Goal: Transaction & Acquisition: Purchase product/service

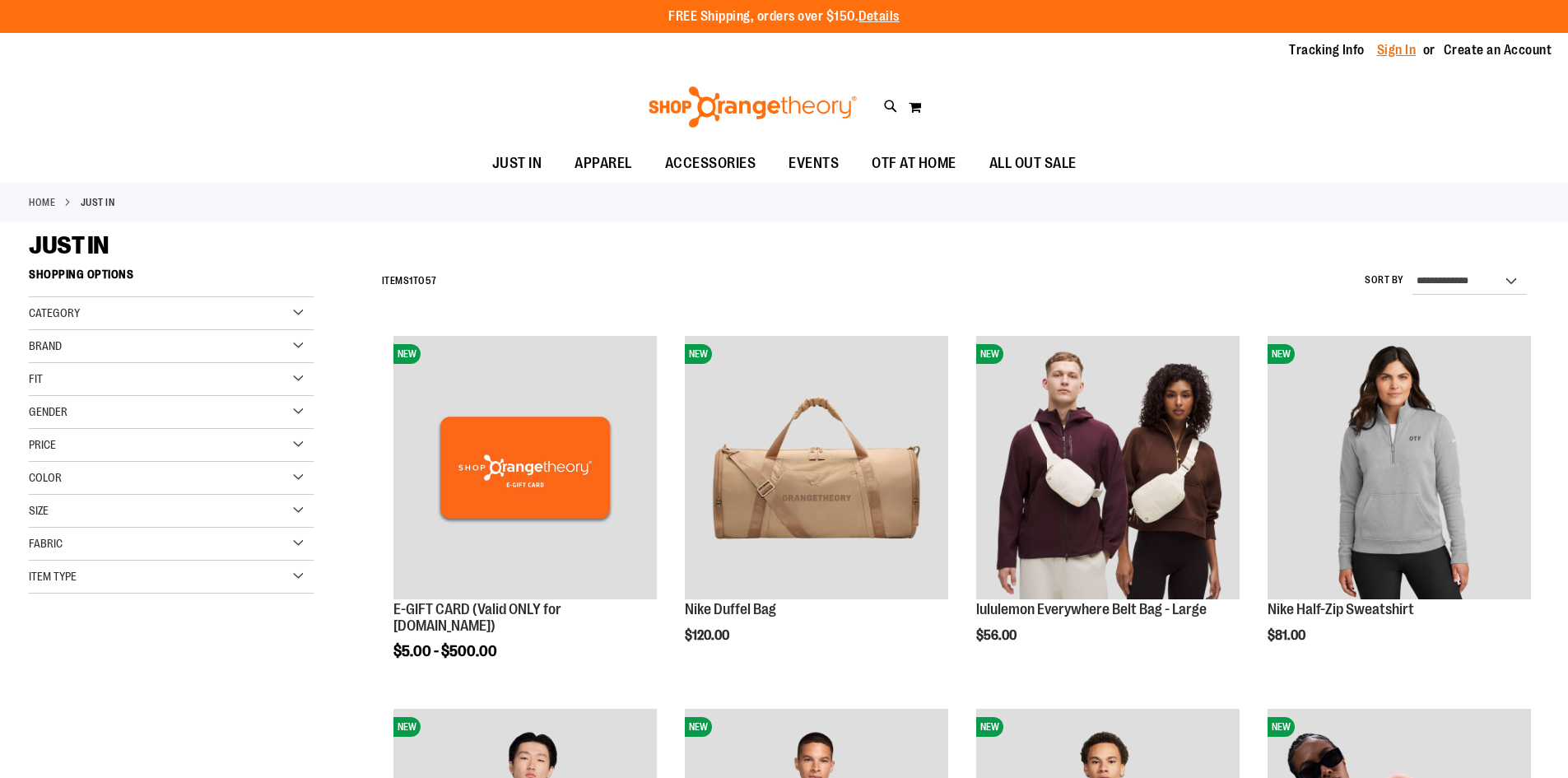
drag, startPoint x: 0, startPoint y: 0, endPoint x: 1395, endPoint y: 51, distance: 1395.9
click at [1395, 51] on link "Sign In" at bounding box center [1396, 50] width 39 height 18
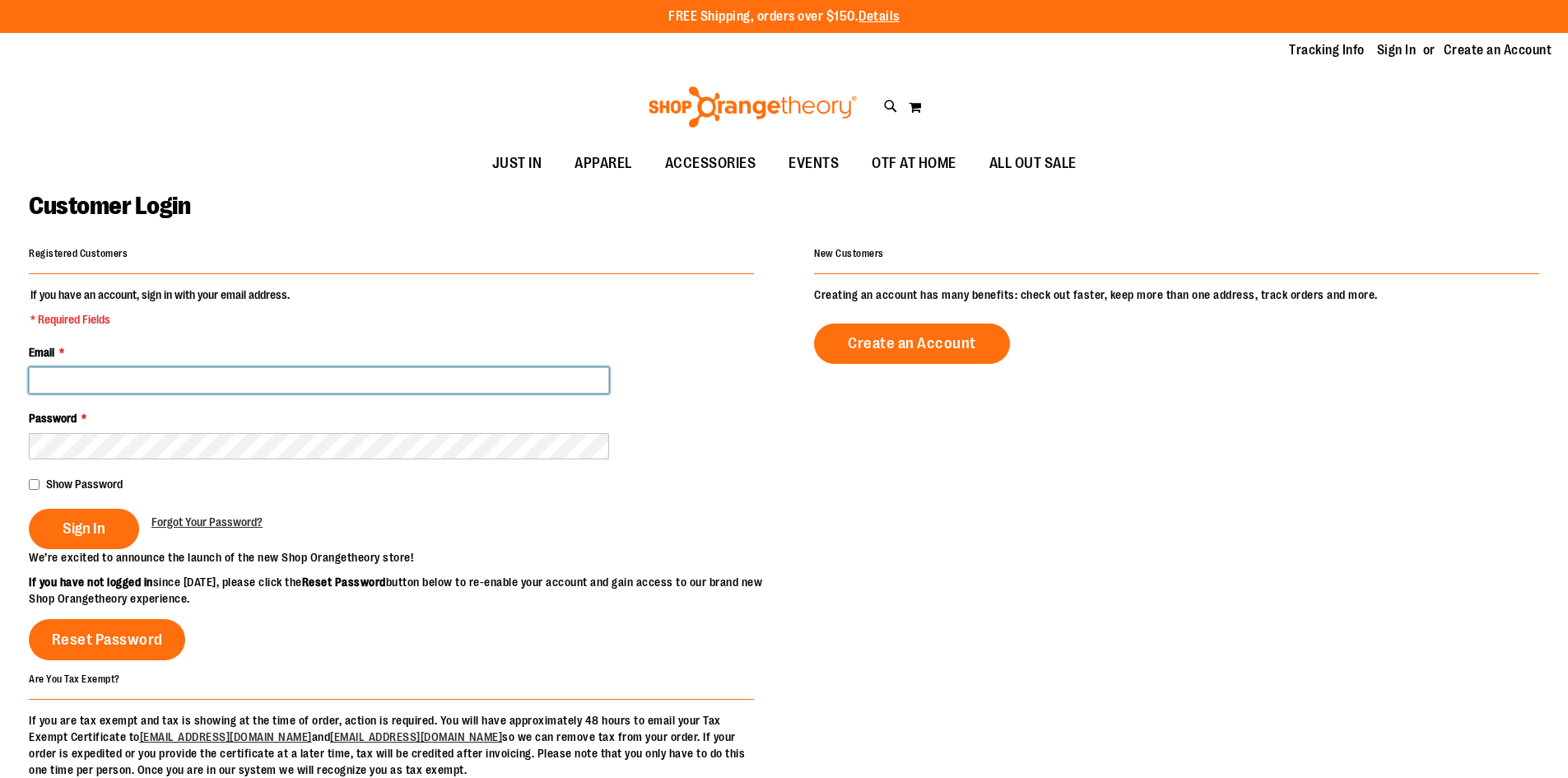
click at [315, 374] on input "Email *" at bounding box center [319, 380] width 581 height 27
type input "**********"
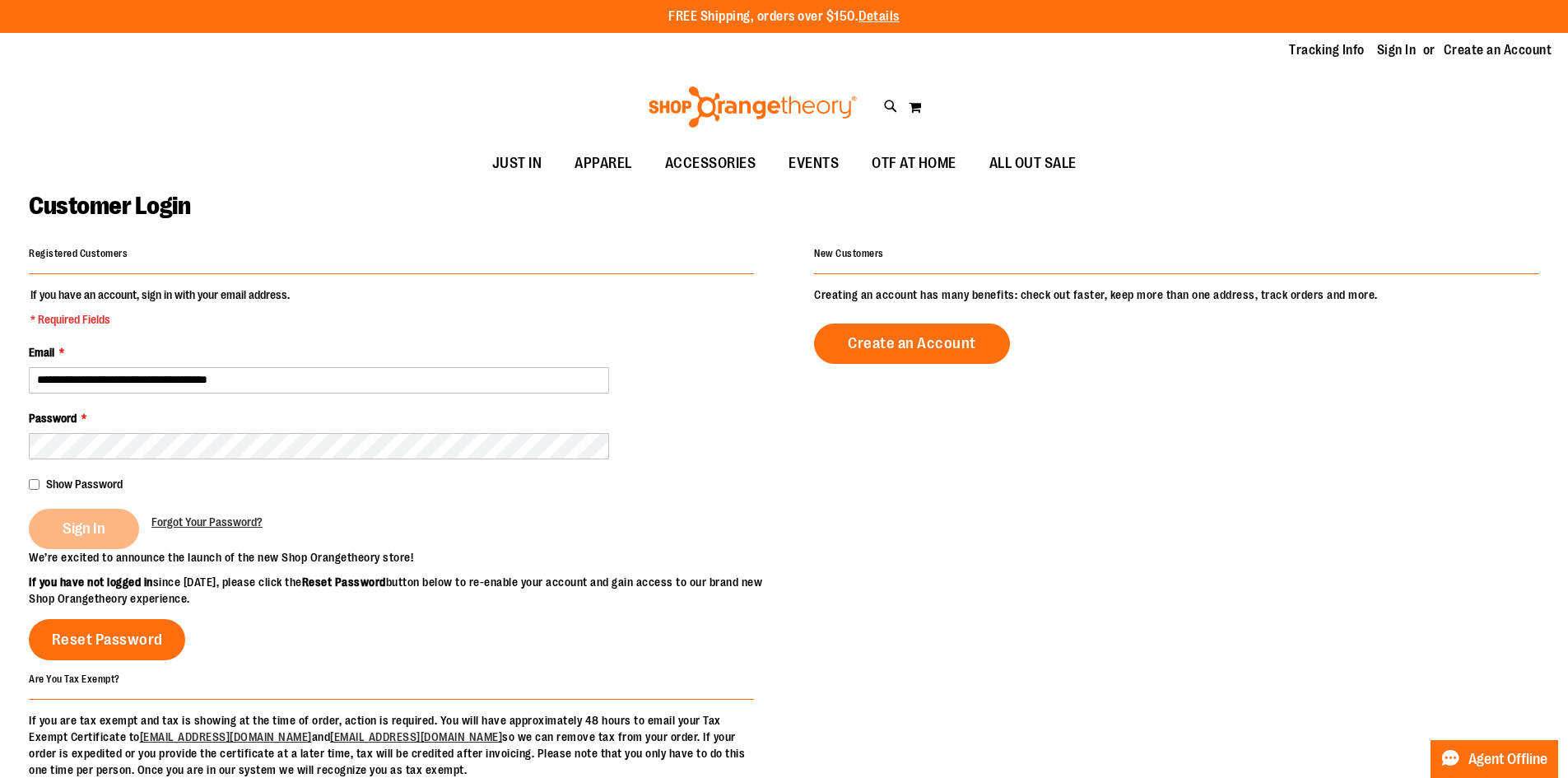
click at [81, 533] on div "Sign In" at bounding box center [90, 528] width 122 height 40
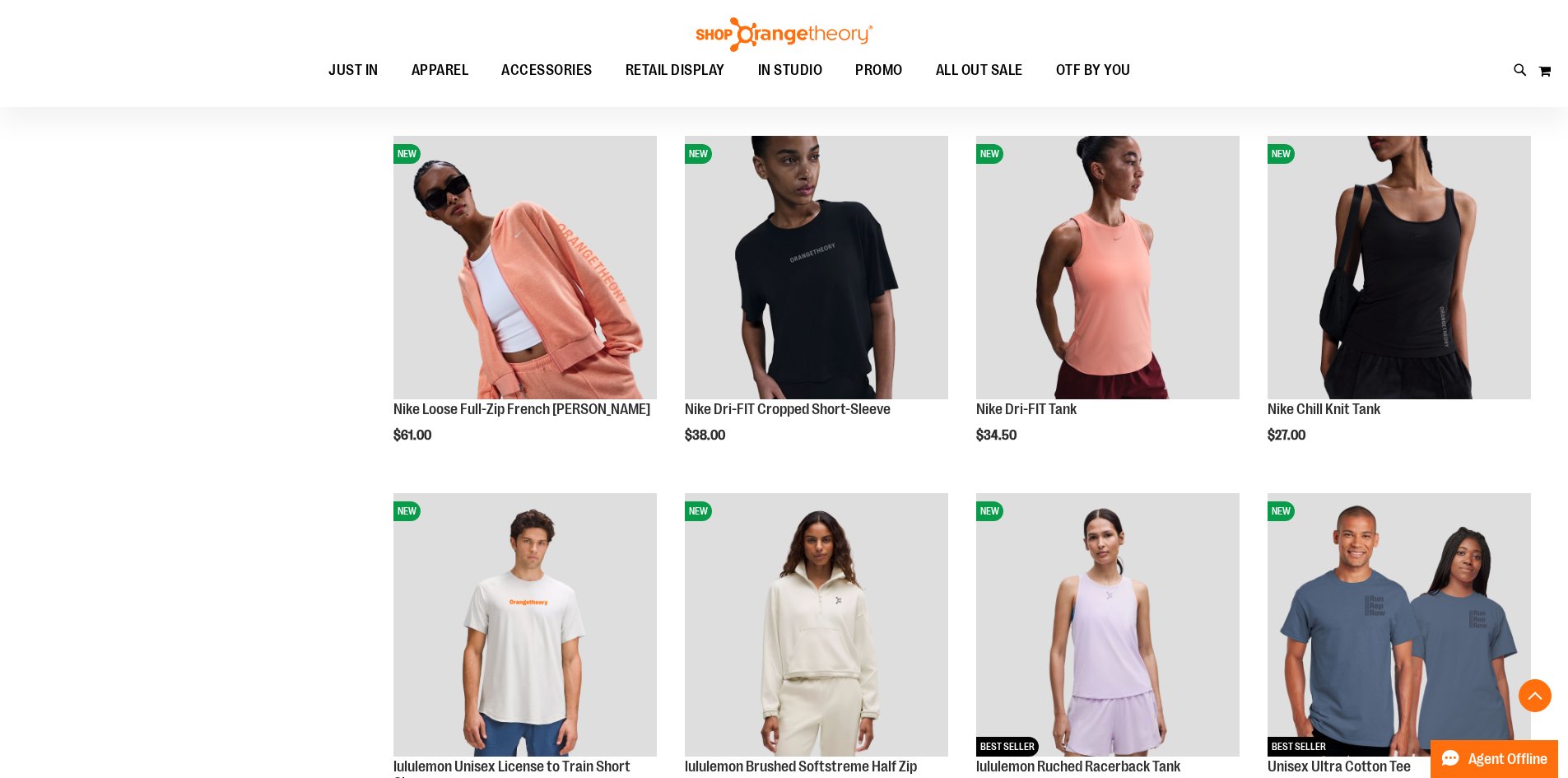
scroll to position [1288, 0]
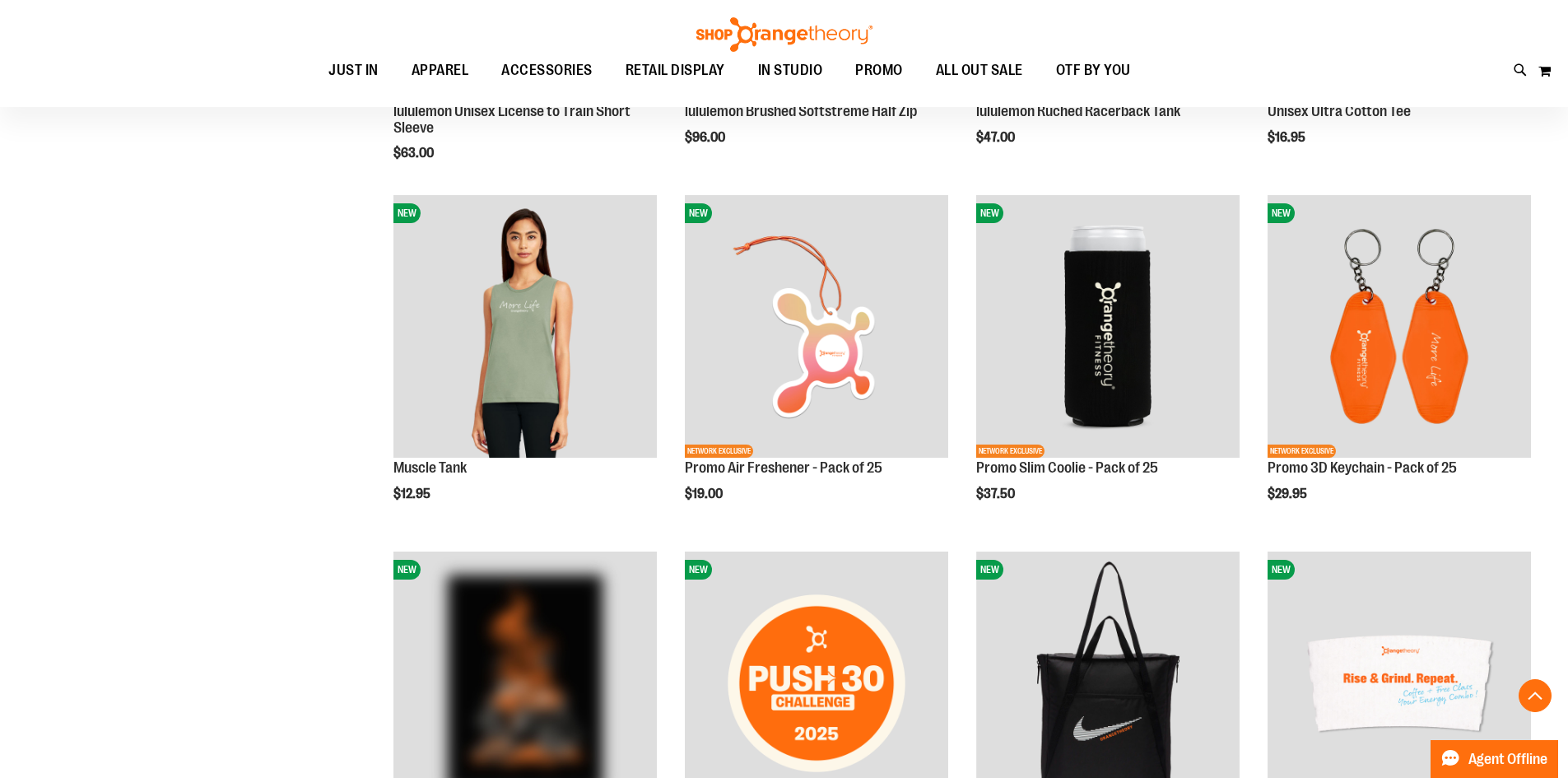
scroll to position [1919, 0]
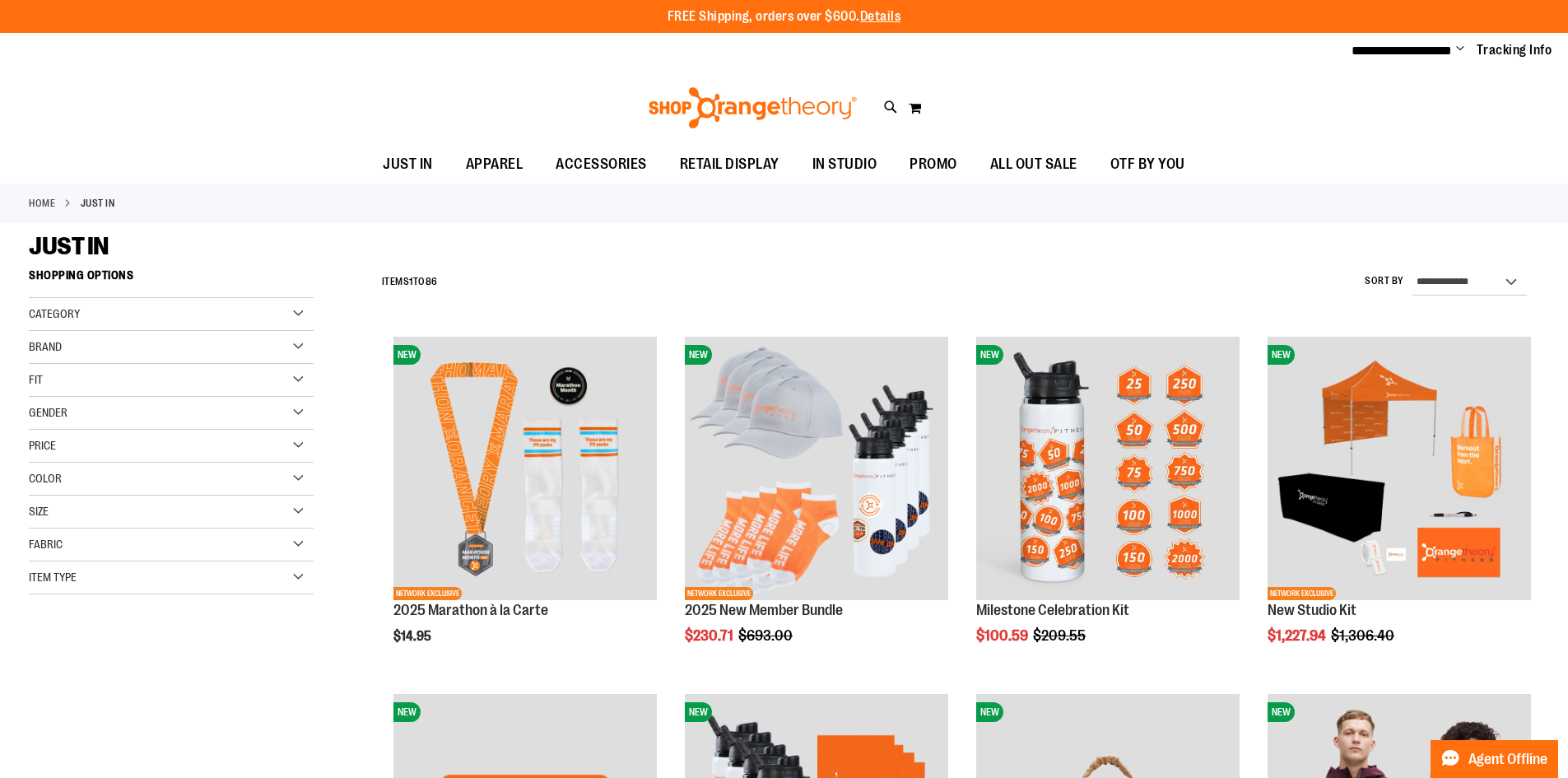
click at [113, 302] on div "Category" at bounding box center [171, 314] width 285 height 33
click at [139, 463] on div "Brand" at bounding box center [171, 463] width 285 height 33
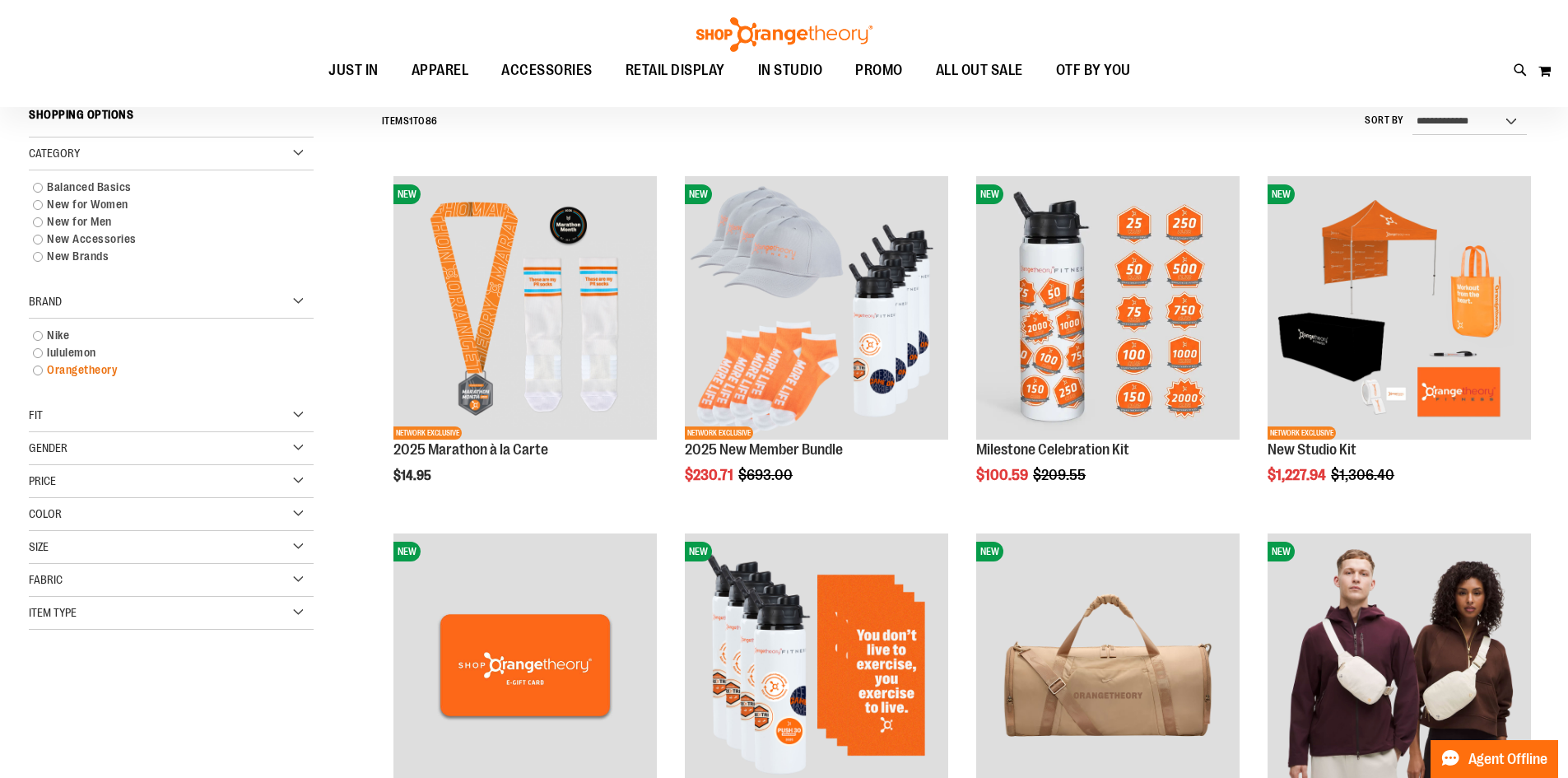
scroll to position [191, 0]
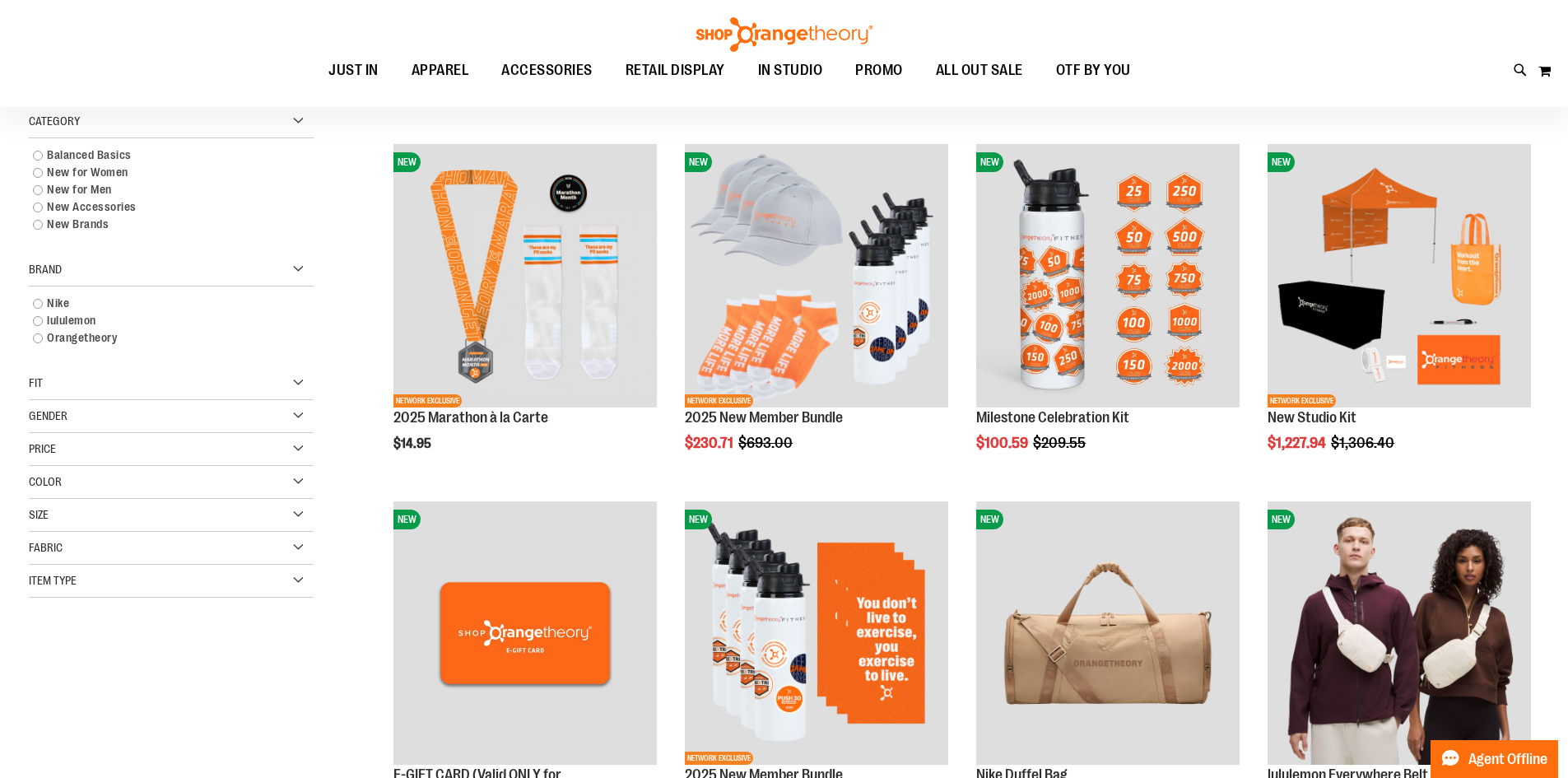
click at [145, 573] on div "Item Type" at bounding box center [171, 581] width 285 height 33
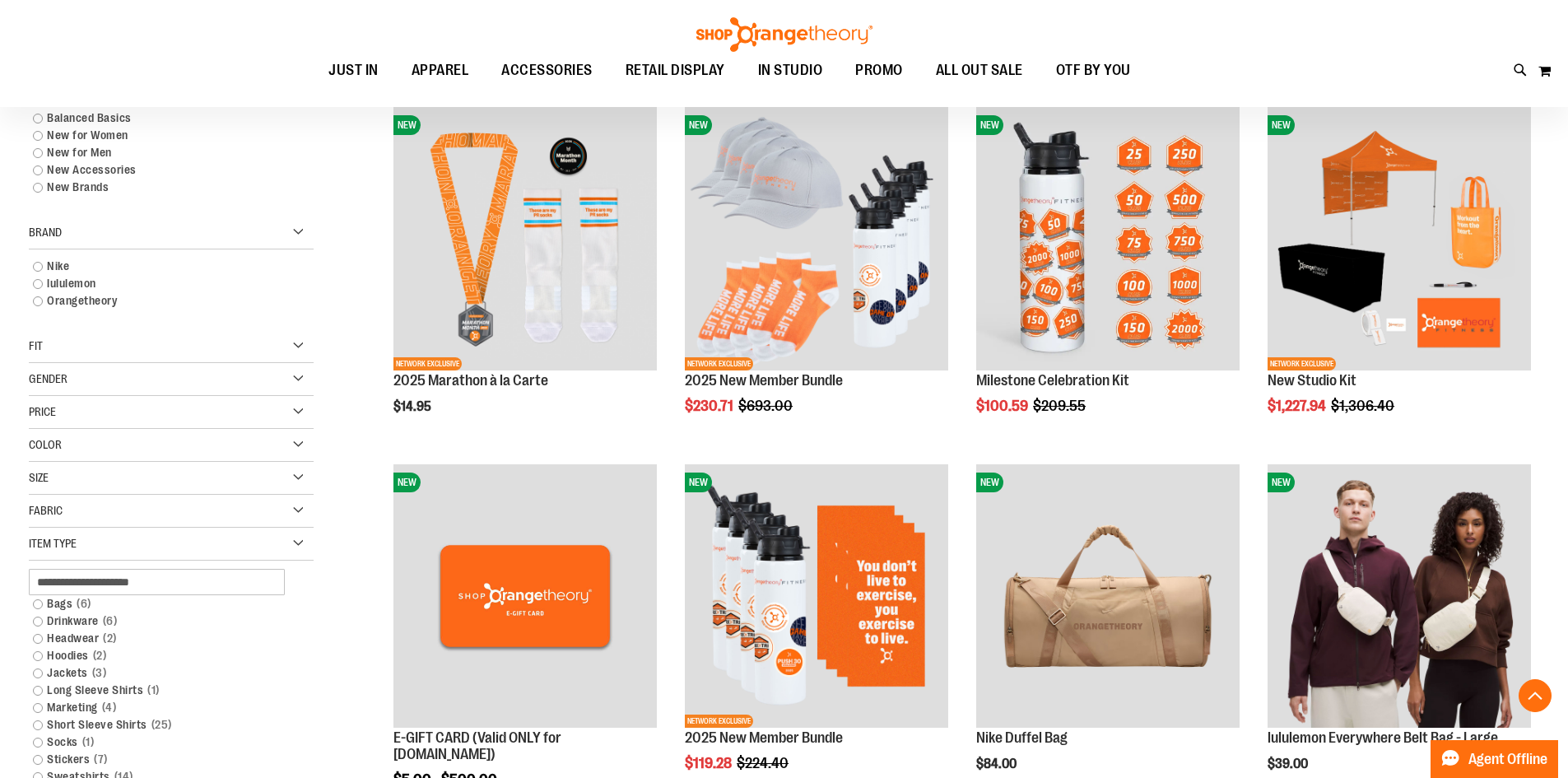
scroll to position [410, 0]
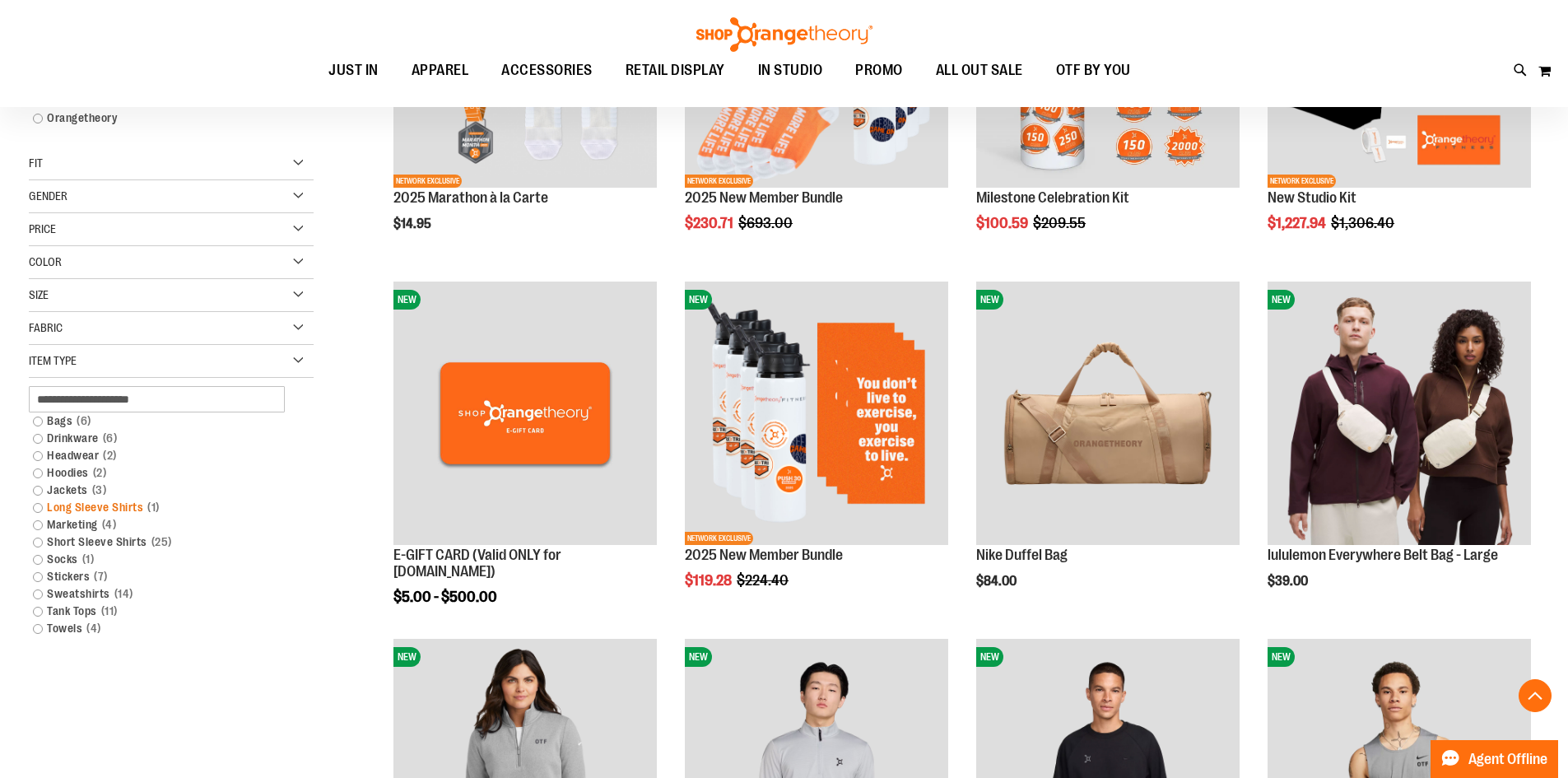
click at [49, 510] on link "Long Sleeve Shirts 1 item" at bounding box center [162, 507] width 274 height 17
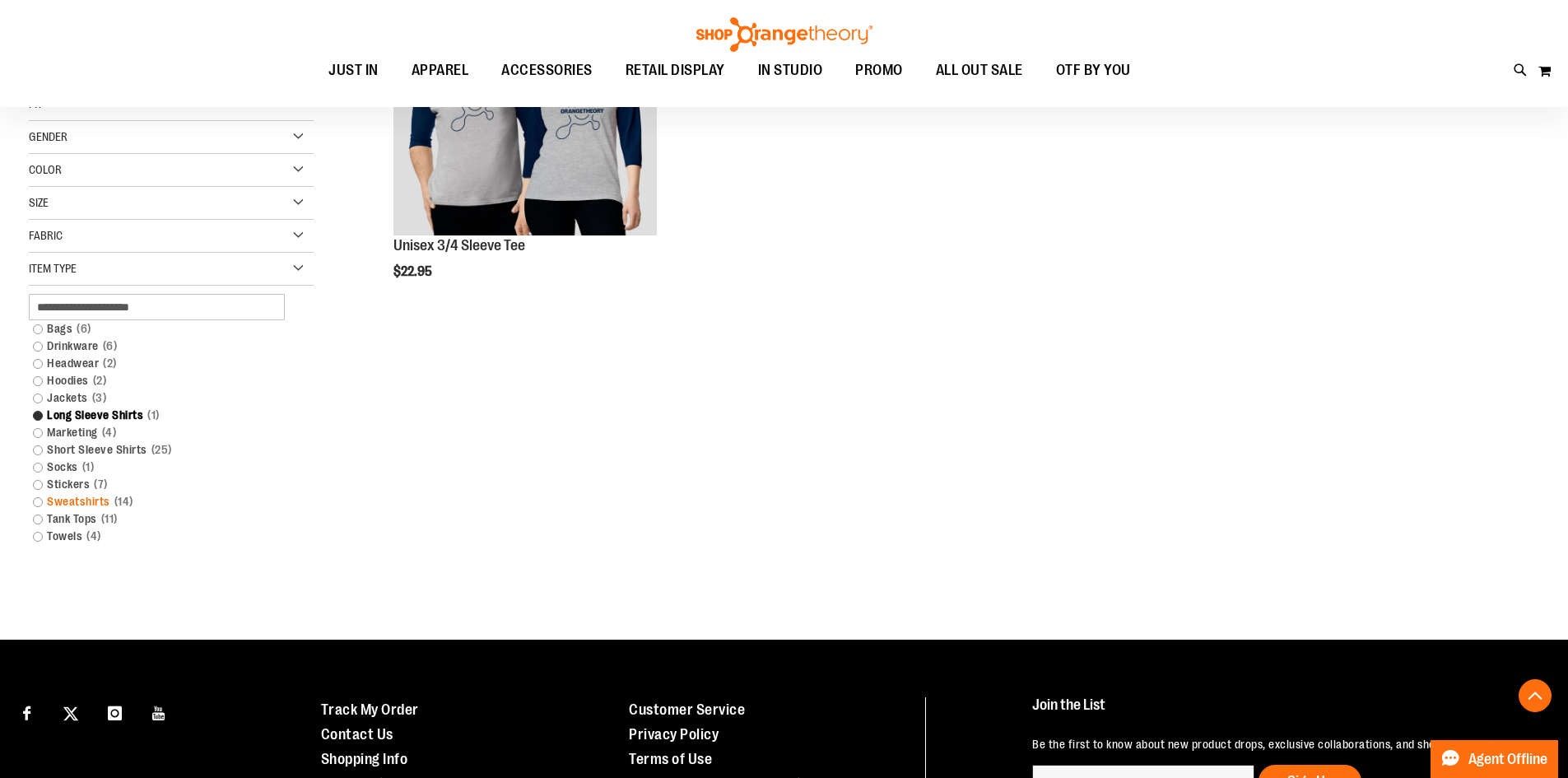
scroll to position [373, 0]
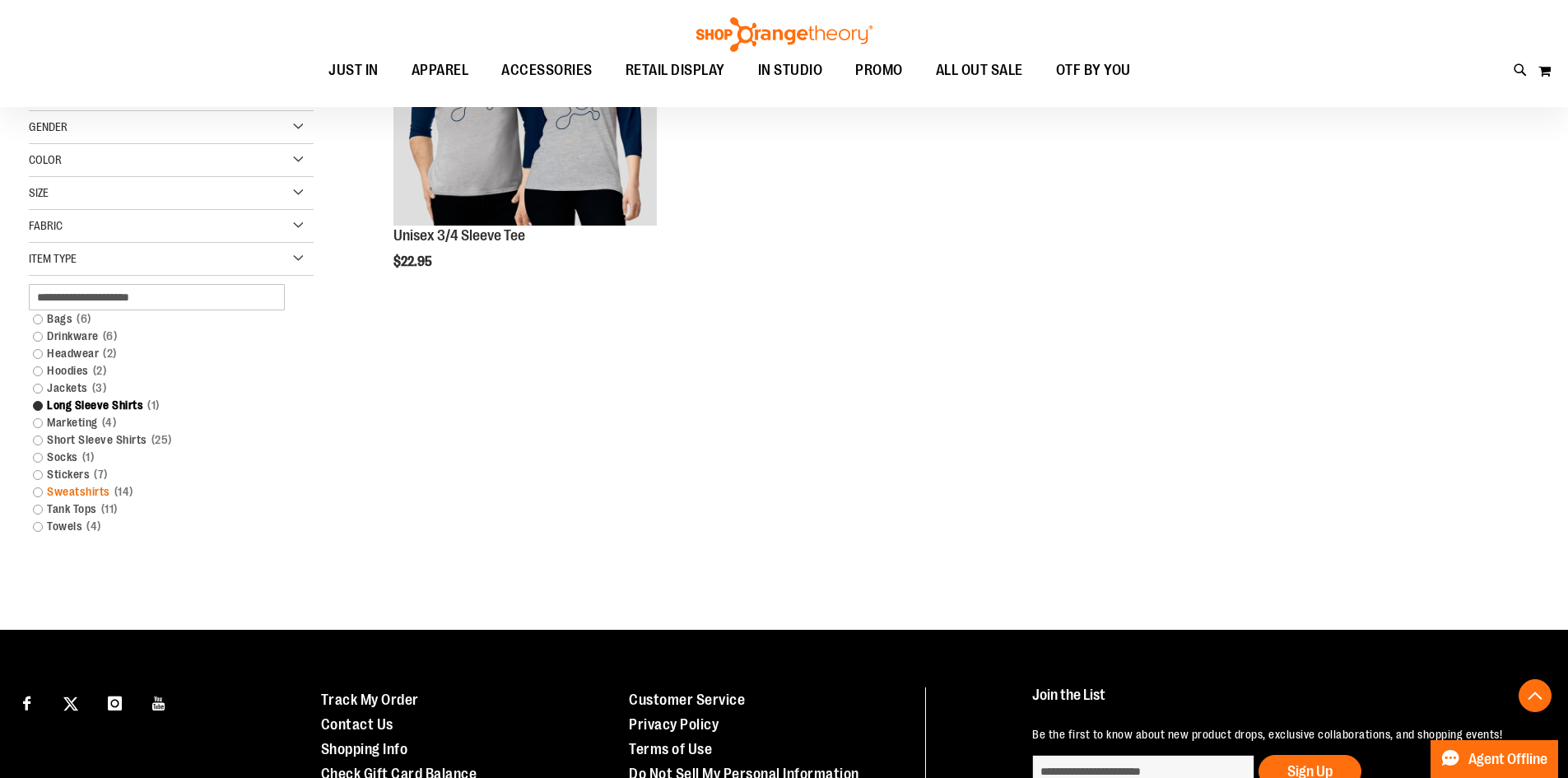
click at [35, 494] on link "Sweatshirts 14 items" at bounding box center [162, 492] width 274 height 17
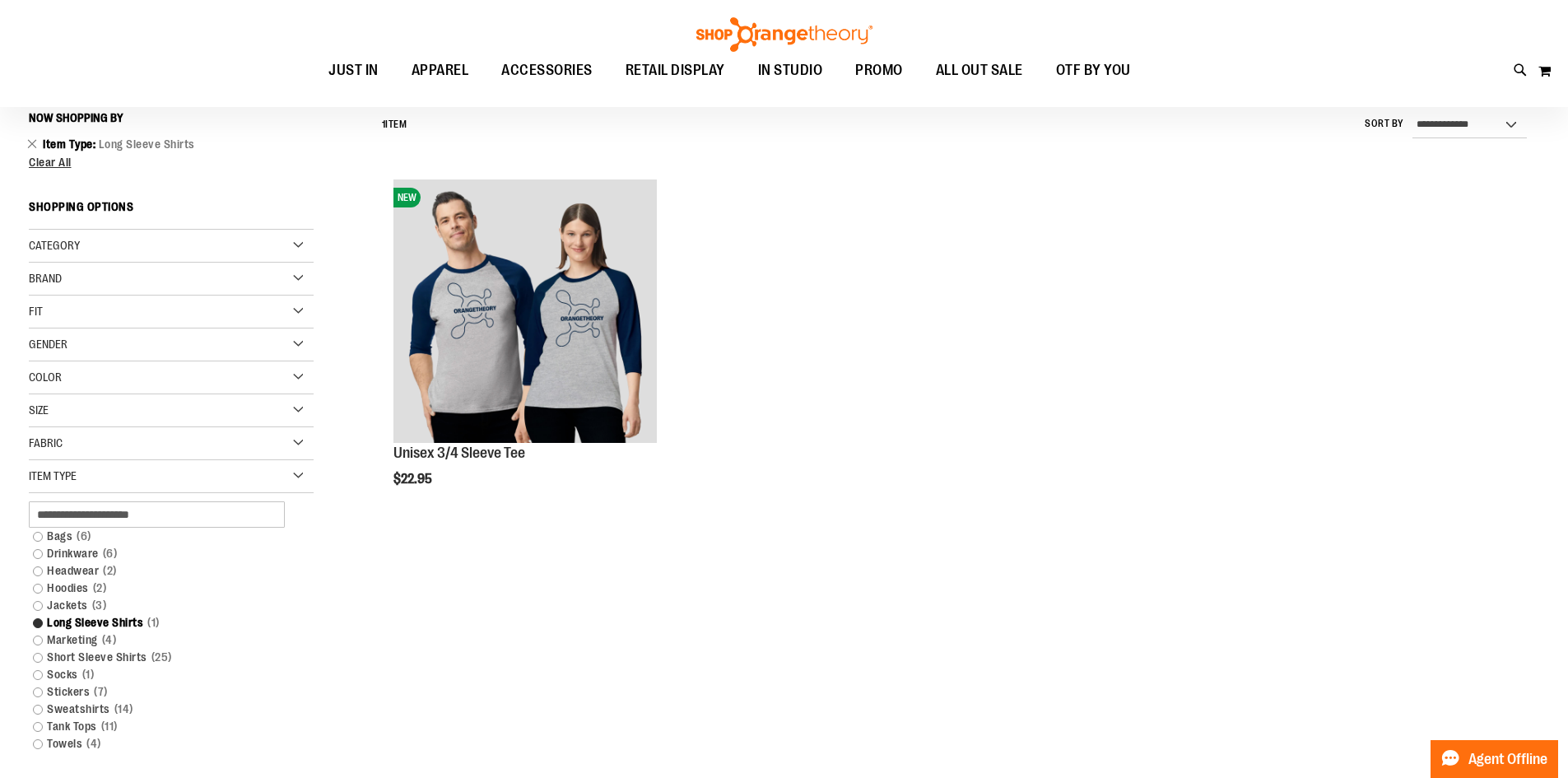
scroll to position [153, 0]
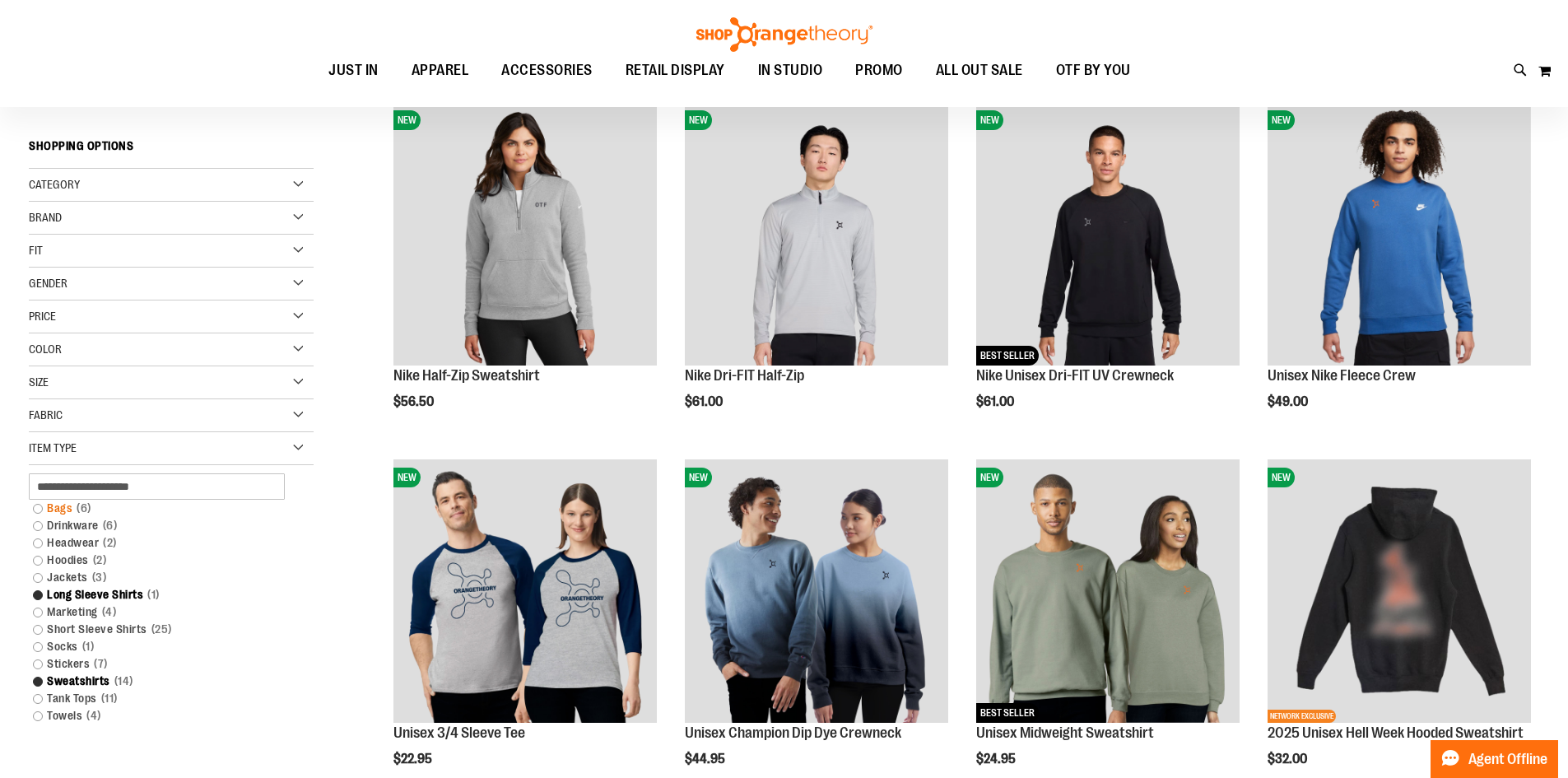
scroll to position [235, 0]
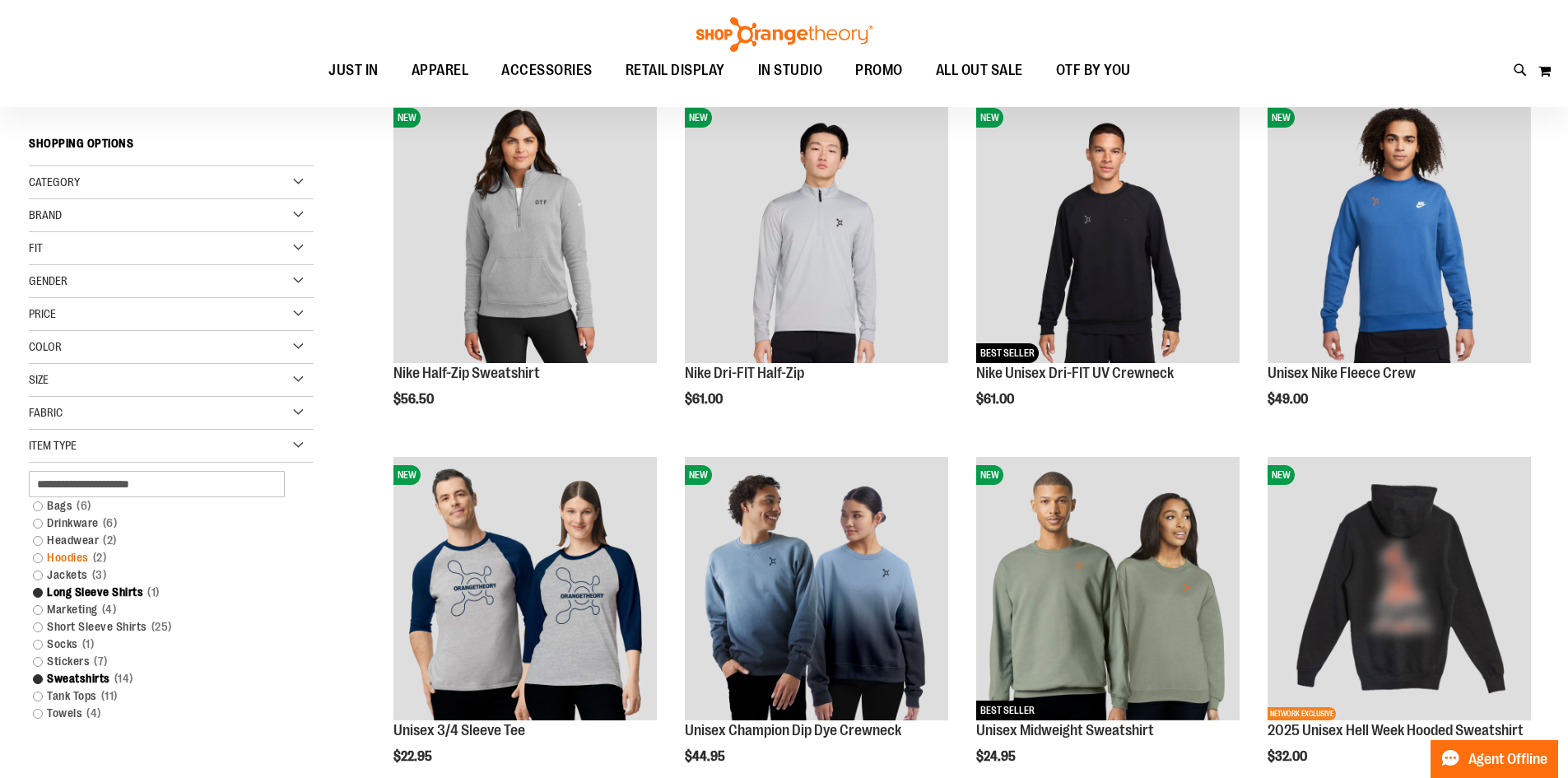
click at [37, 557] on link "Hoodies 2 items" at bounding box center [162, 557] width 274 height 17
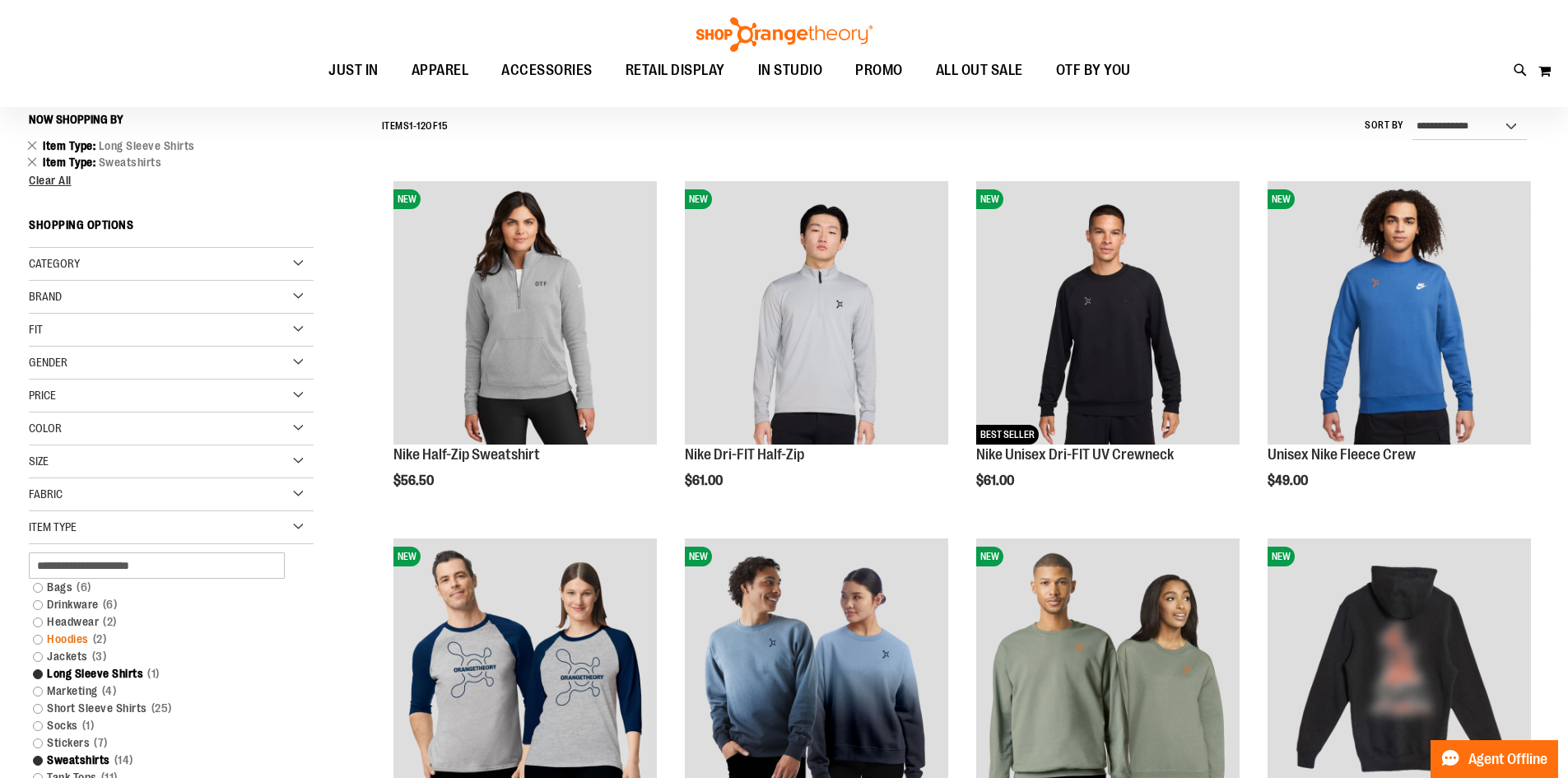
scroll to position [153, 0]
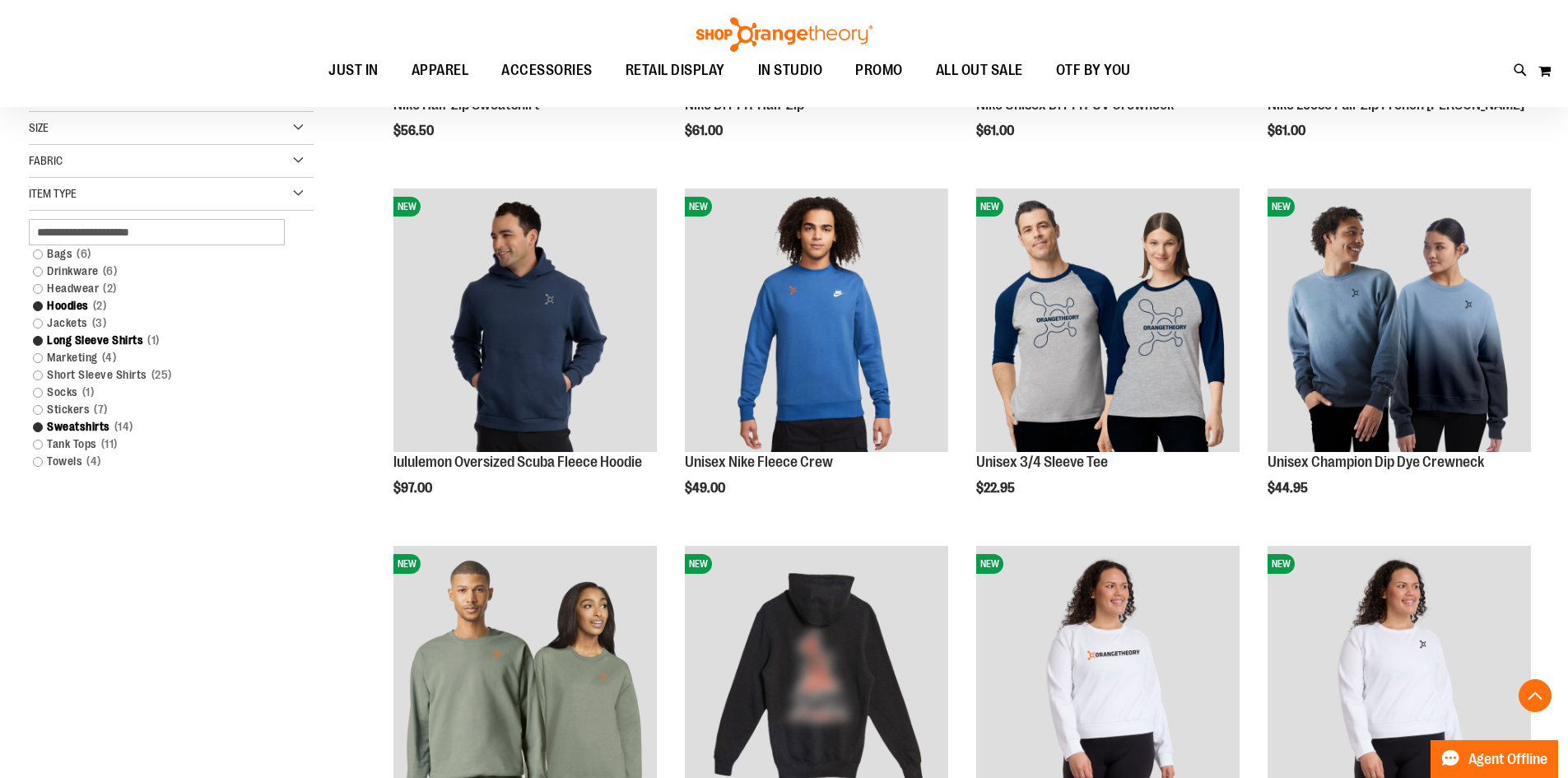
scroll to position [510, 0]
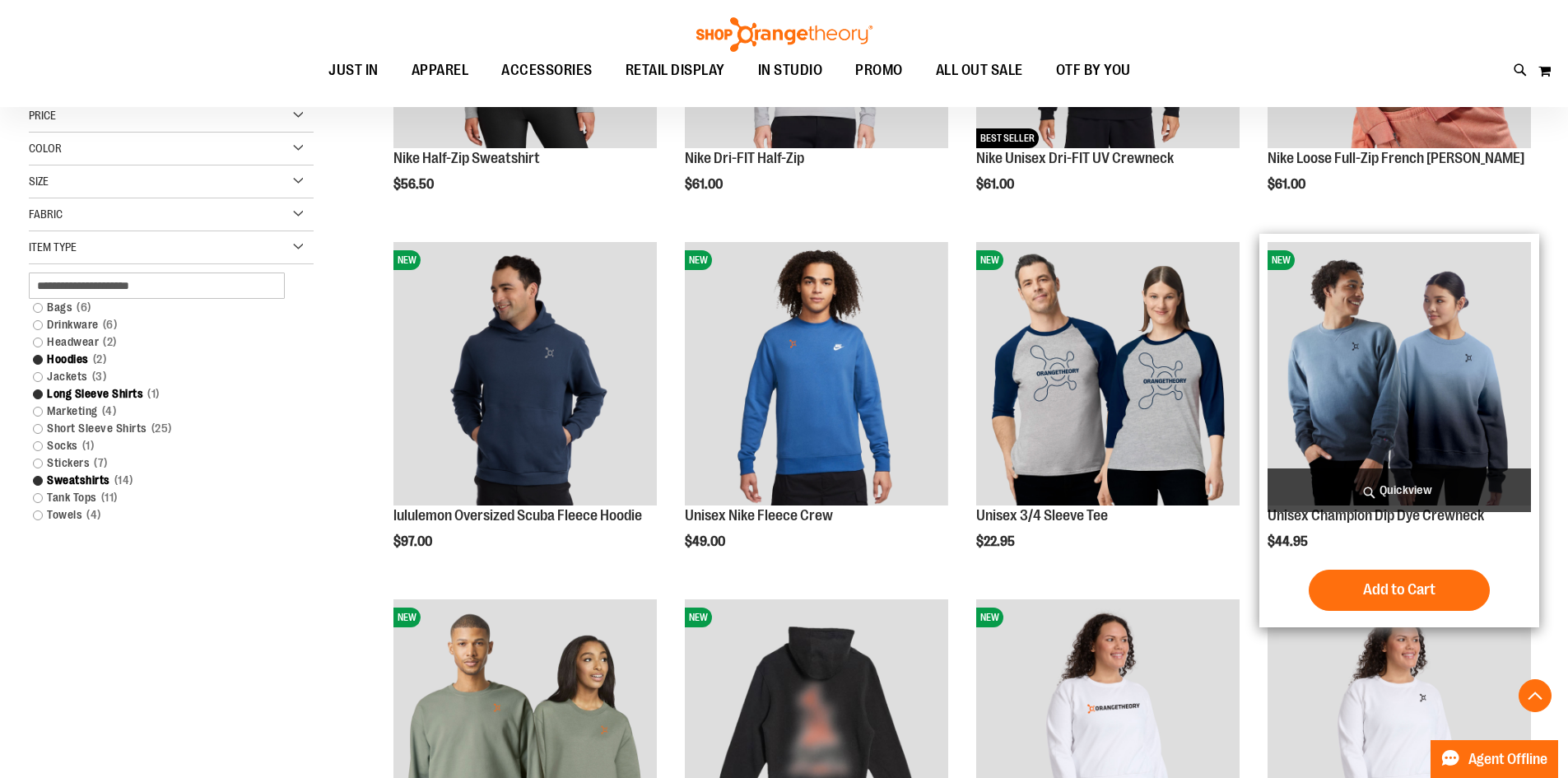
scroll to position [454, 0]
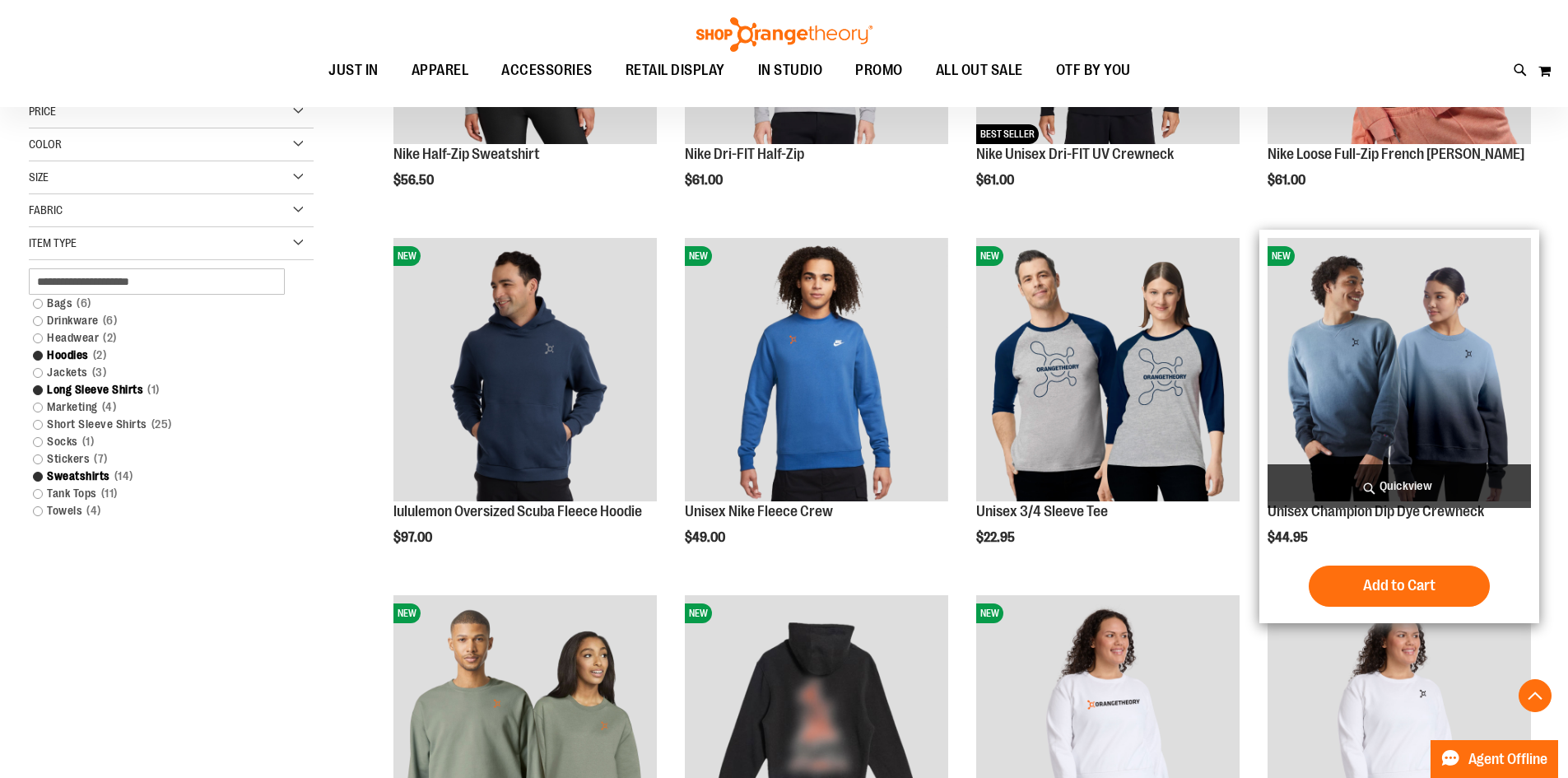
click at [1389, 392] on img "product" at bounding box center [1399, 369] width 263 height 263
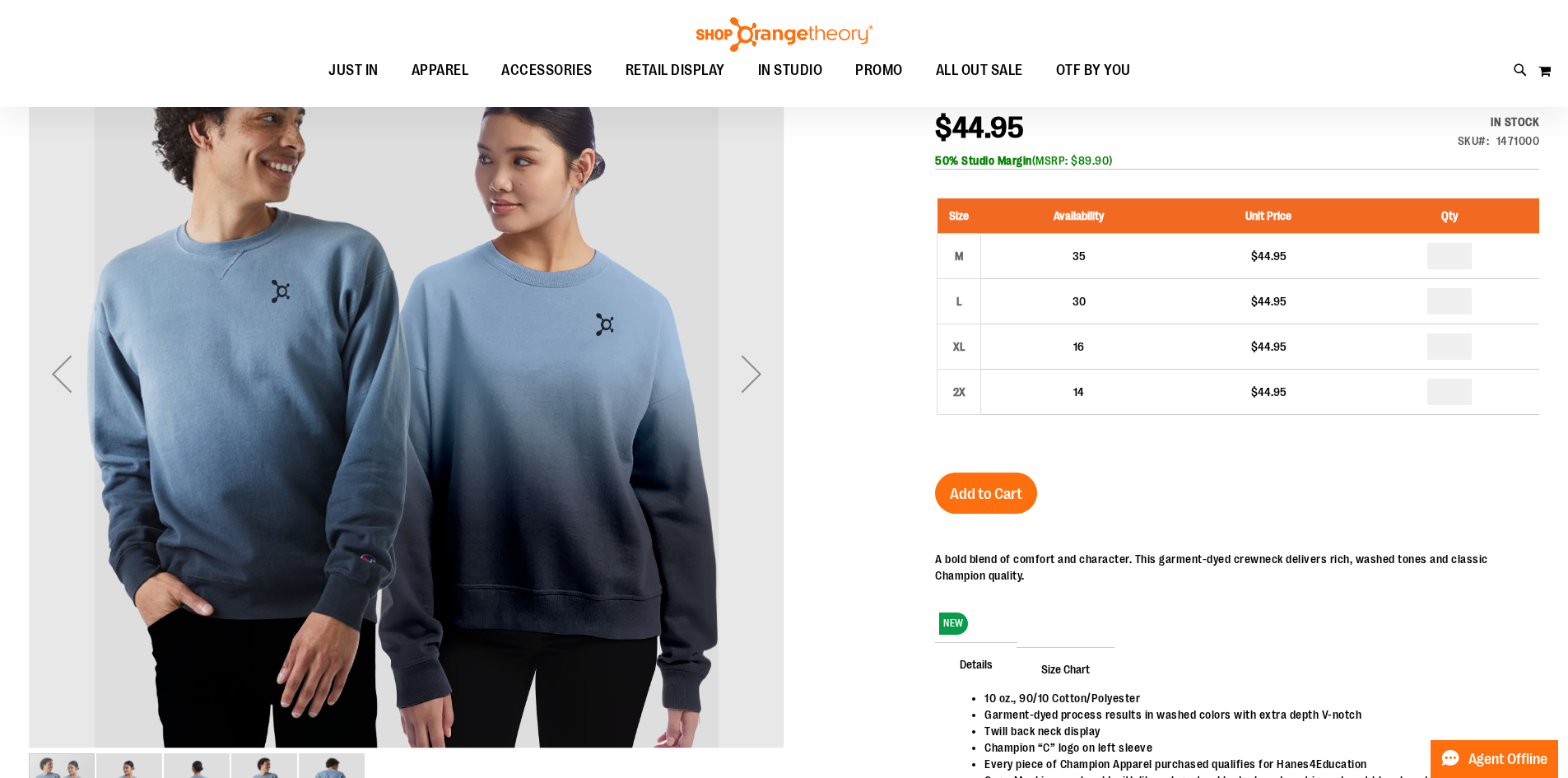
scroll to position [246, 0]
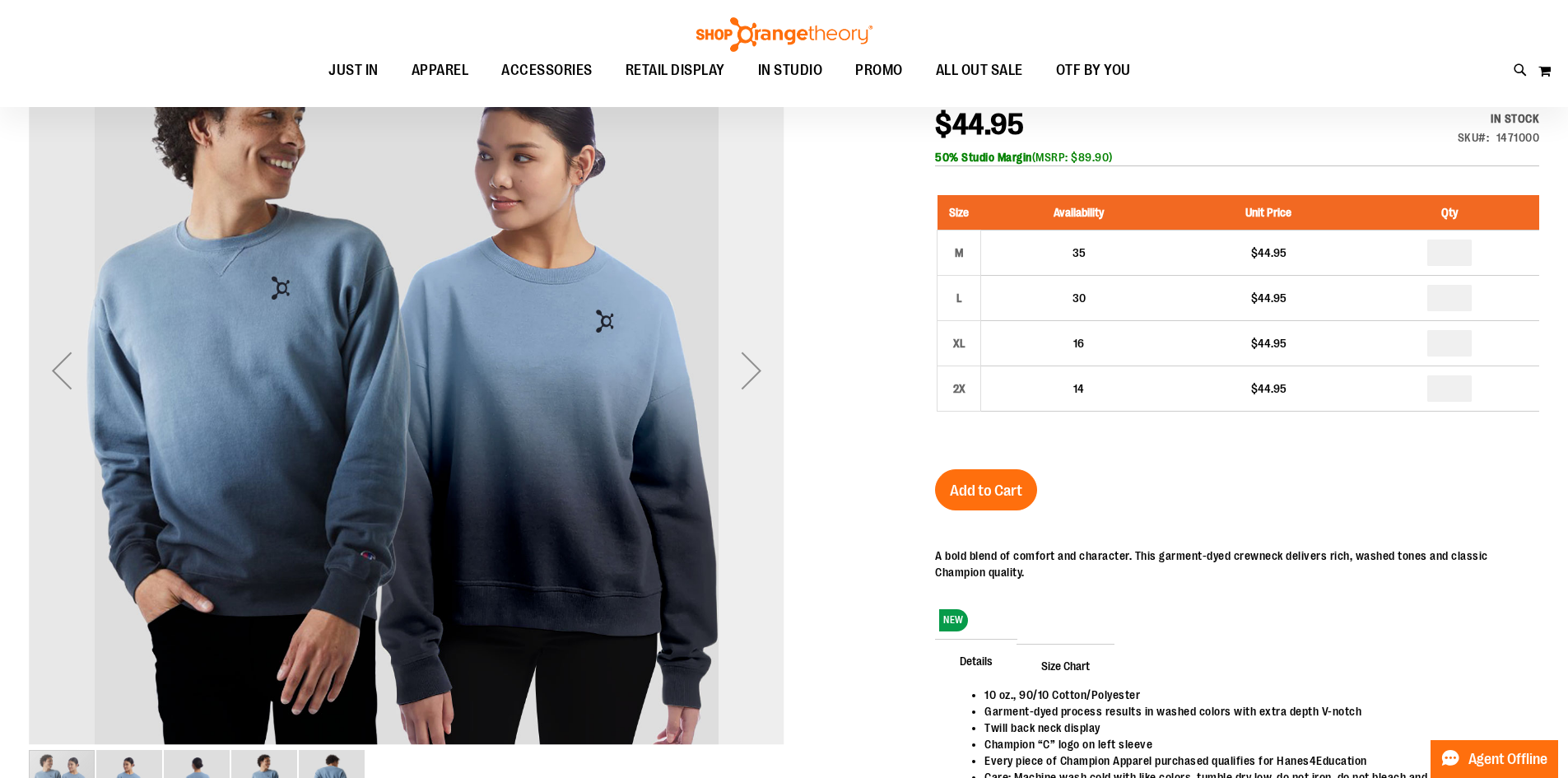
click at [759, 362] on div "Next" at bounding box center [751, 370] width 66 height 66
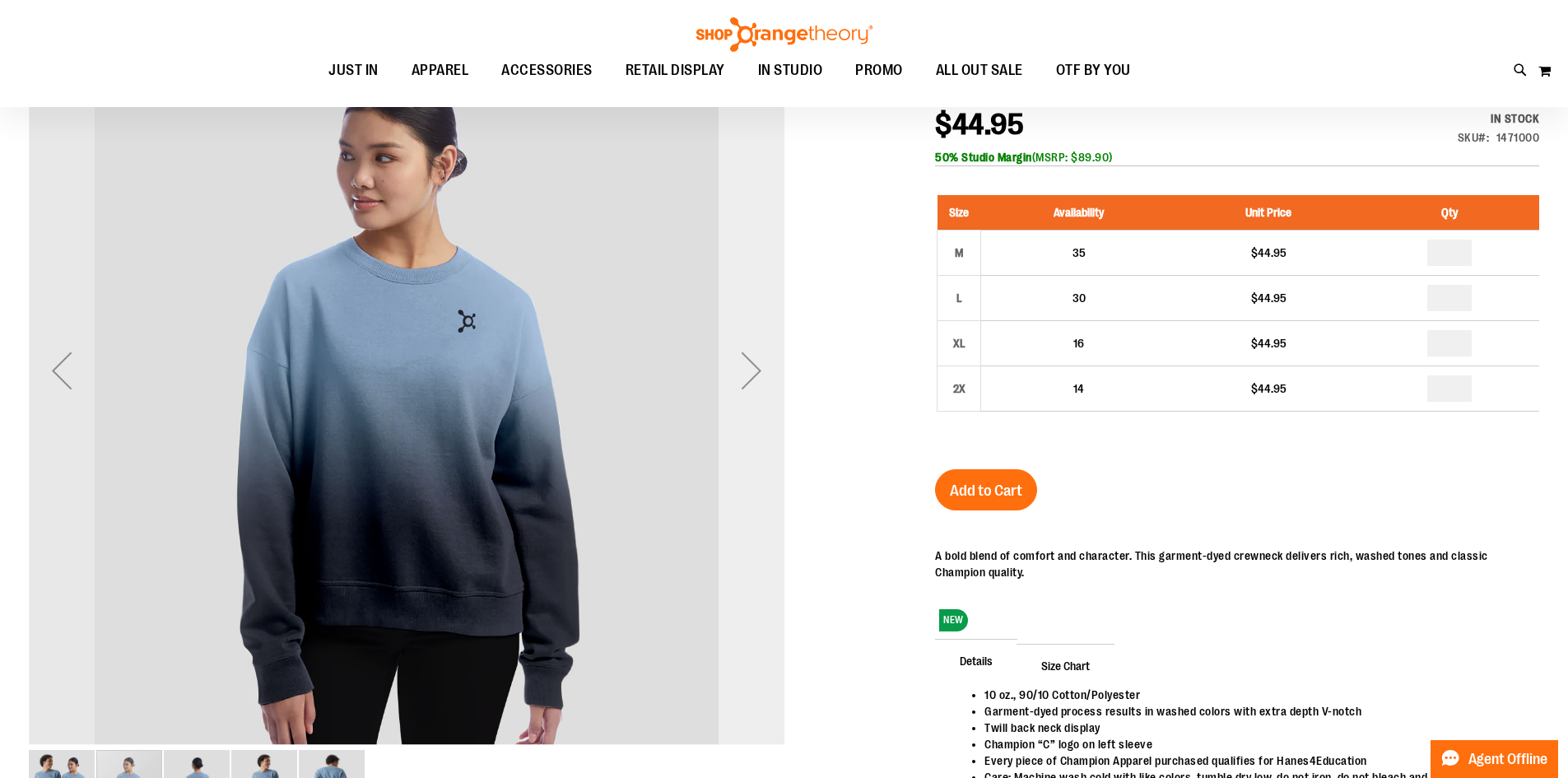
click at [759, 364] on div "Next" at bounding box center [751, 370] width 66 height 66
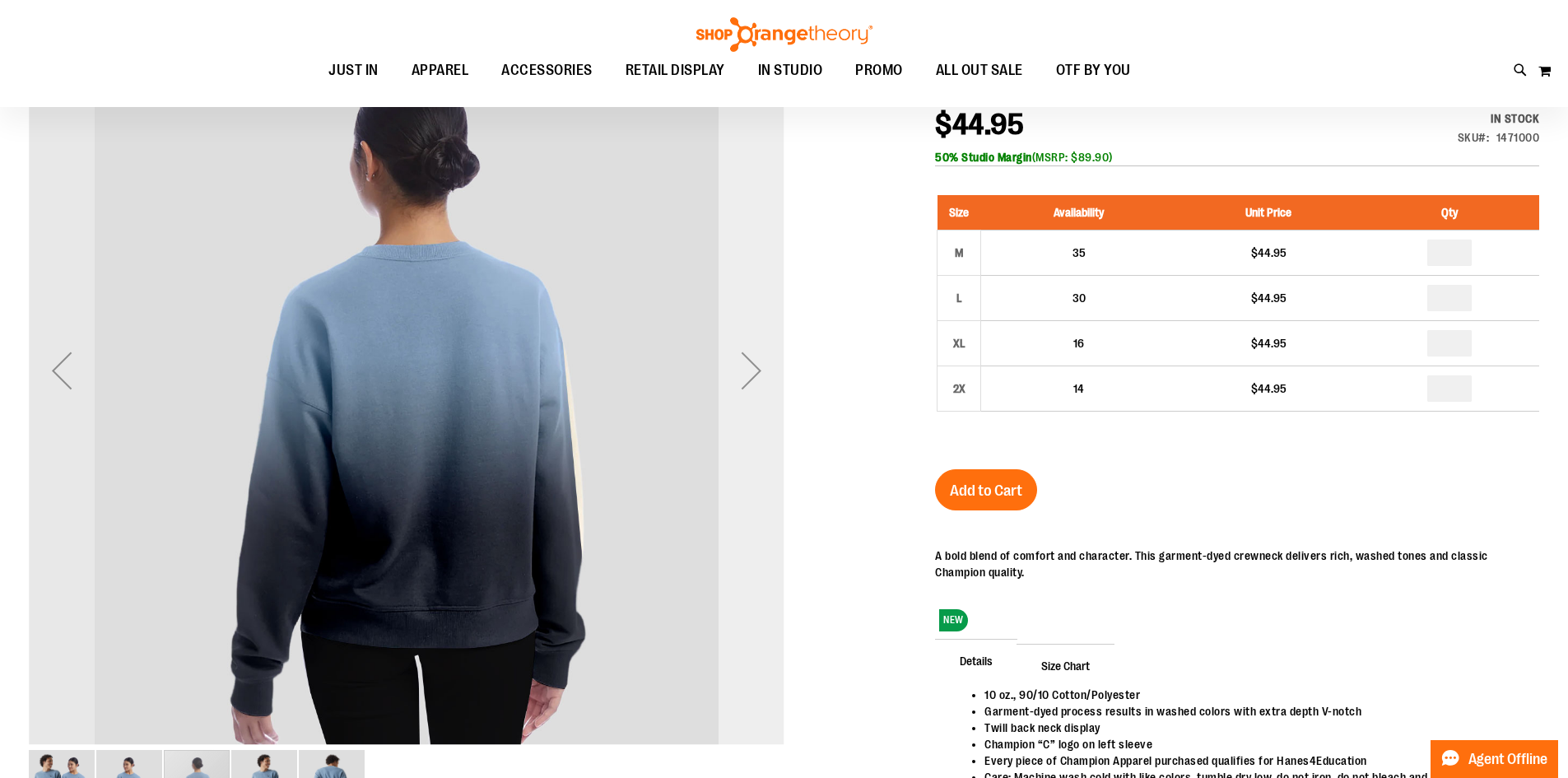
click at [767, 375] on div "Next" at bounding box center [751, 370] width 66 height 66
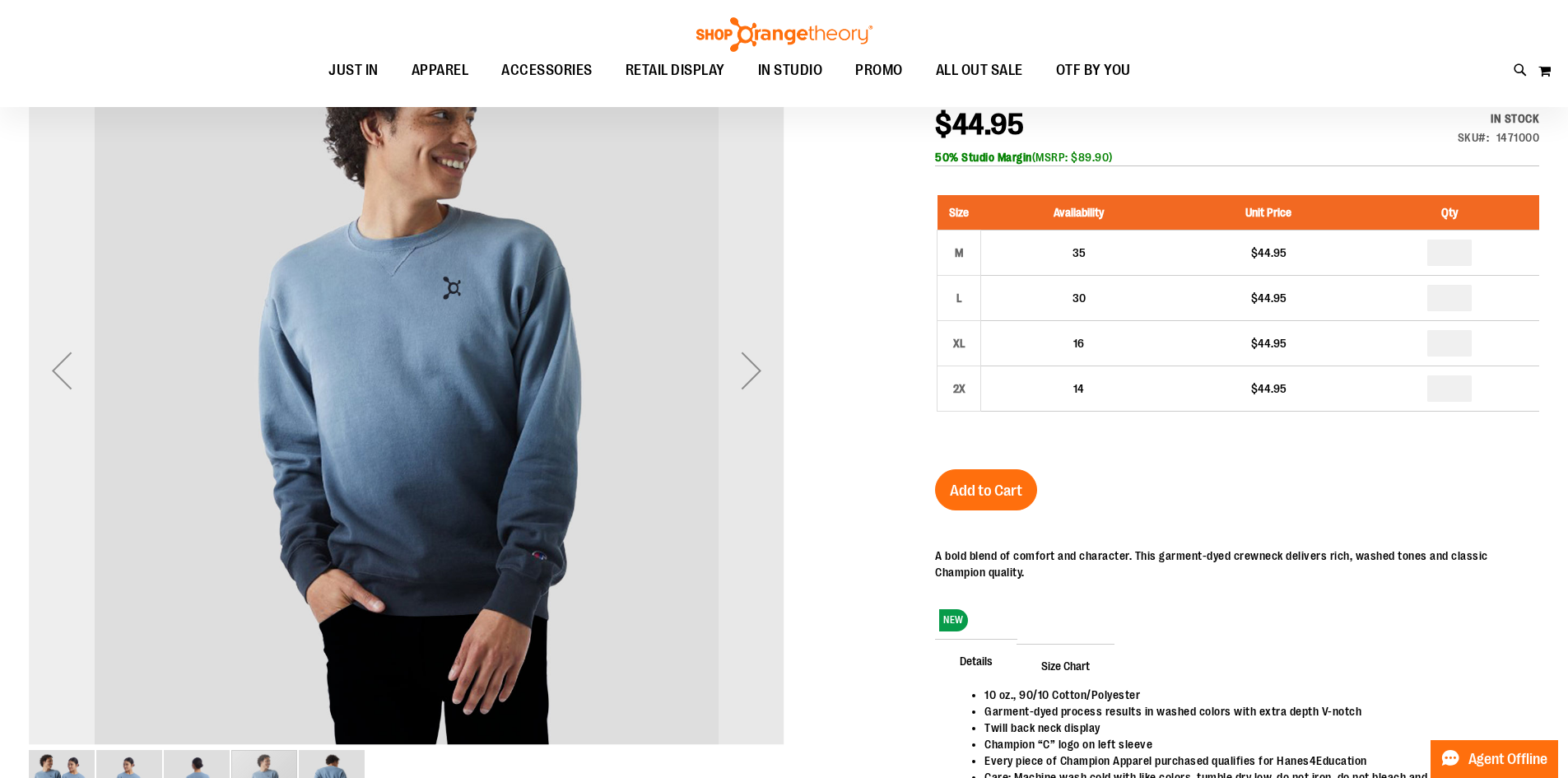
click at [49, 388] on div "Previous" at bounding box center [62, 370] width 66 height 66
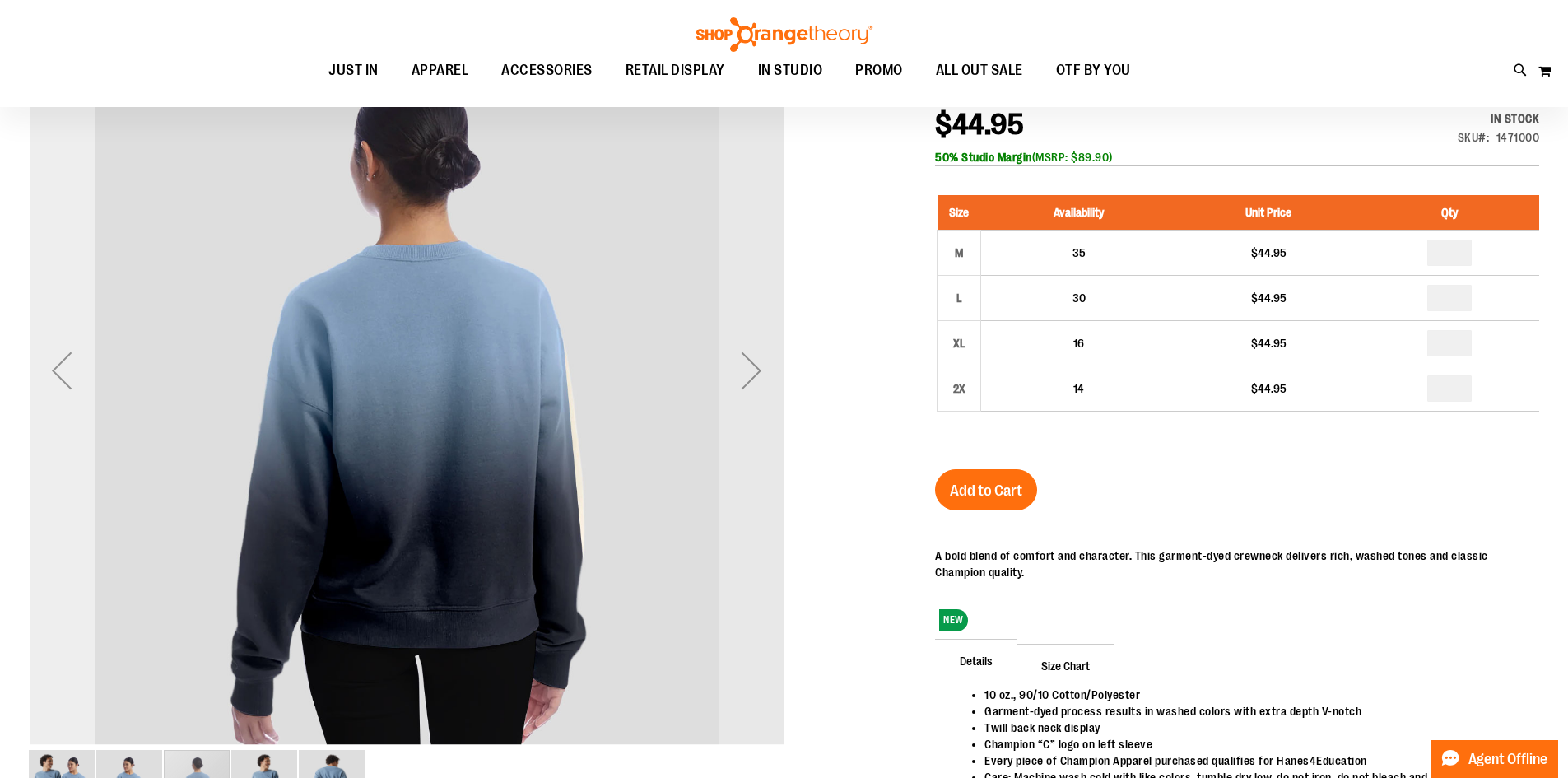
click at [49, 388] on div "Previous" at bounding box center [62, 370] width 66 height 66
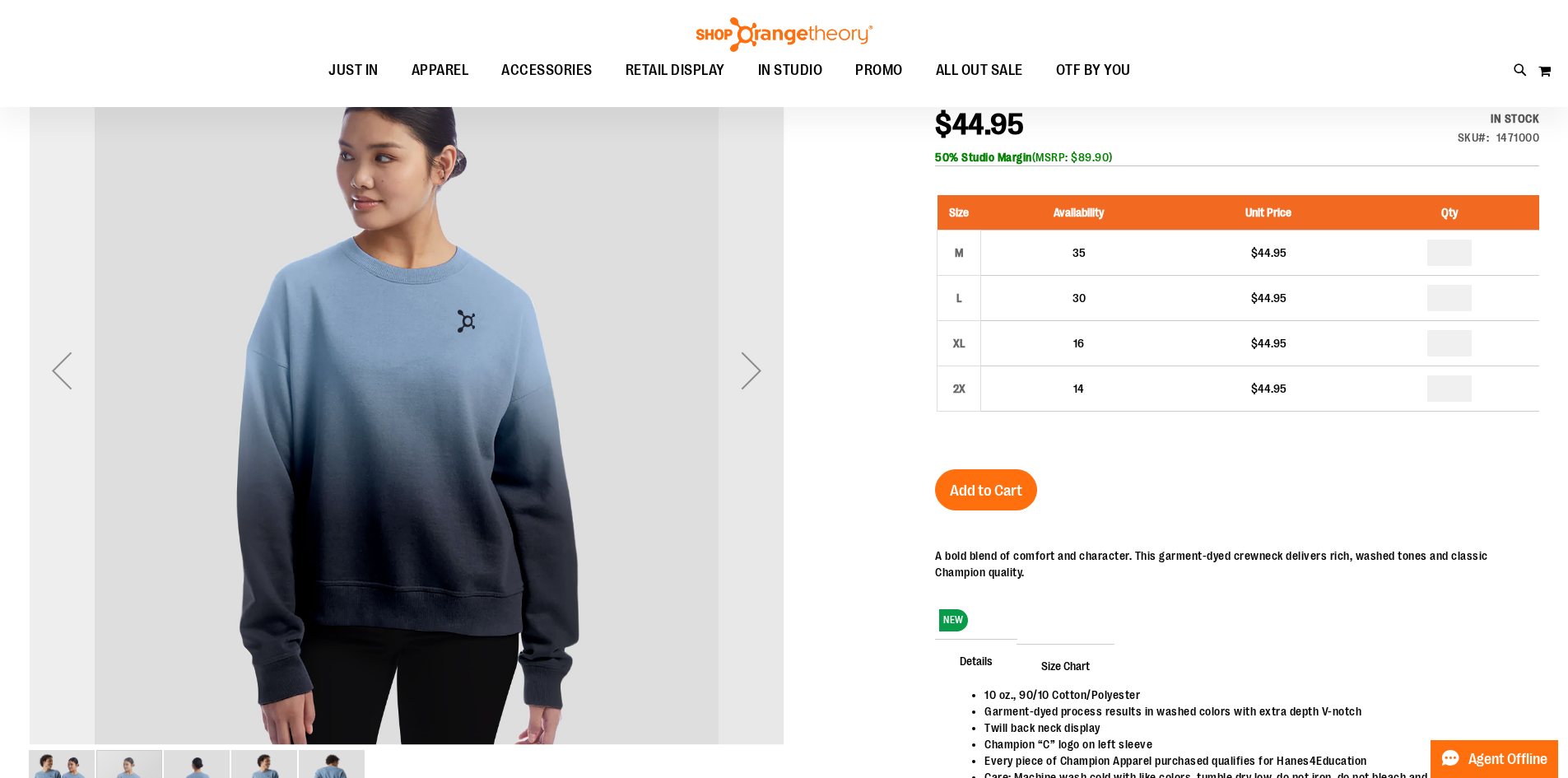
click at [49, 388] on div "Previous" at bounding box center [62, 370] width 66 height 66
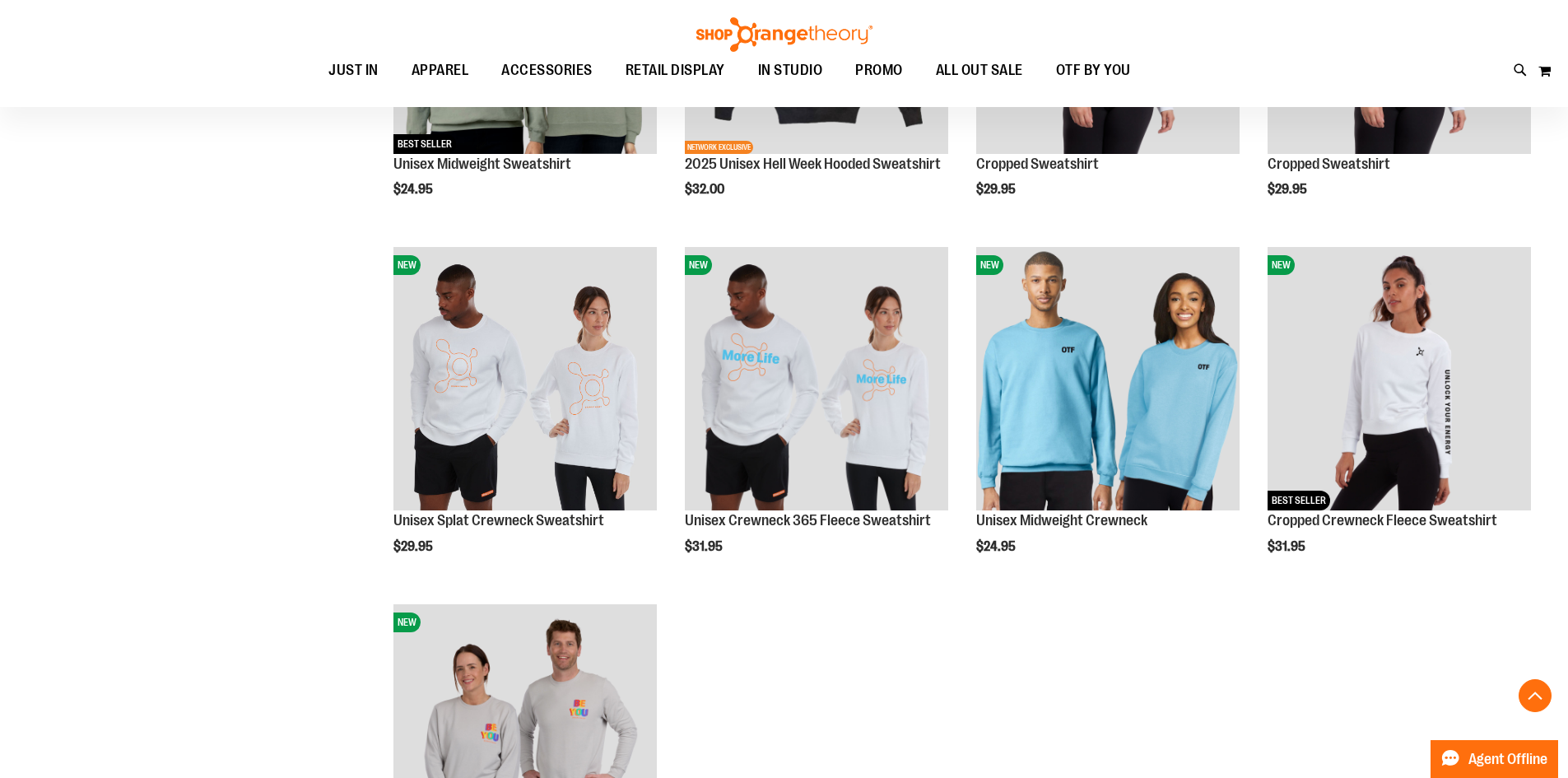
scroll to position [1162, 0]
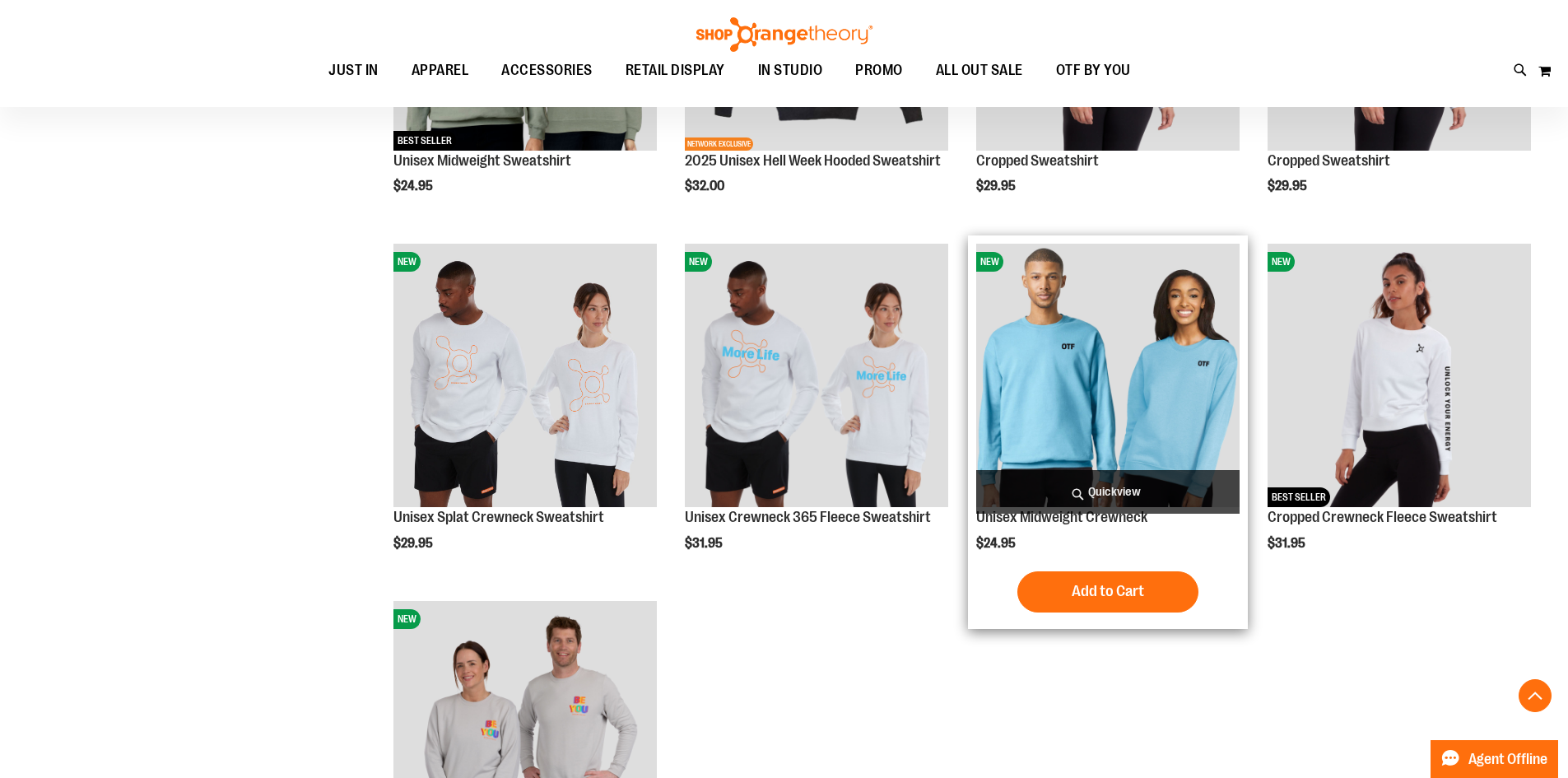
click at [1080, 433] on img "product" at bounding box center [1108, 375] width 263 height 263
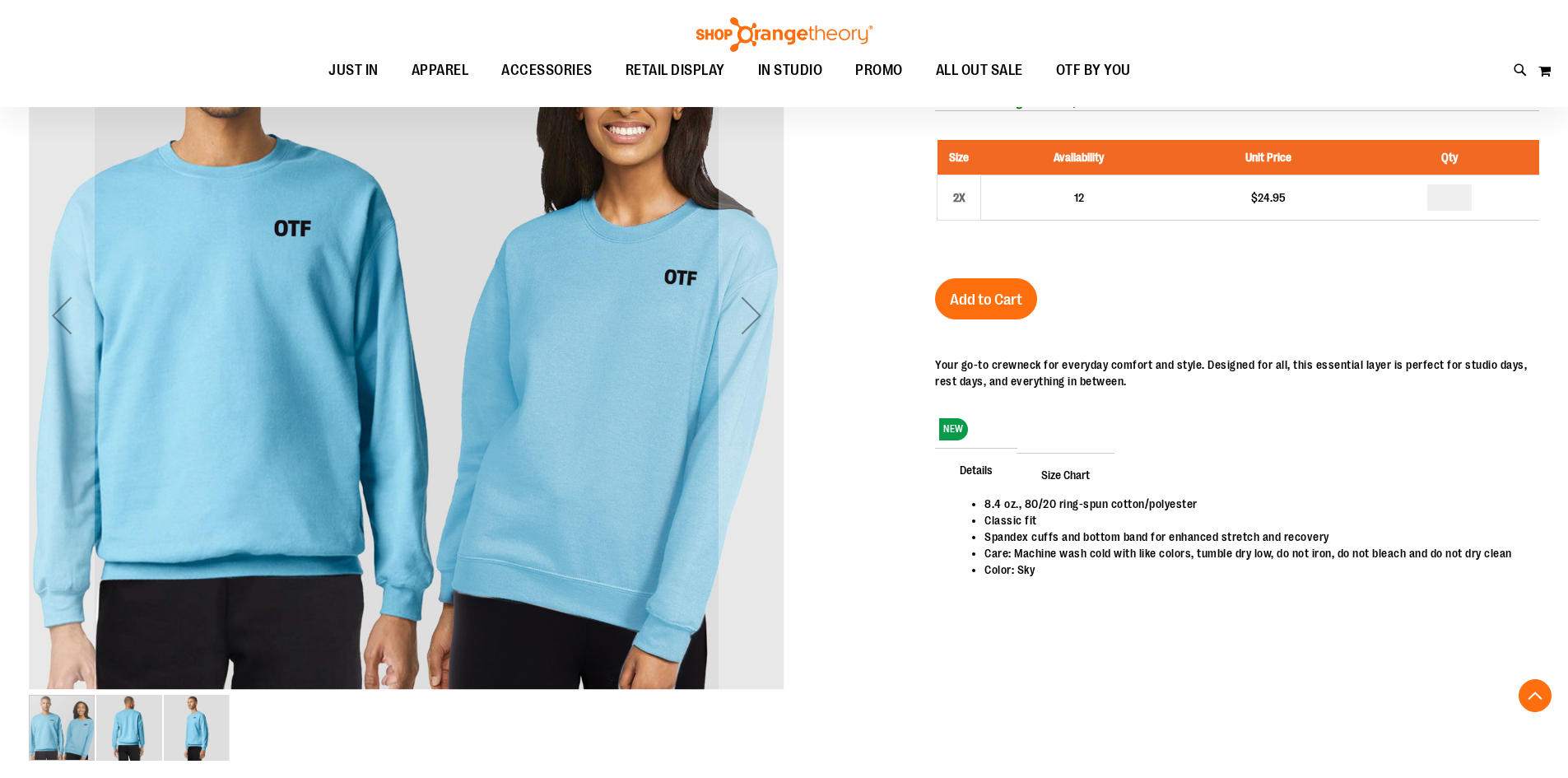
scroll to position [164, 0]
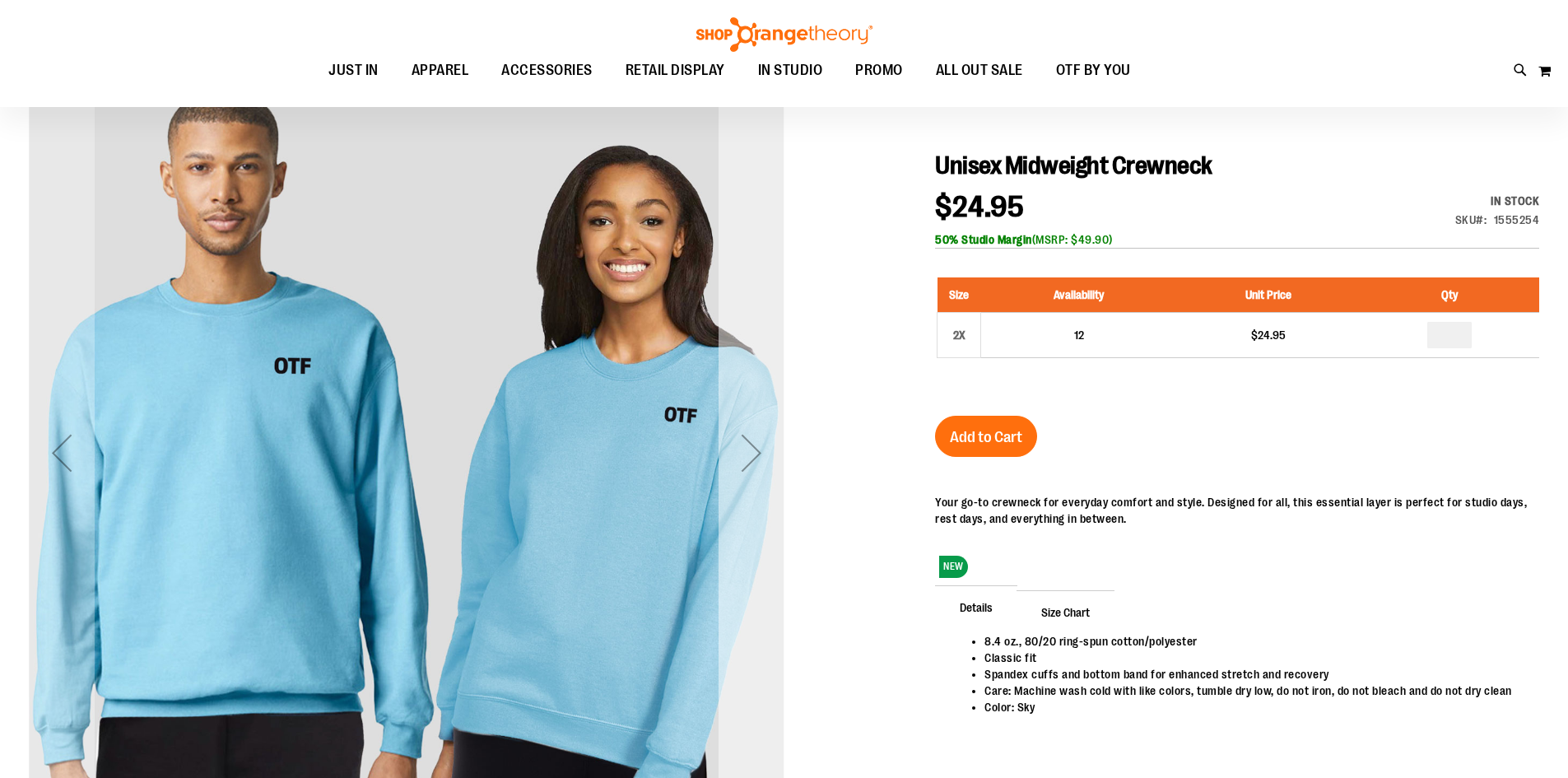
click at [752, 463] on div "Next" at bounding box center [751, 452] width 66 height 66
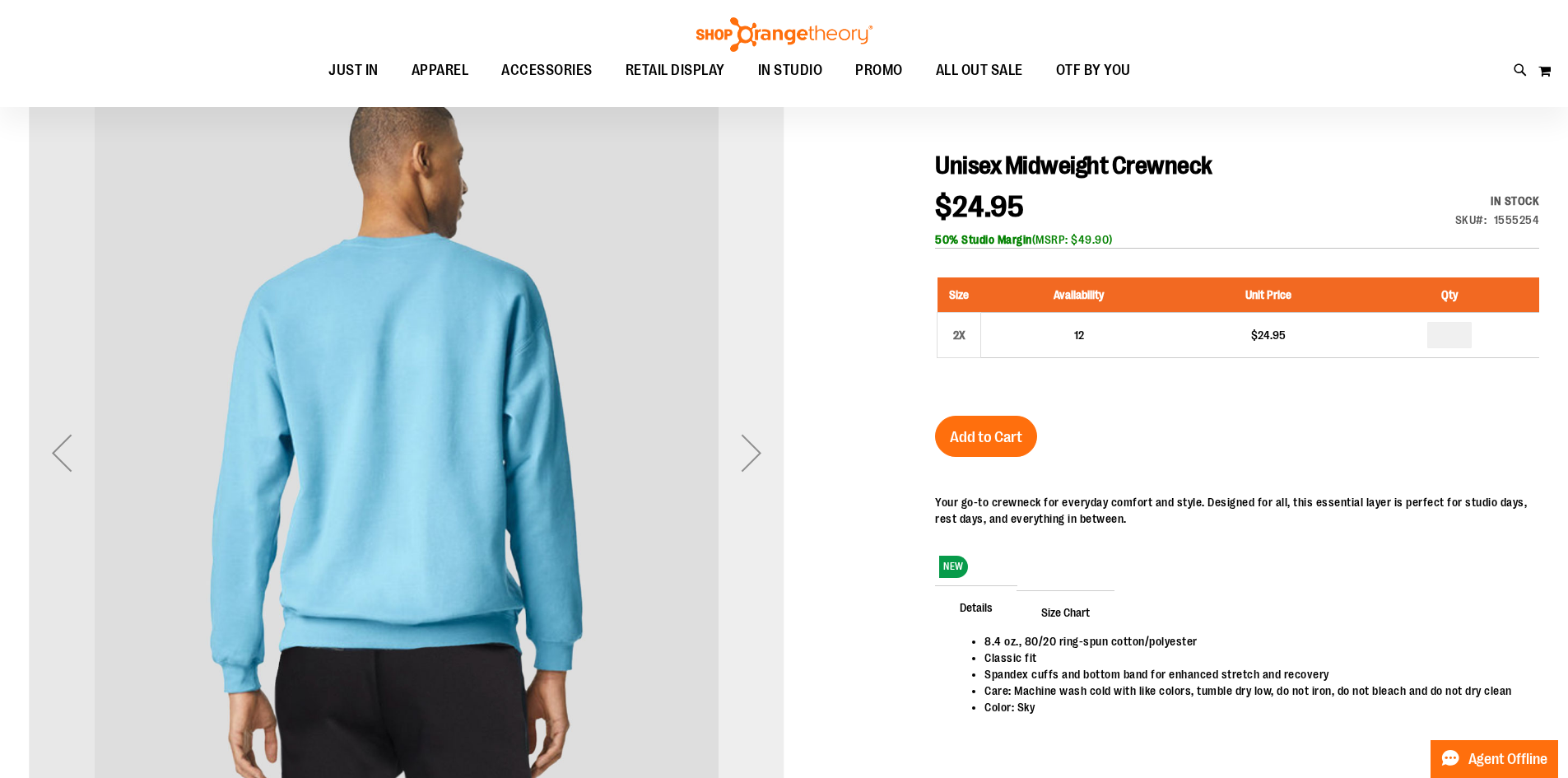
click at [752, 463] on div "Next" at bounding box center [751, 452] width 66 height 66
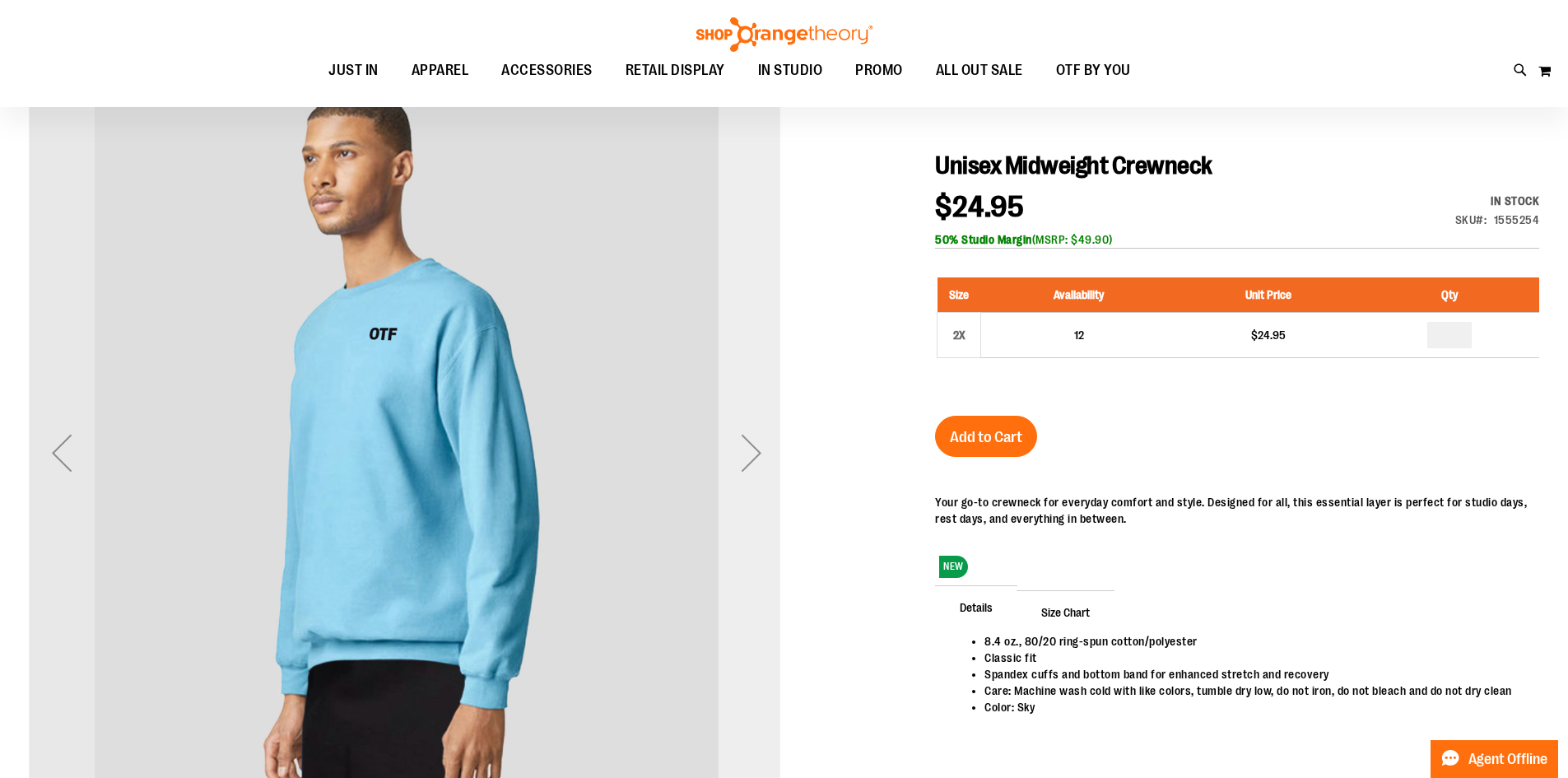
click at [752, 463] on div "Next" at bounding box center [751, 452] width 66 height 66
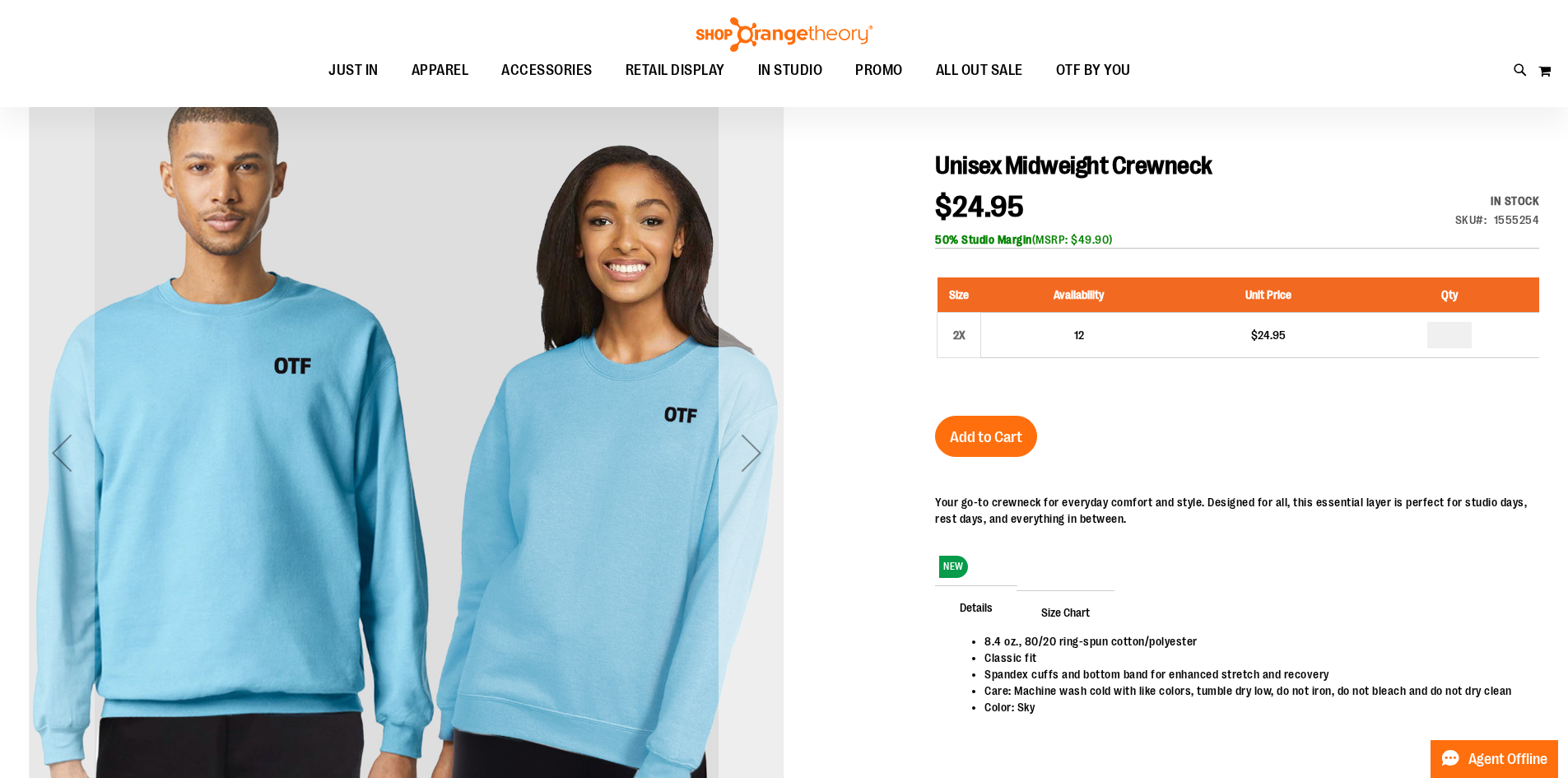
click at [752, 463] on div "Next" at bounding box center [751, 452] width 66 height 66
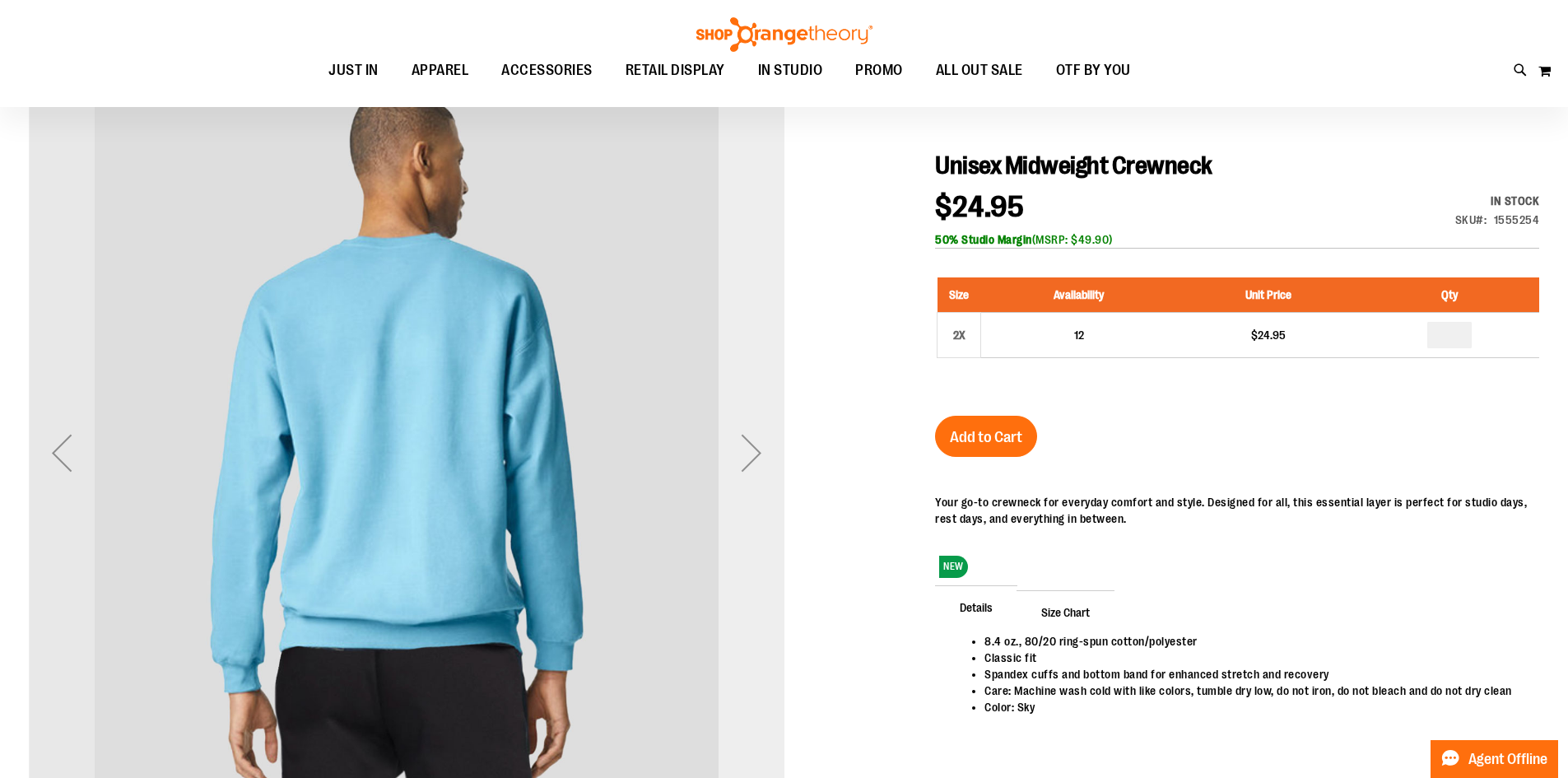
click at [752, 463] on div "Next" at bounding box center [751, 452] width 66 height 66
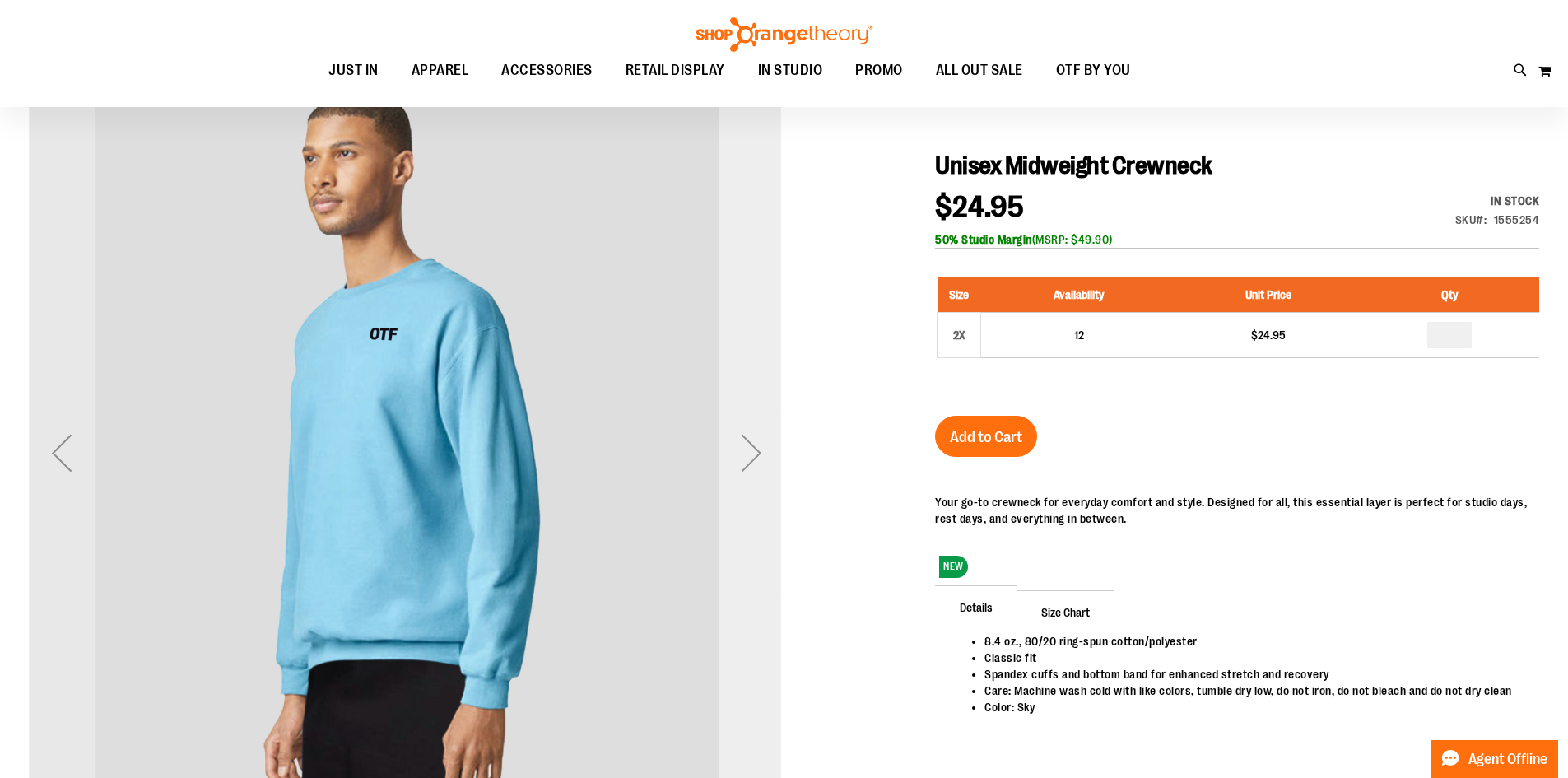
click at [752, 463] on div "Next" at bounding box center [751, 452] width 66 height 66
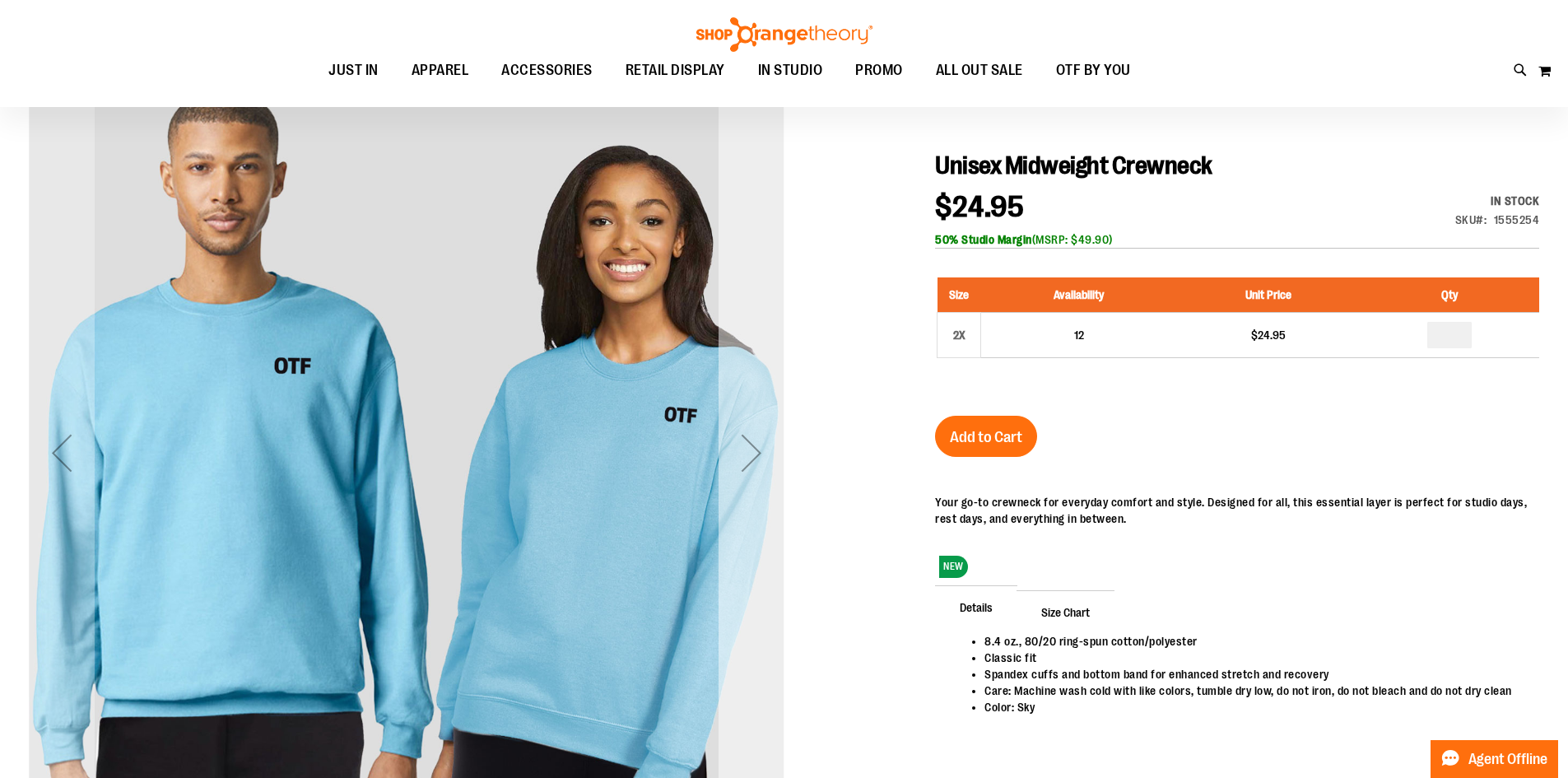
click at [752, 463] on div "Next" at bounding box center [751, 452] width 66 height 66
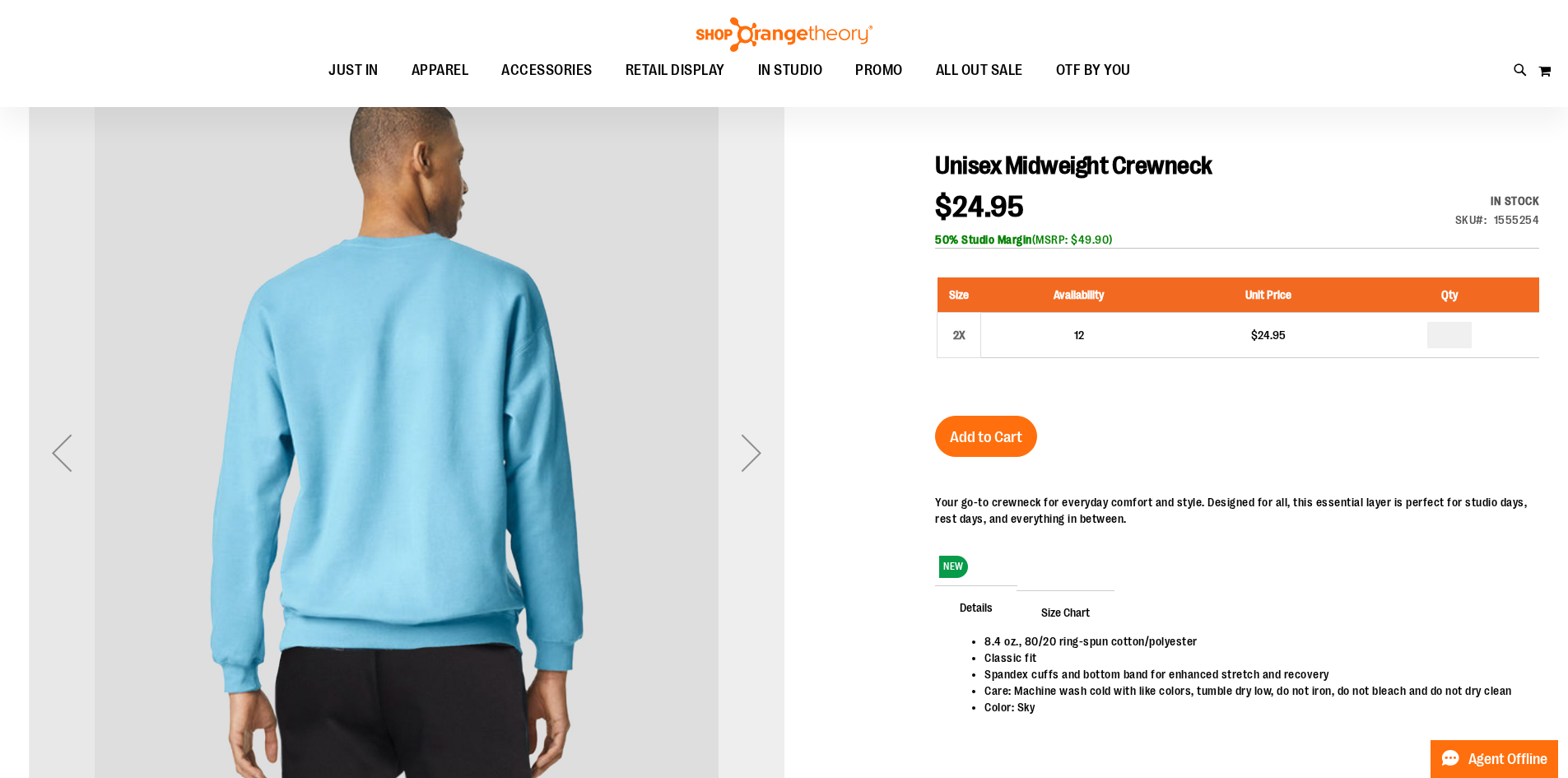
click at [752, 463] on div "Next" at bounding box center [751, 452] width 66 height 66
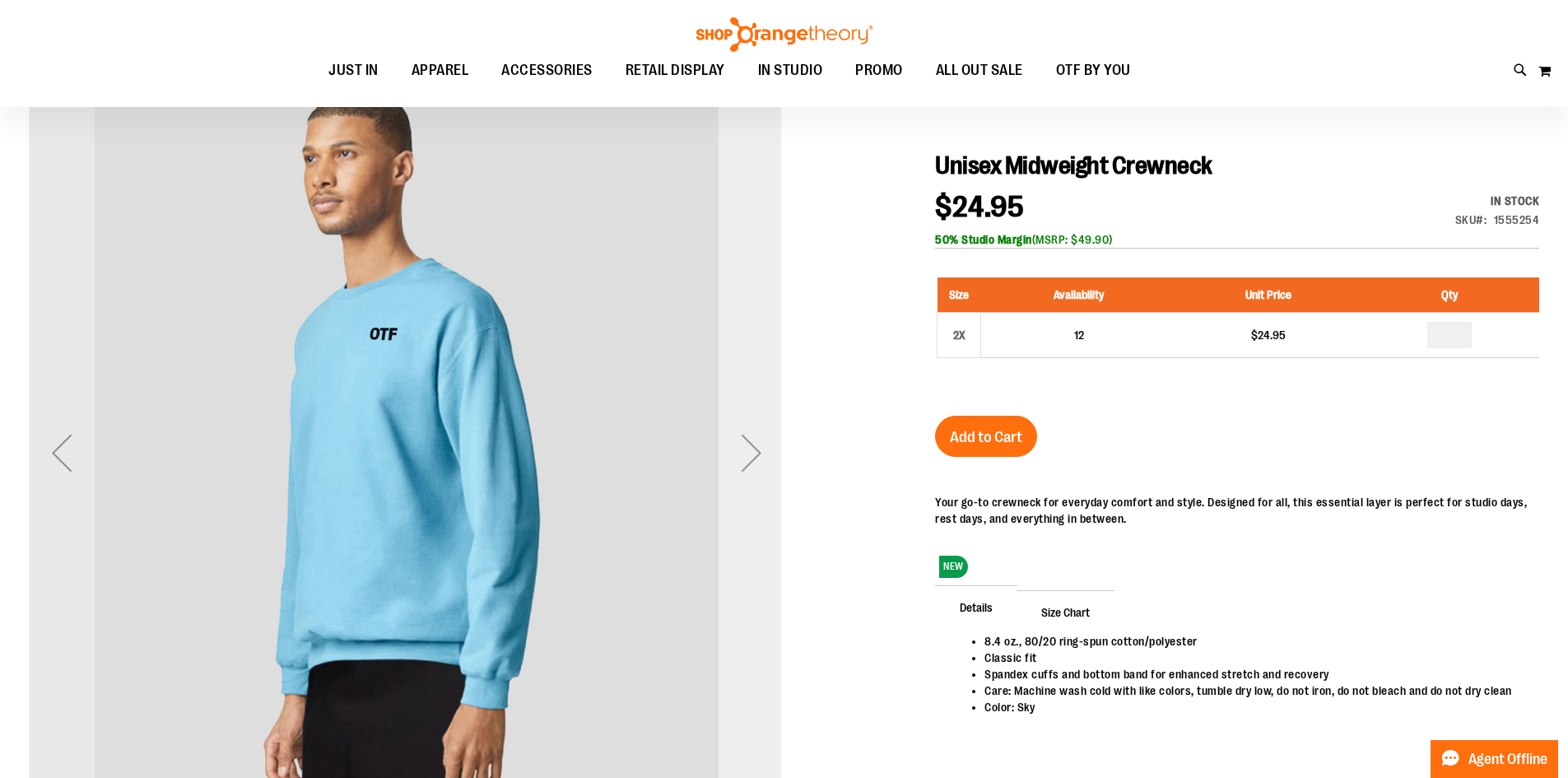
click at [752, 463] on div "Next" at bounding box center [751, 452] width 66 height 66
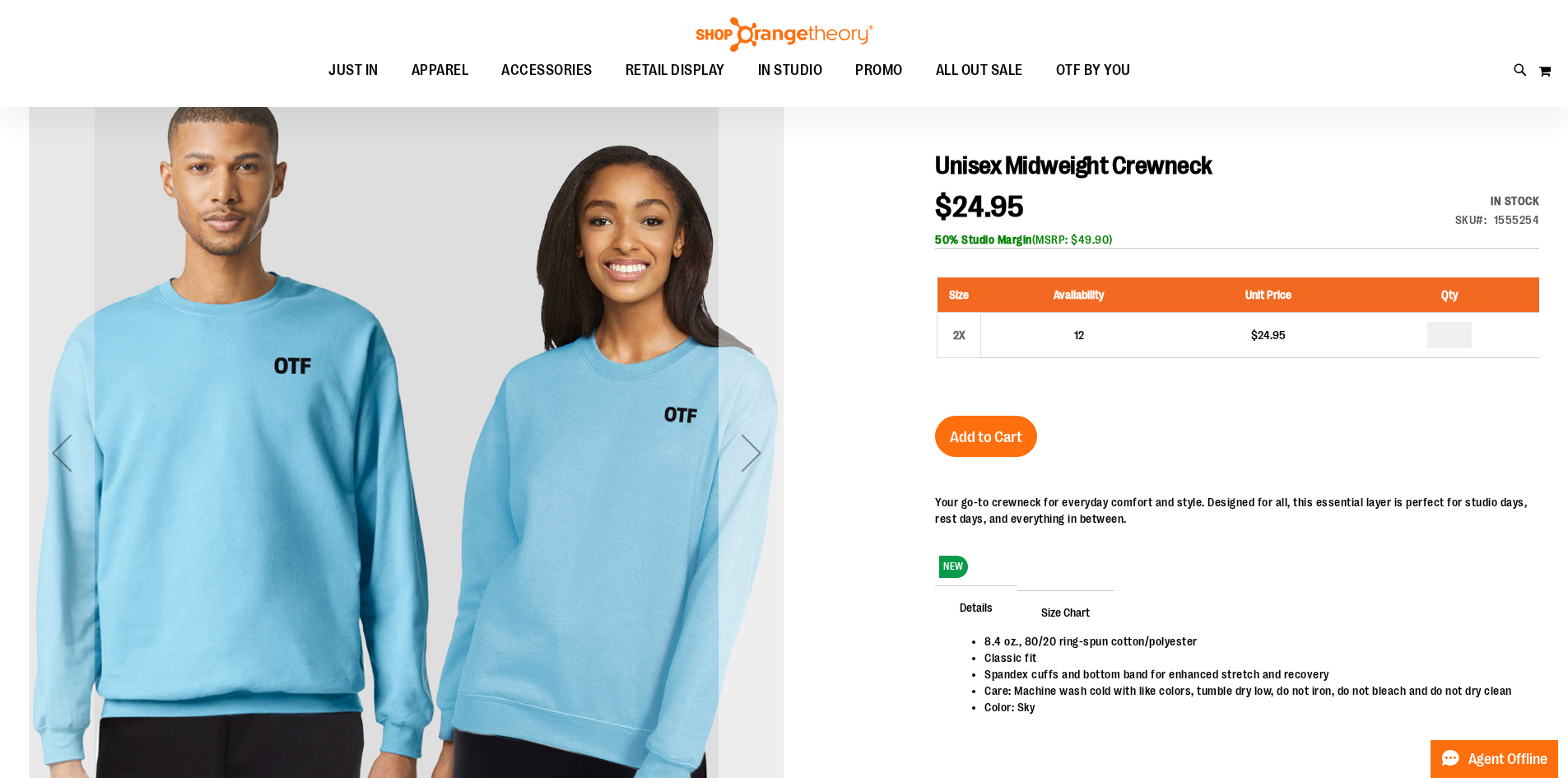
click at [752, 463] on div "Next" at bounding box center [751, 452] width 66 height 66
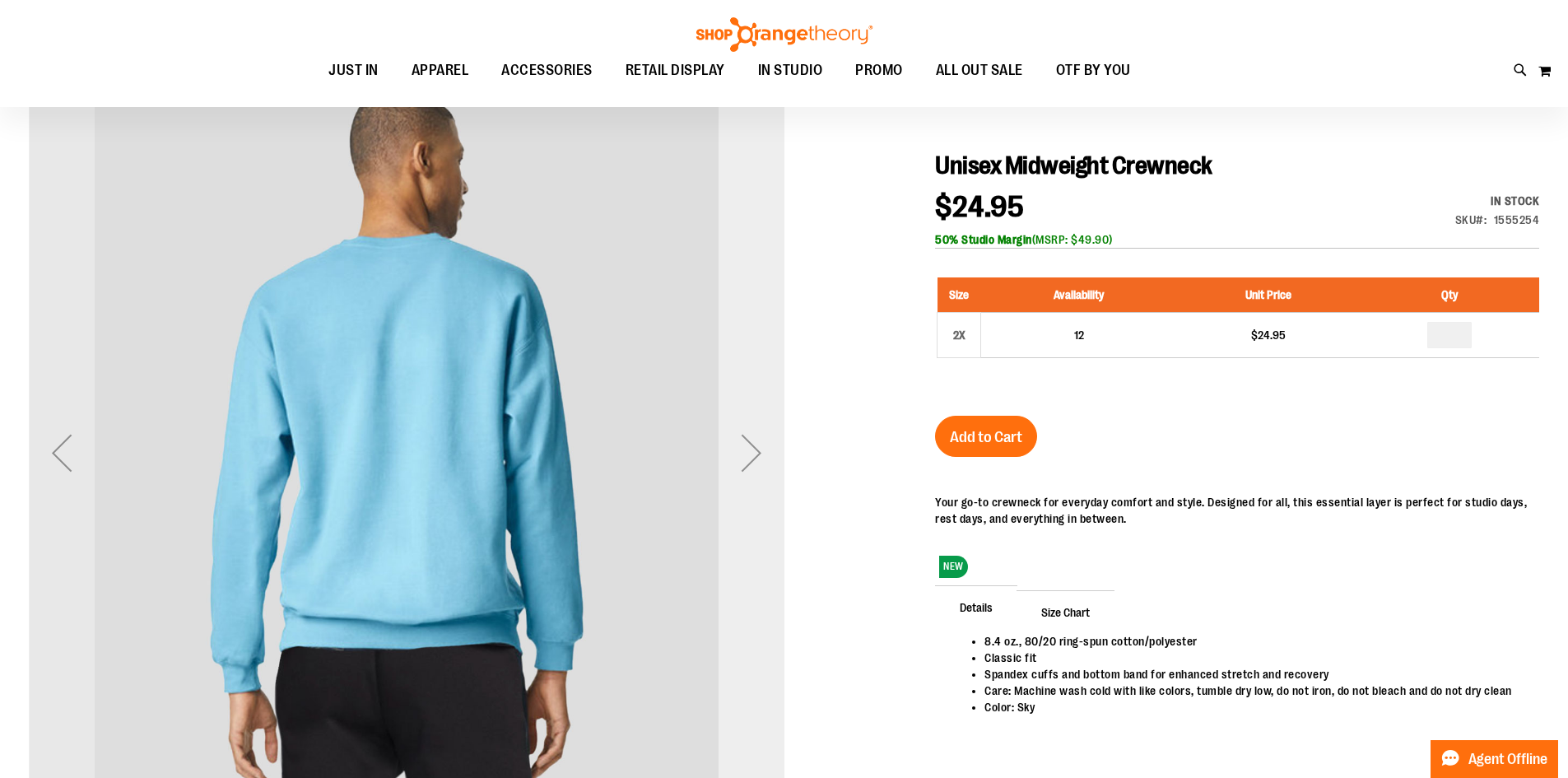
click at [752, 463] on div "Next" at bounding box center [751, 452] width 66 height 66
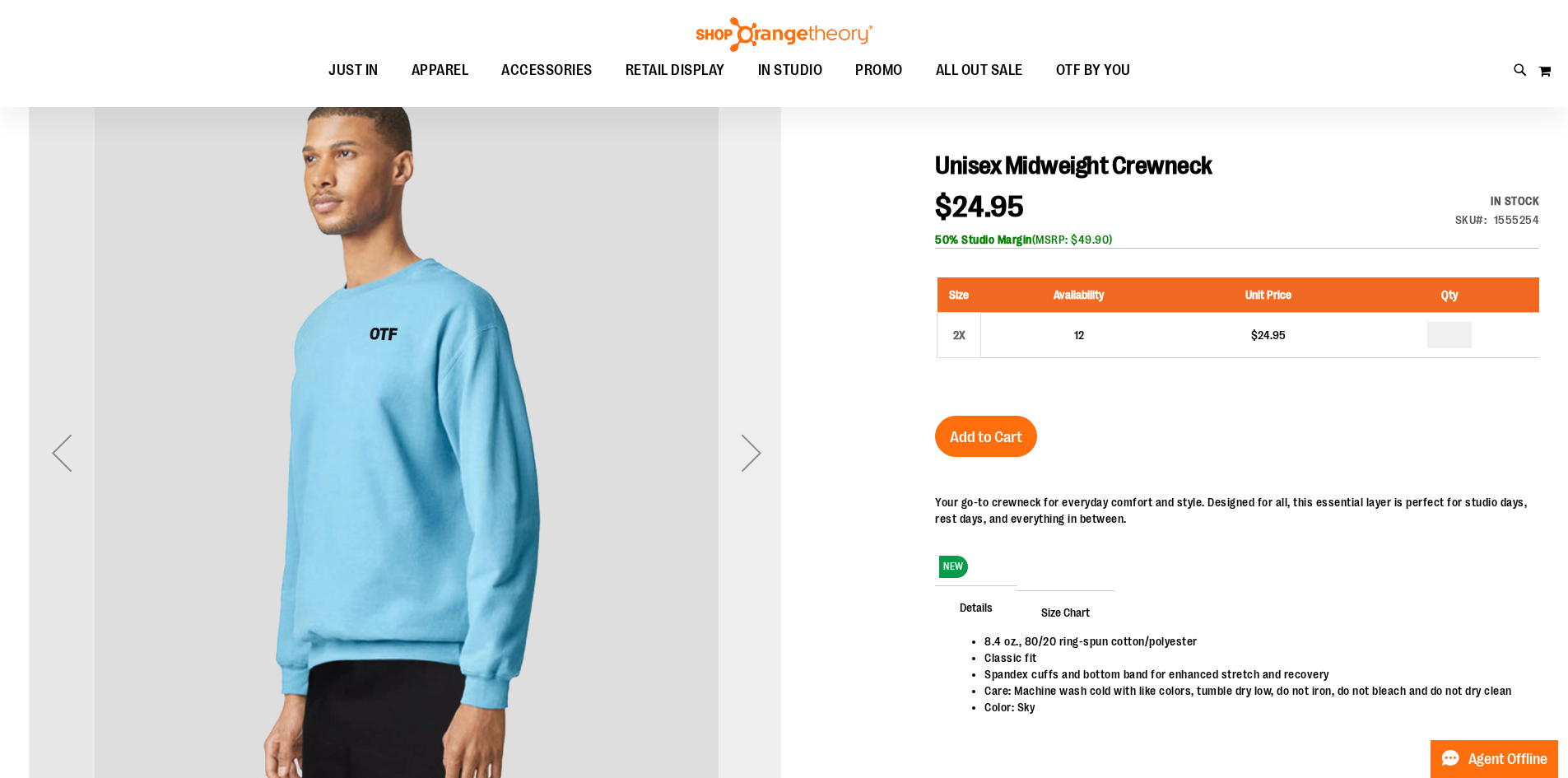
click at [752, 463] on div "Next" at bounding box center [751, 452] width 66 height 66
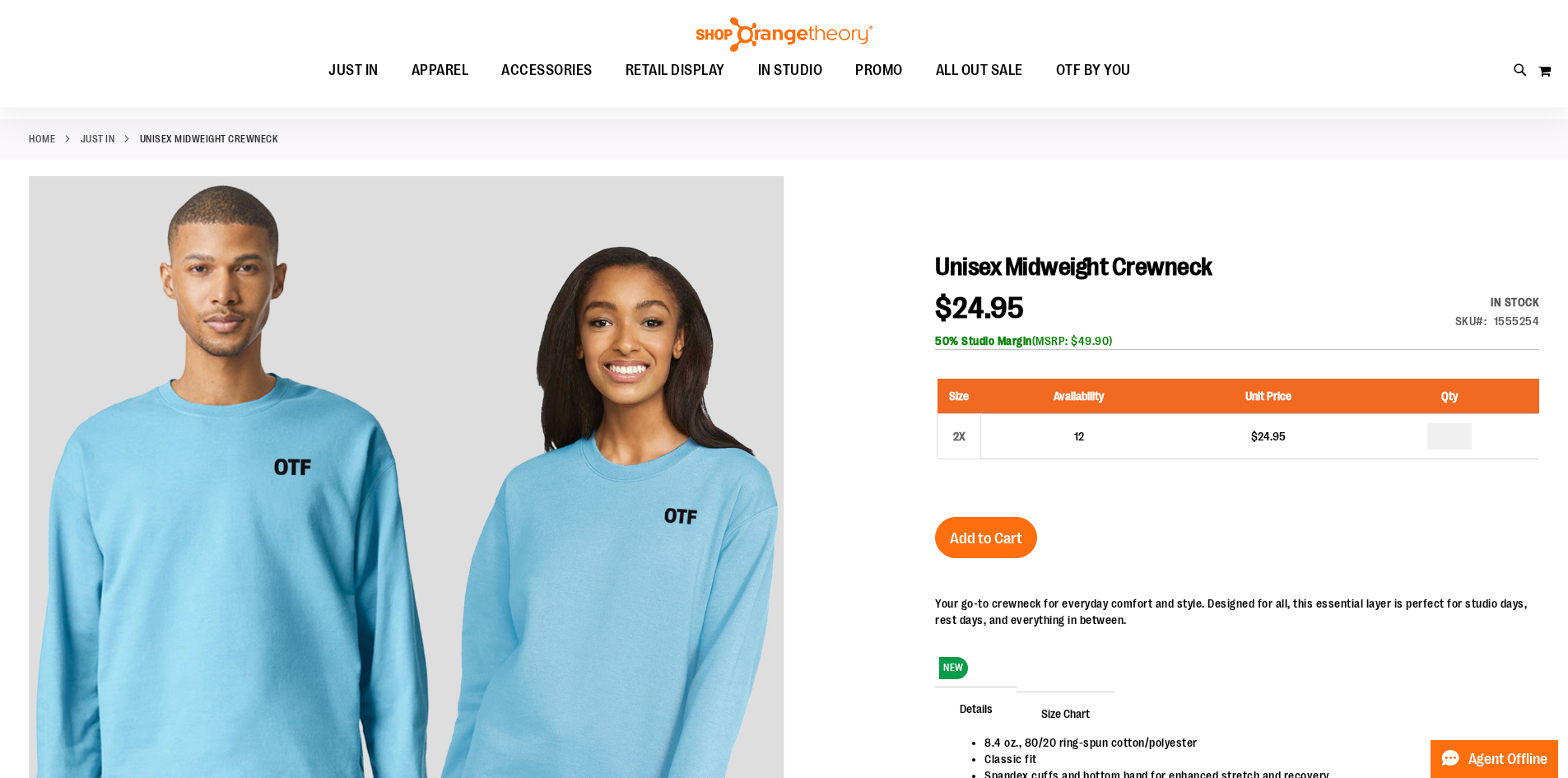
scroll to position [55, 0]
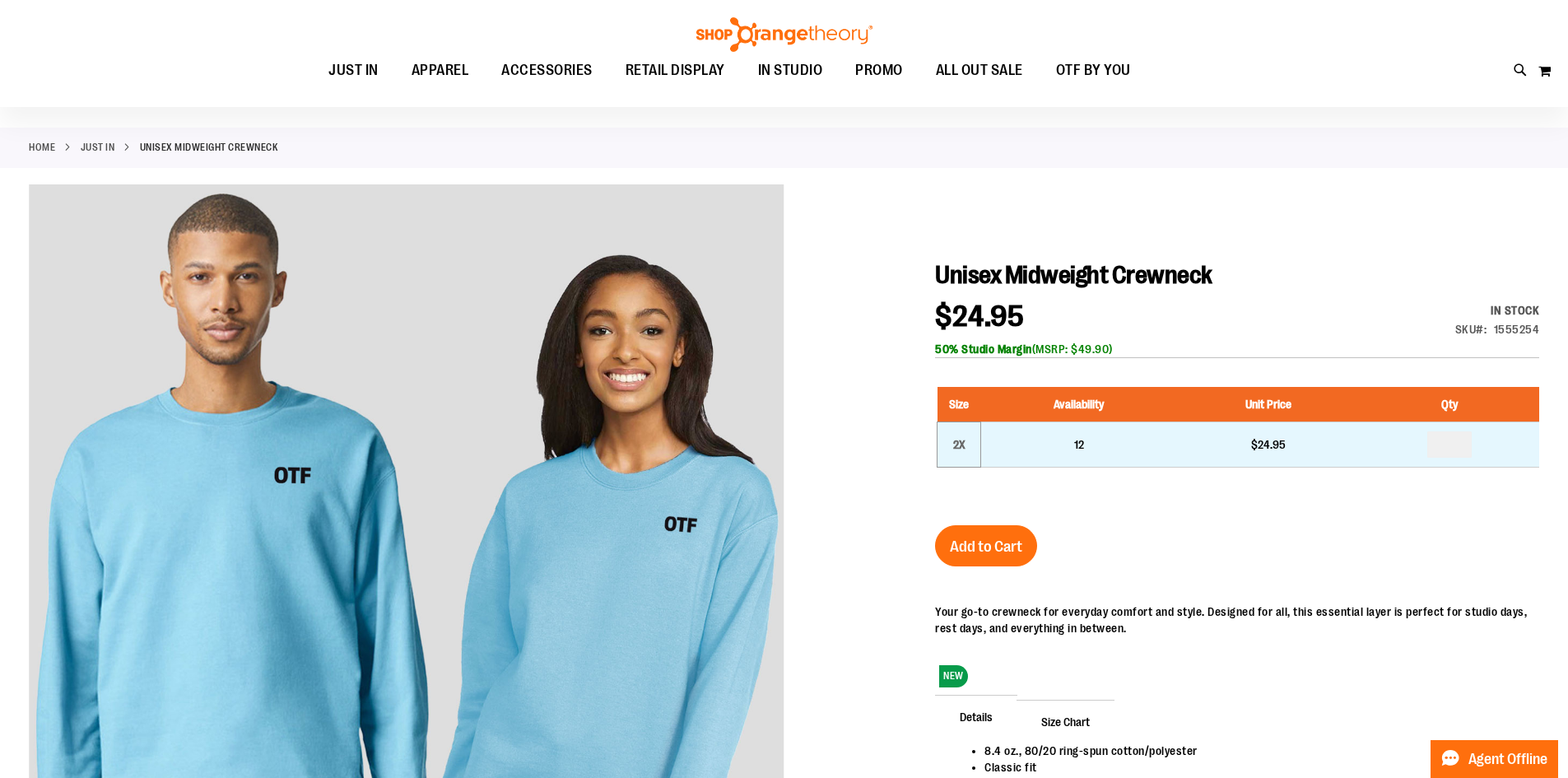
click at [957, 424] on td "2X" at bounding box center [958, 444] width 44 height 45
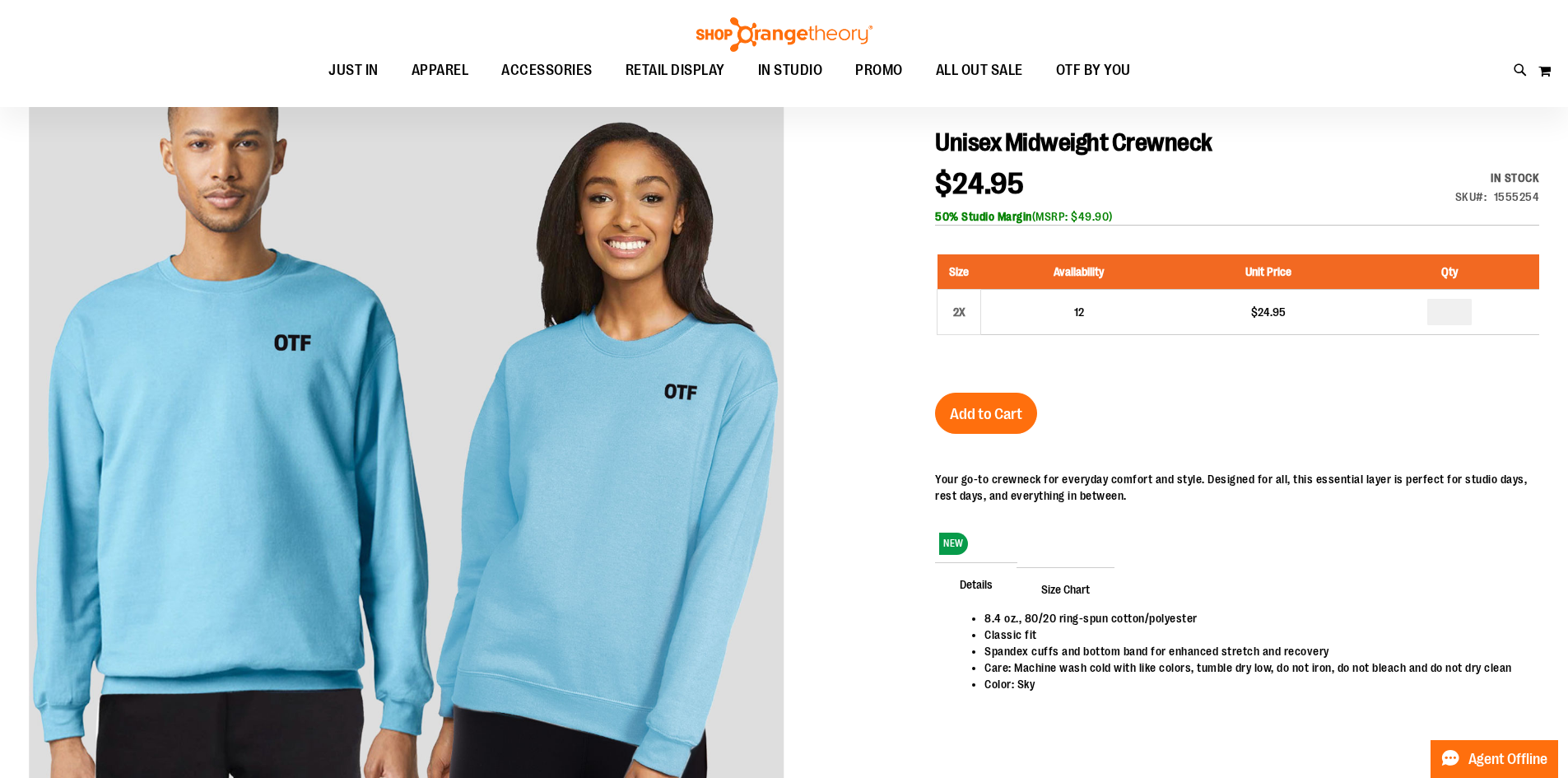
scroll to position [165, 0]
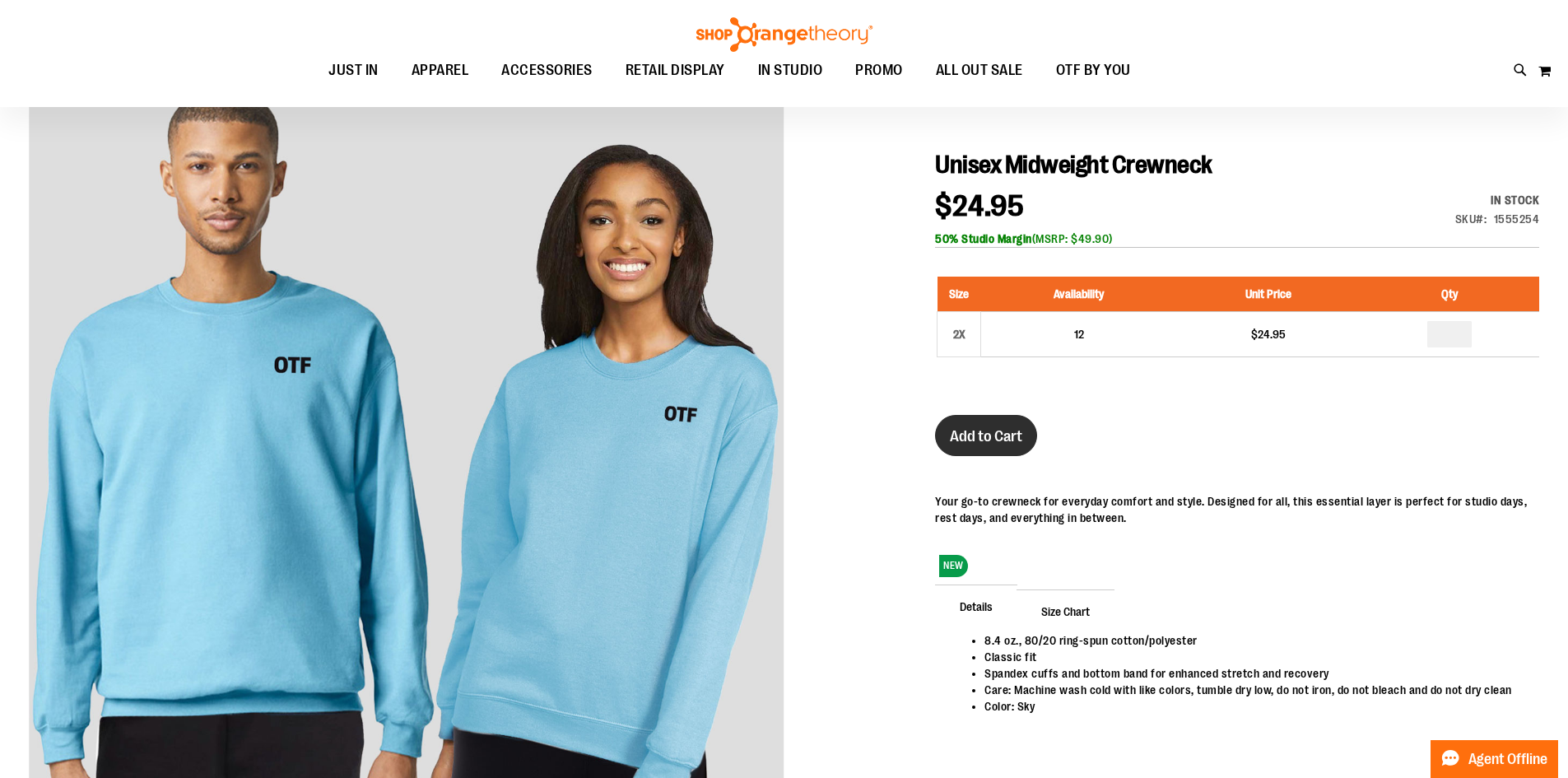
click at [1006, 431] on span "Add to Cart" at bounding box center [986, 436] width 73 height 18
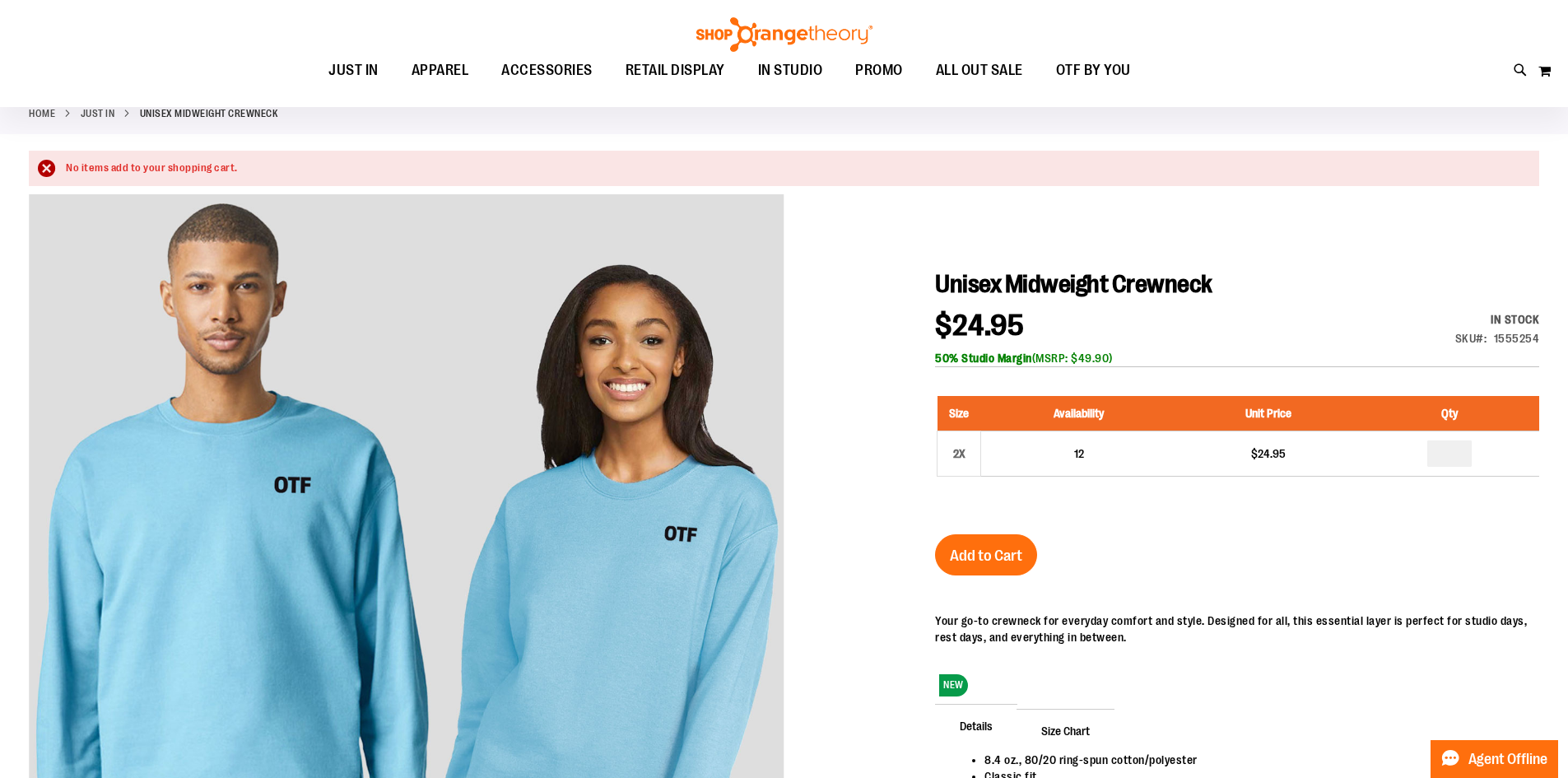
scroll to position [81, 0]
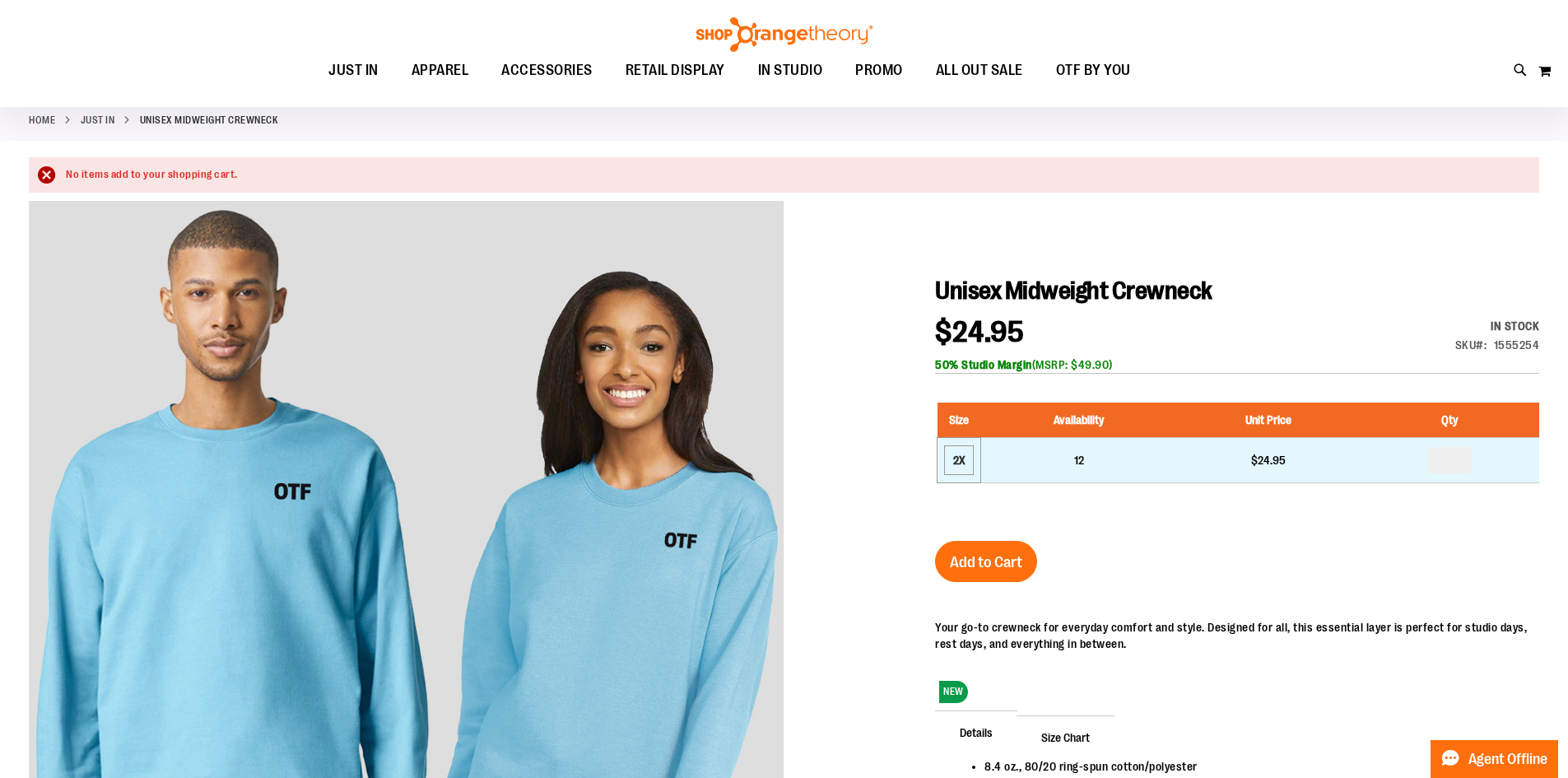
click at [954, 465] on div "2X" at bounding box center [958, 460] width 25 height 25
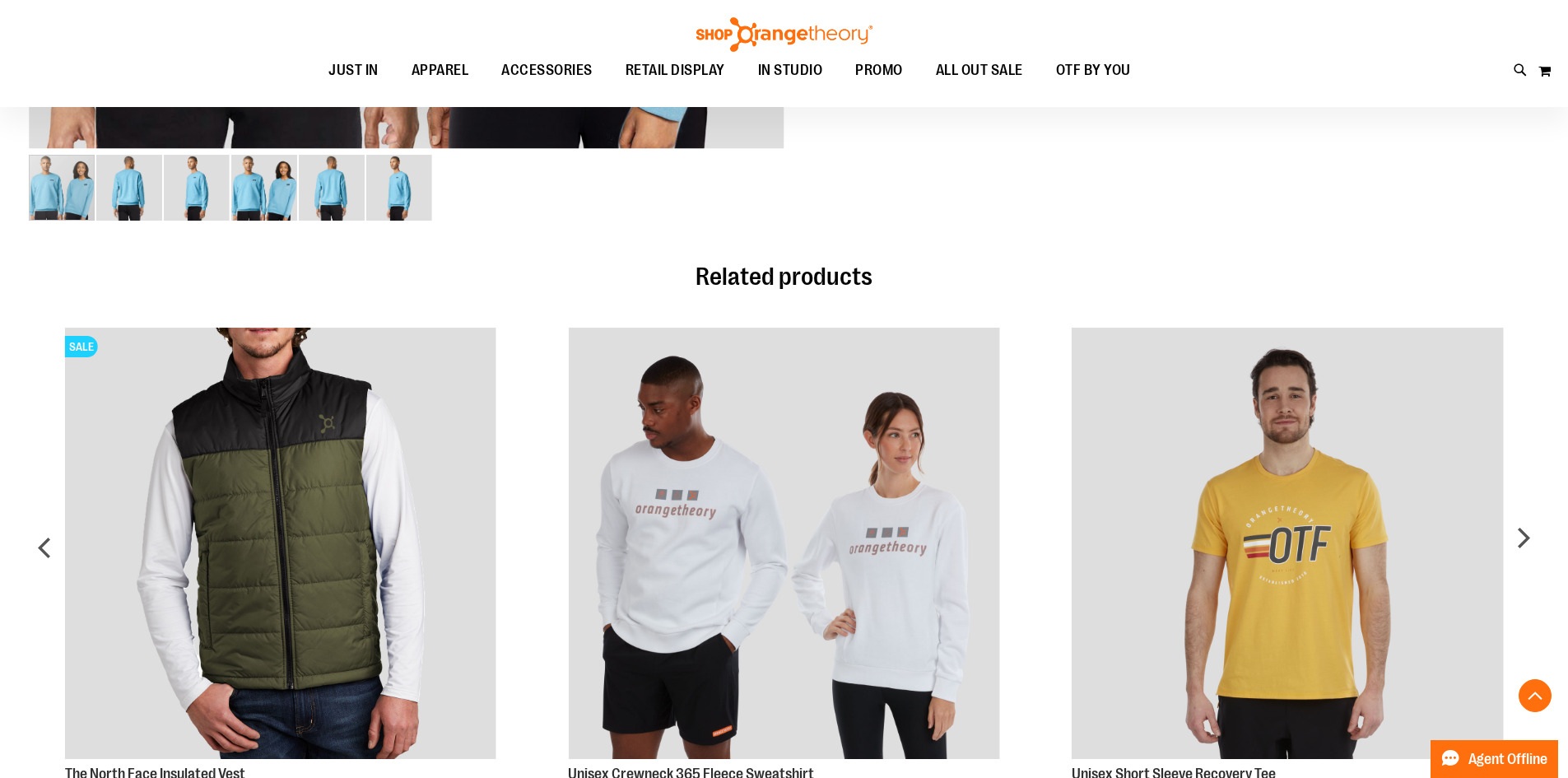
scroll to position [877, 0]
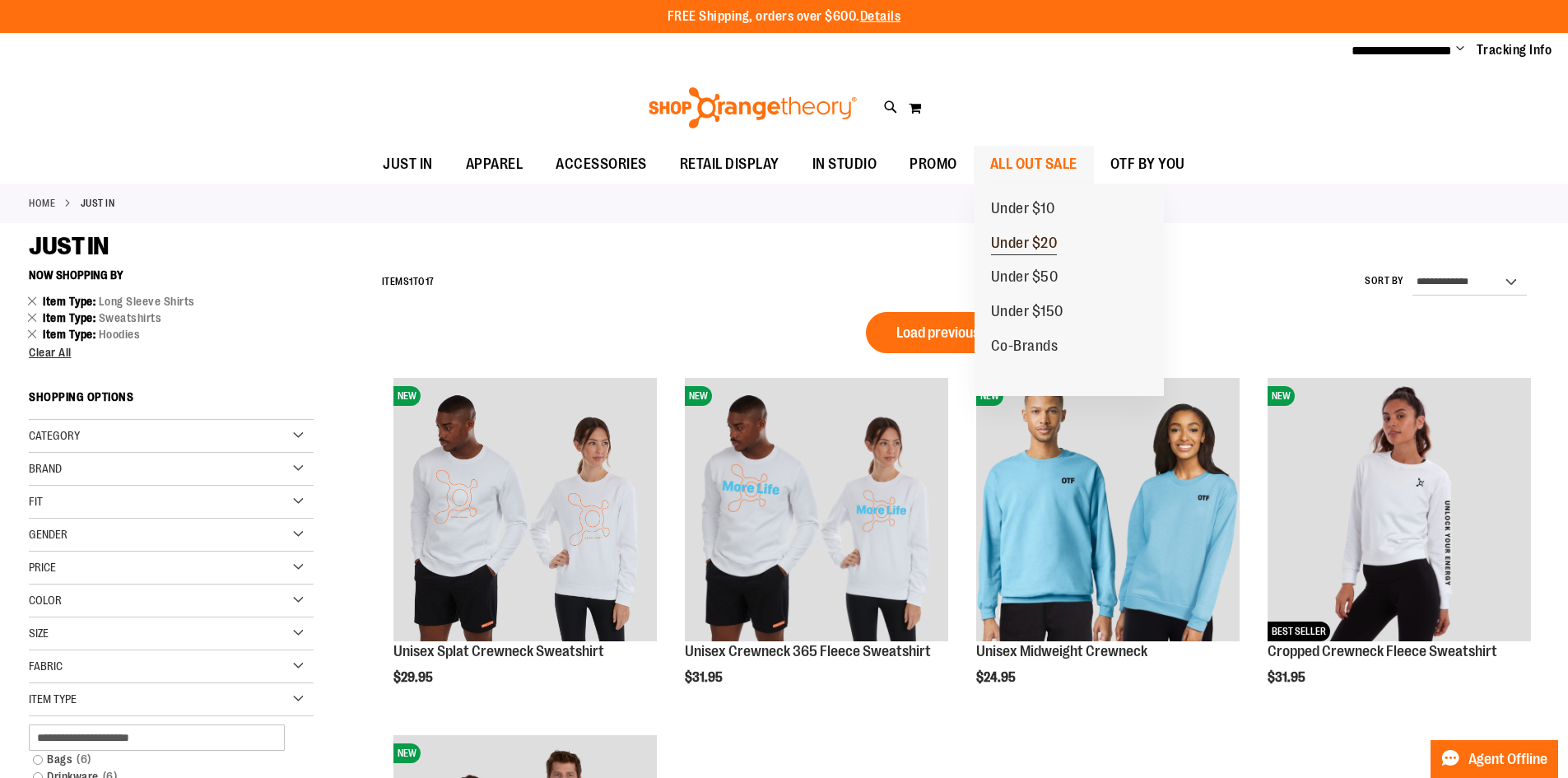
click at [1036, 239] on span "Under $20" at bounding box center [1024, 245] width 67 height 21
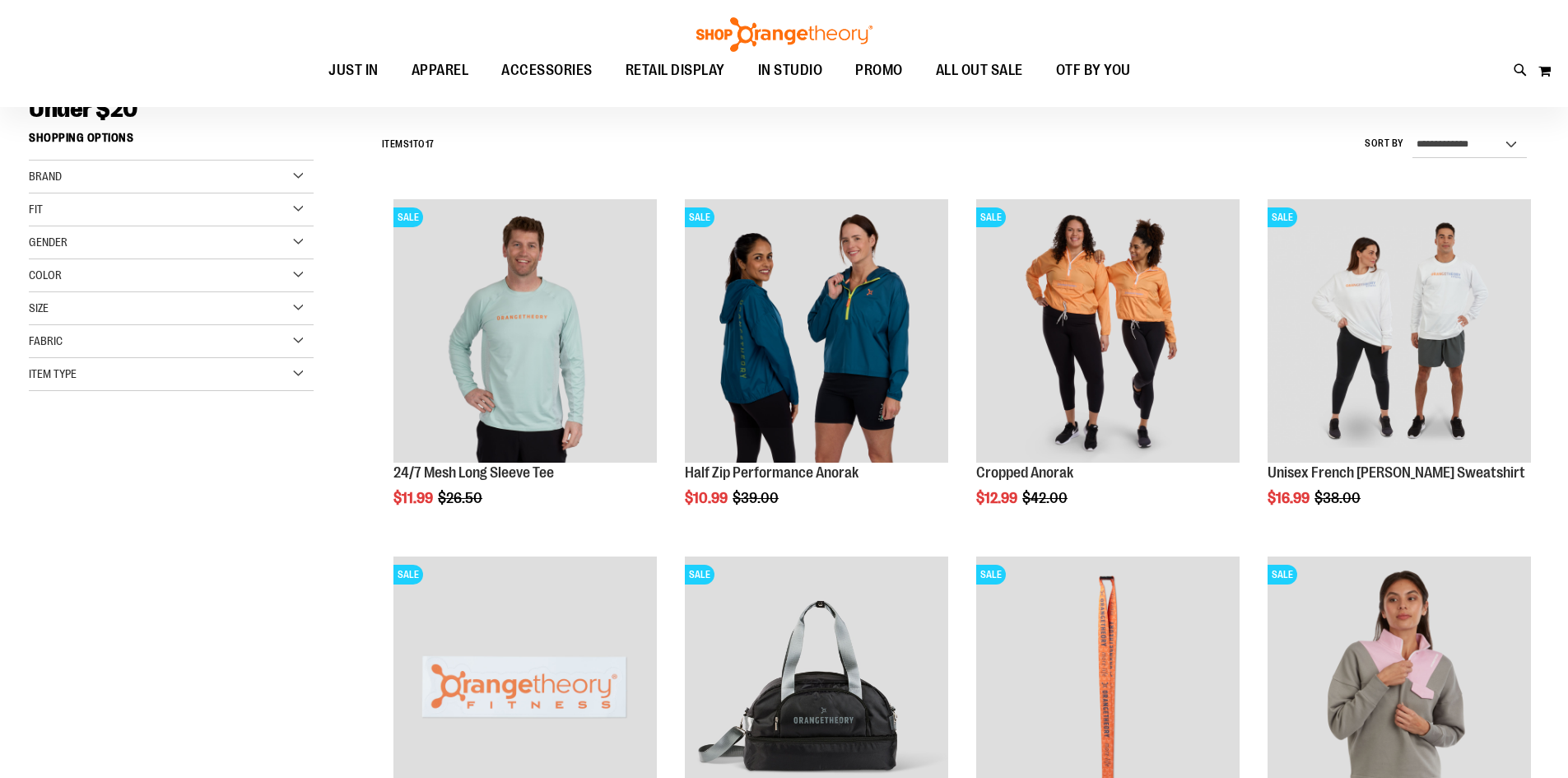
scroll to position [137, 0]
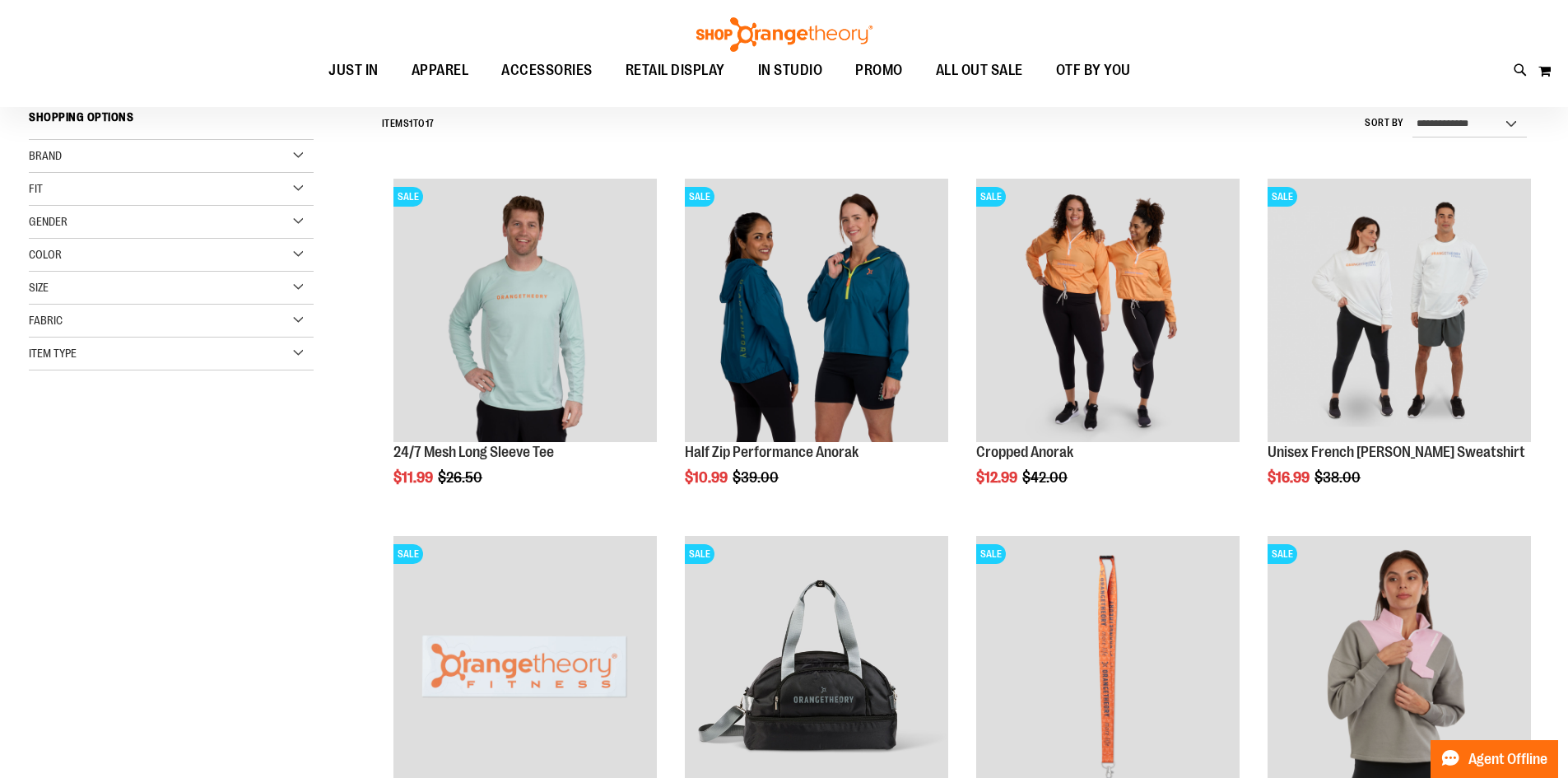
scroll to position [137, 0]
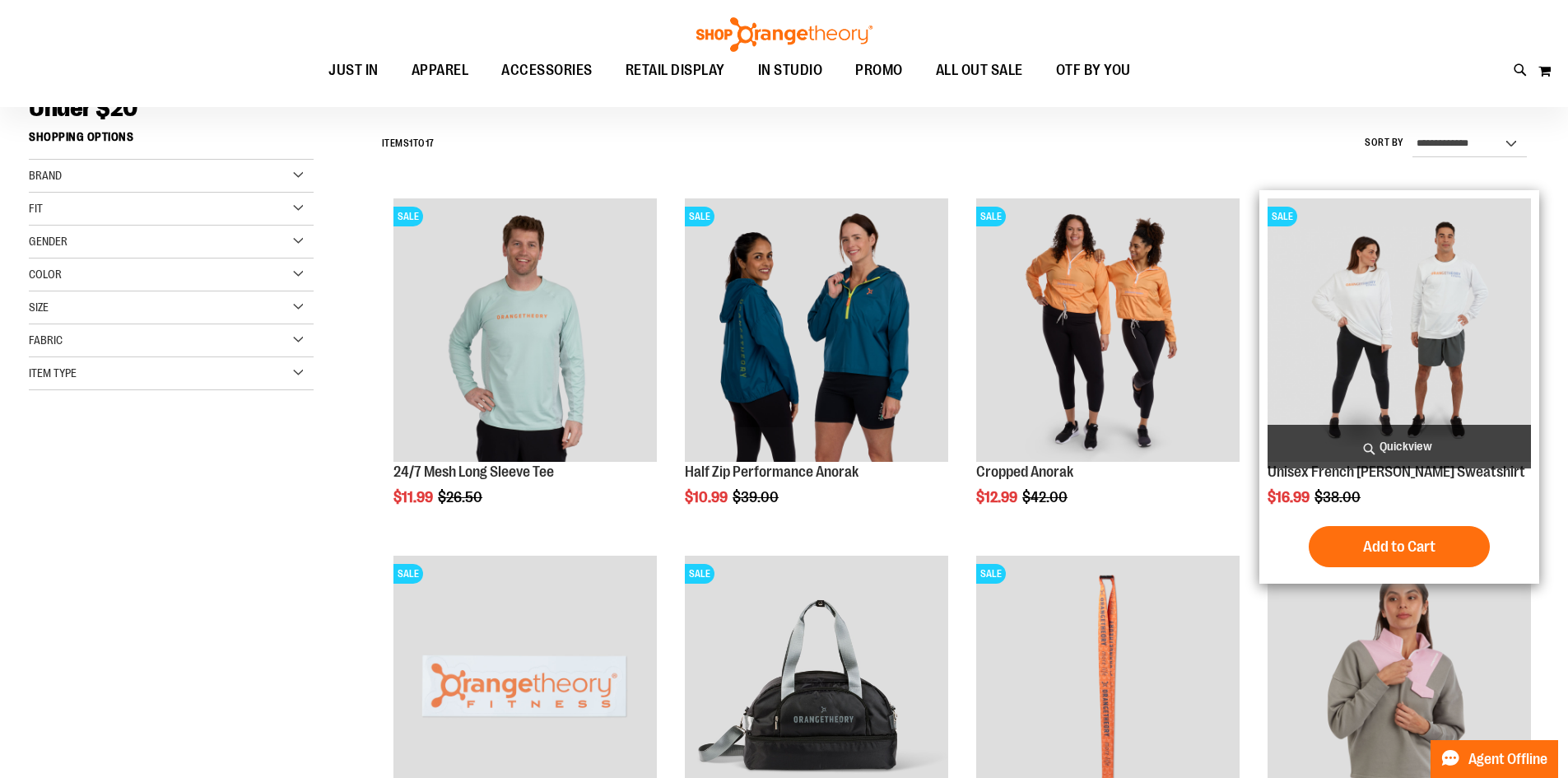
click at [1390, 387] on img "product" at bounding box center [1399, 330] width 263 height 263
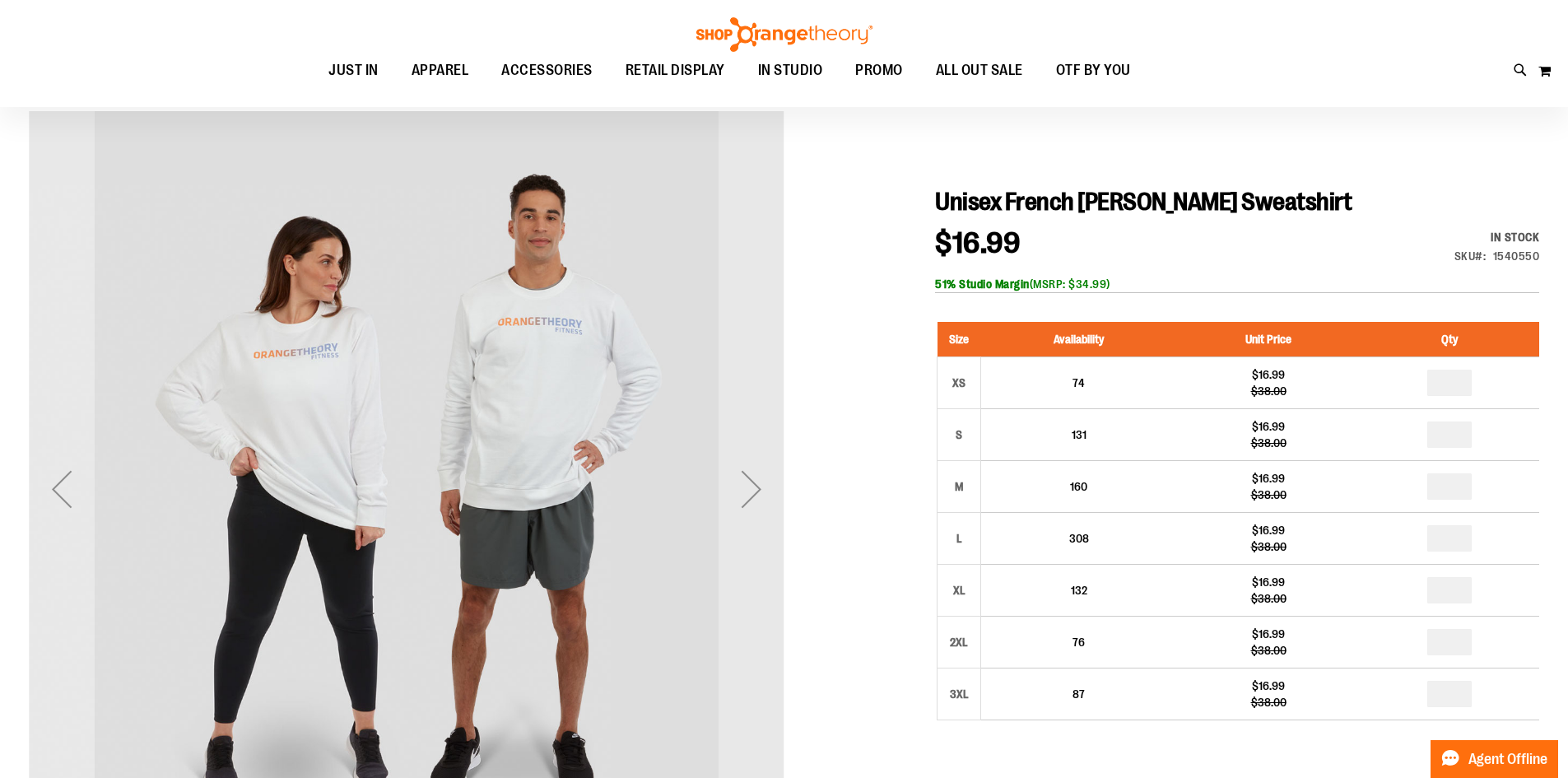
scroll to position [219, 0]
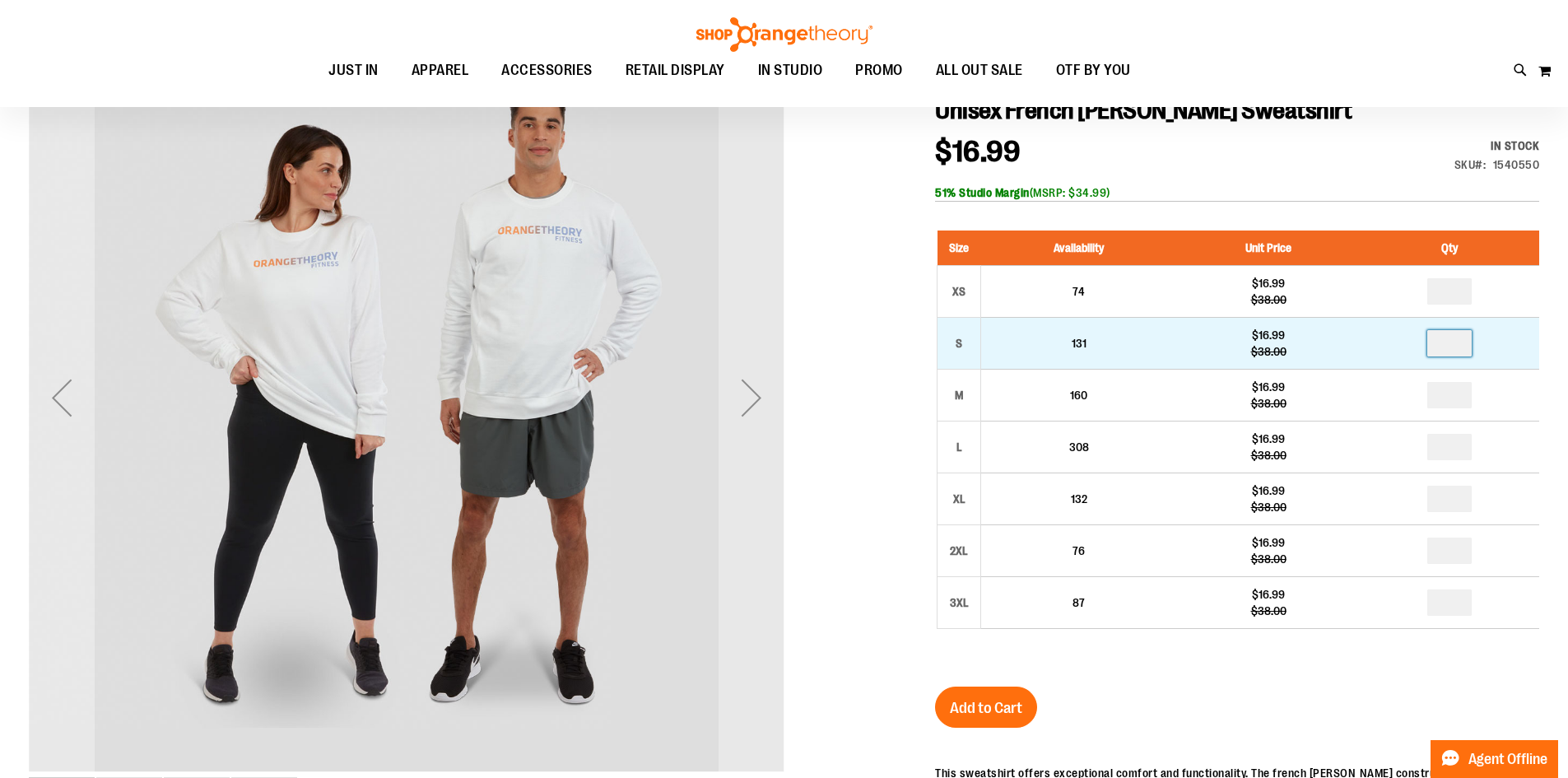
click at [1452, 350] on input "number" at bounding box center [1449, 343] width 44 height 27
type input "*"
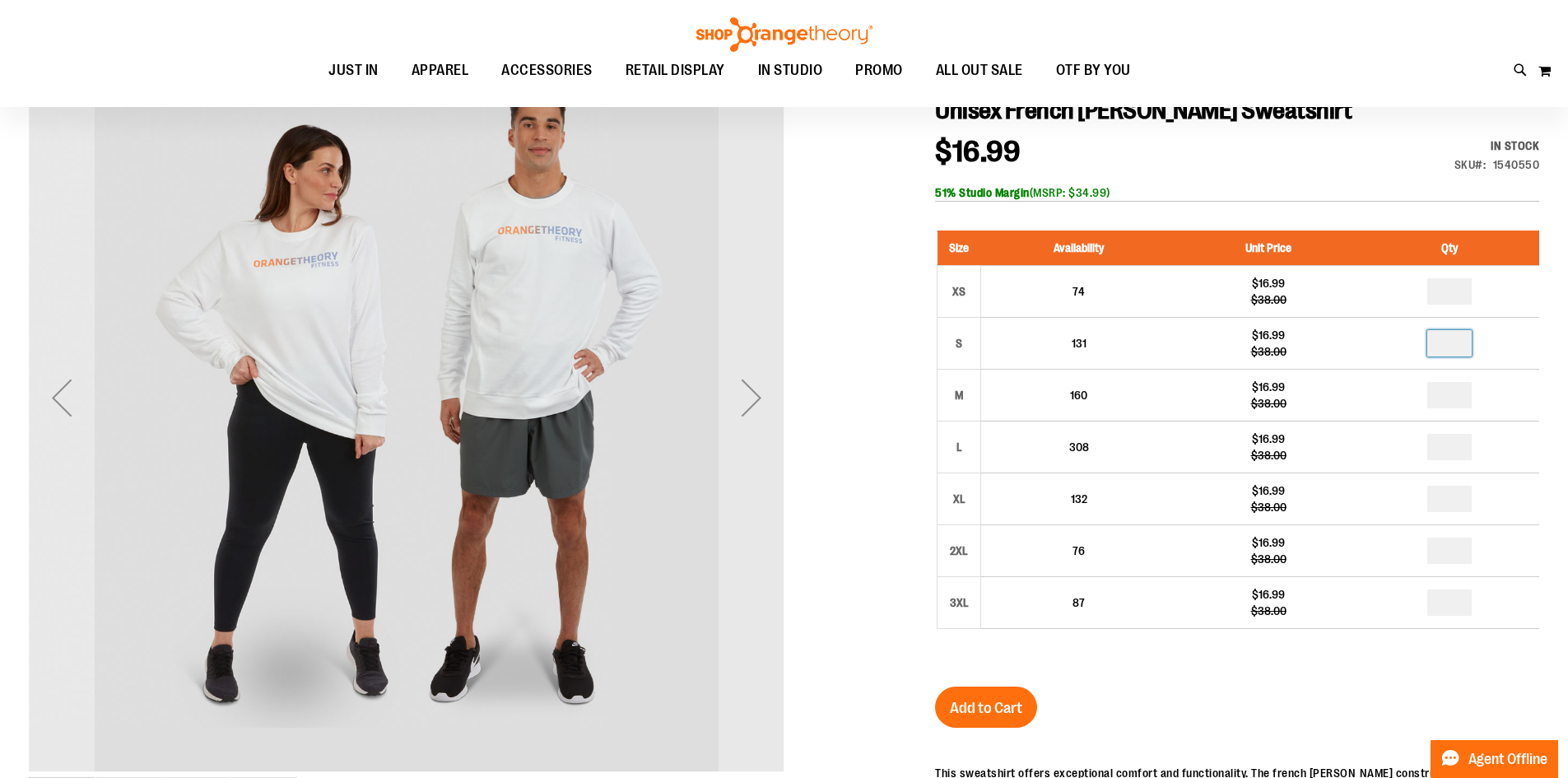
click at [1188, 668] on div "Size Availability Unit Price Qty XS 74 $16.99 $38.00 * S 131 * M" at bounding box center [1236, 441] width 604 height 456
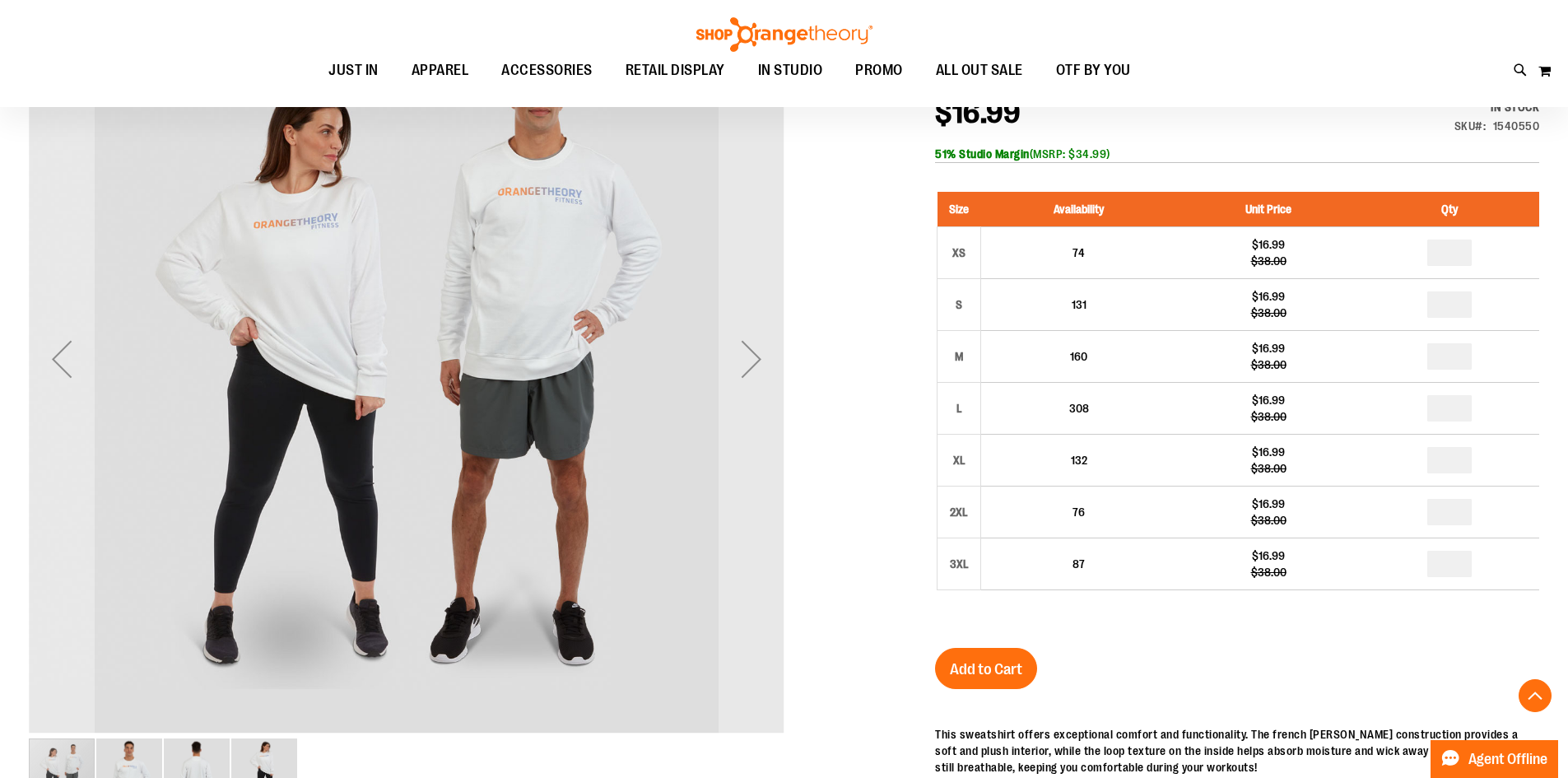
scroll to position [301, 0]
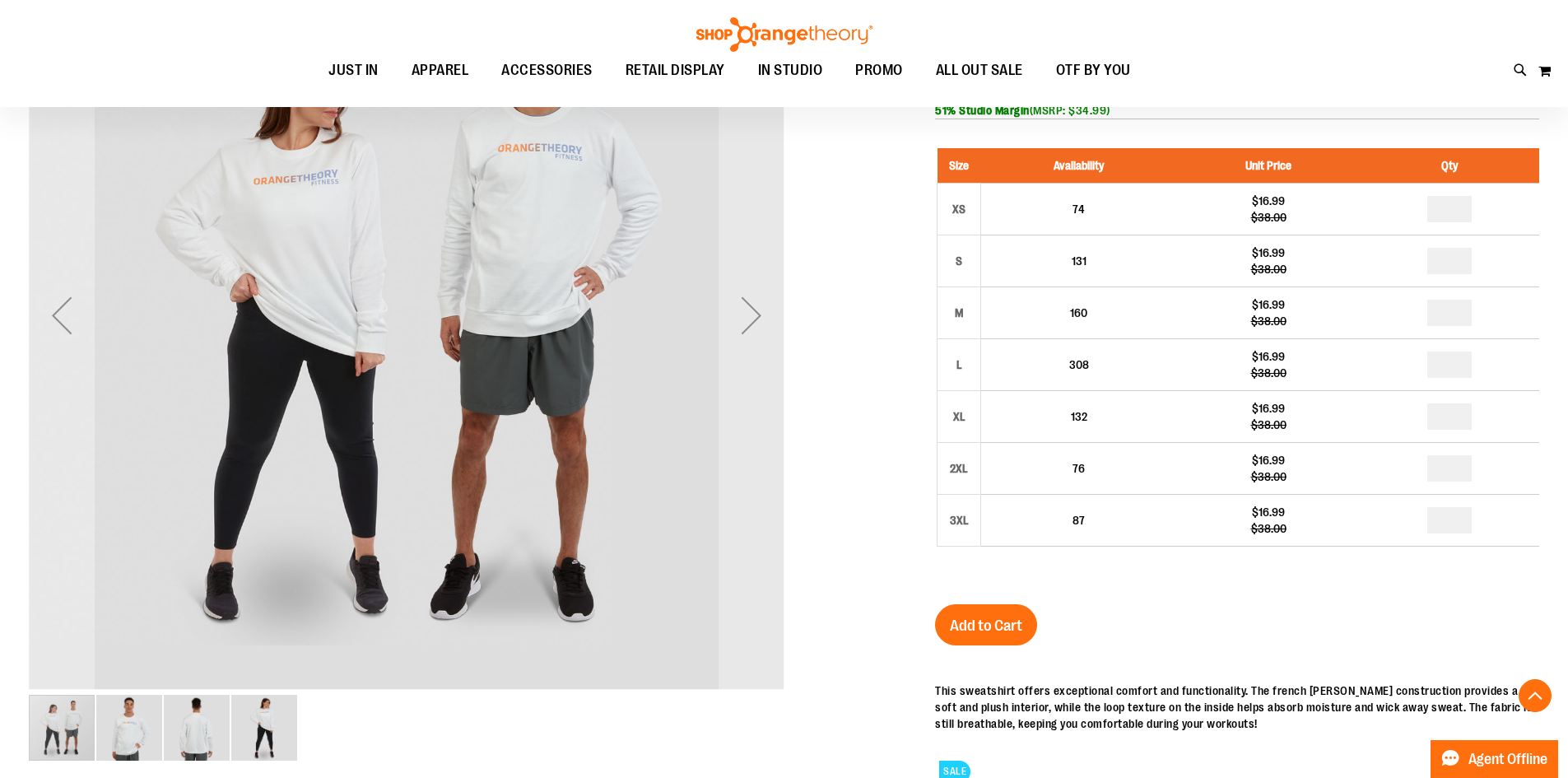
click at [978, 628] on span "Add to Cart" at bounding box center [986, 625] width 73 height 18
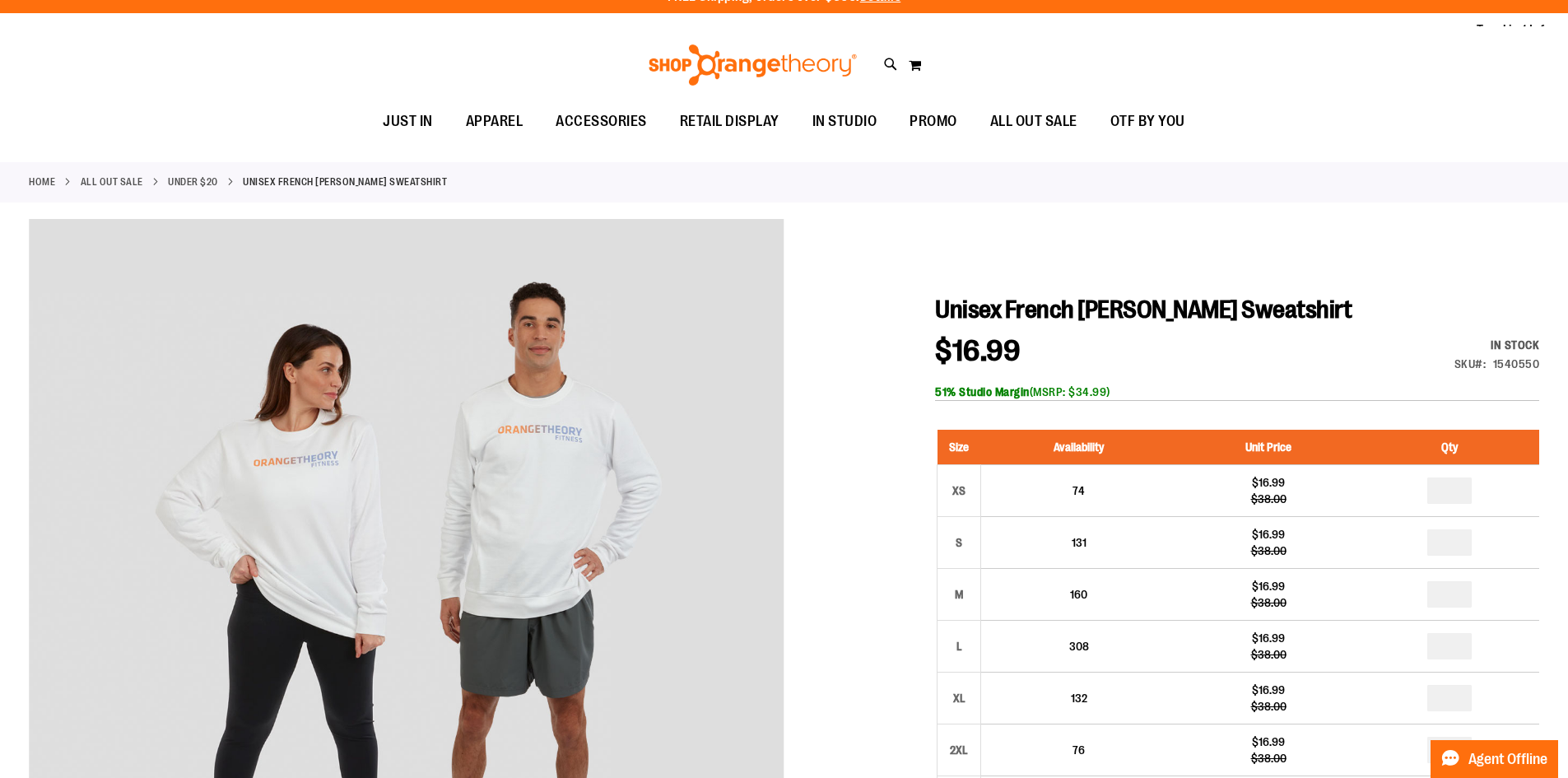
scroll to position [0, 0]
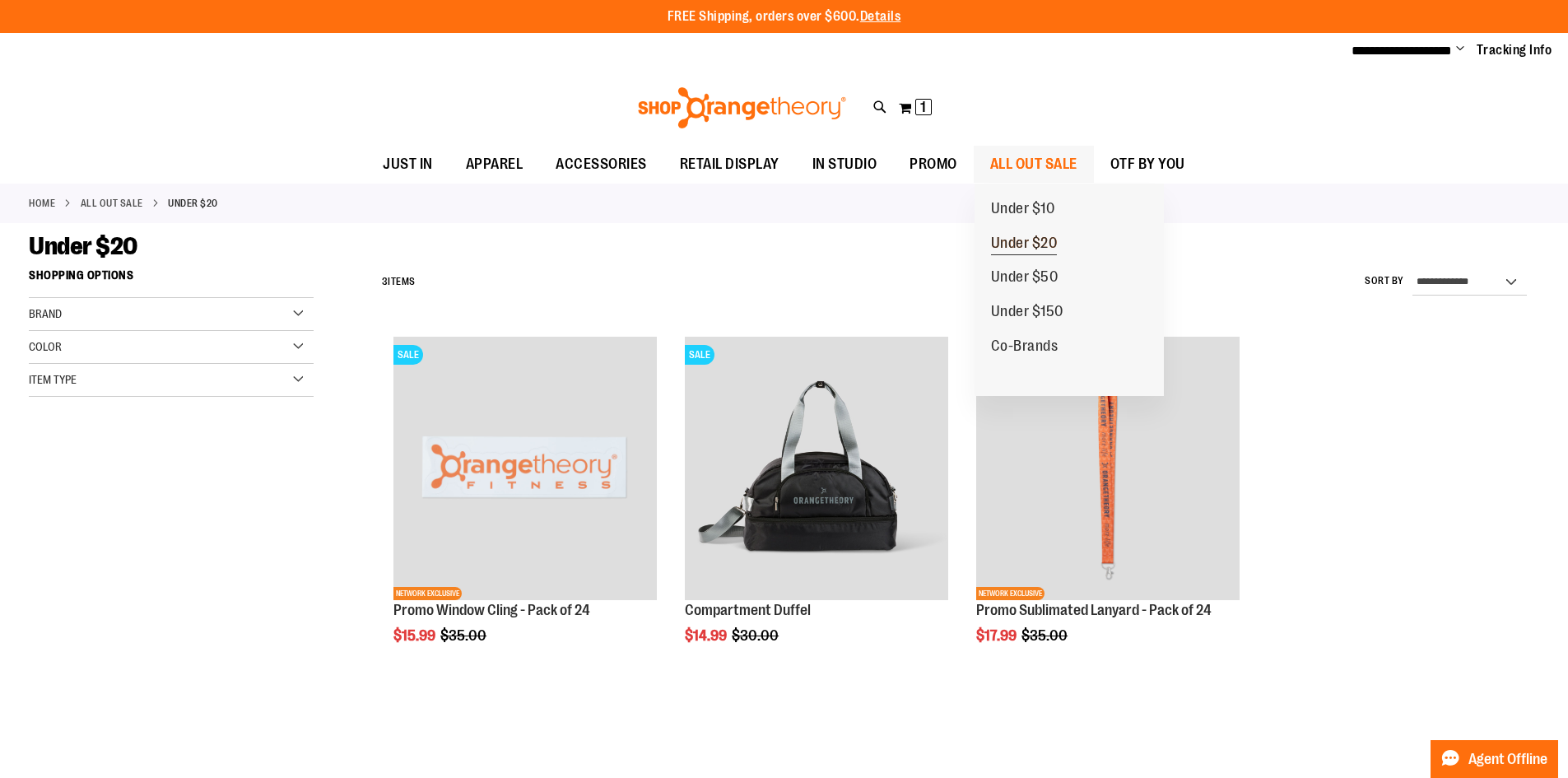
click at [1035, 238] on span "Under $20" at bounding box center [1024, 245] width 67 height 21
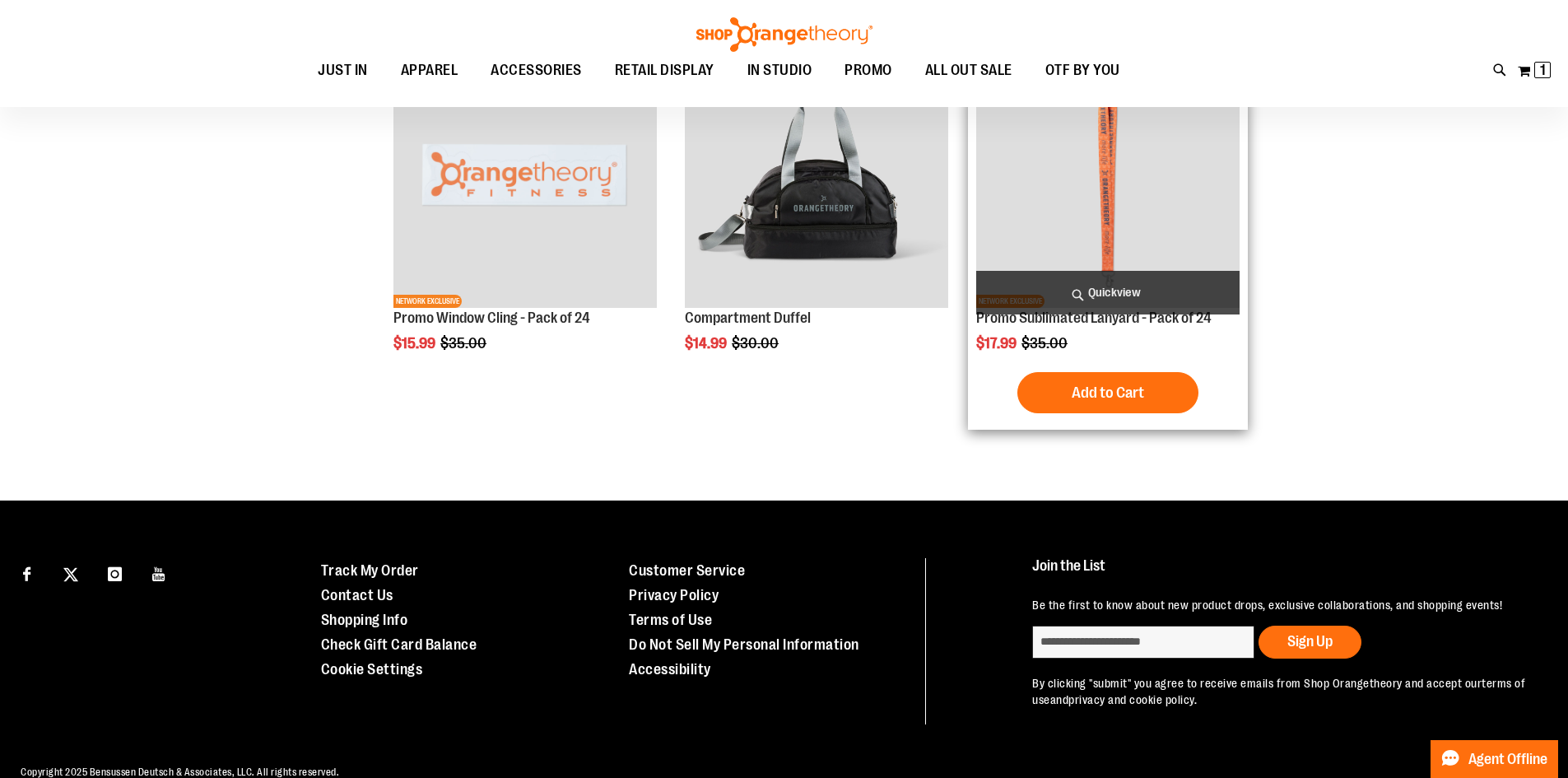
scroll to position [69, 0]
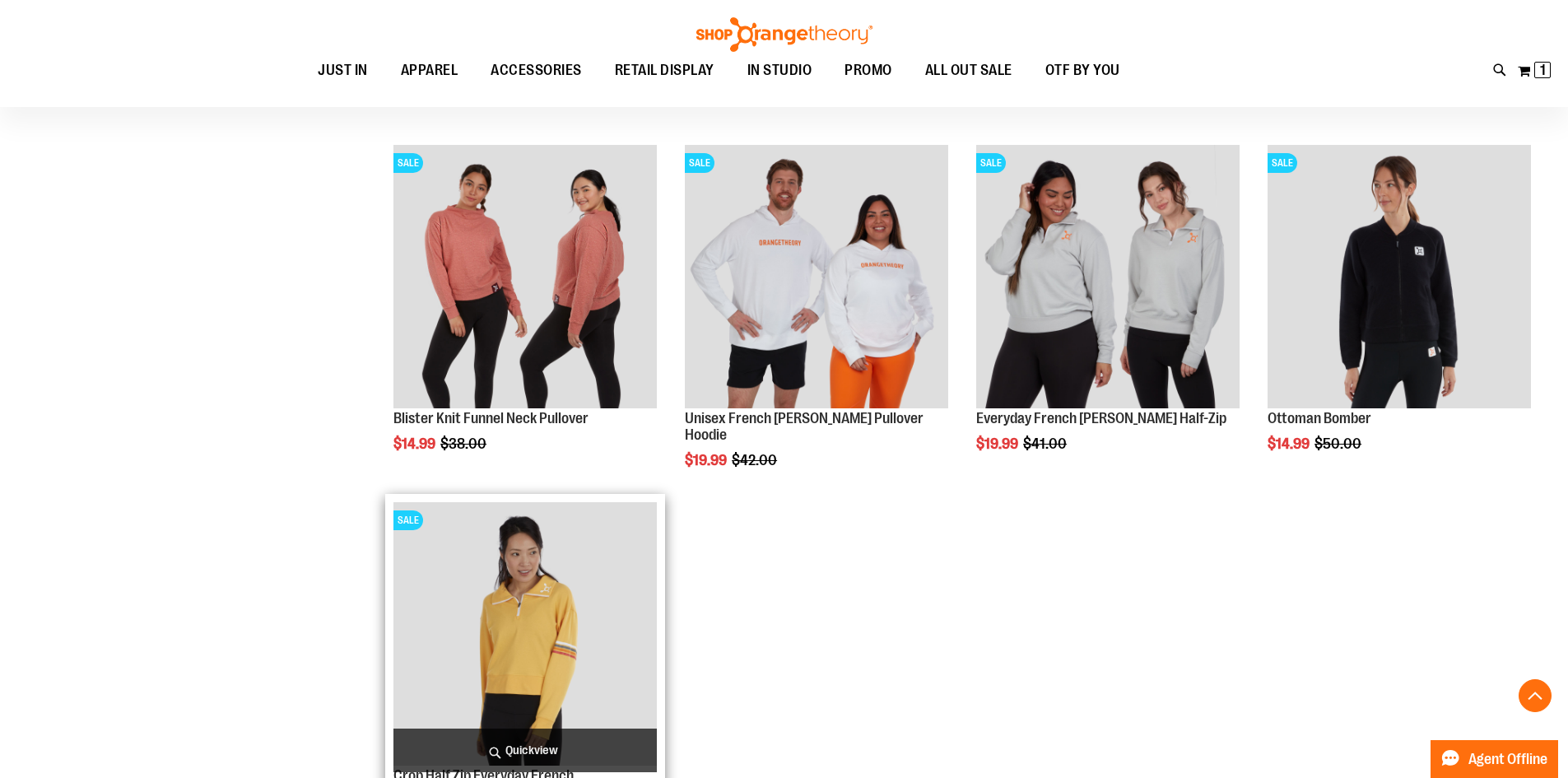
scroll to position [1398, 0]
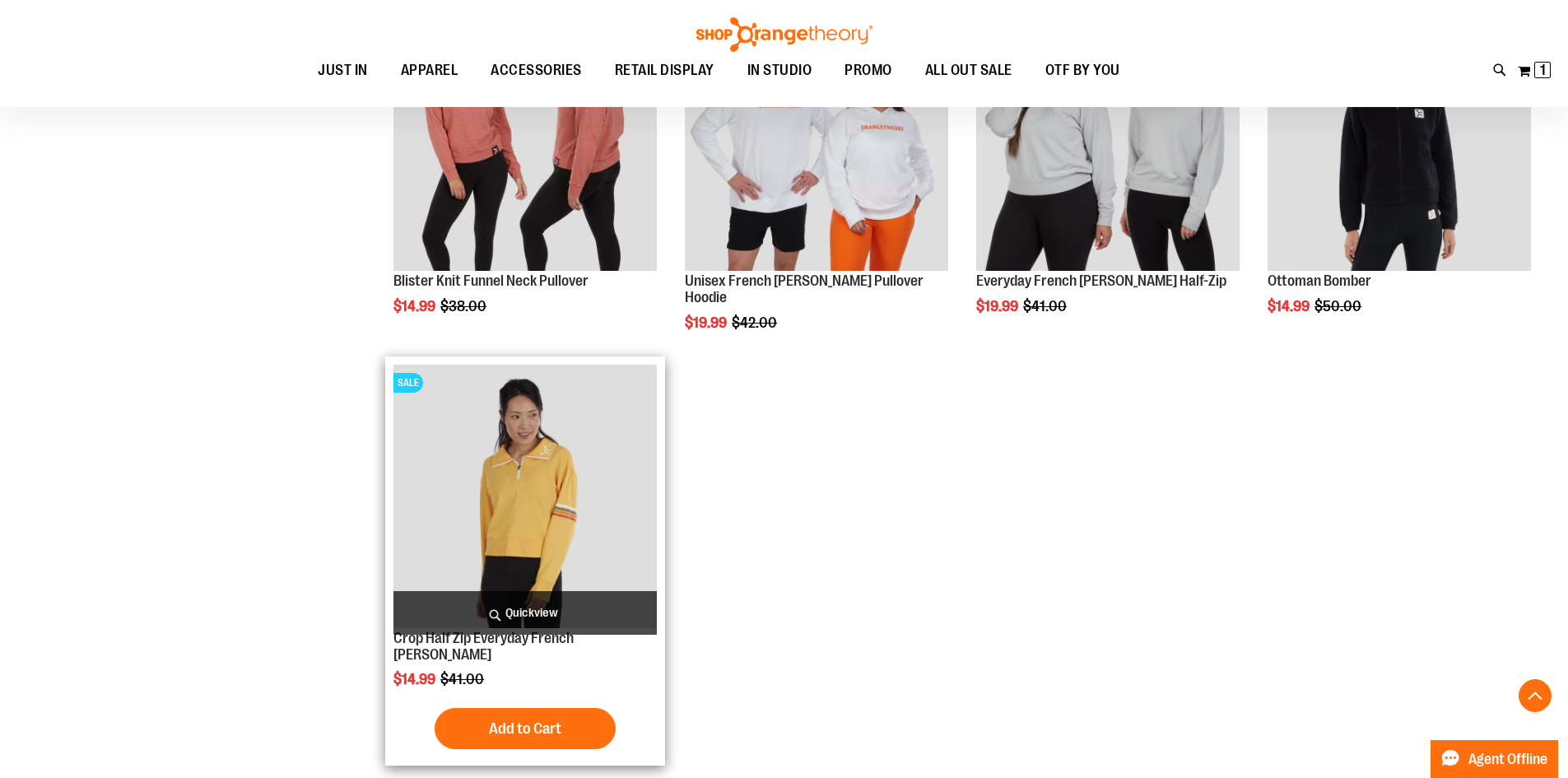
click at [616, 487] on img "product" at bounding box center [525, 496] width 263 height 263
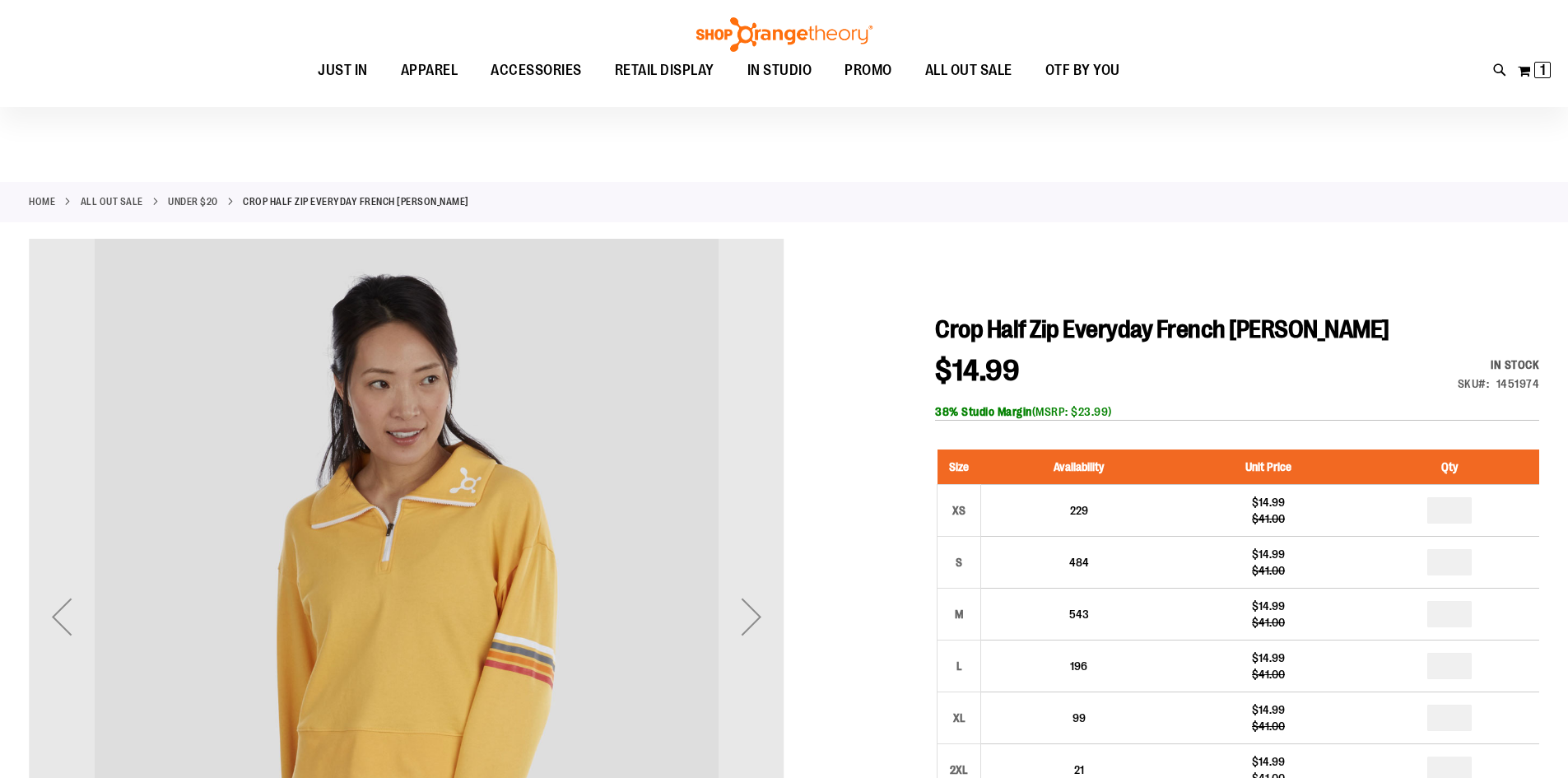
scroll to position [137, 0]
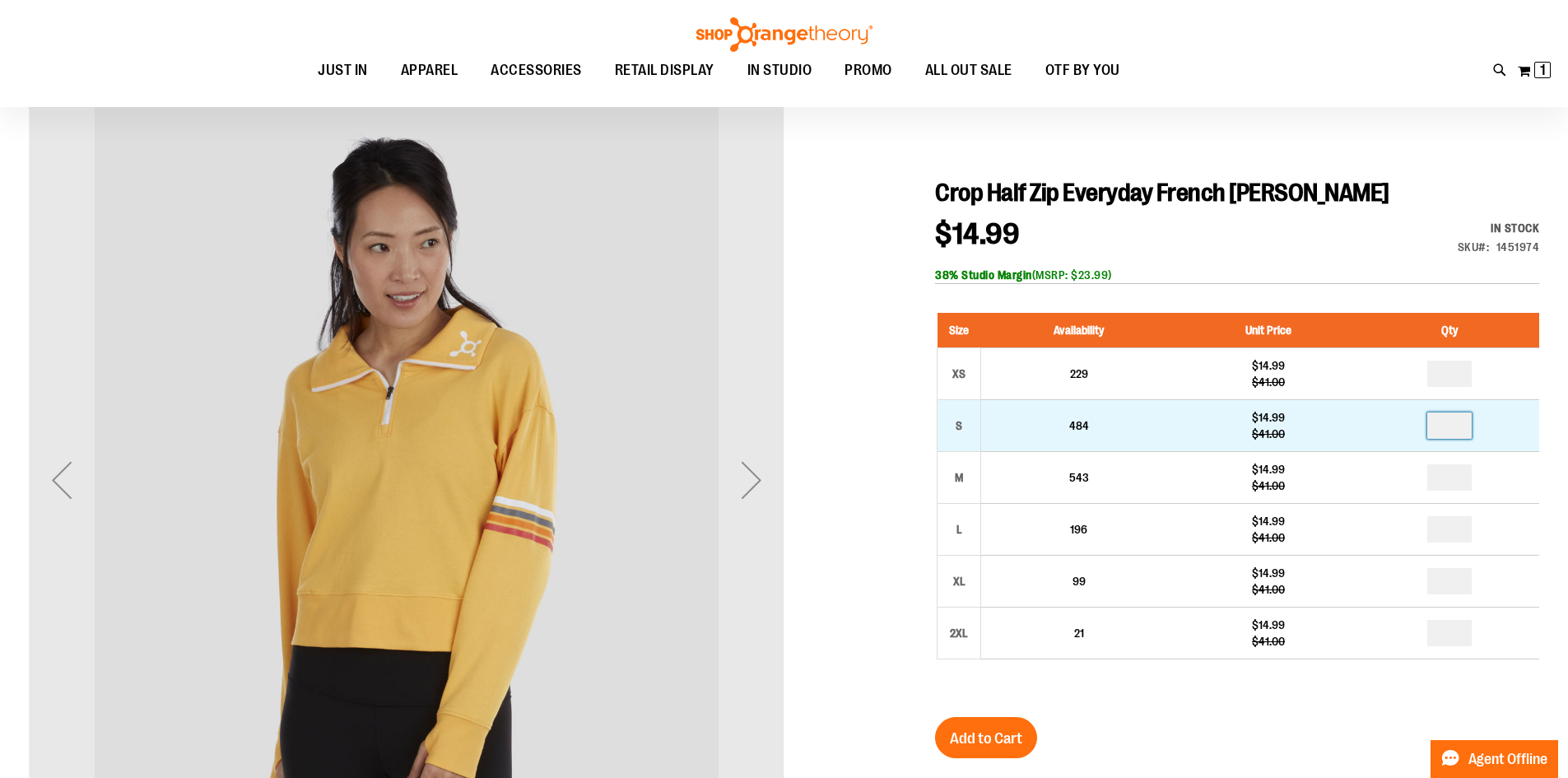
click at [1453, 427] on input "number" at bounding box center [1449, 425] width 44 height 27
type input "*"
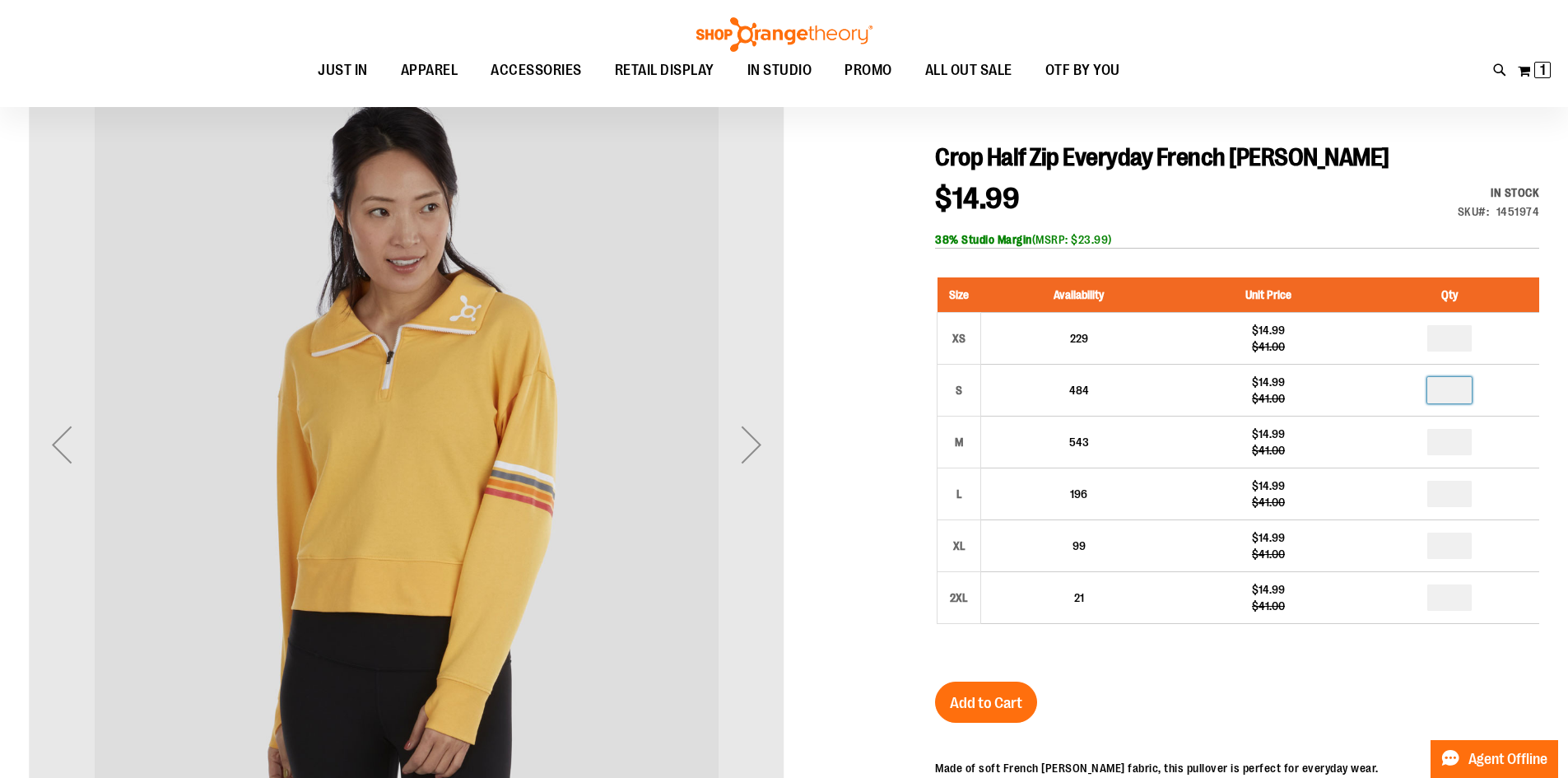
scroll to position [328, 0]
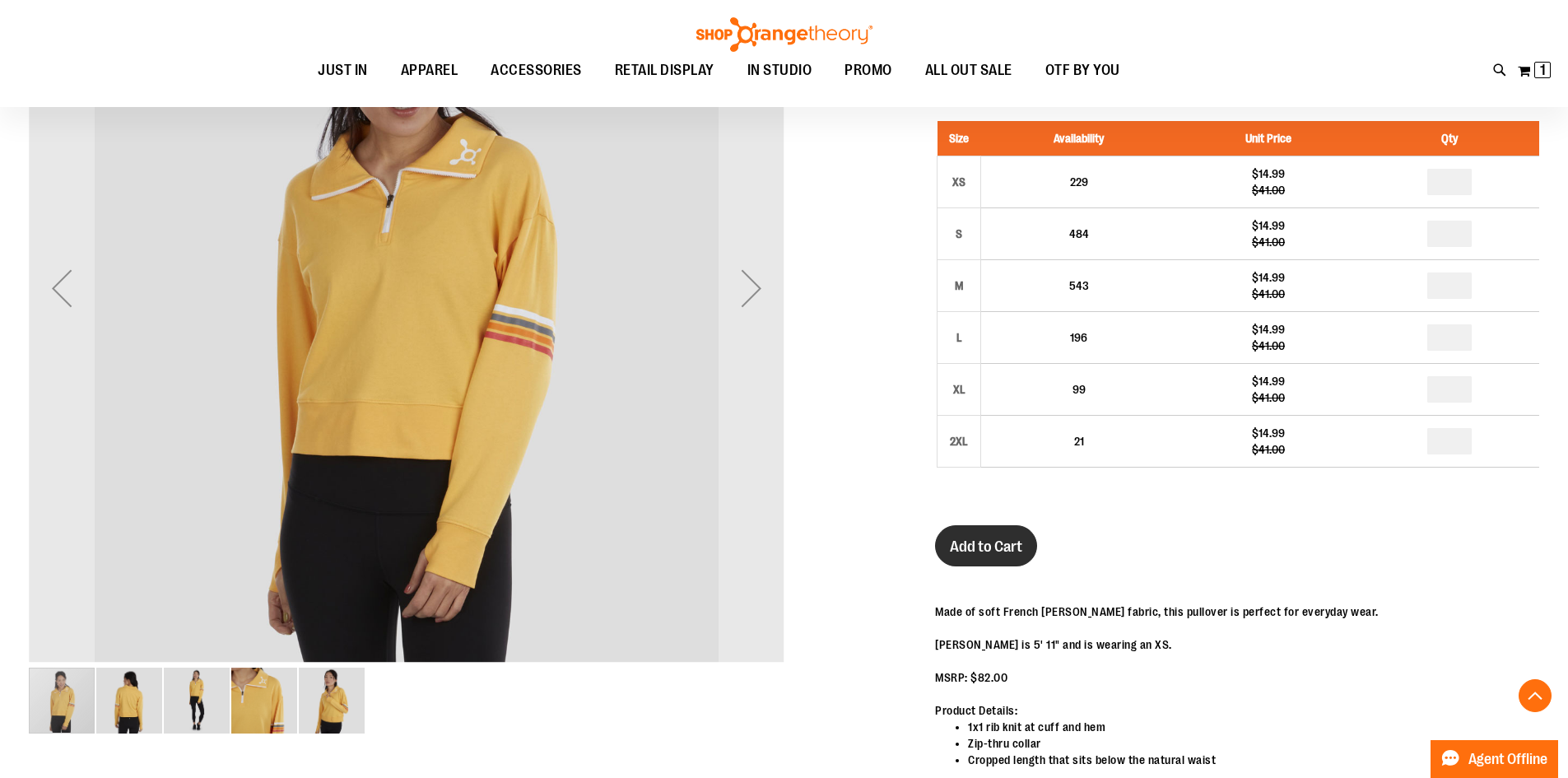
click at [996, 539] on span "Add to Cart" at bounding box center [986, 546] width 73 height 18
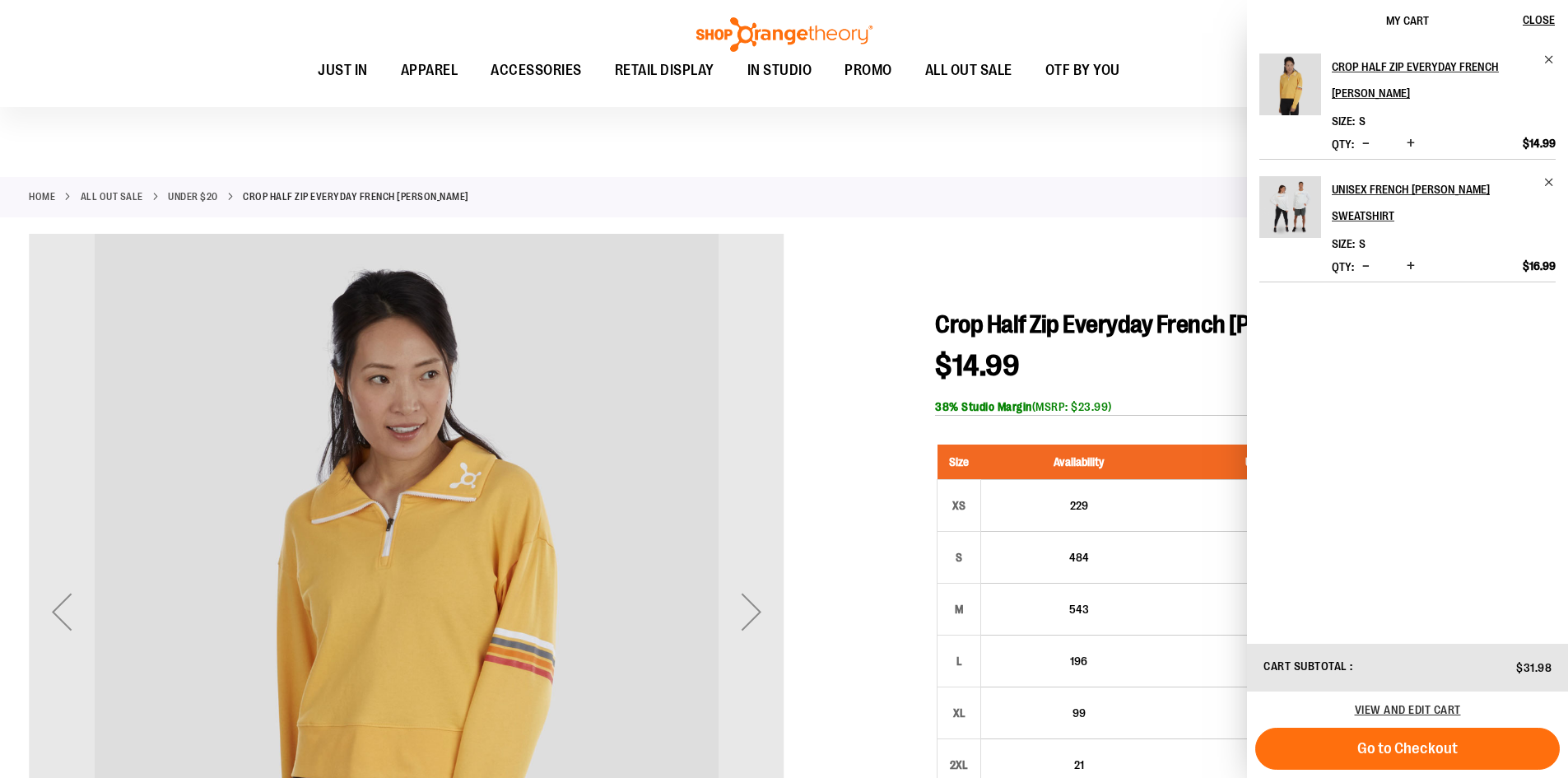
scroll to position [0, 0]
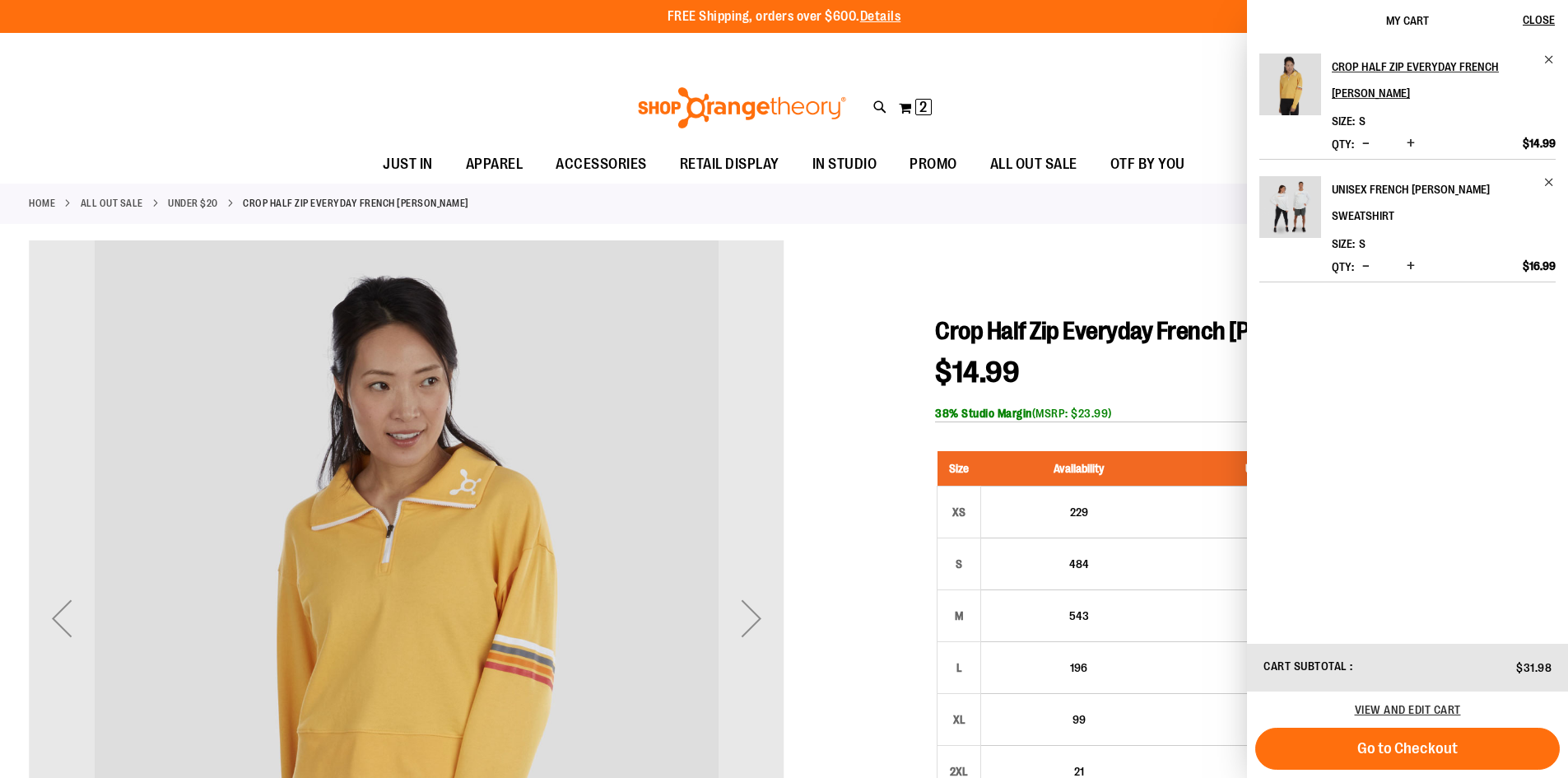
click at [1364, 192] on h2 "Unisex French [PERSON_NAME] Sweatshirt" at bounding box center [1432, 203] width 202 height 53
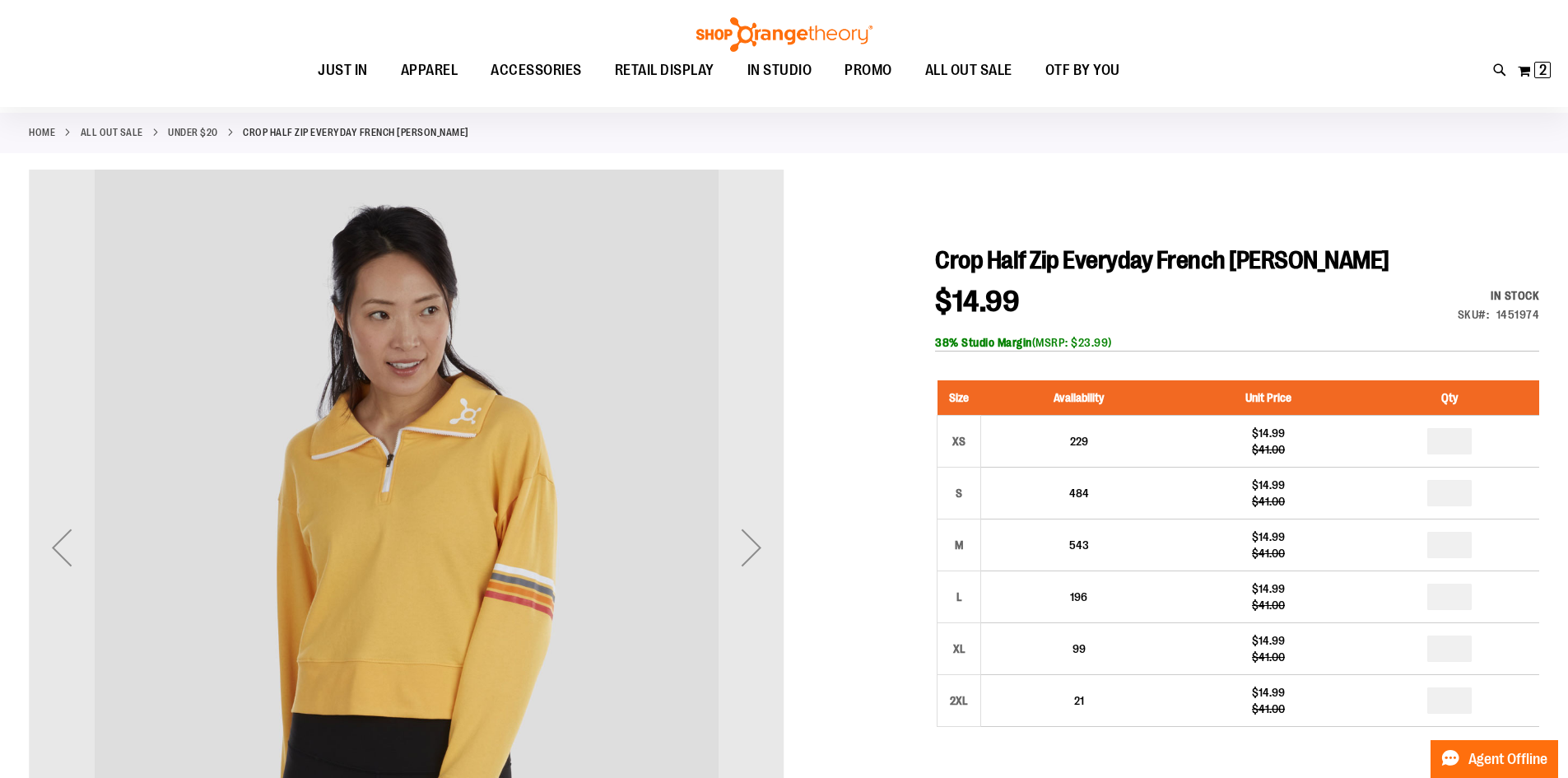
scroll to position [109, 0]
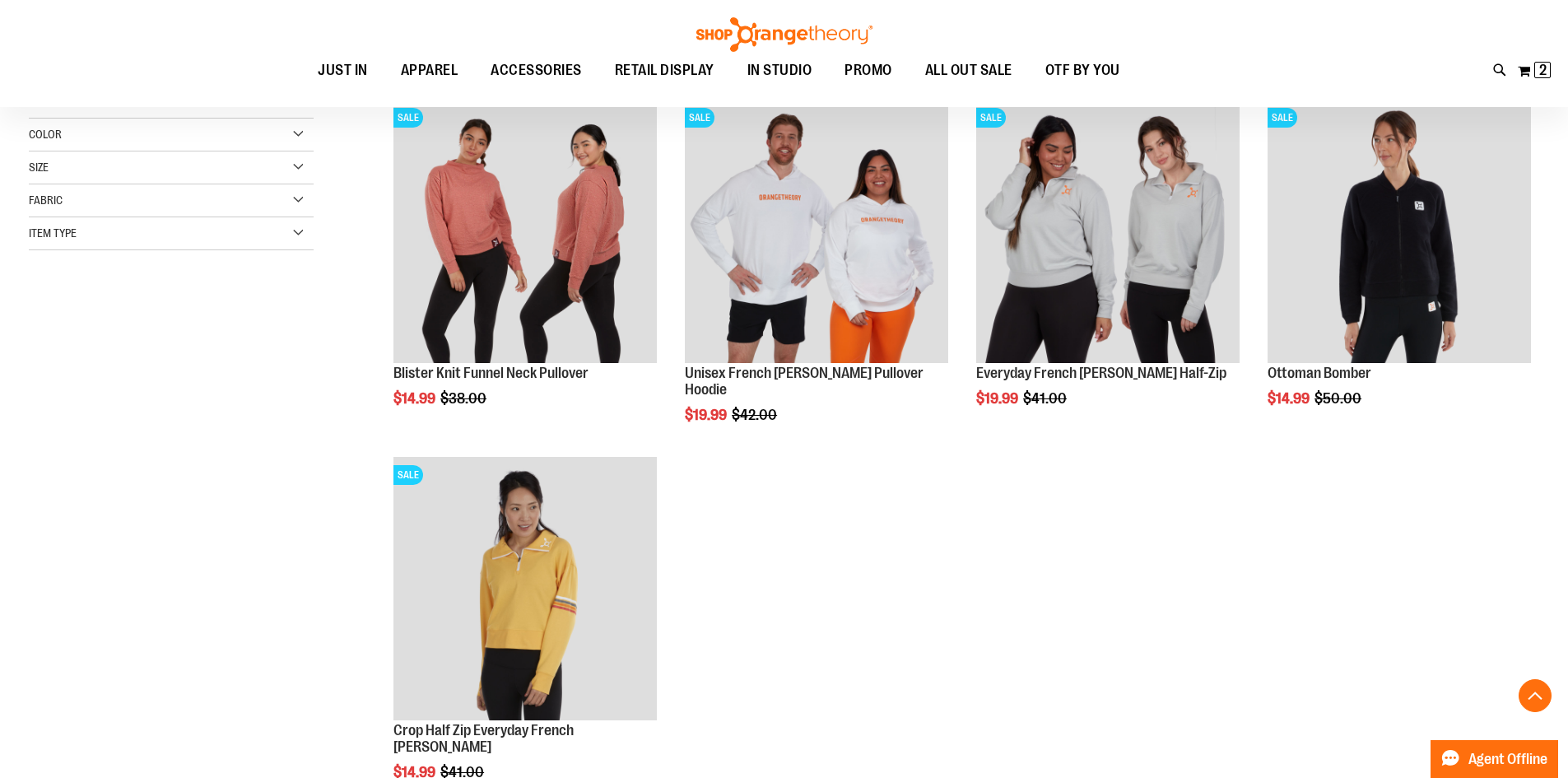
scroll to position [246, 0]
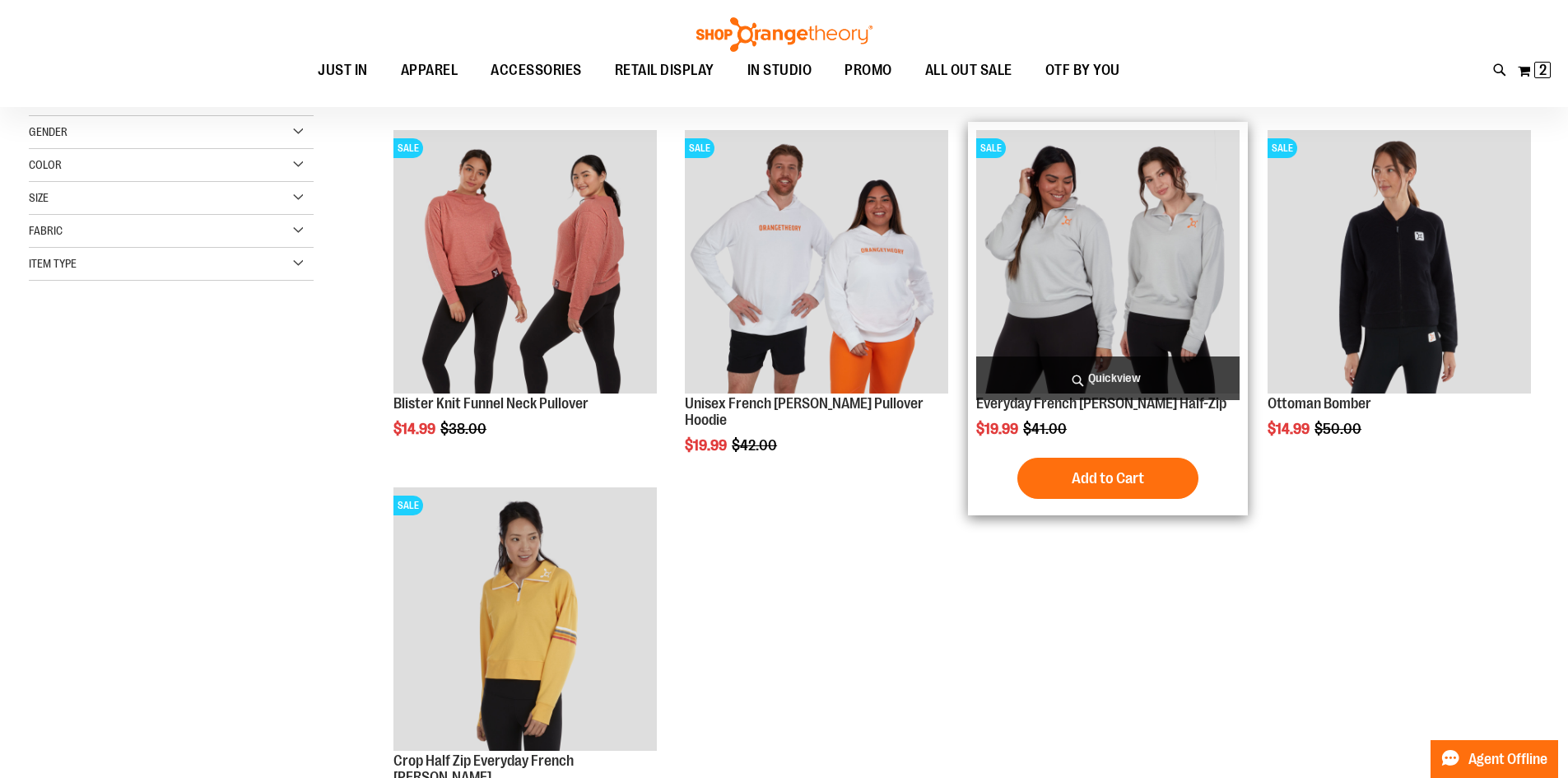
click at [1127, 273] on img "product" at bounding box center [1108, 262] width 263 height 263
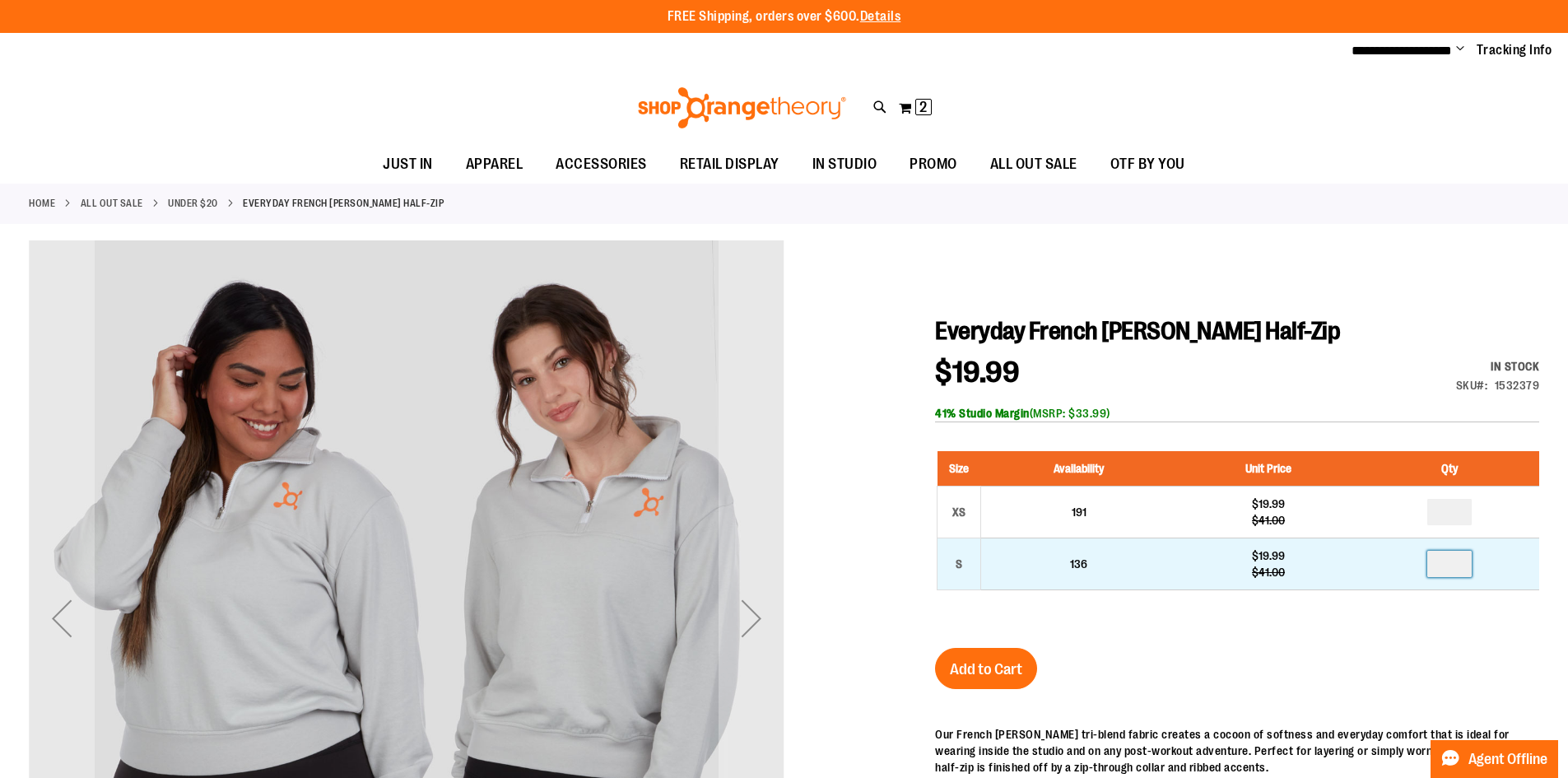
click at [1455, 567] on input "number" at bounding box center [1449, 563] width 44 height 27
type input "*"
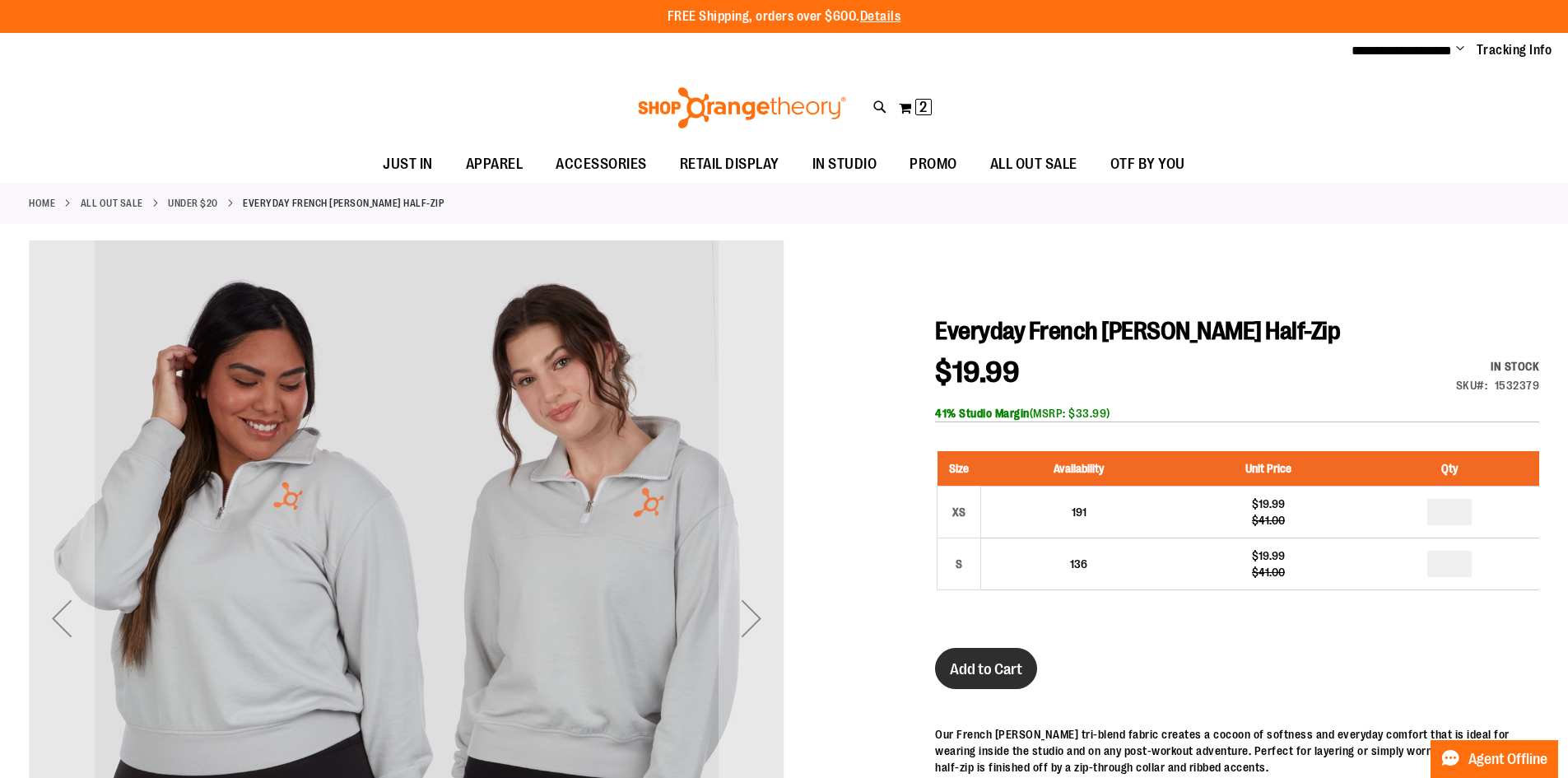
click at [979, 666] on span "Add to Cart" at bounding box center [986, 669] width 73 height 18
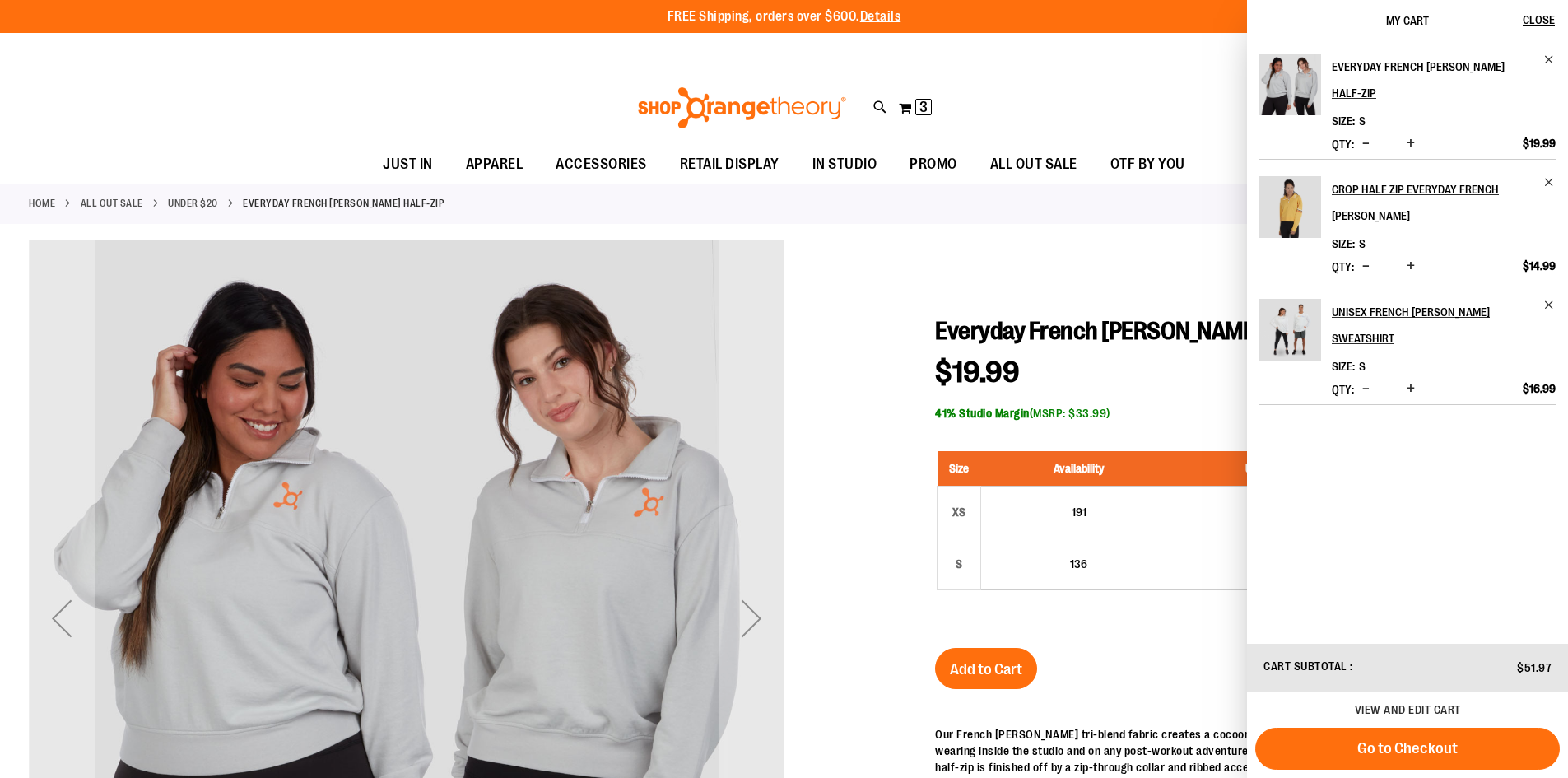
click at [834, 303] on div at bounding box center [784, 663] width 1510 height 846
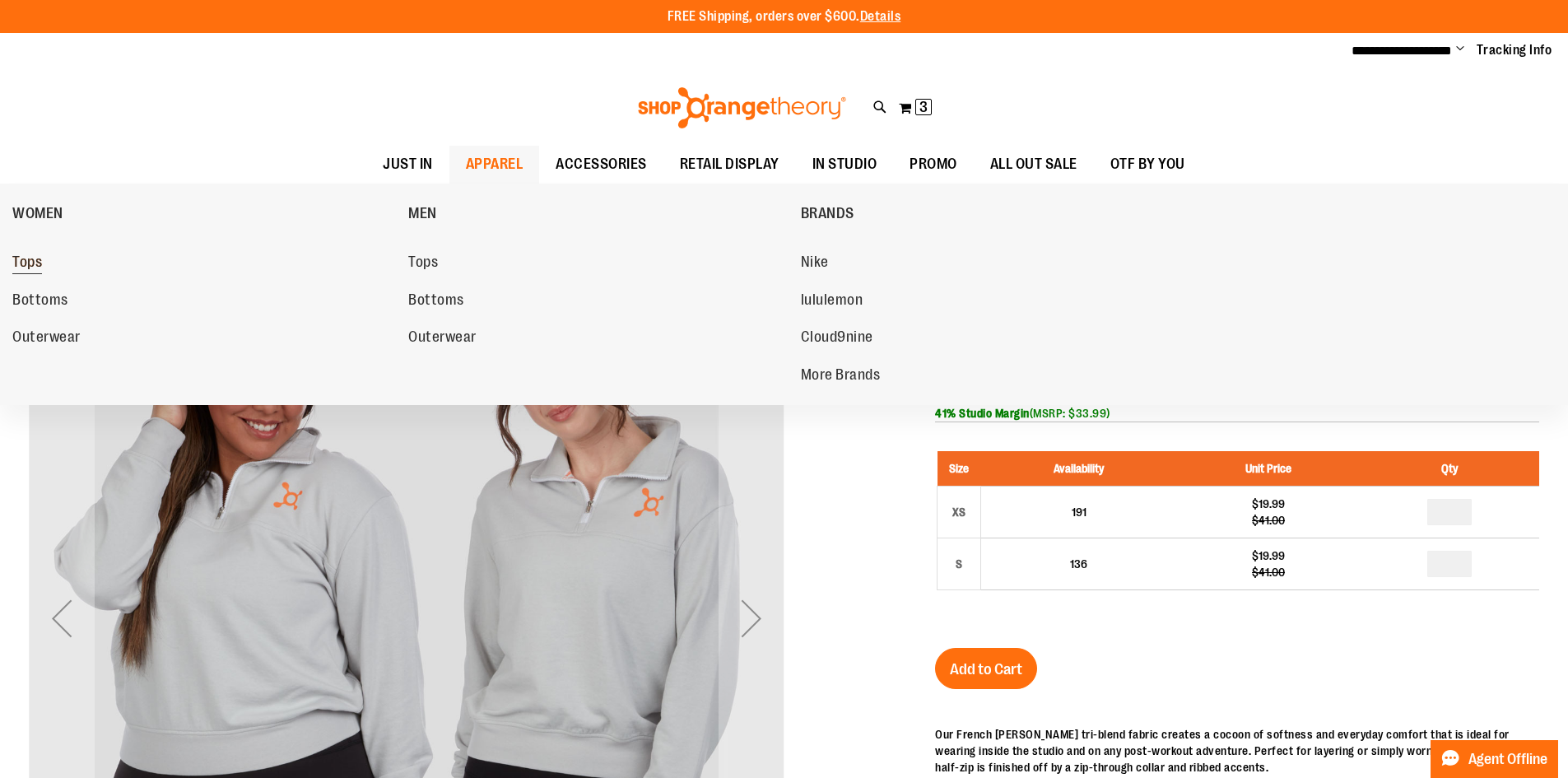
click at [41, 264] on span "Tops" at bounding box center [27, 263] width 30 height 21
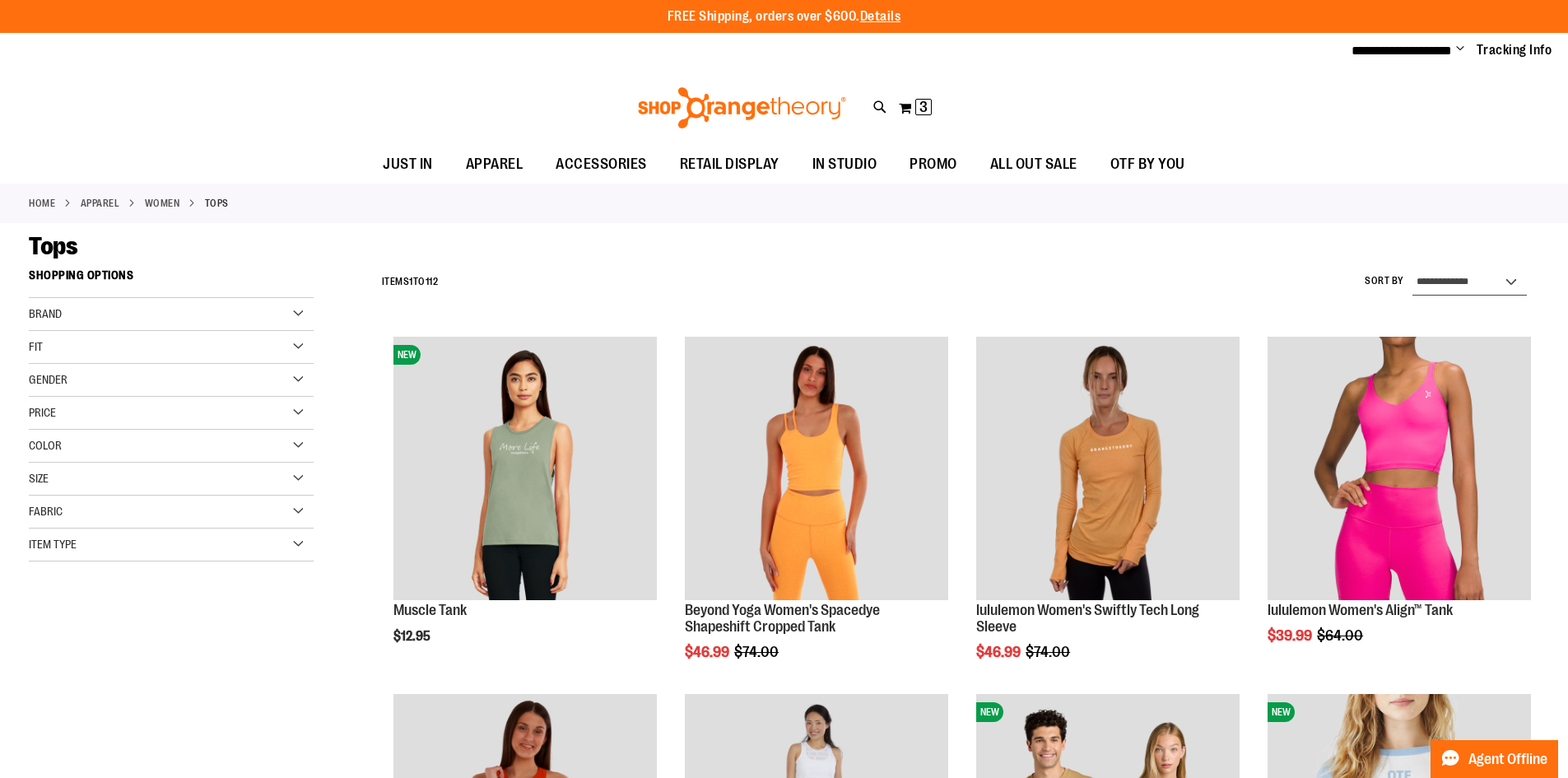
click at [1497, 281] on select "**********" at bounding box center [1470, 282] width 115 height 27
click at [1515, 280] on select "**********" at bounding box center [1470, 282] width 115 height 27
select select "*********"
click at [1412, 269] on select "**********" at bounding box center [1470, 282] width 115 height 27
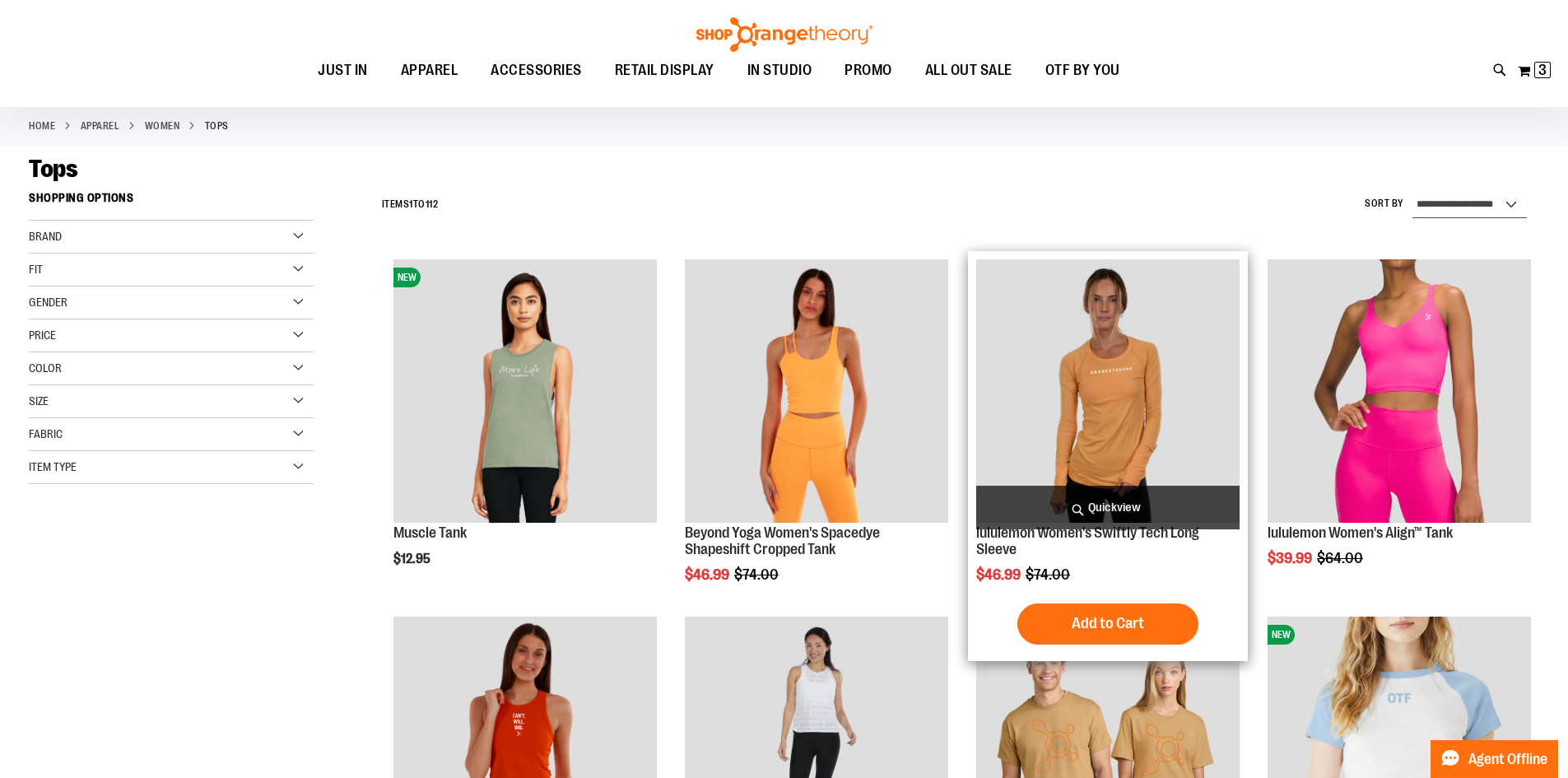
scroll to position [40, 0]
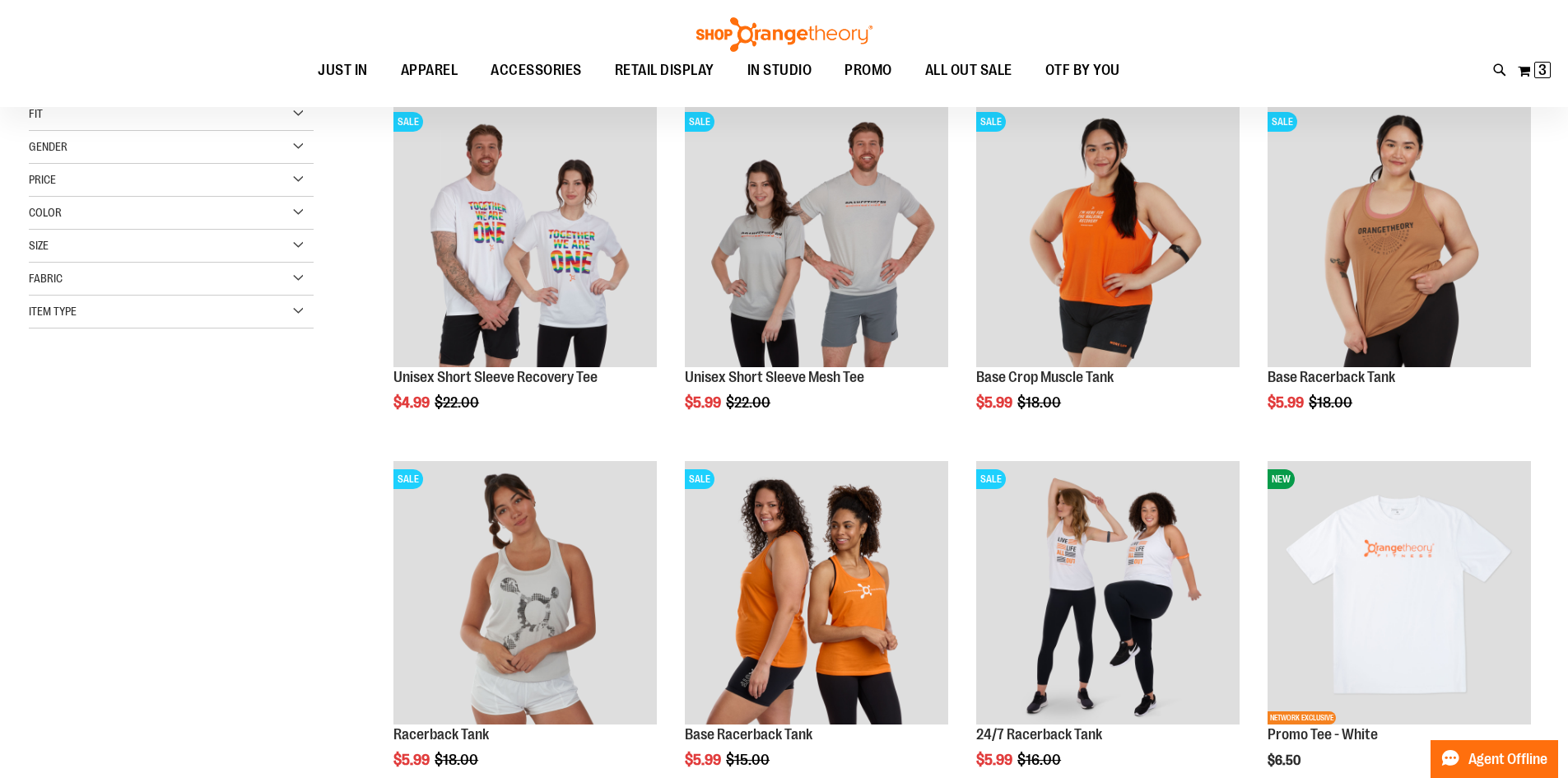
scroll to position [233, 0]
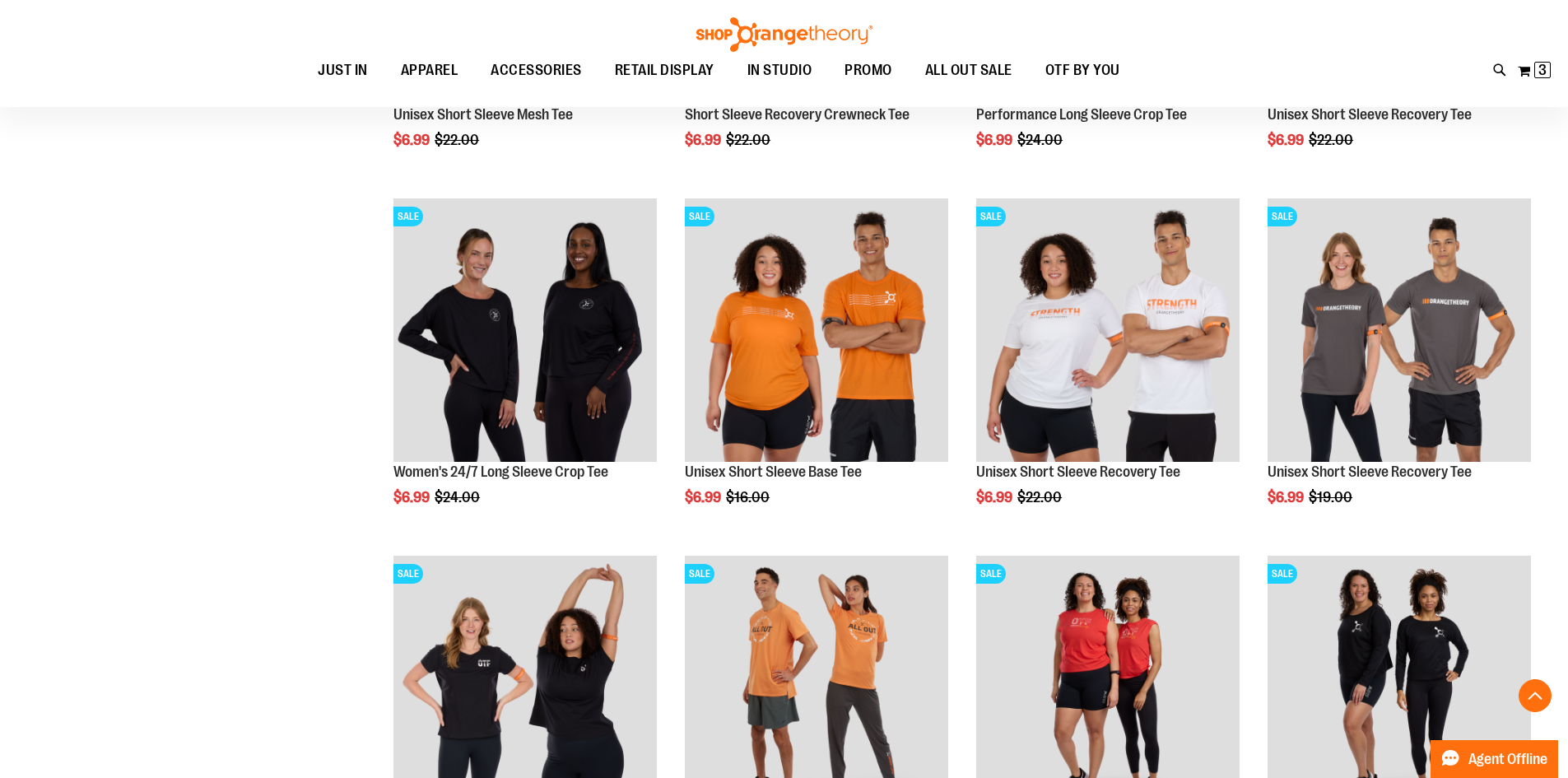
scroll to position [1577, 0]
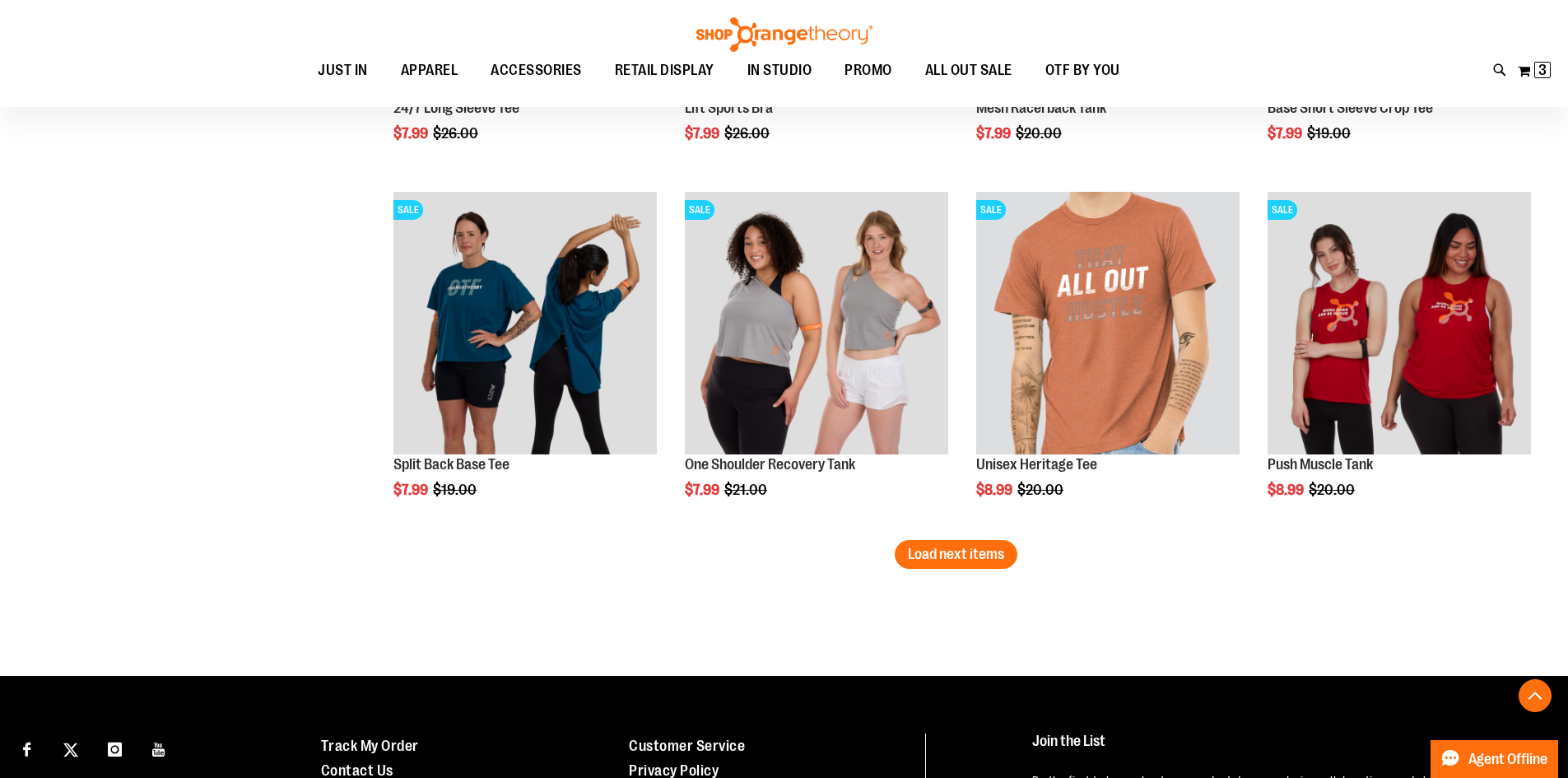
scroll to position [3003, 0]
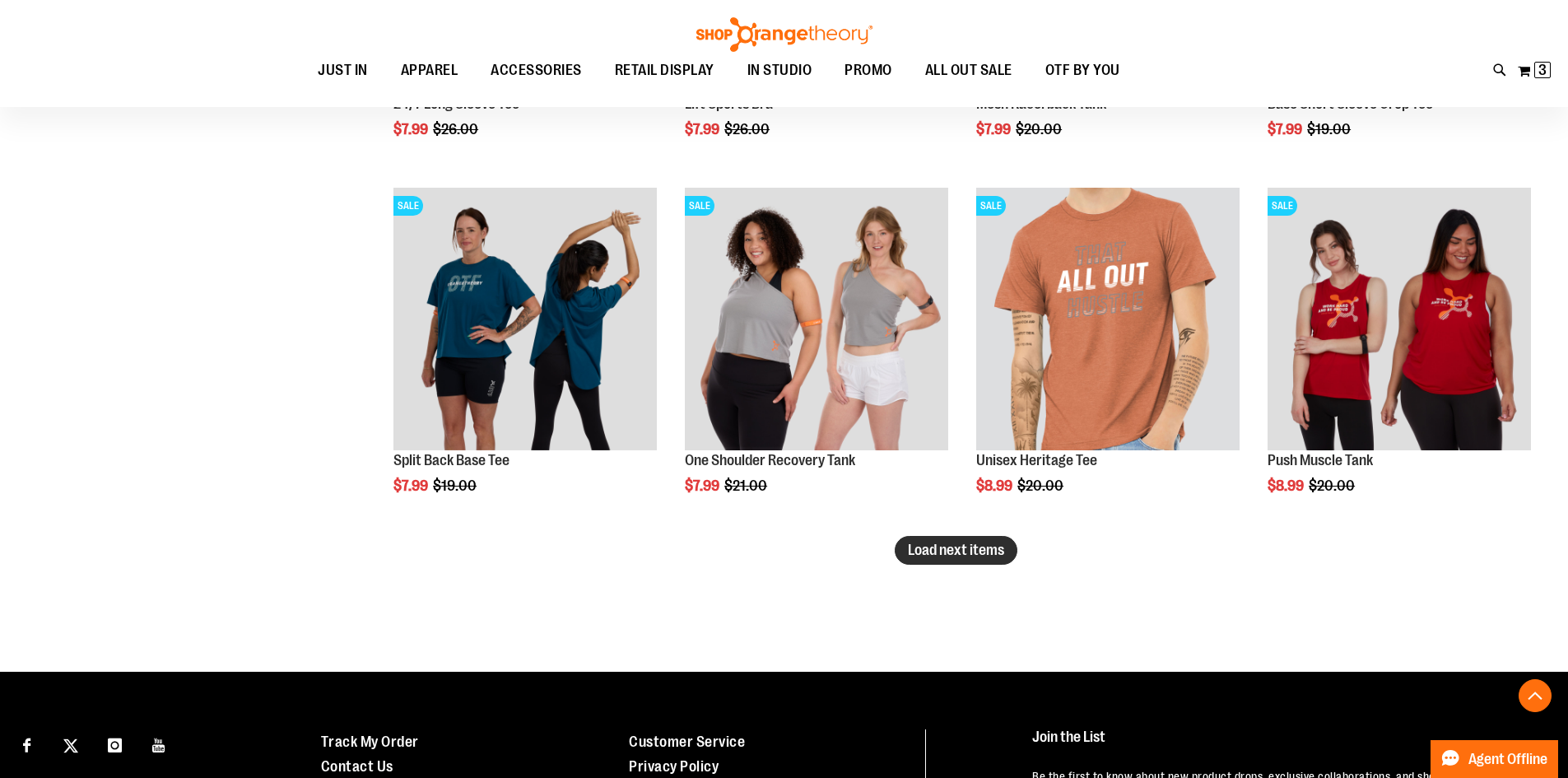
click at [968, 553] on span "Load next items" at bounding box center [956, 549] width 97 height 16
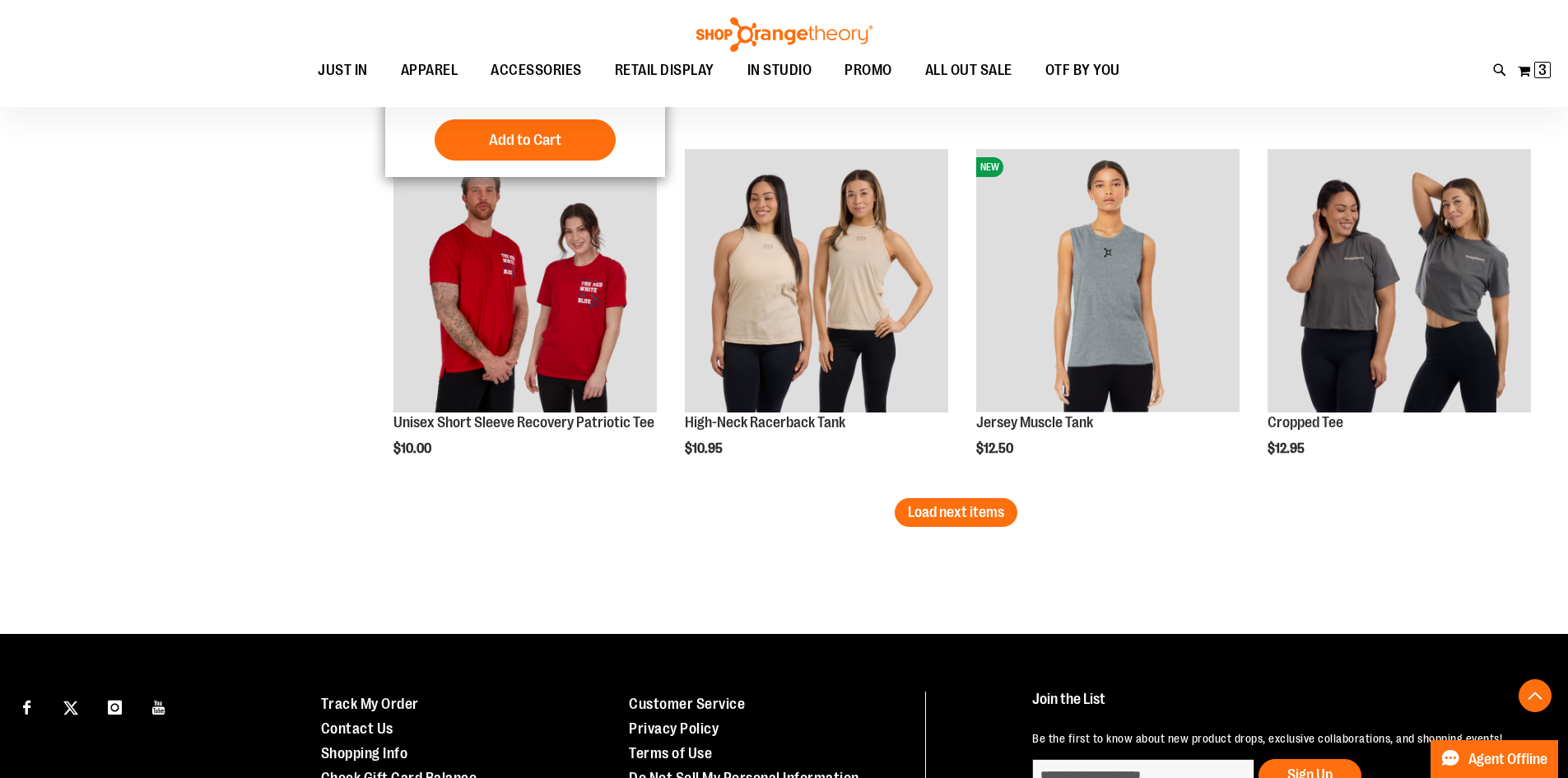
scroll to position [4183, 0]
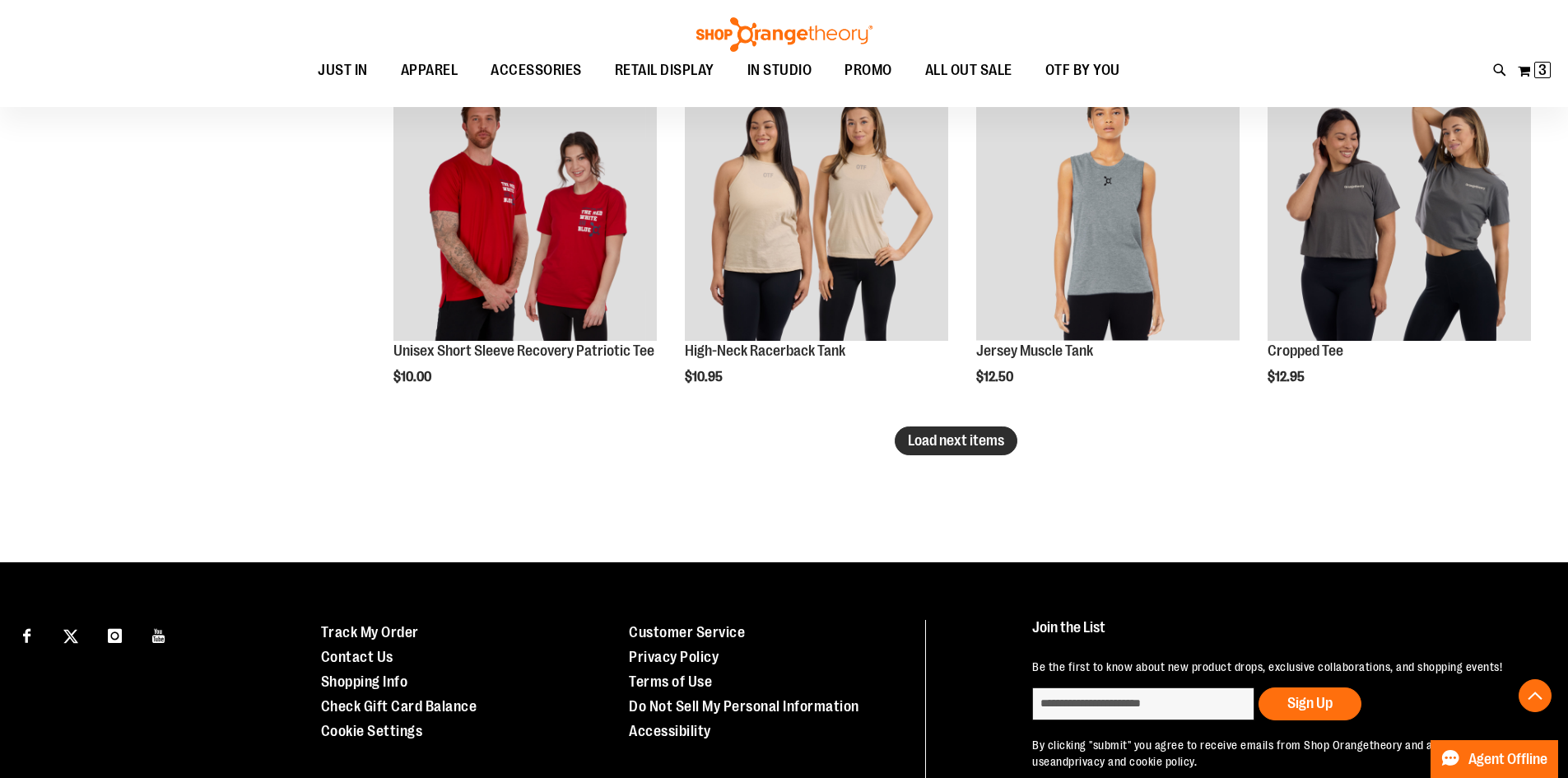
click at [978, 449] on span "Load next items" at bounding box center [956, 439] width 97 height 16
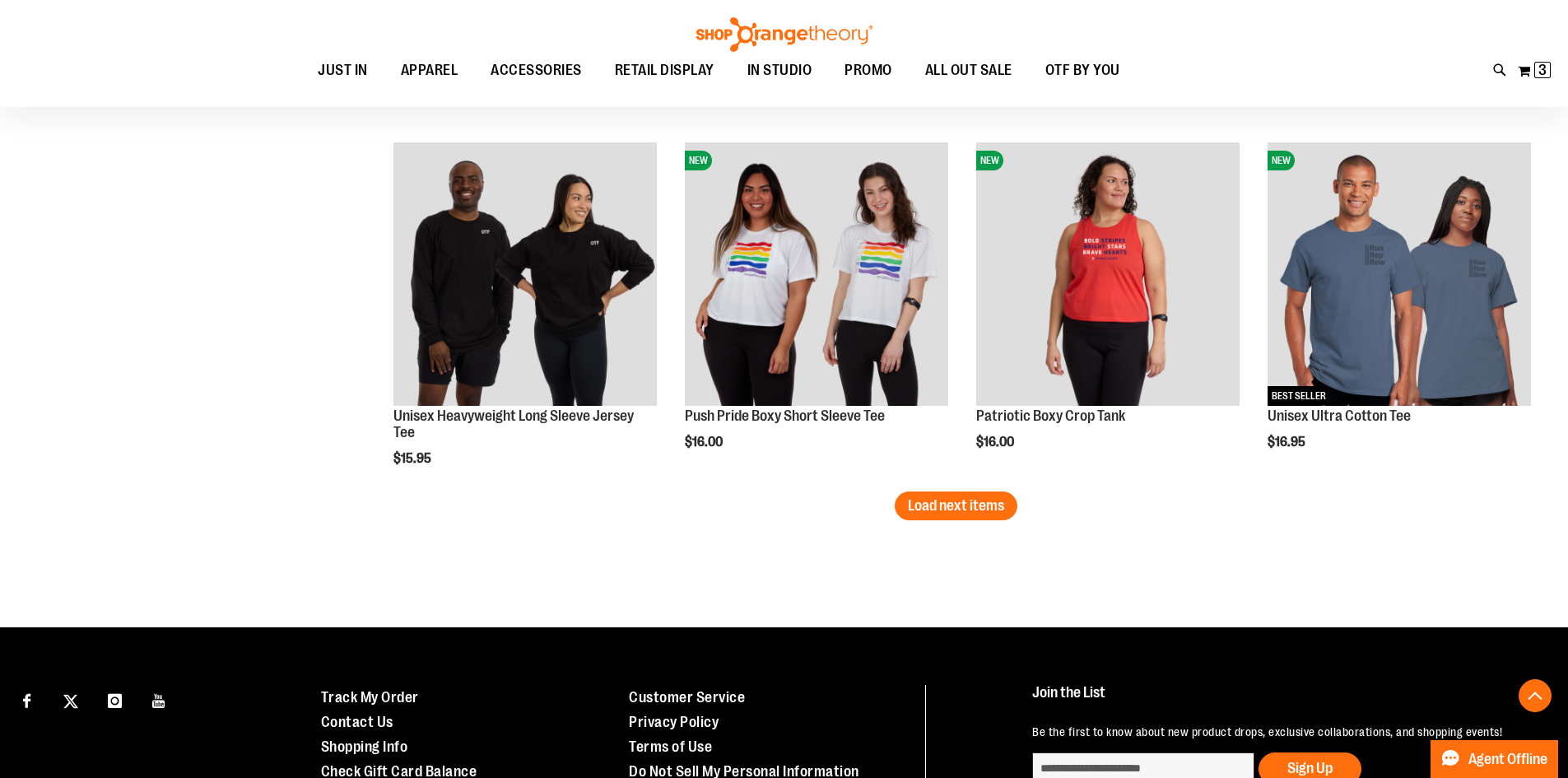
scroll to position [5198, 0]
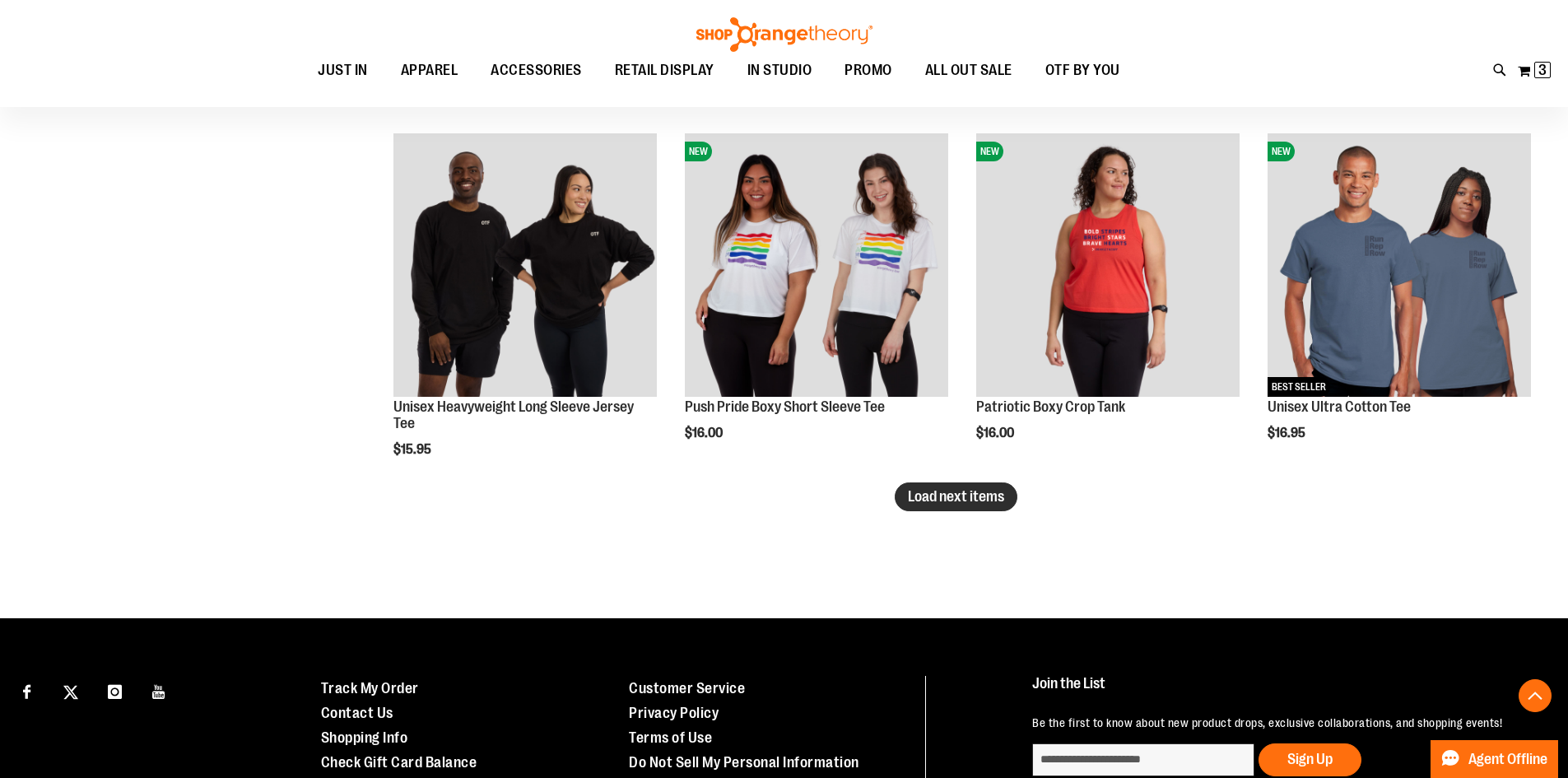
click at [999, 504] on span "Load next items" at bounding box center [956, 496] width 97 height 16
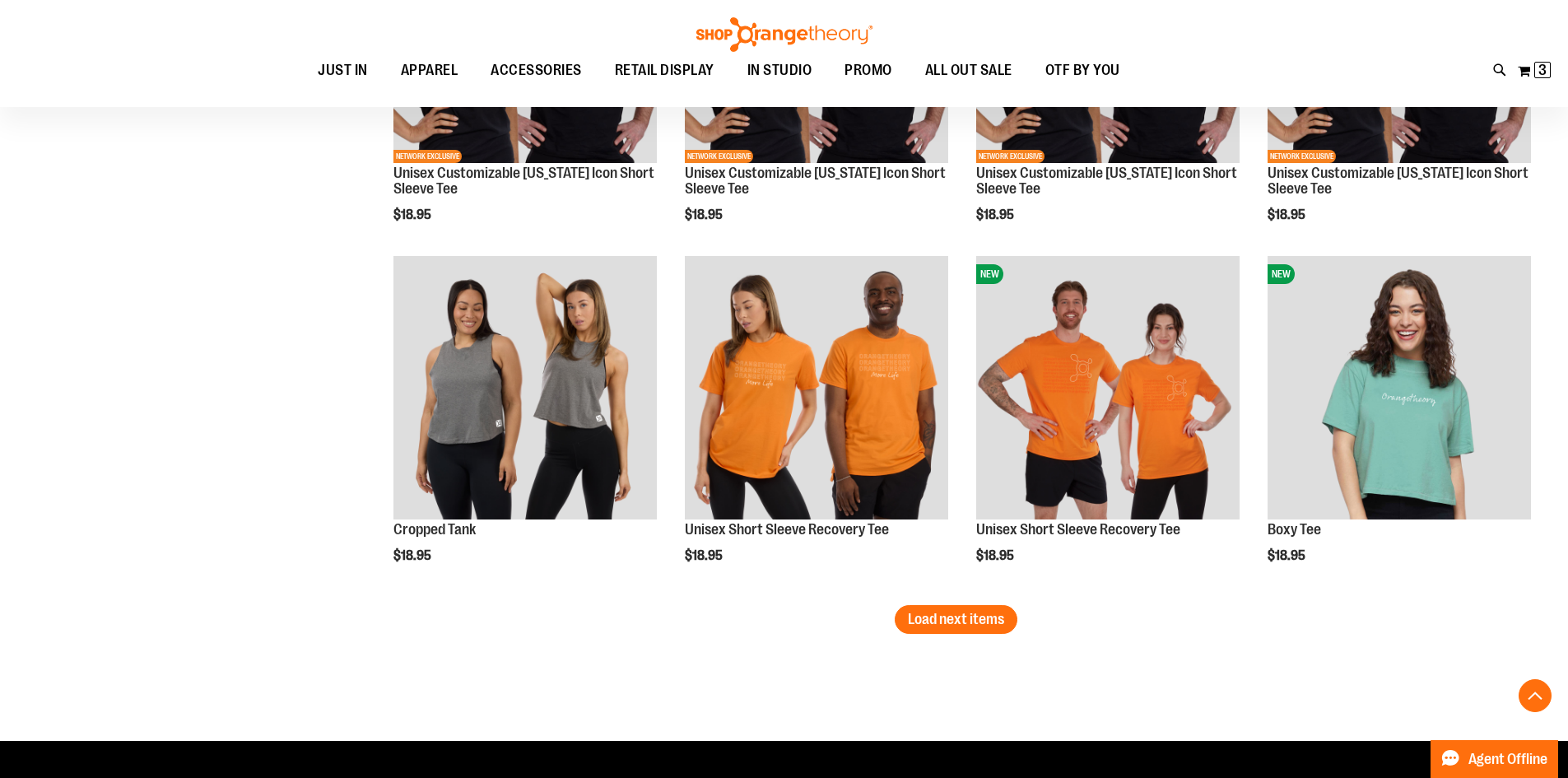
scroll to position [6158, 0]
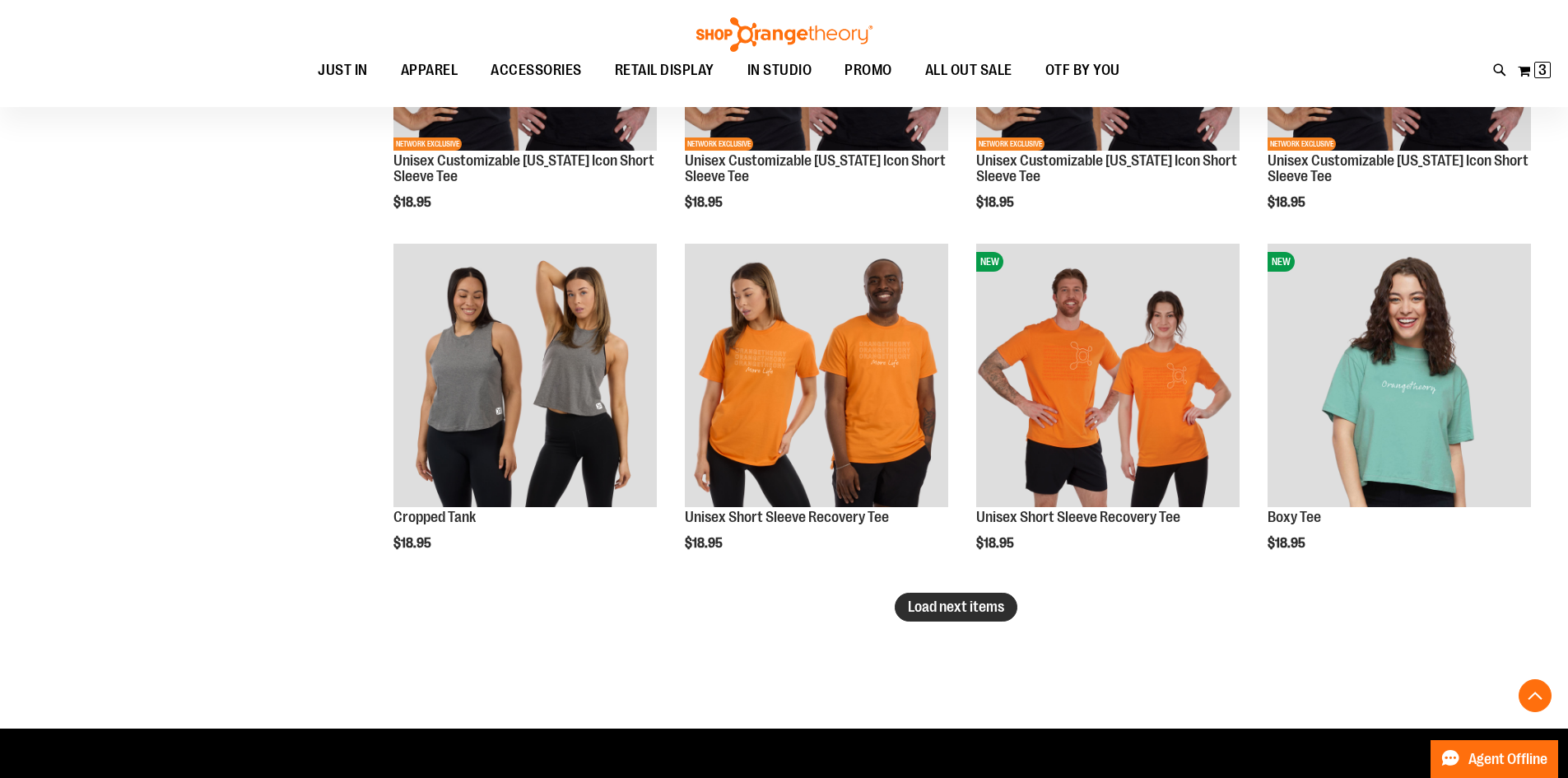
click at [954, 605] on span "Load next items" at bounding box center [956, 606] width 97 height 16
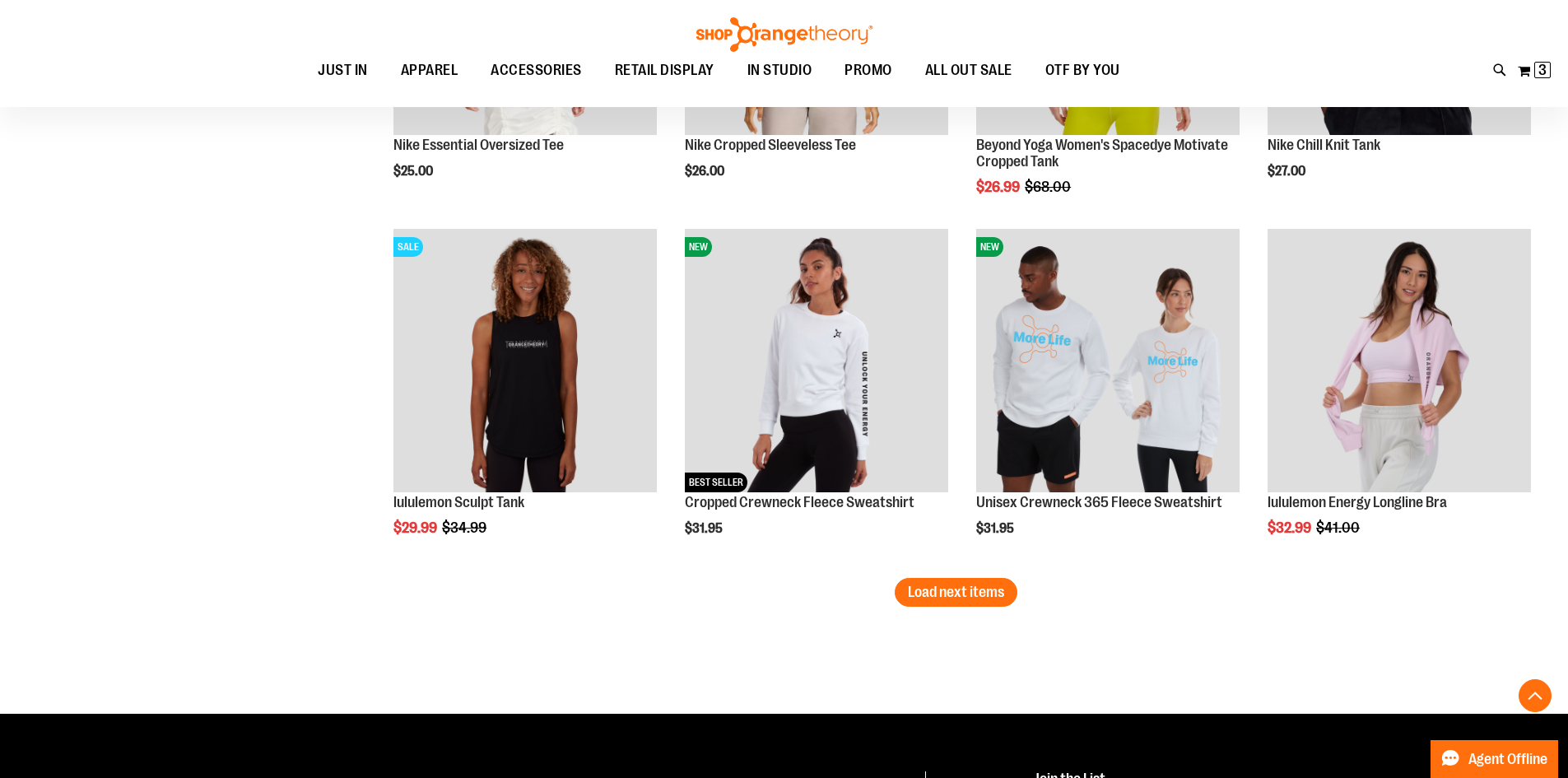
scroll to position [7282, 0]
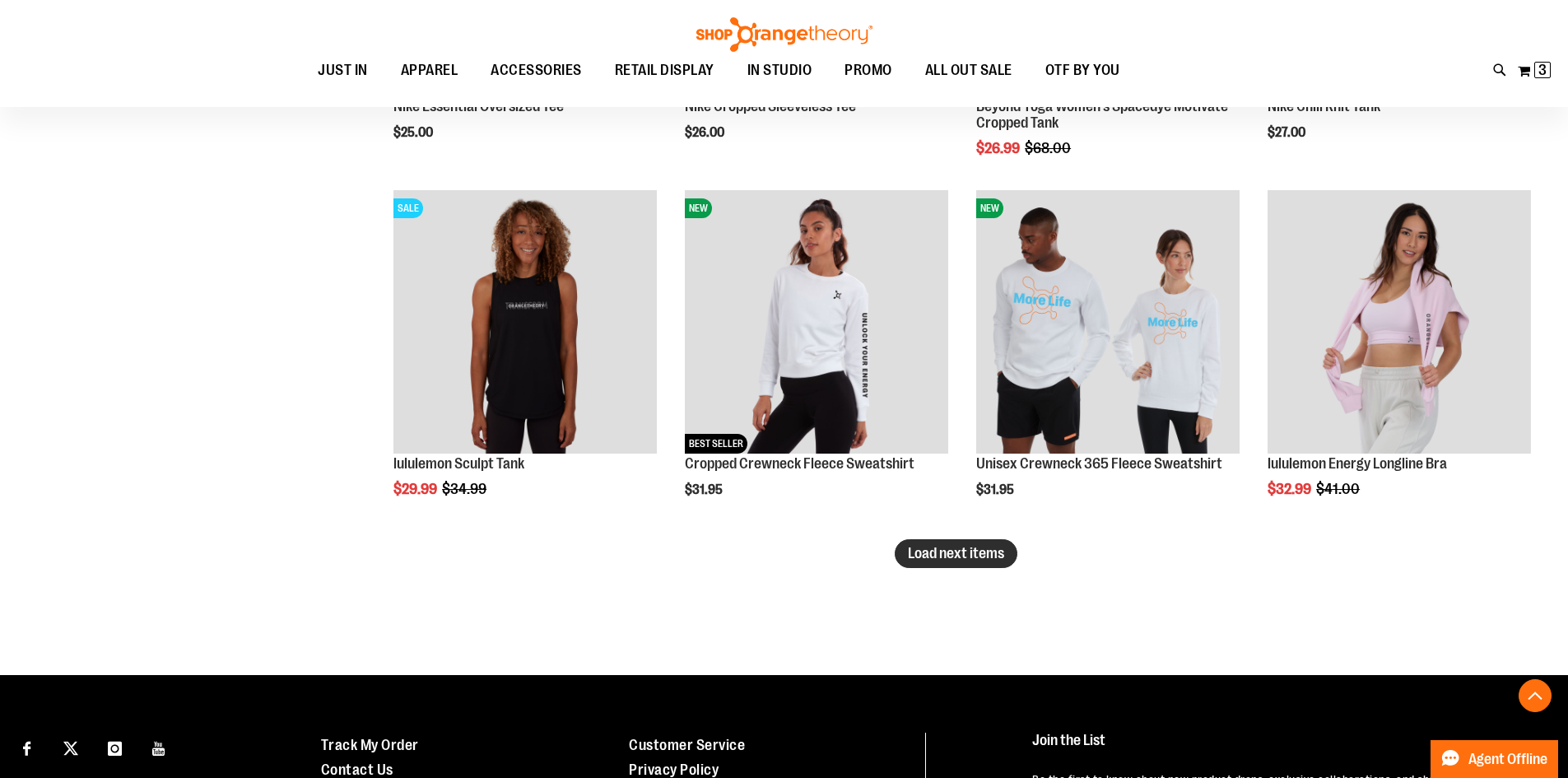
click at [941, 557] on span "Load next items" at bounding box center [956, 552] width 97 height 16
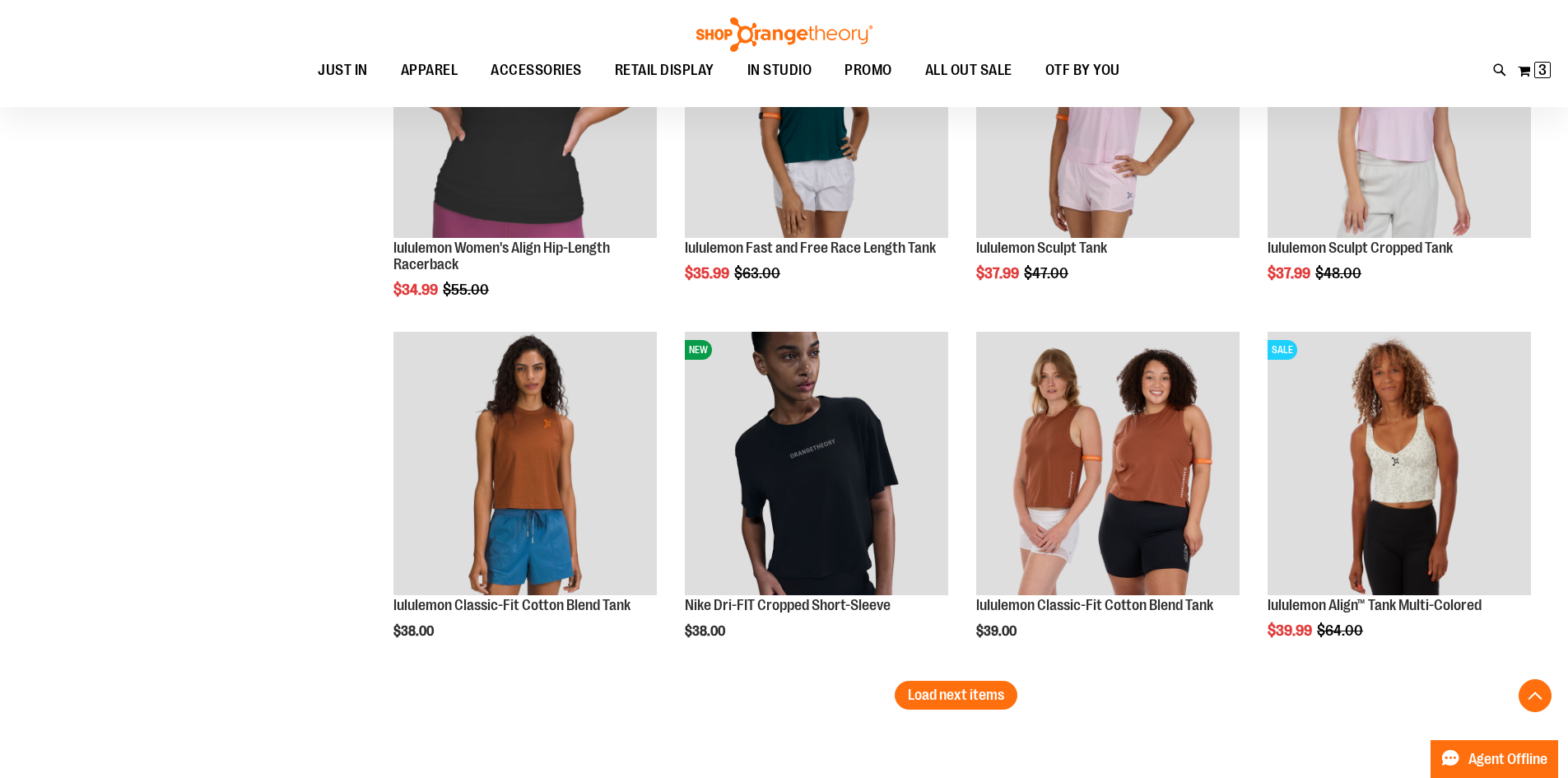
scroll to position [8270, 0]
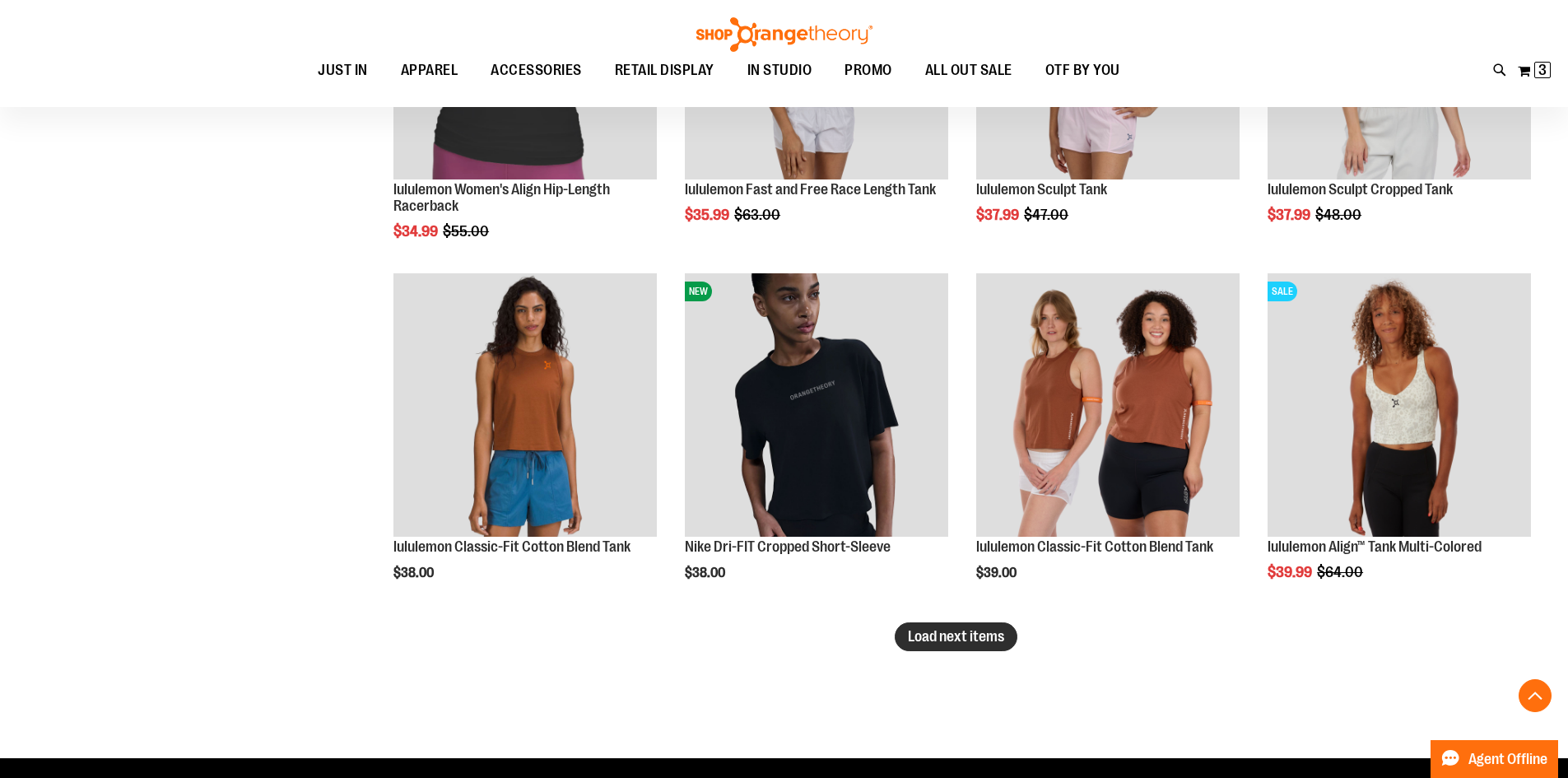
click at [978, 638] on span "Load next items" at bounding box center [956, 635] width 97 height 16
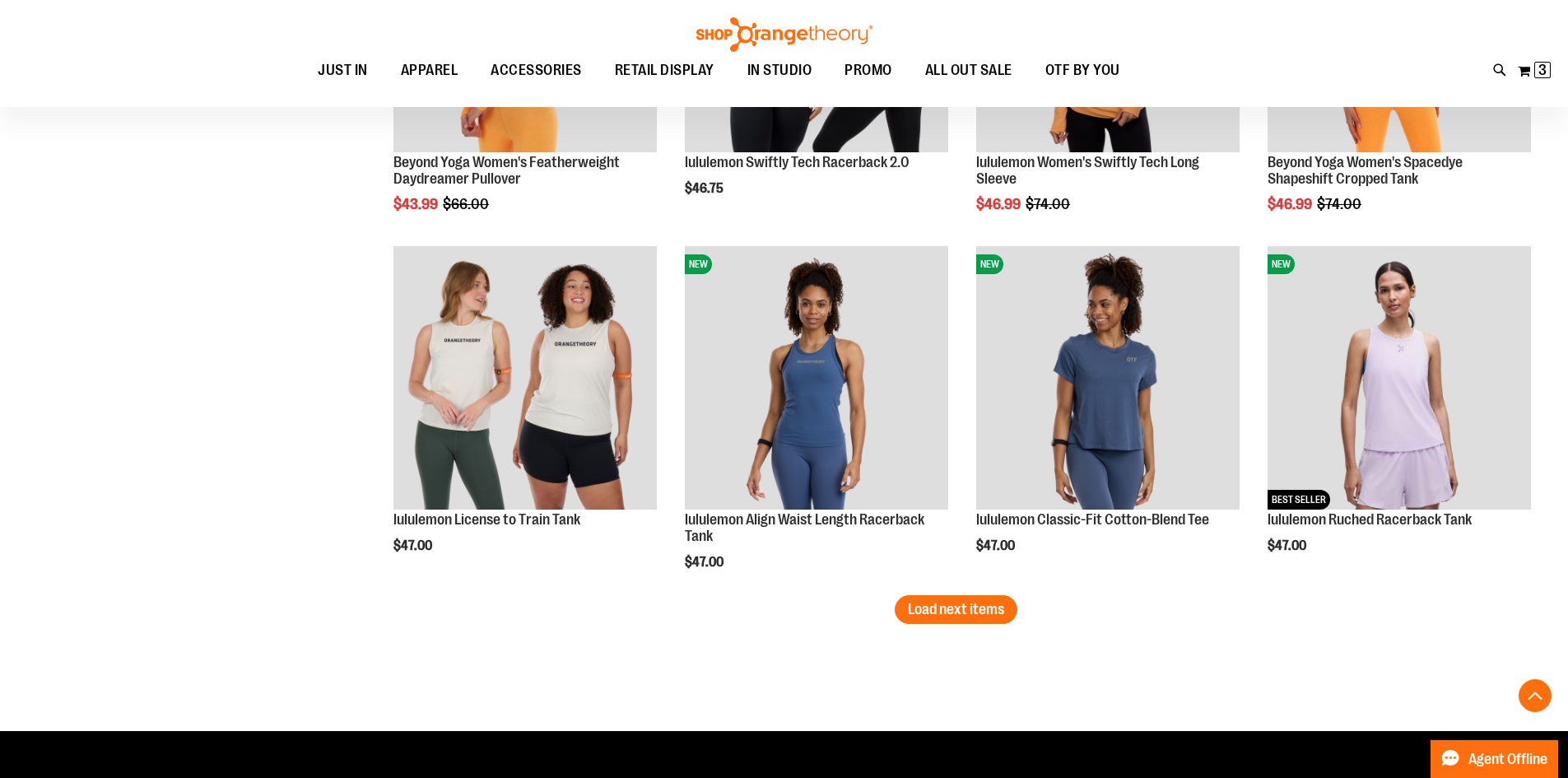
scroll to position [9450, 0]
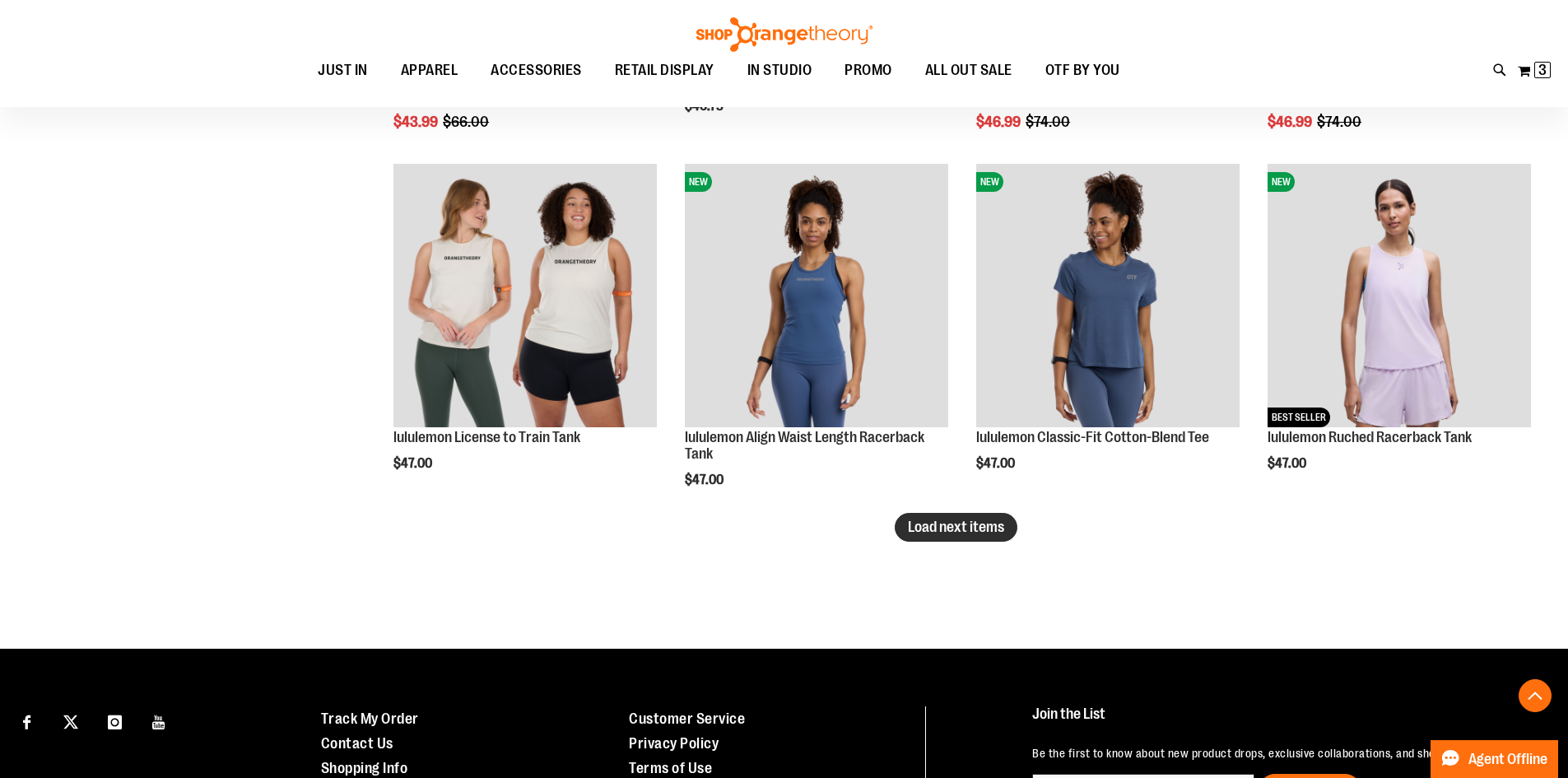
click at [942, 519] on span "Load next items" at bounding box center [956, 526] width 97 height 16
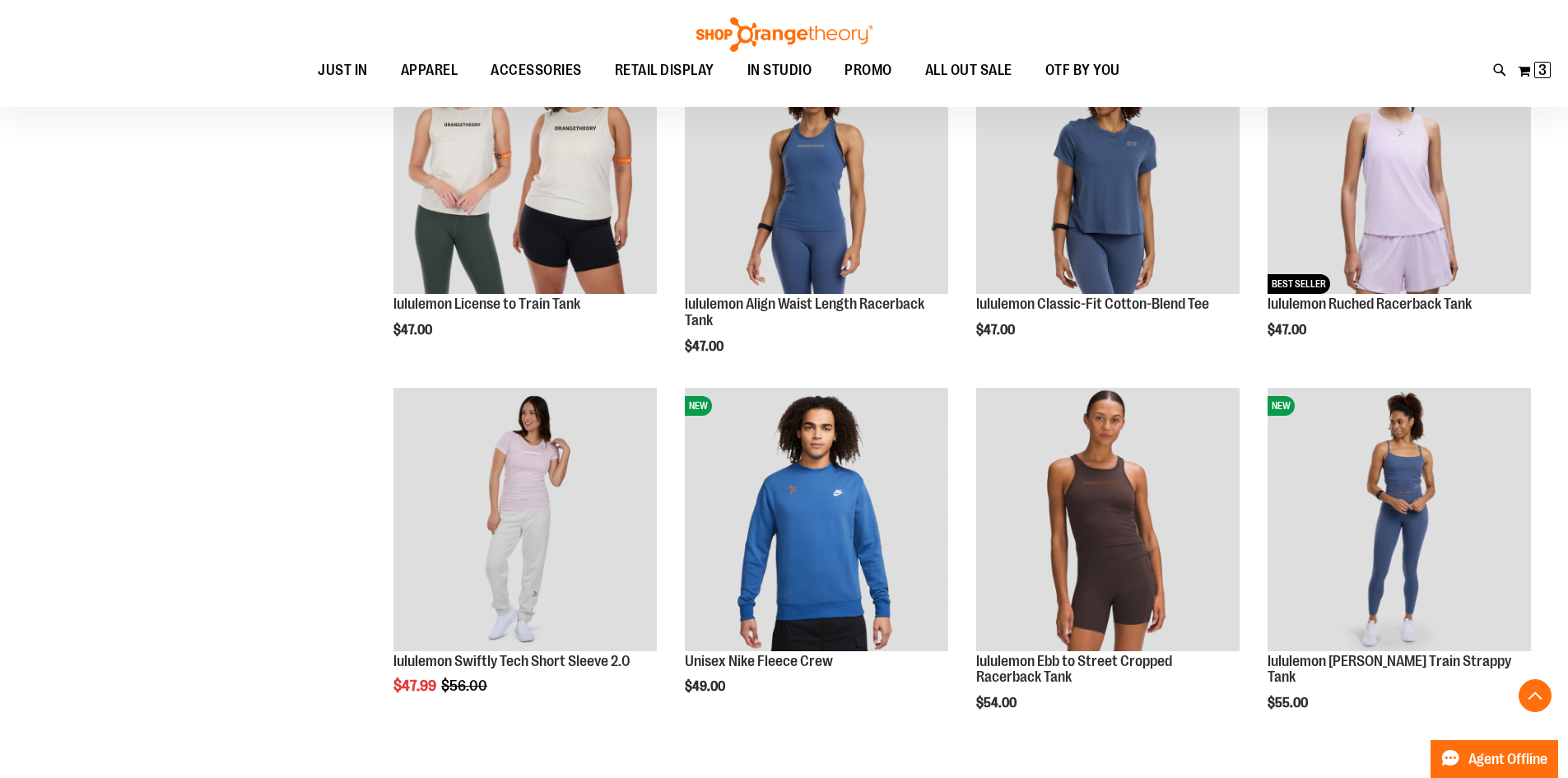
scroll to position [9641, 0]
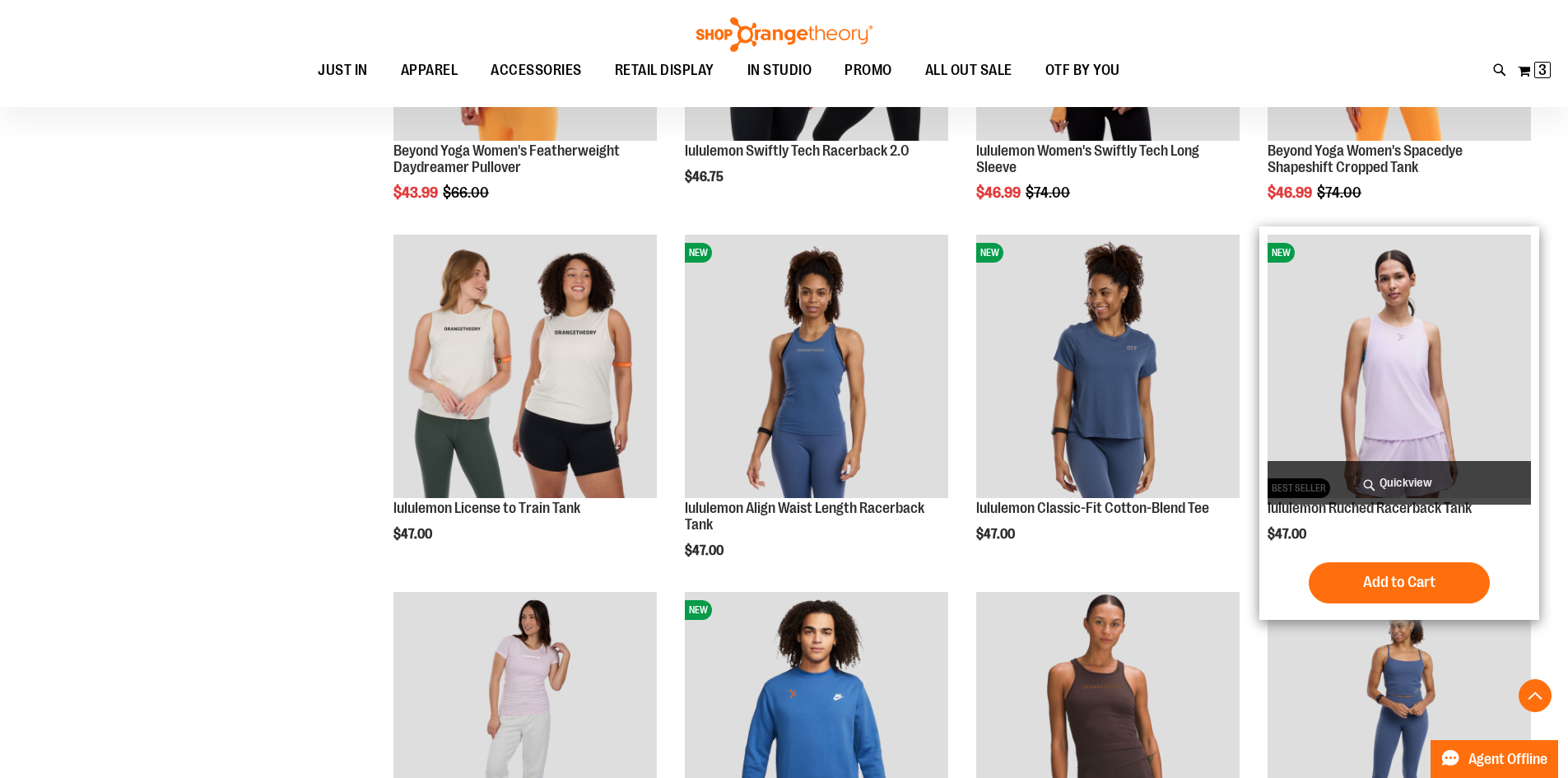
scroll to position [9297, 0]
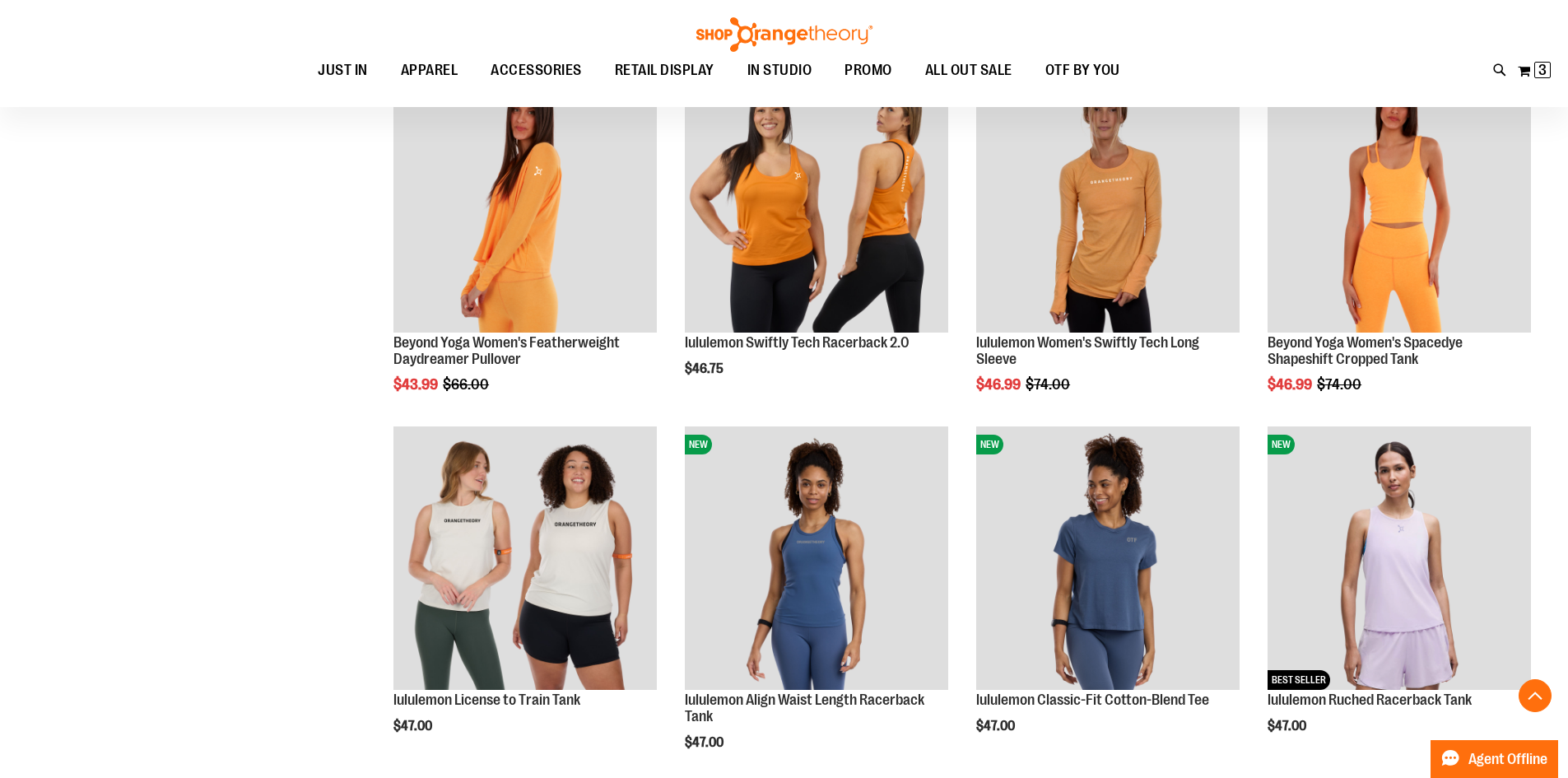
scroll to position [9187, 0]
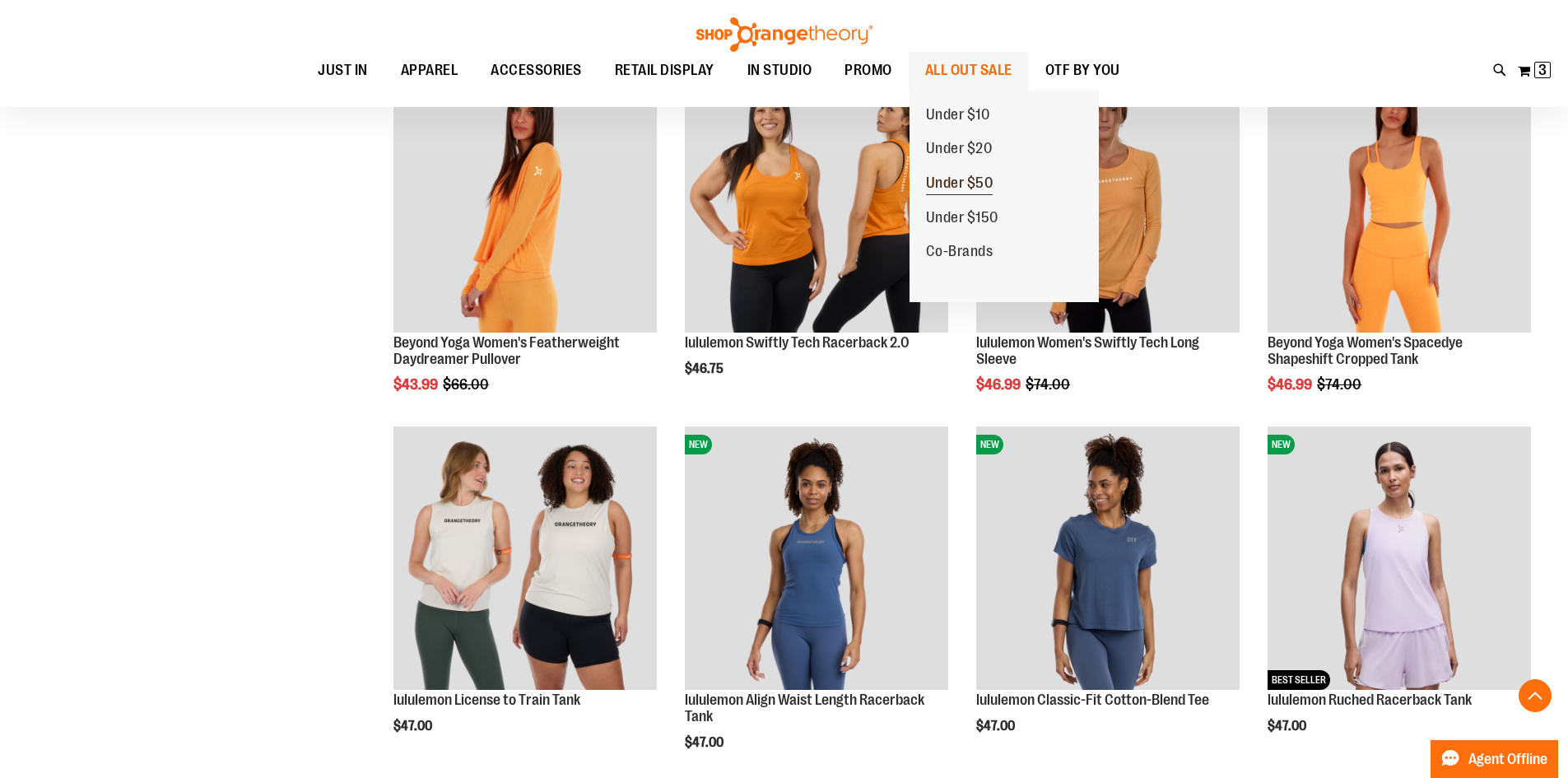
click at [977, 172] on link "Under $50" at bounding box center [959, 183] width 100 height 34
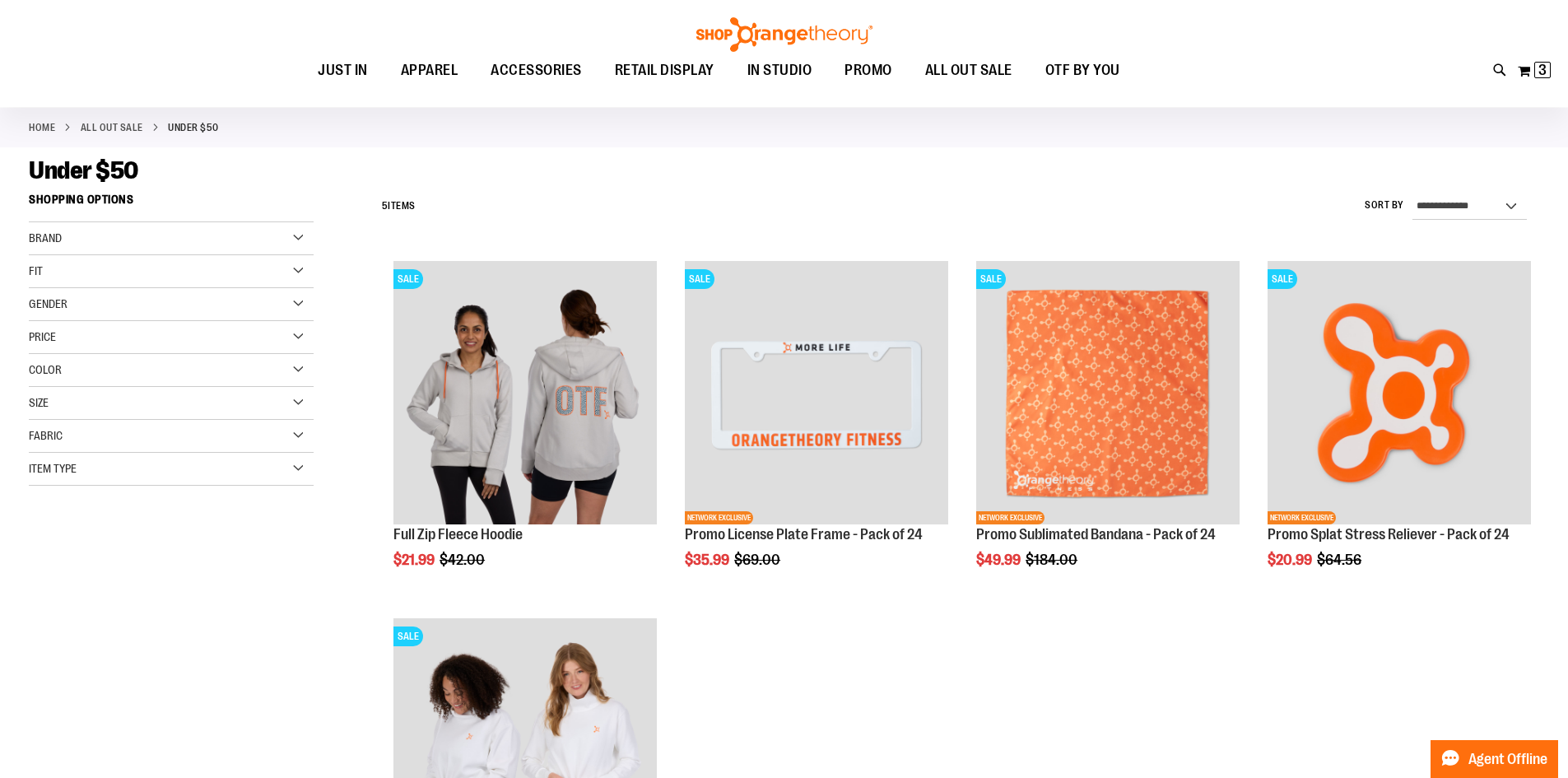
scroll to position [137, 0]
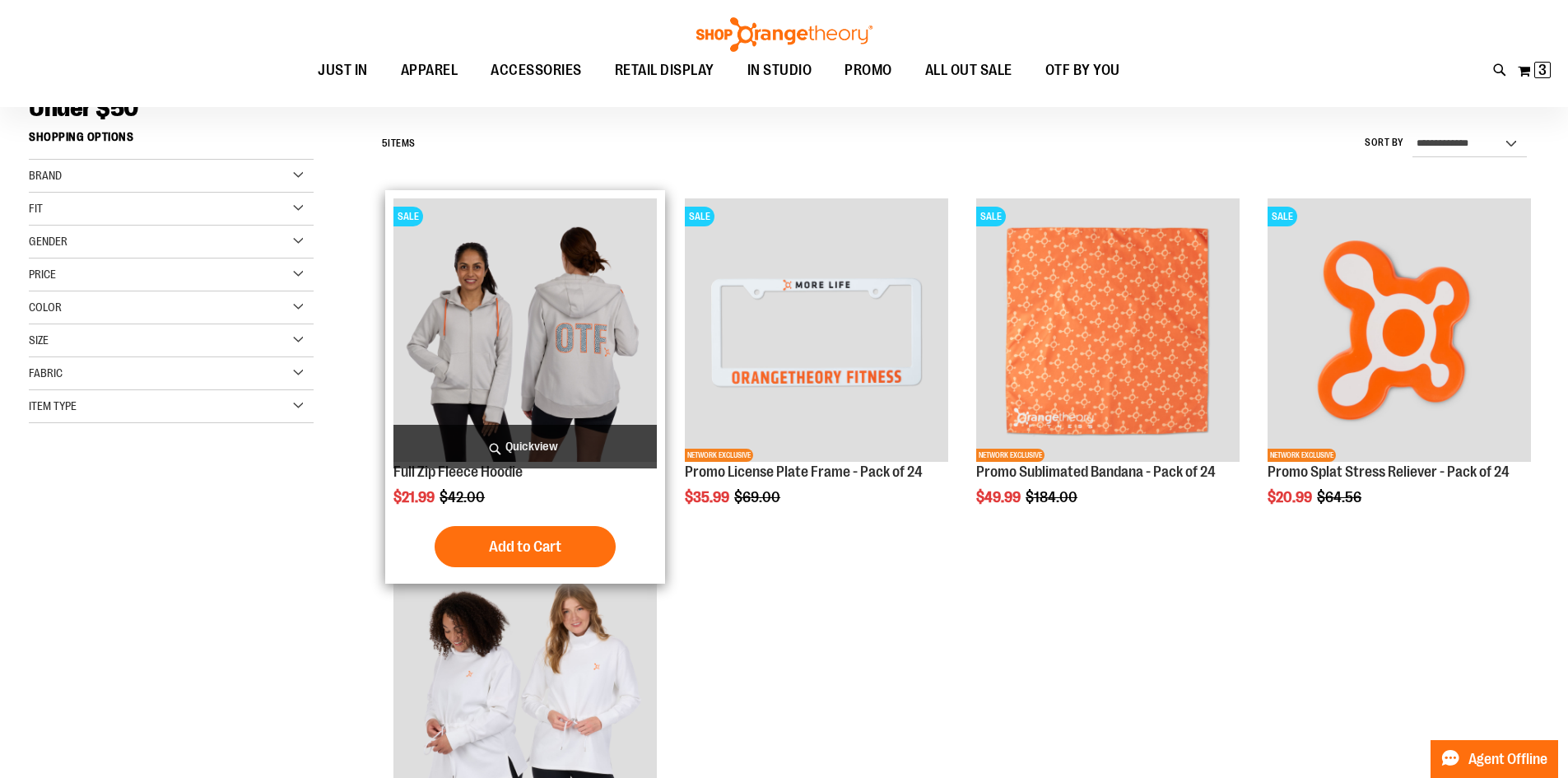
click at [507, 395] on img "product" at bounding box center [525, 330] width 263 height 263
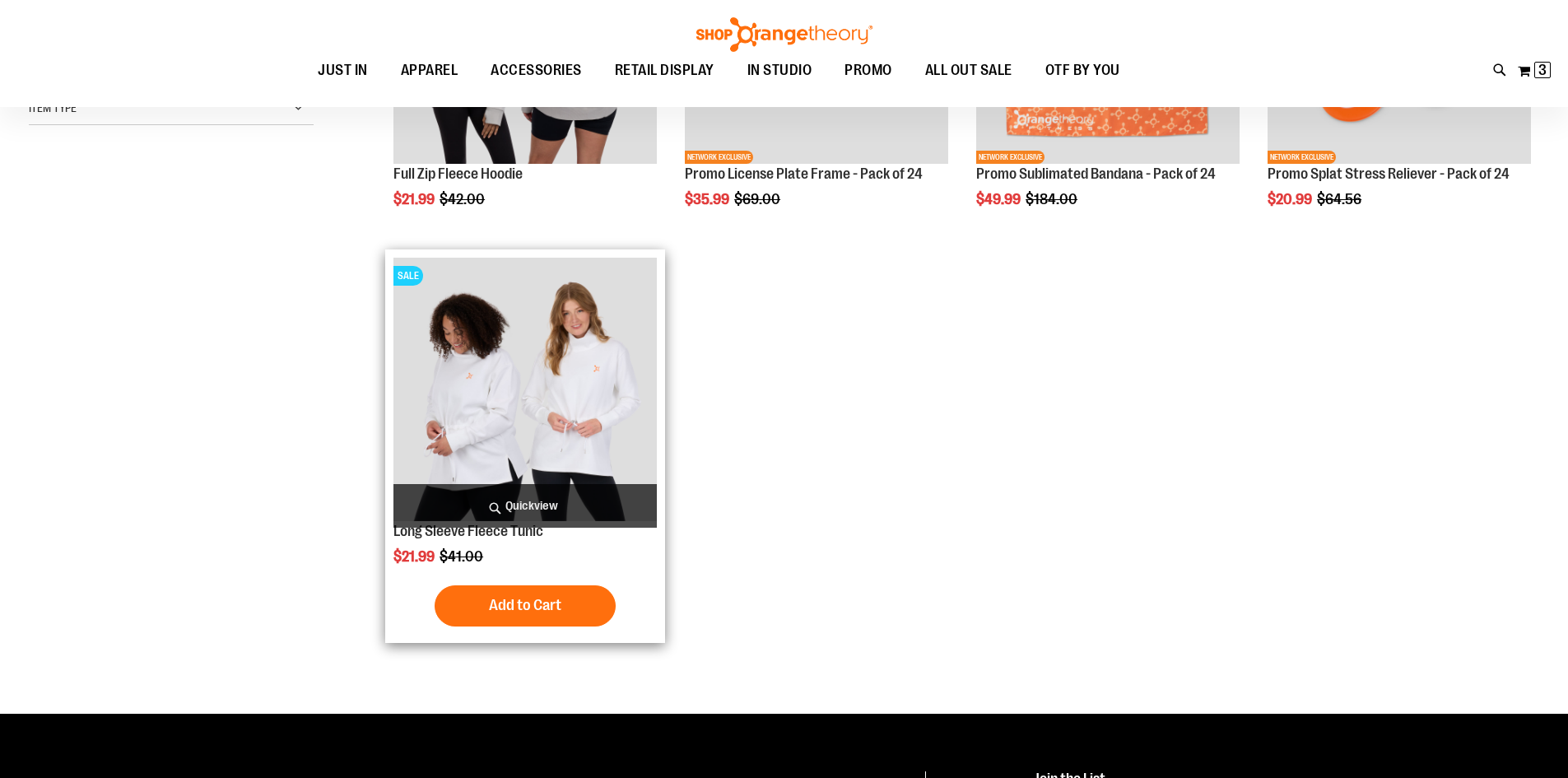
scroll to position [268, 0]
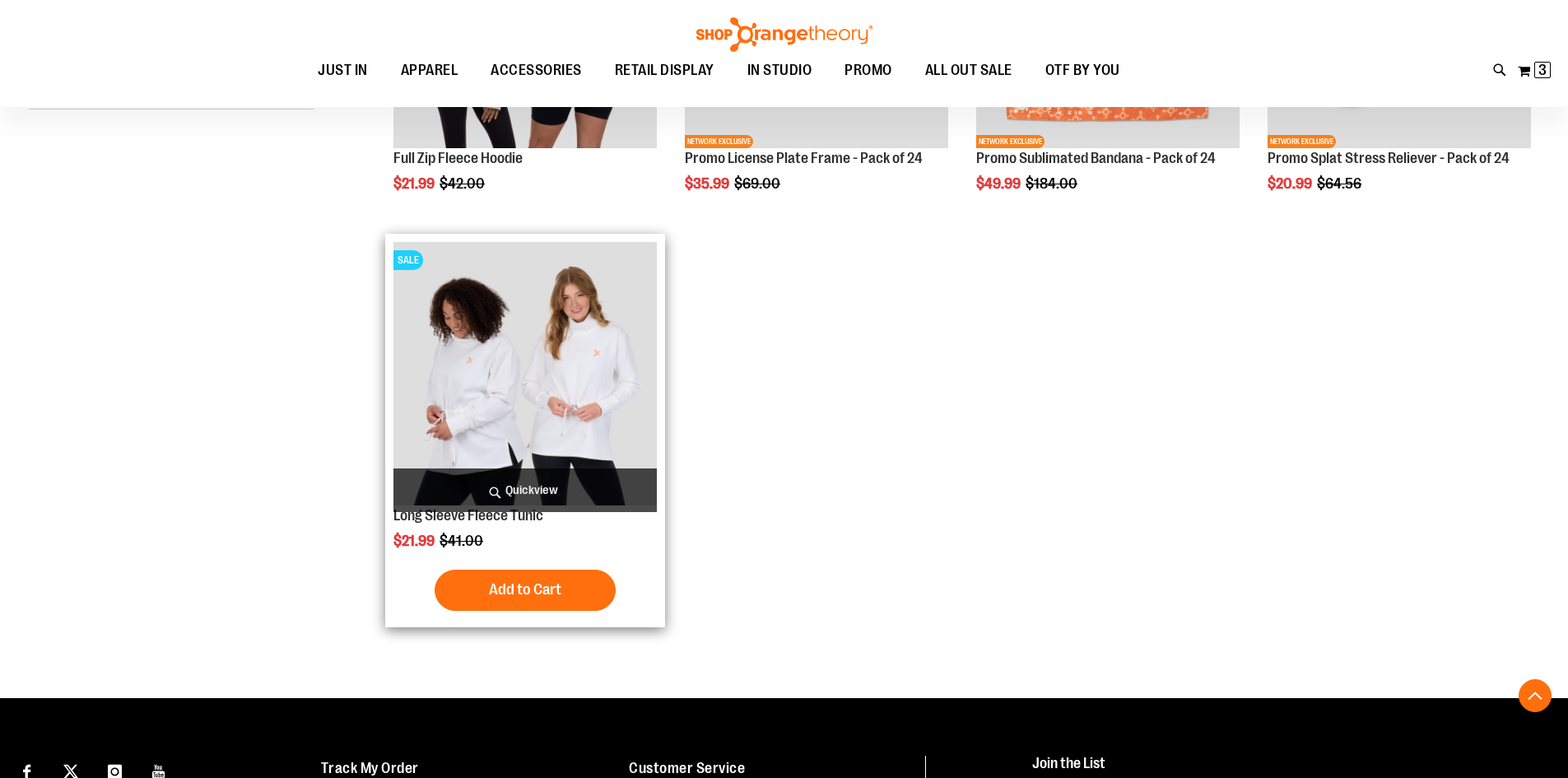
click at [617, 365] on img "product" at bounding box center [525, 374] width 263 height 263
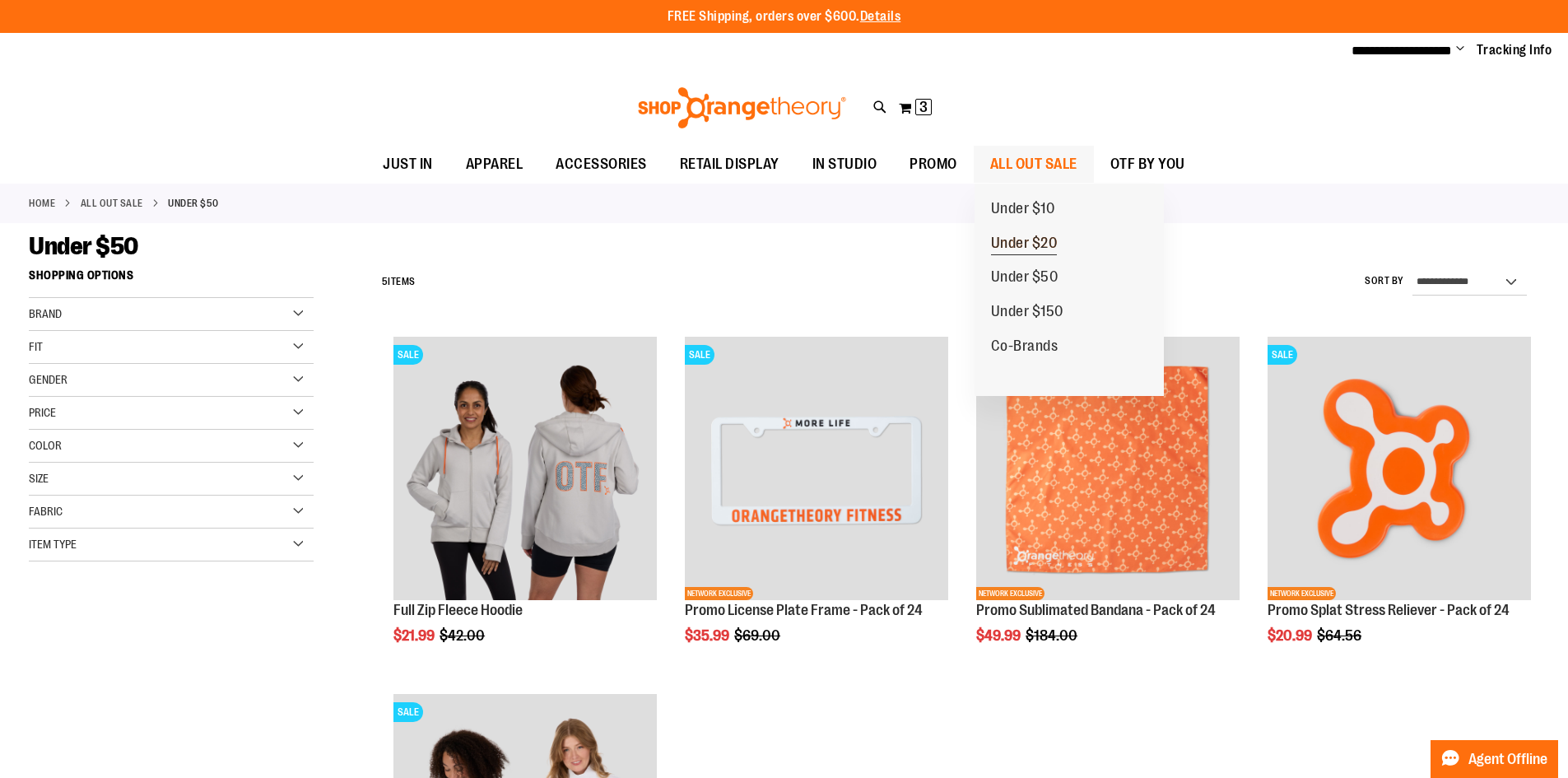
click at [1040, 240] on span "Under $20" at bounding box center [1024, 245] width 67 height 21
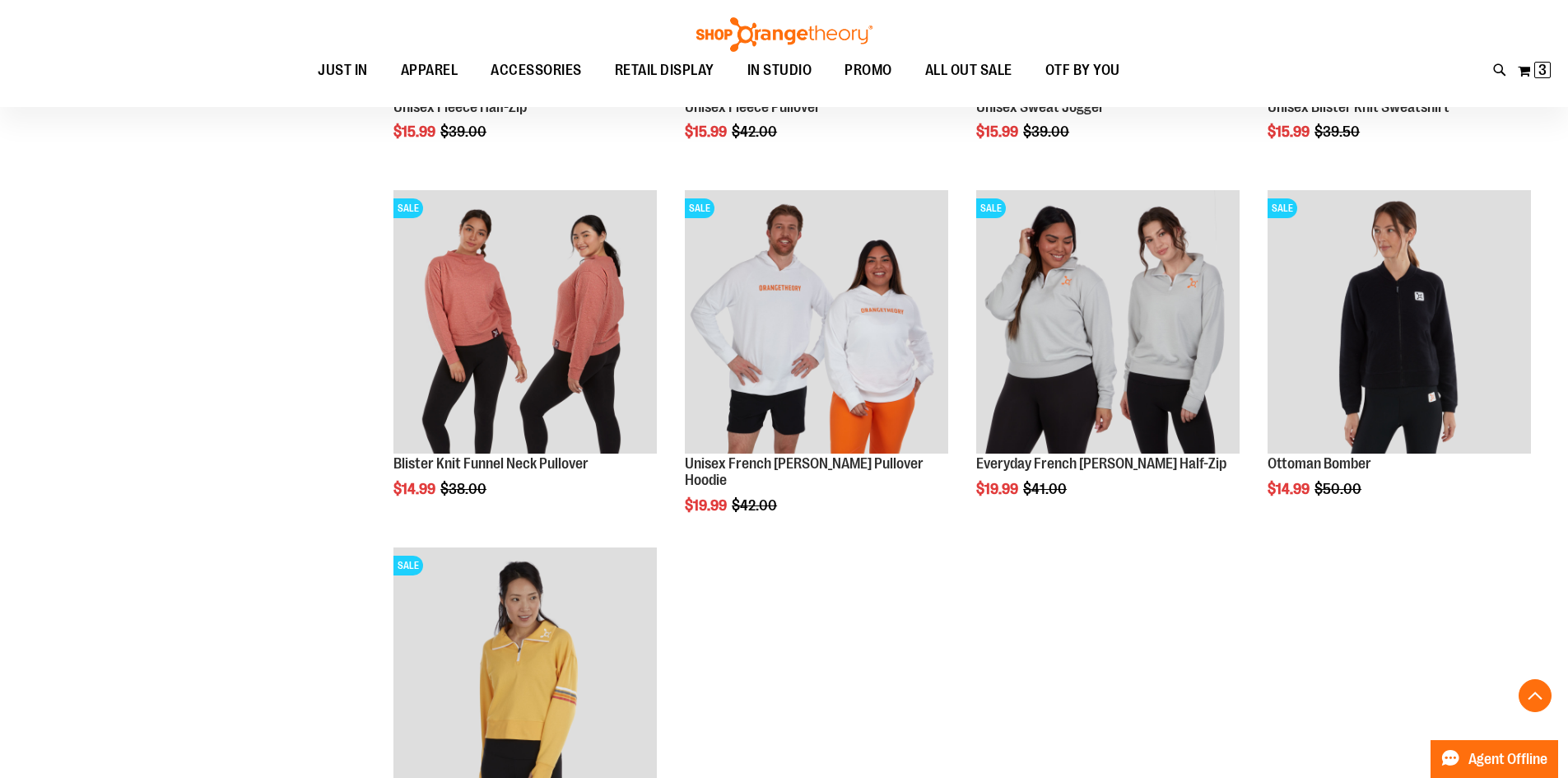
scroll to position [1234, 0]
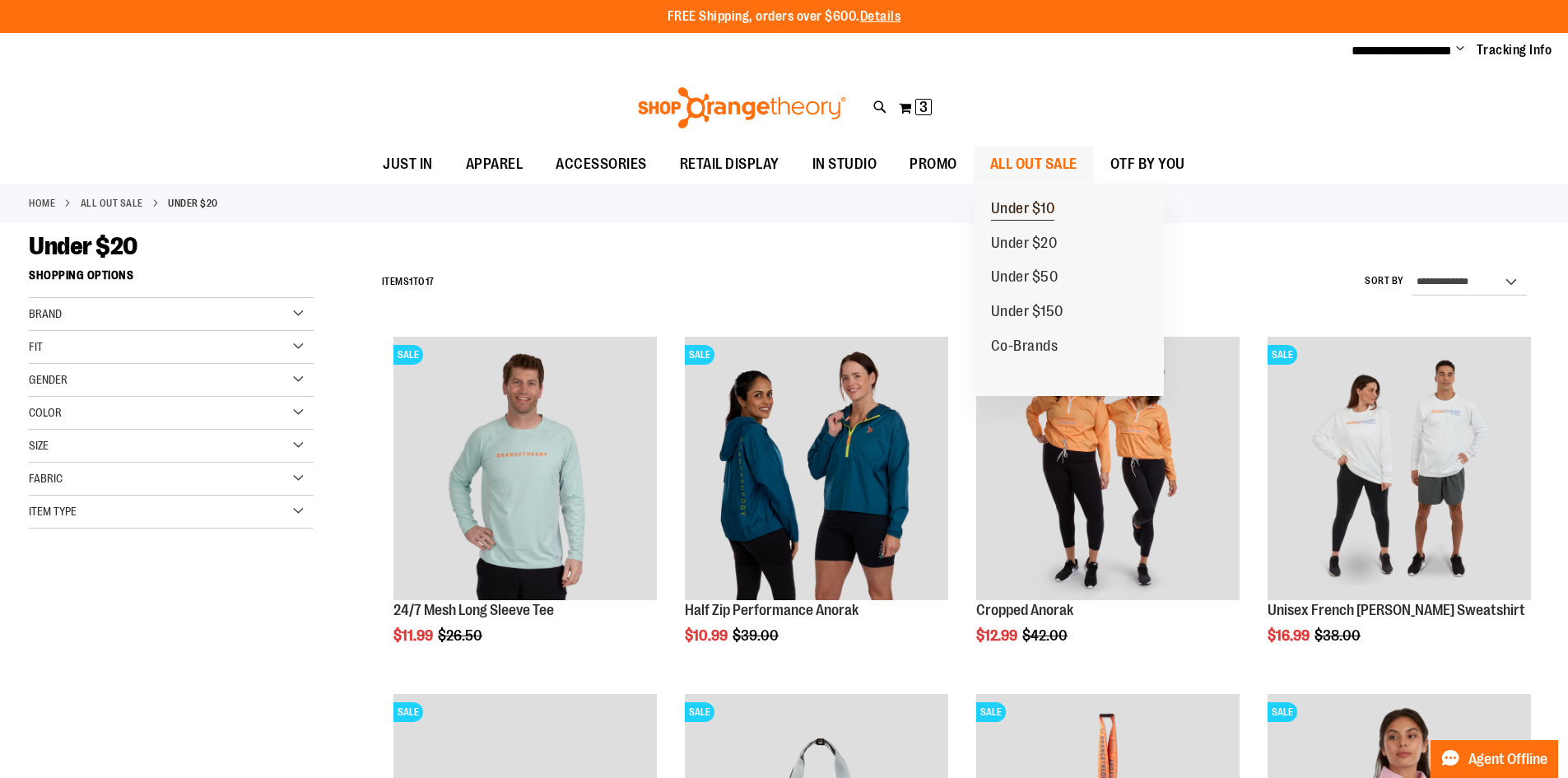
click at [1034, 209] on span "Under $10" at bounding box center [1023, 210] width 64 height 21
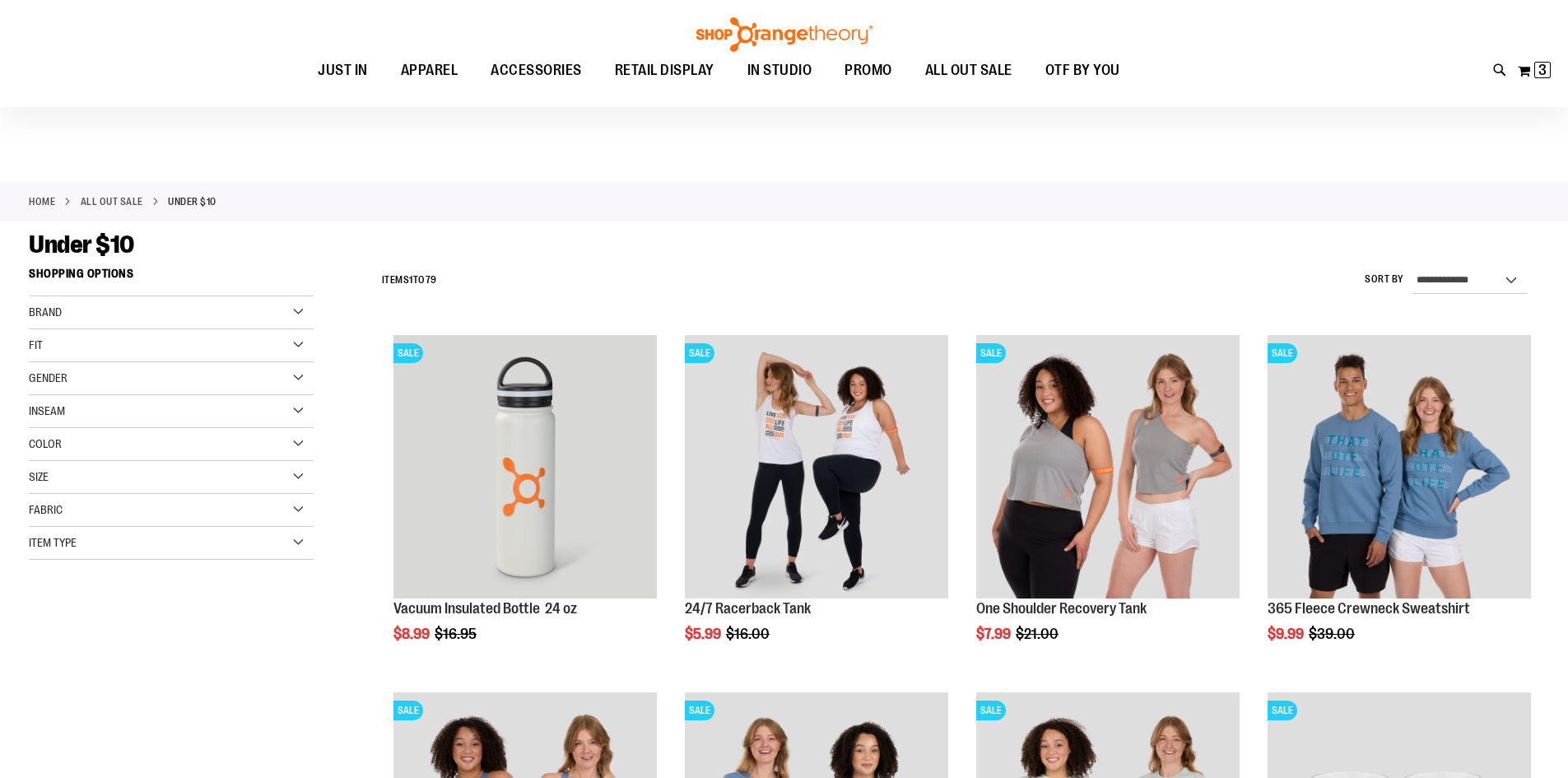
scroll to position [328, 0]
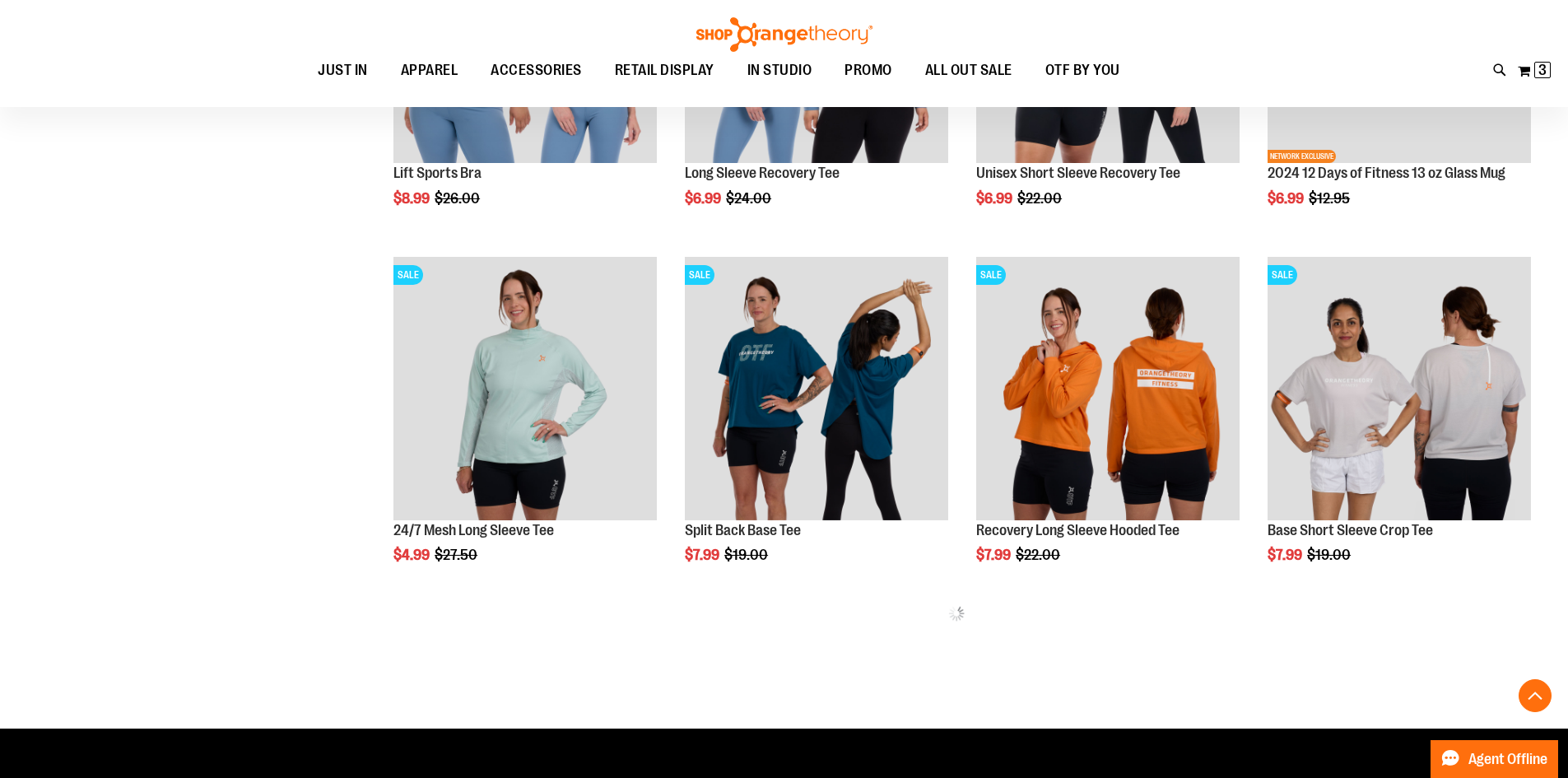
scroll to position [795, 0]
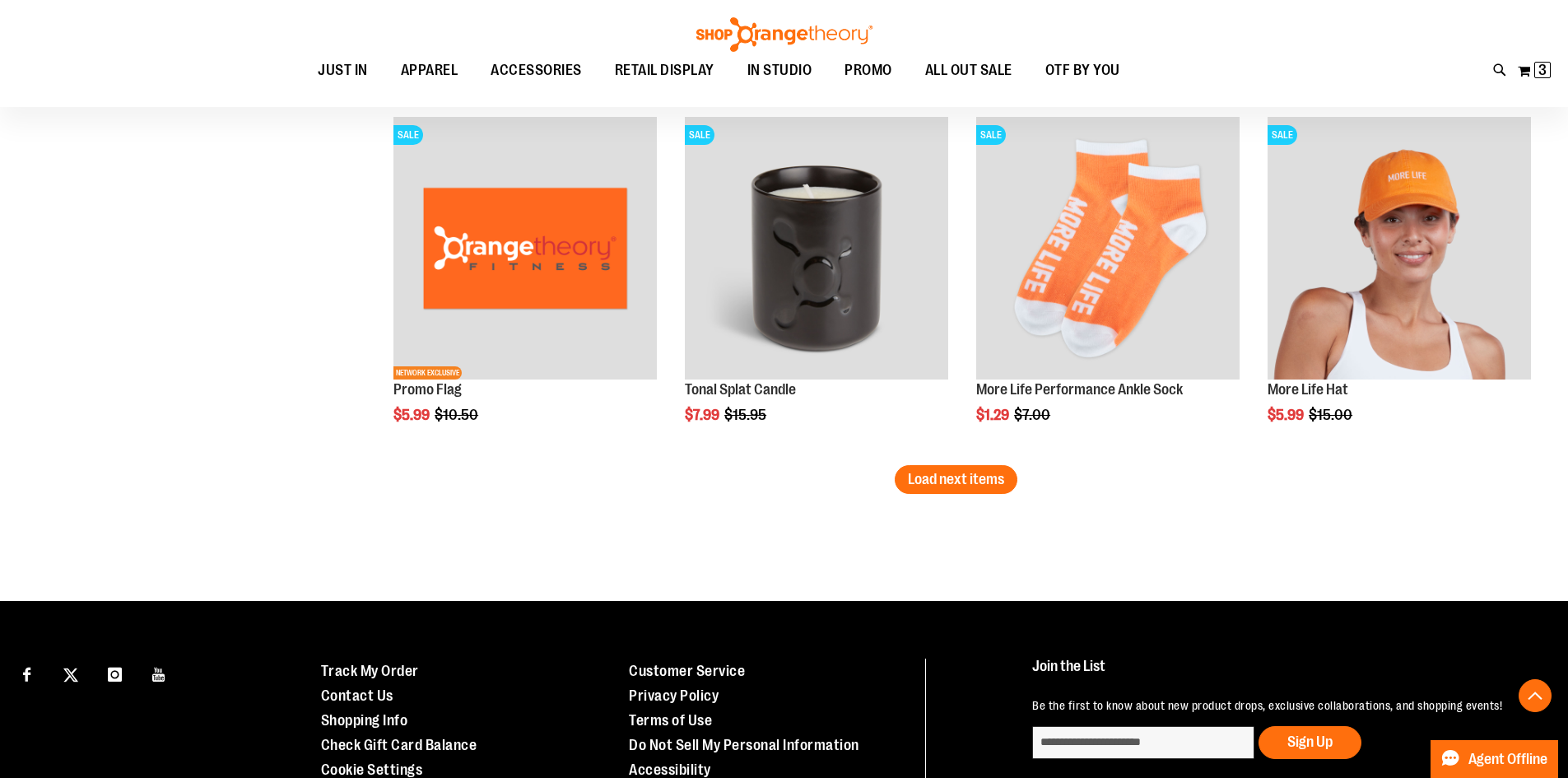
scroll to position [3109, 0]
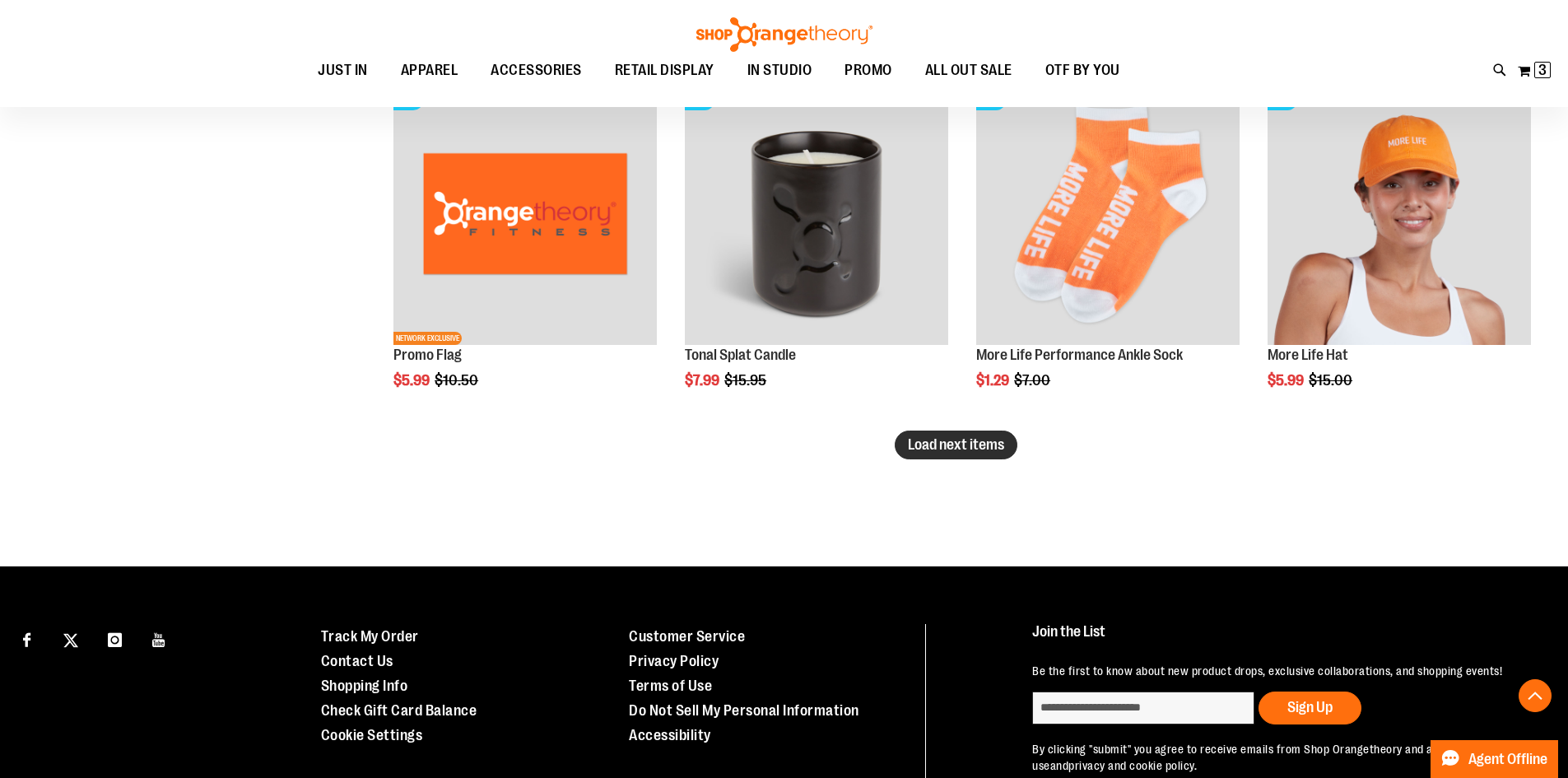
click at [978, 435] on button "Load next items" at bounding box center [955, 445] width 122 height 29
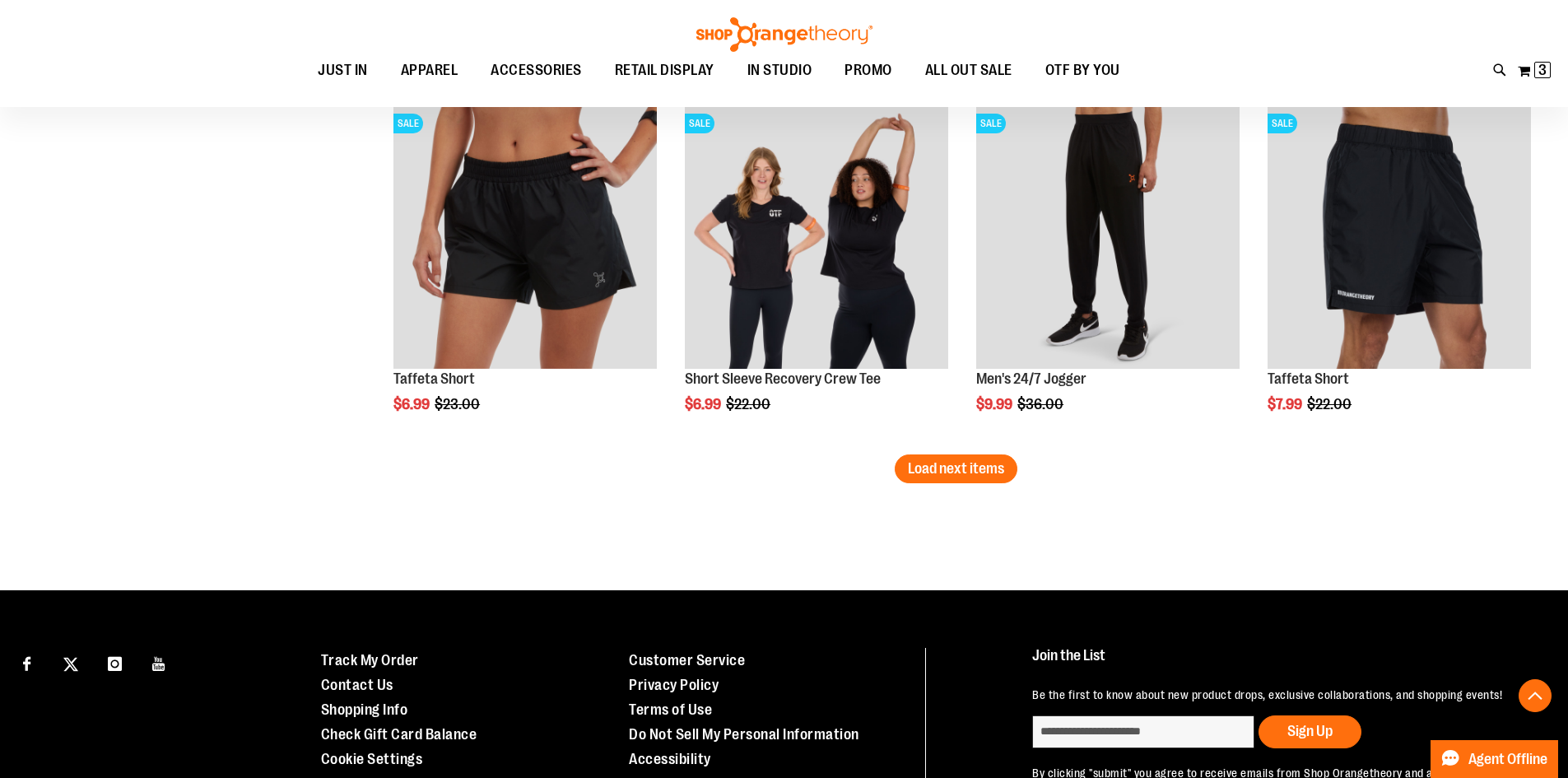
scroll to position [4260, 0]
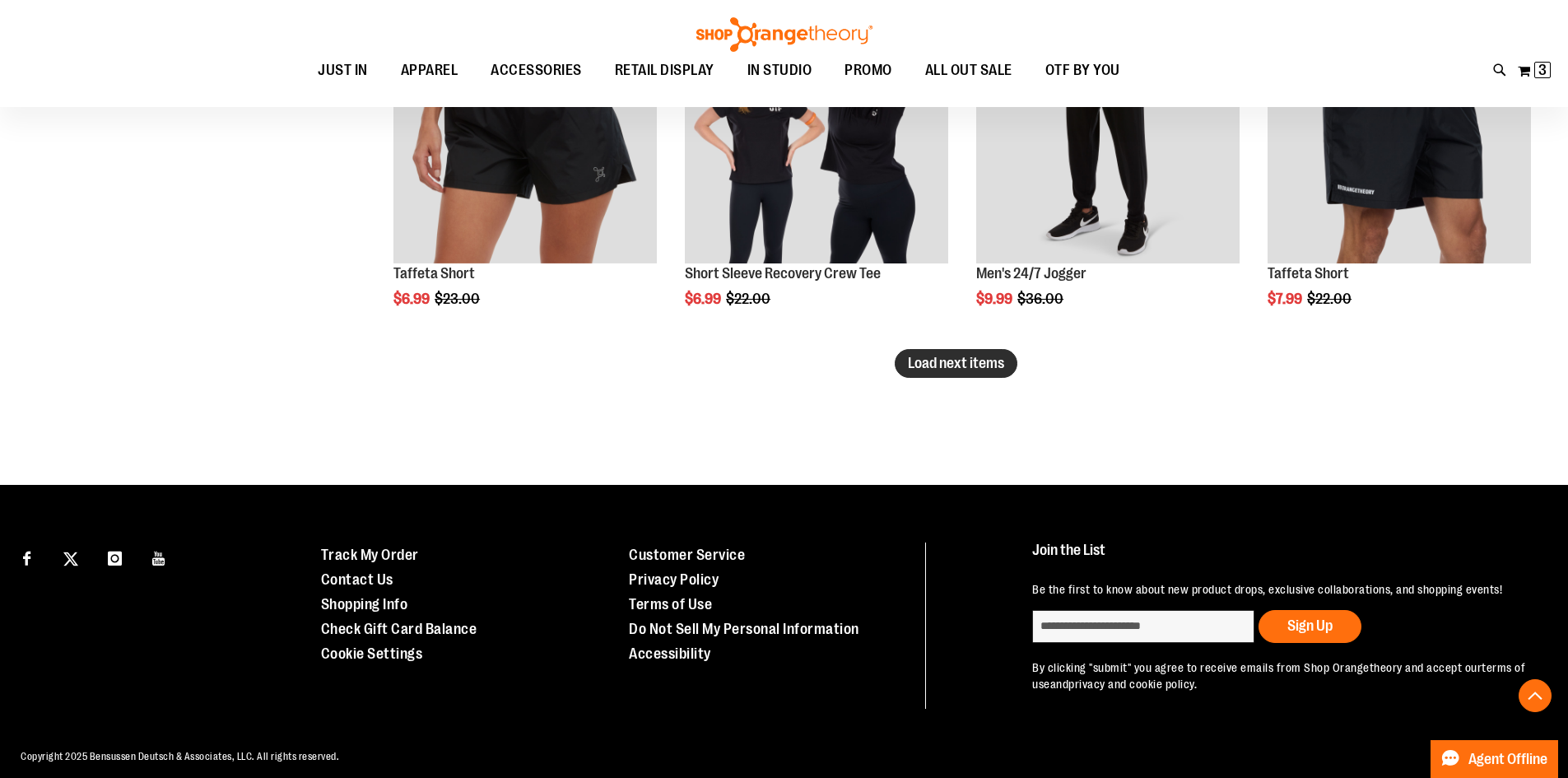
click at [976, 367] on span "Load next items" at bounding box center [956, 362] width 97 height 16
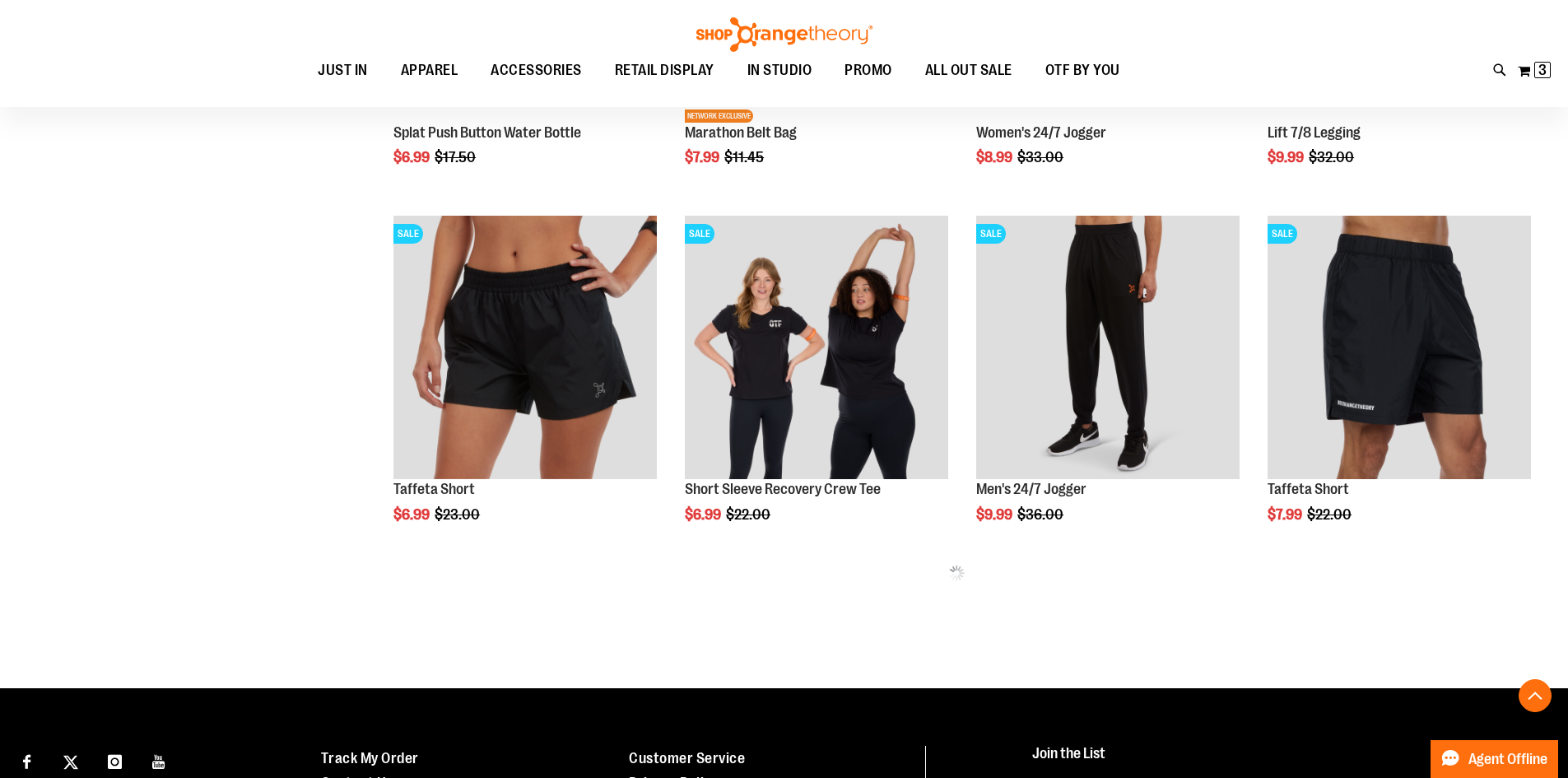
scroll to position [4040, 0]
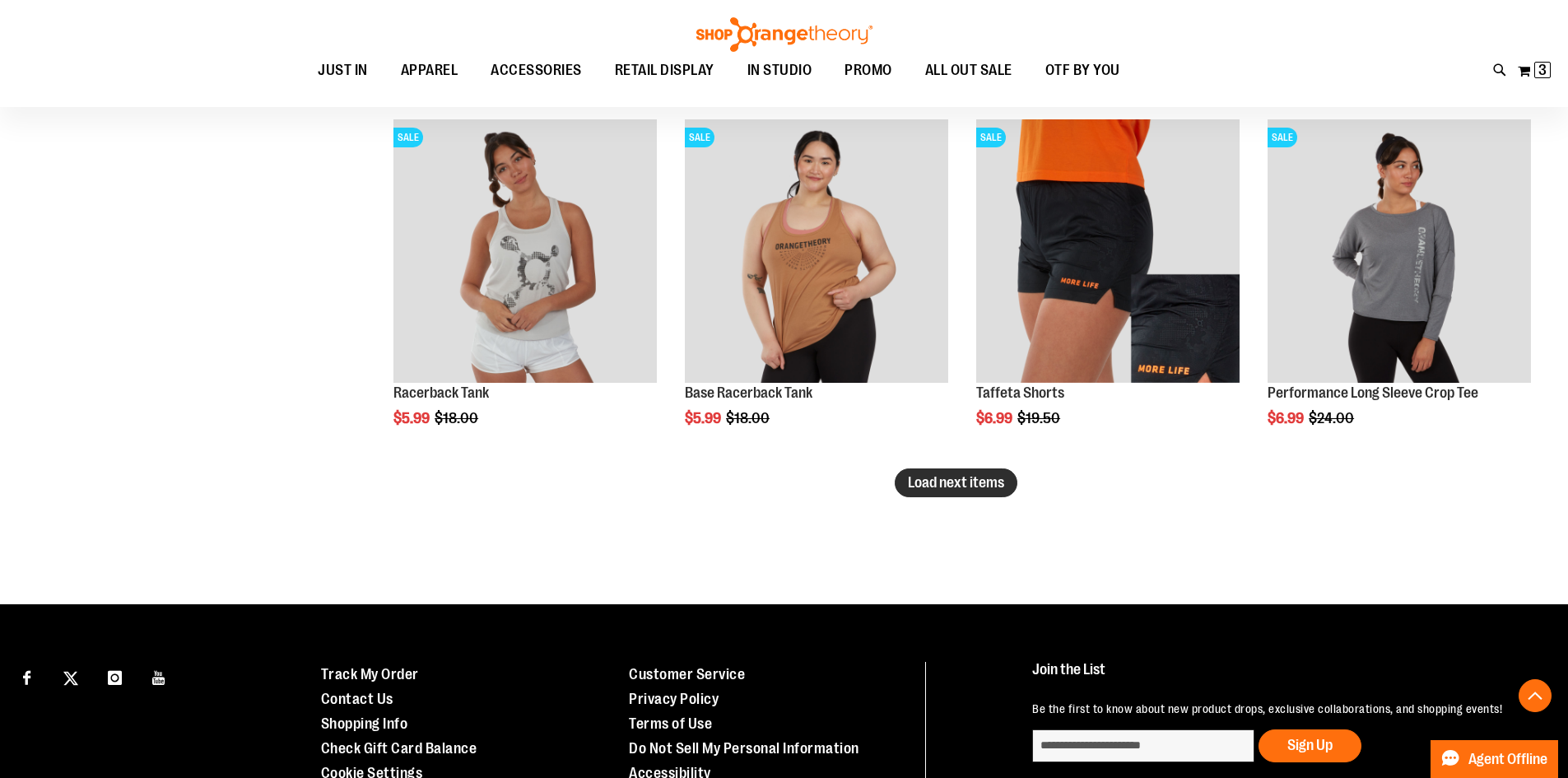
scroll to position [5220, 0]
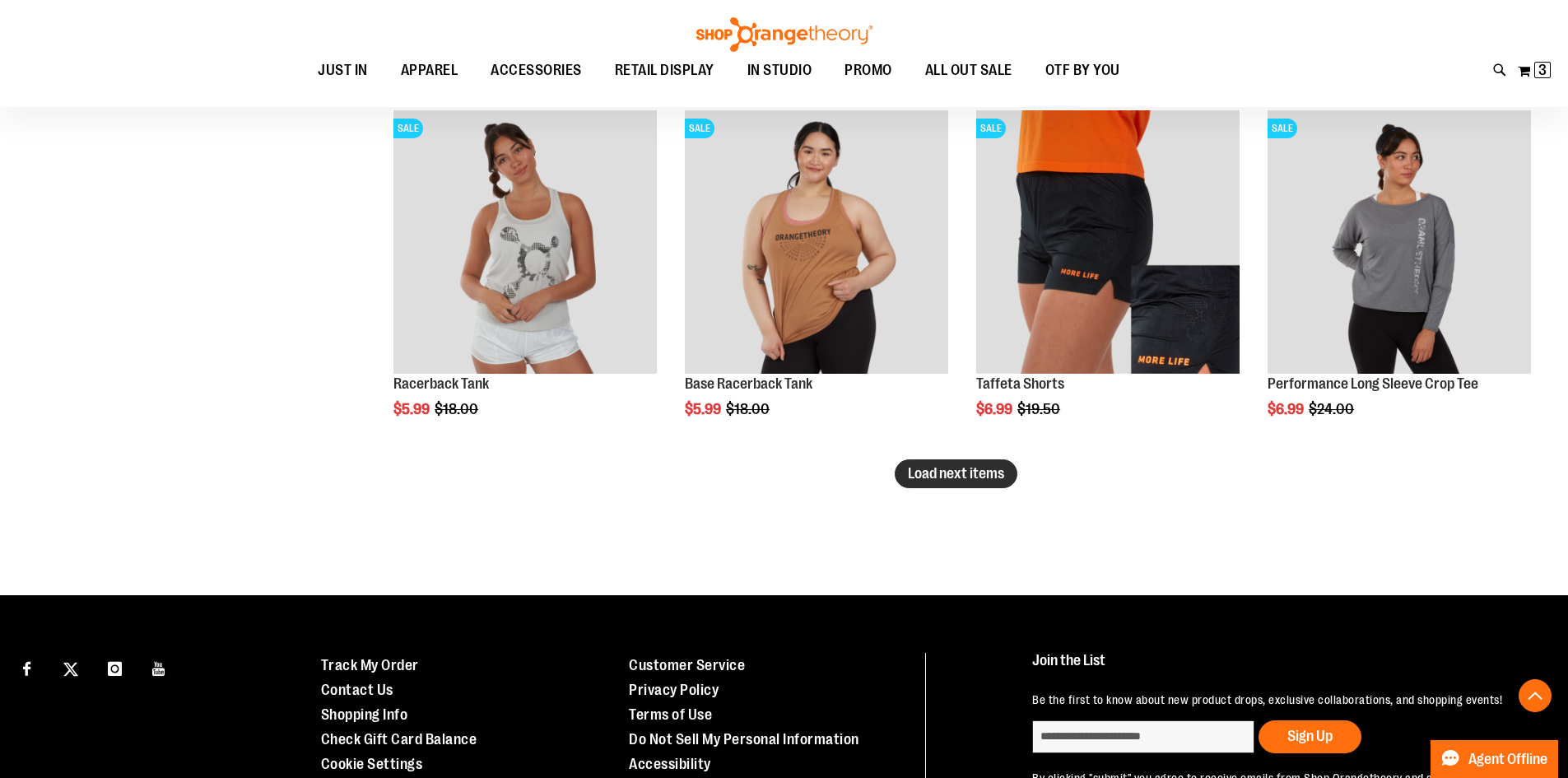
click at [929, 480] on span "Load next items" at bounding box center [956, 473] width 97 height 16
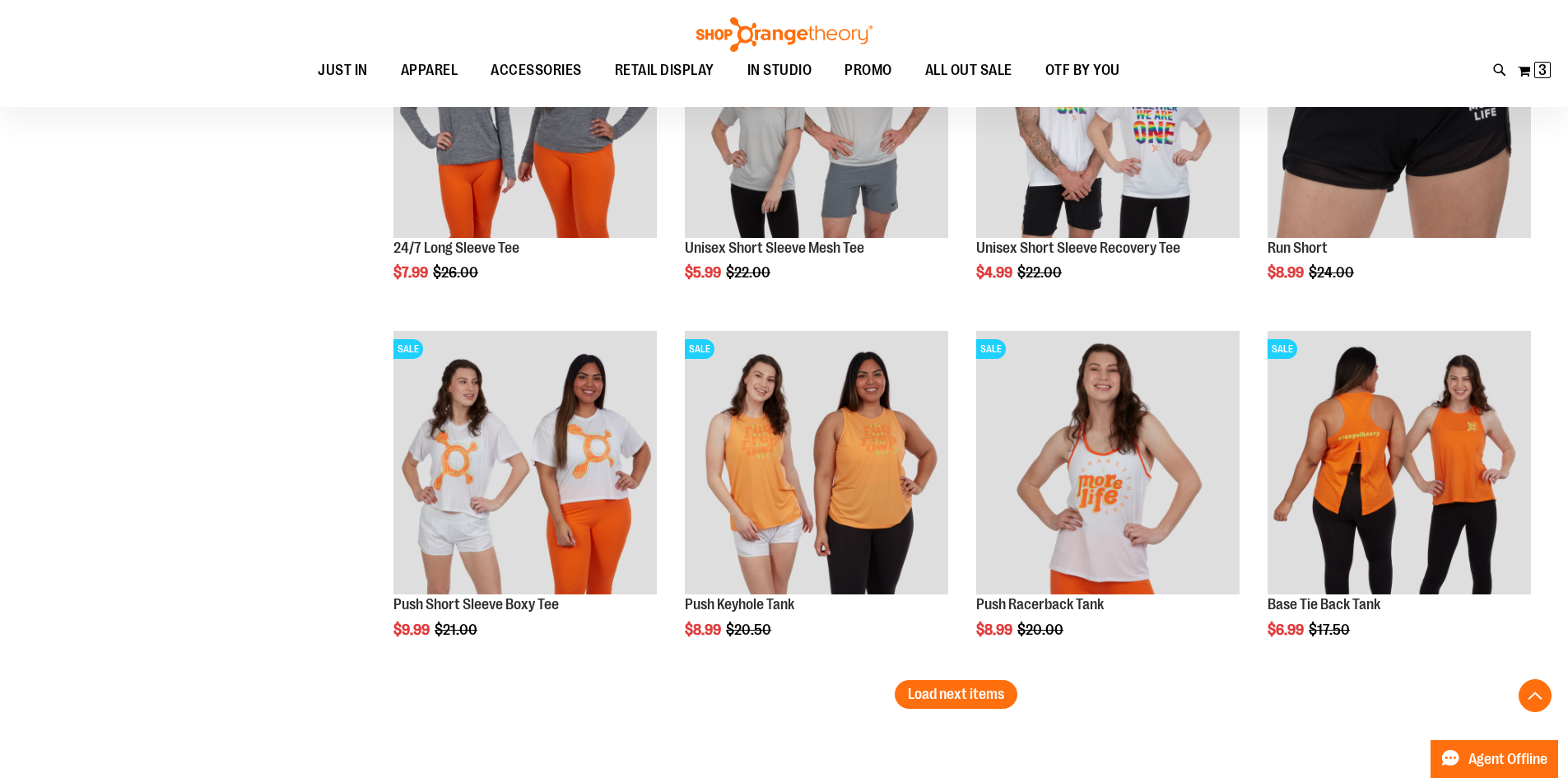
scroll to position [6235, 0]
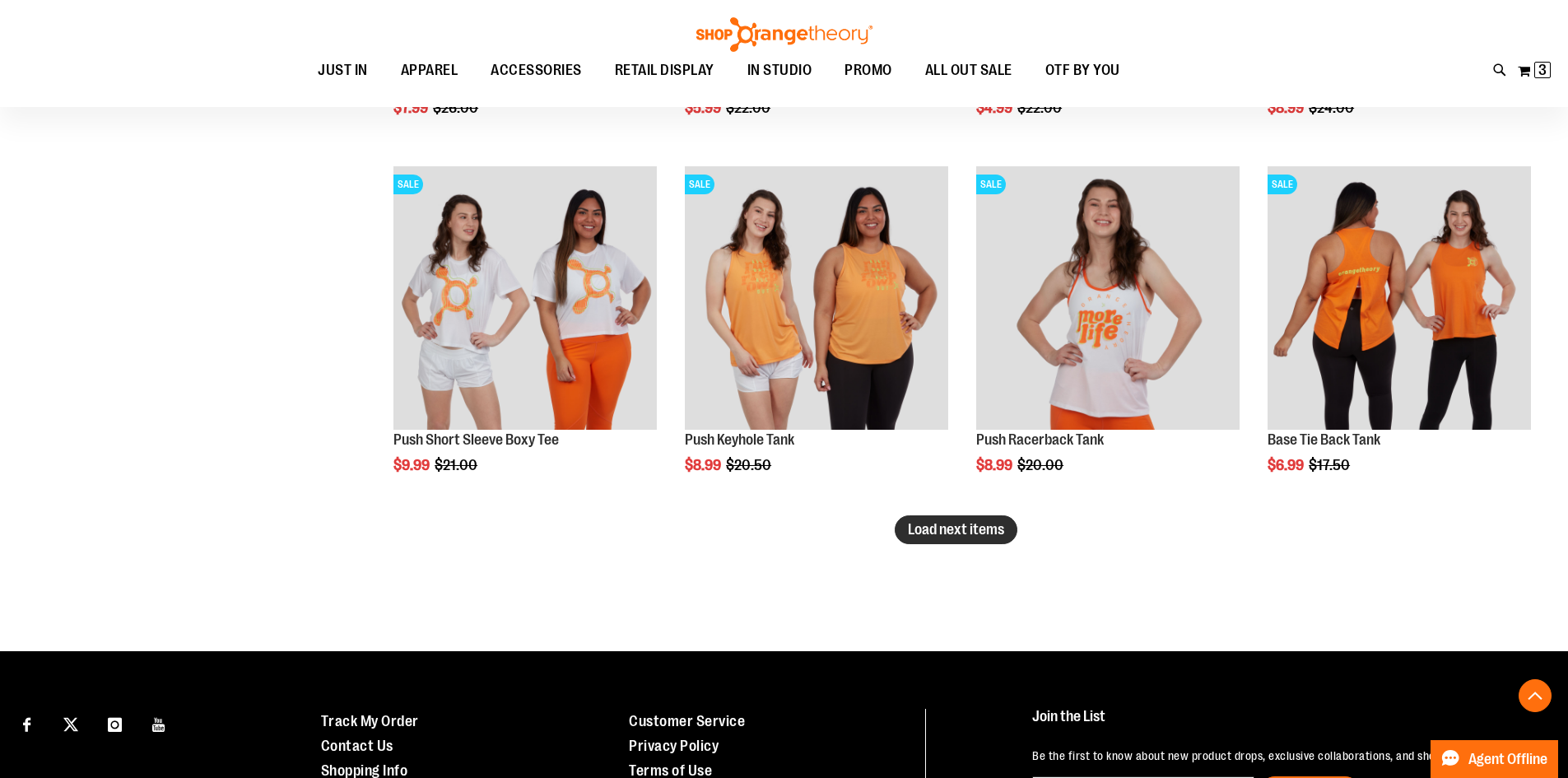
click at [929, 528] on span "Load next items" at bounding box center [956, 528] width 97 height 16
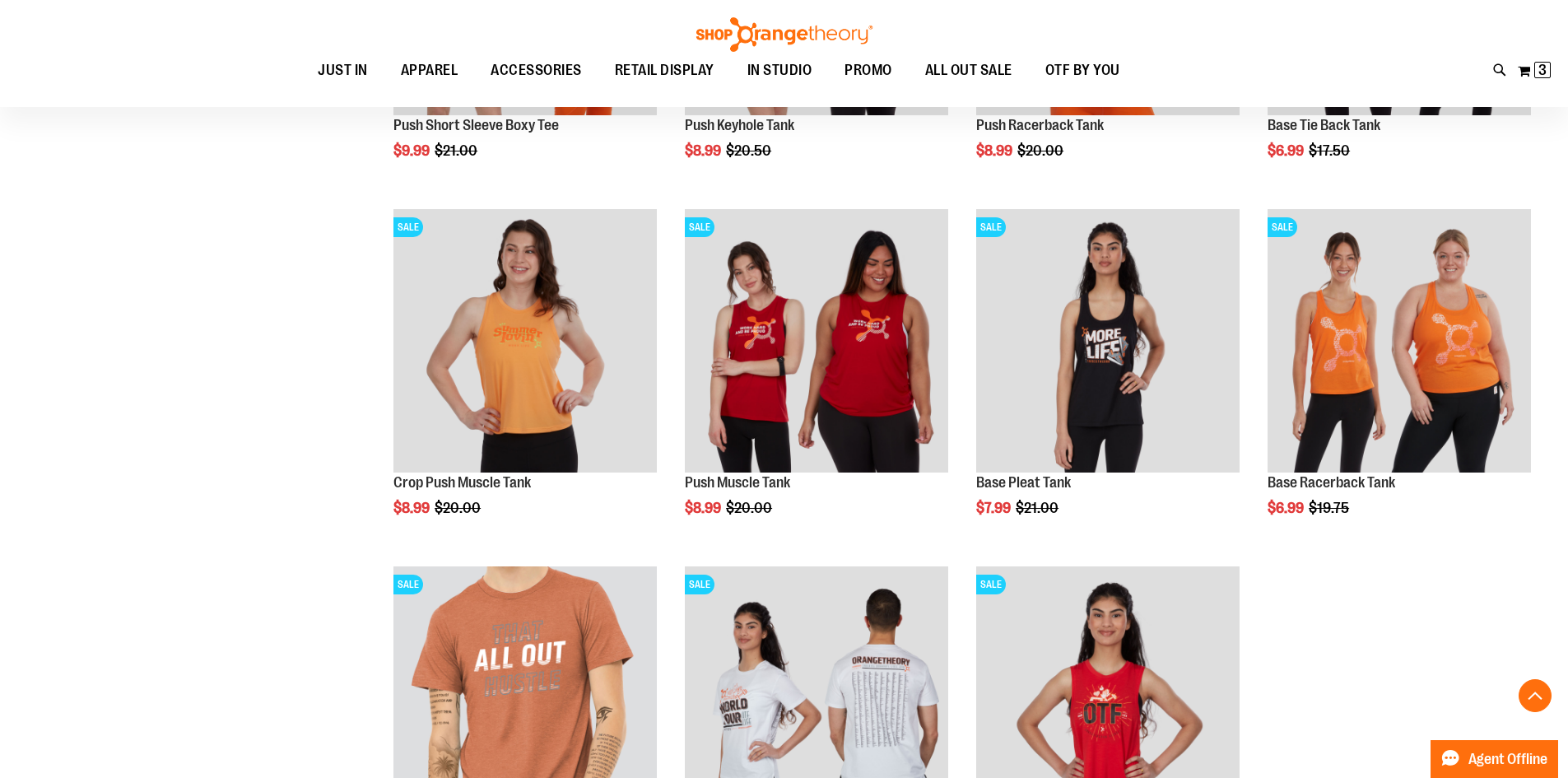
scroll to position [6702, 0]
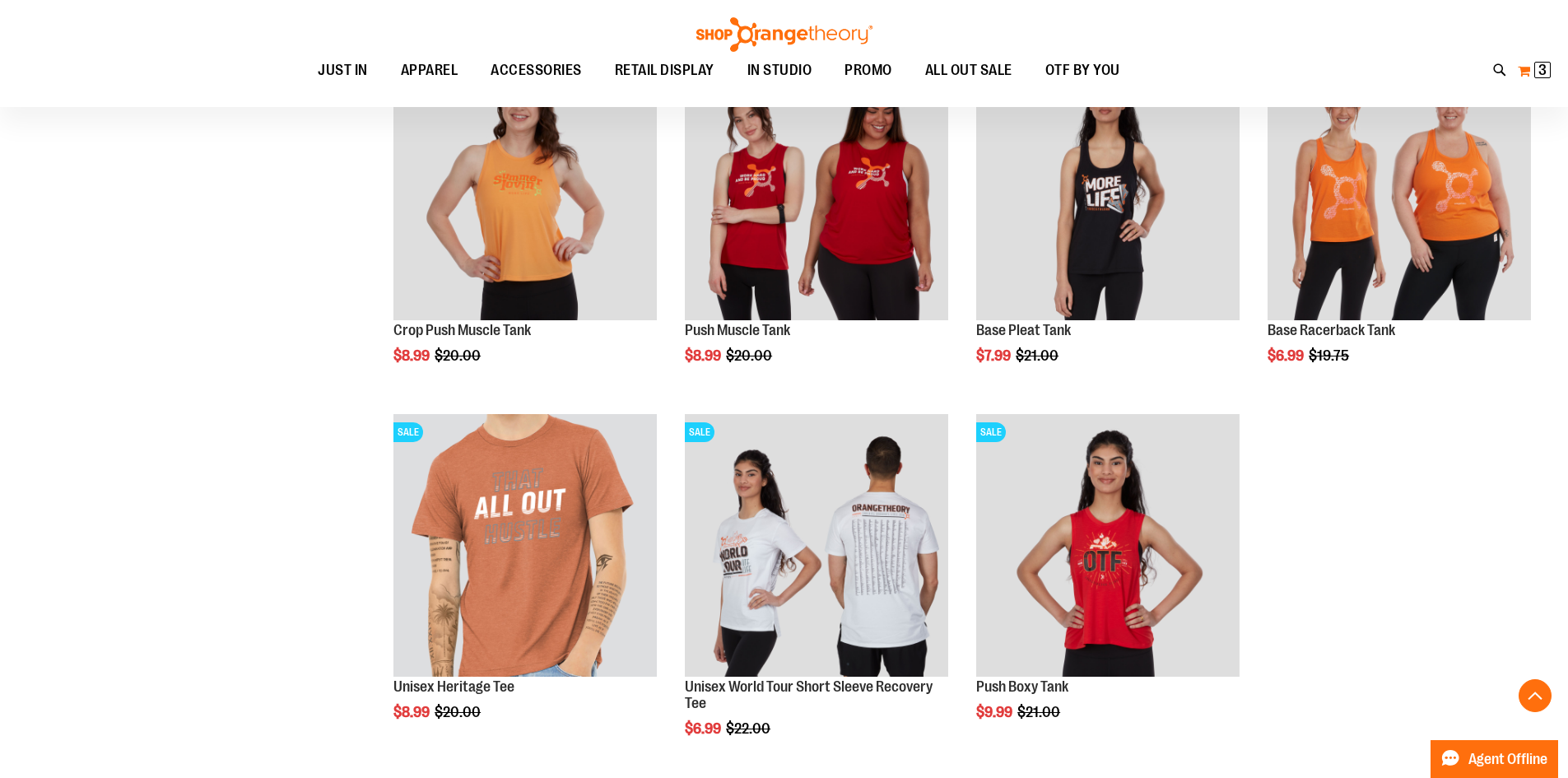
click at [1523, 62] on button "My Cart 3 3 items" at bounding box center [1534, 70] width 34 height 27
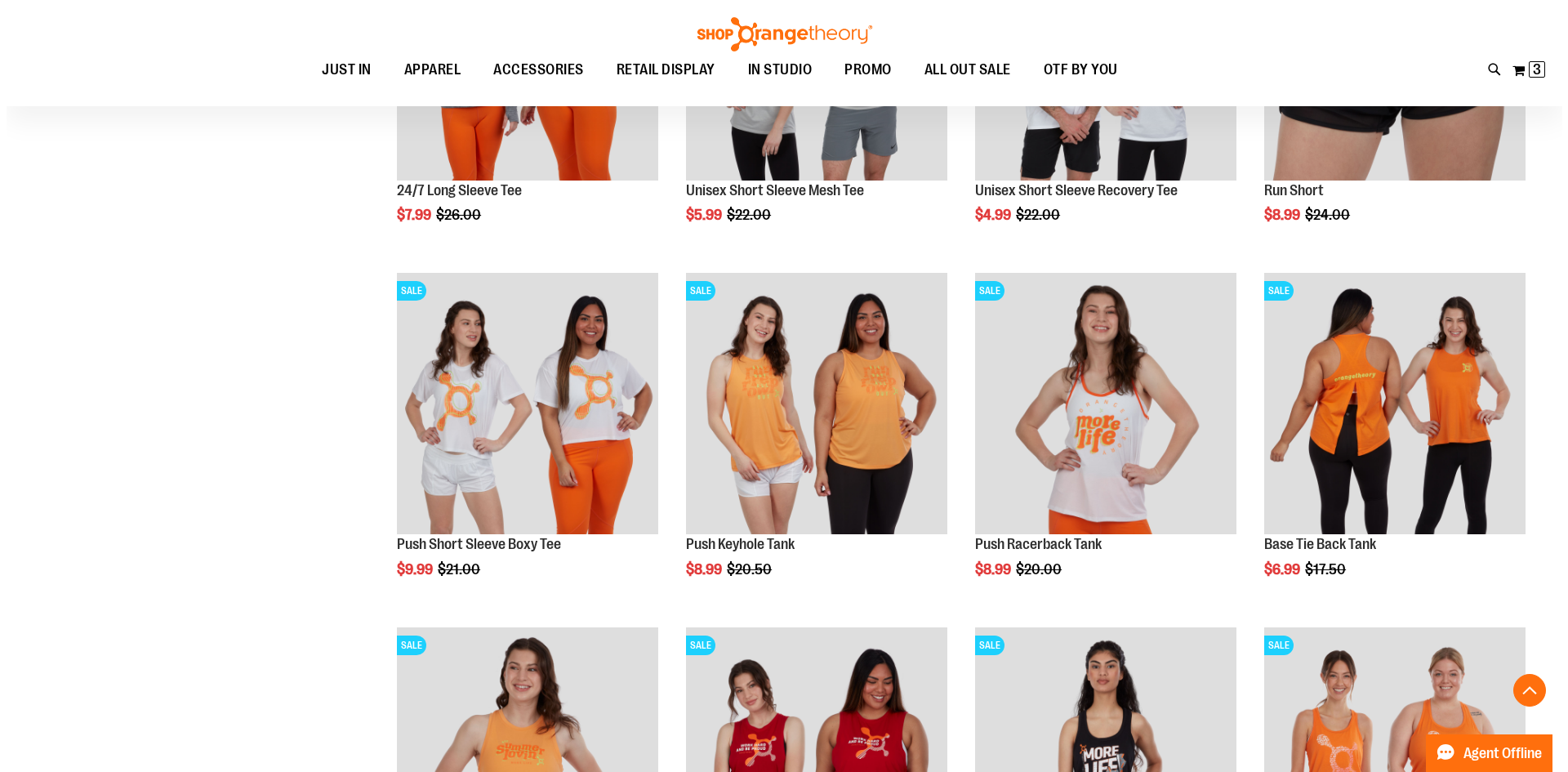
scroll to position [6106, 0]
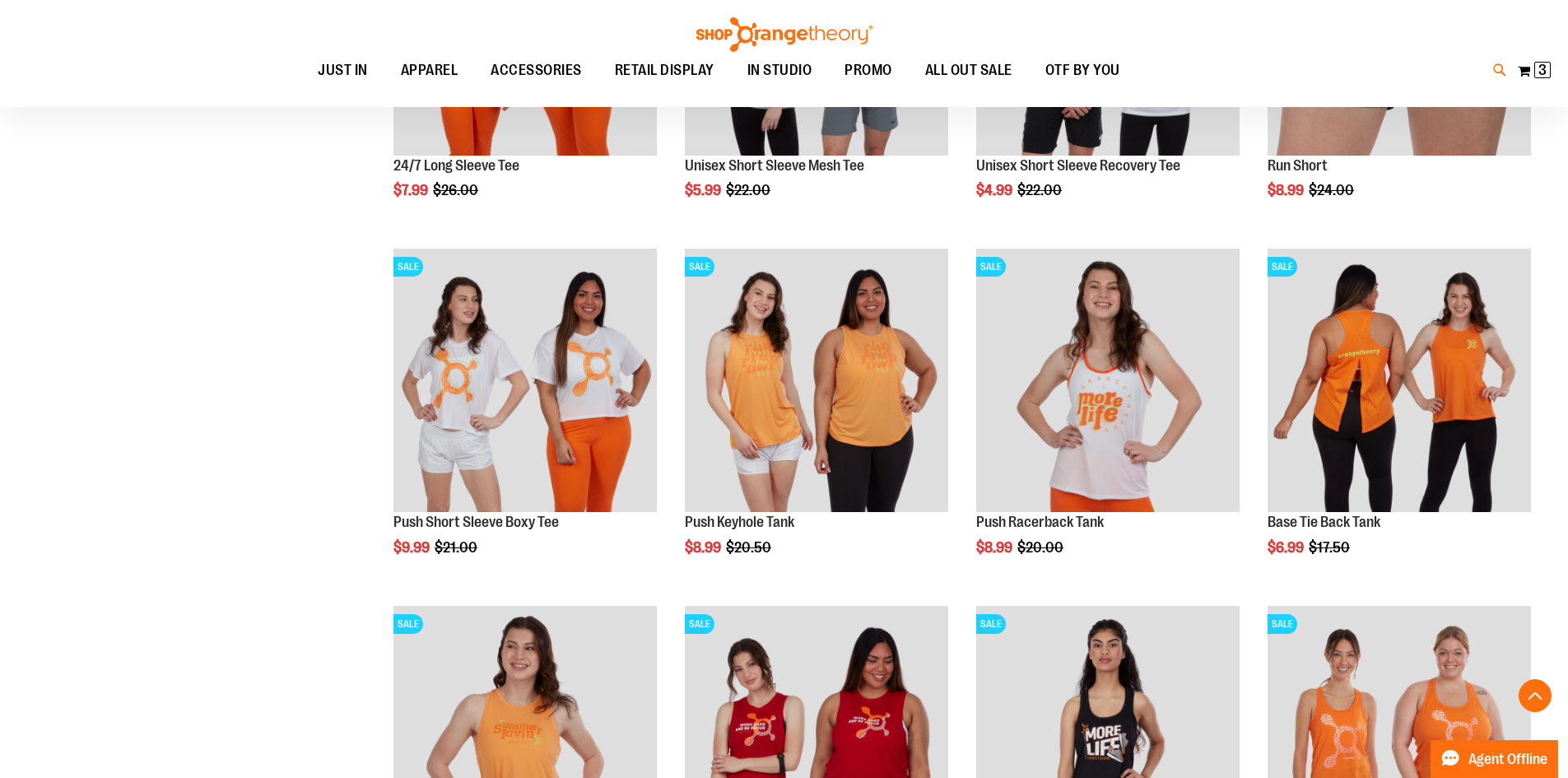
click at [1502, 74] on icon at bounding box center [1500, 70] width 14 height 19
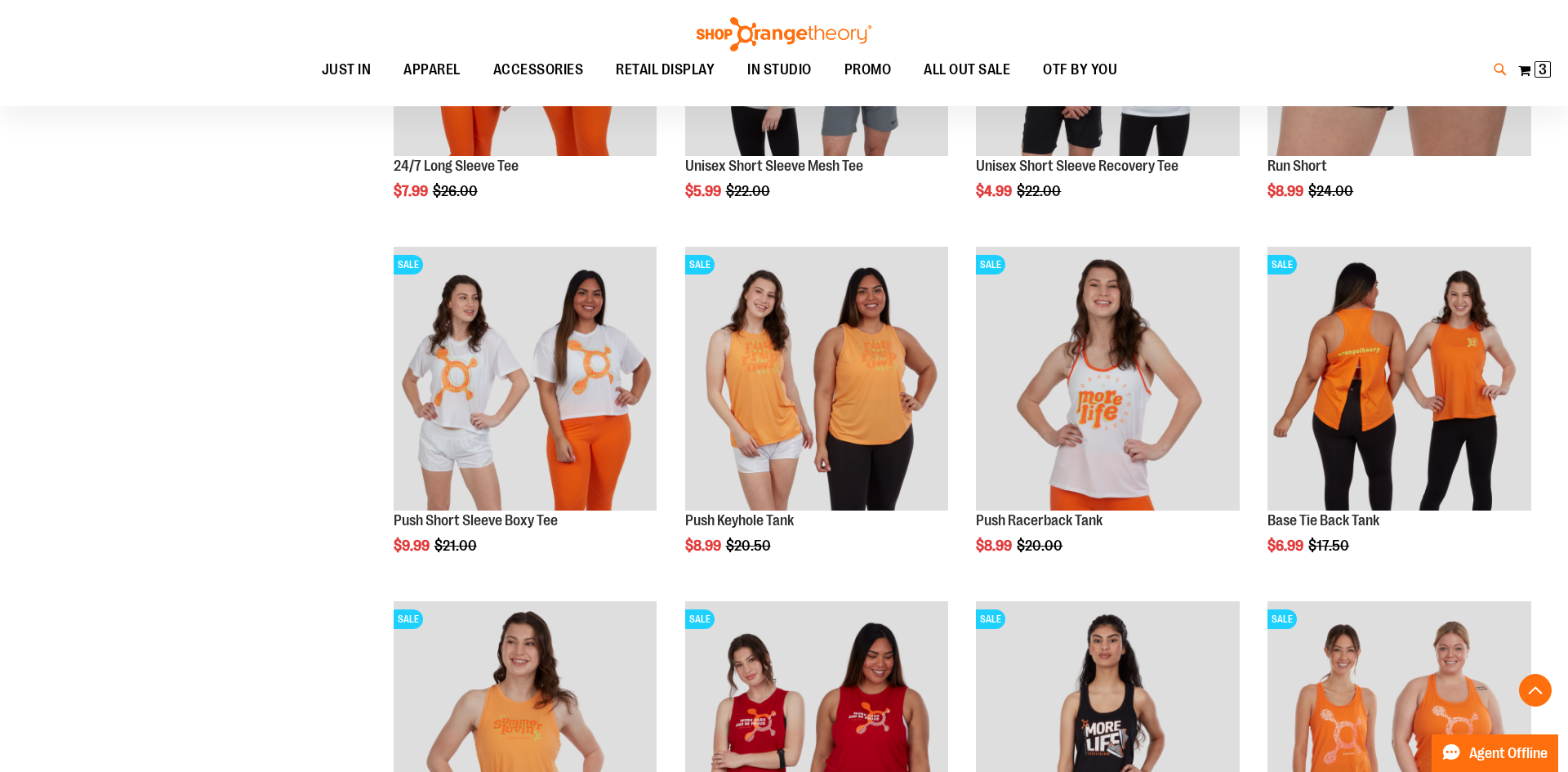
type input "******"
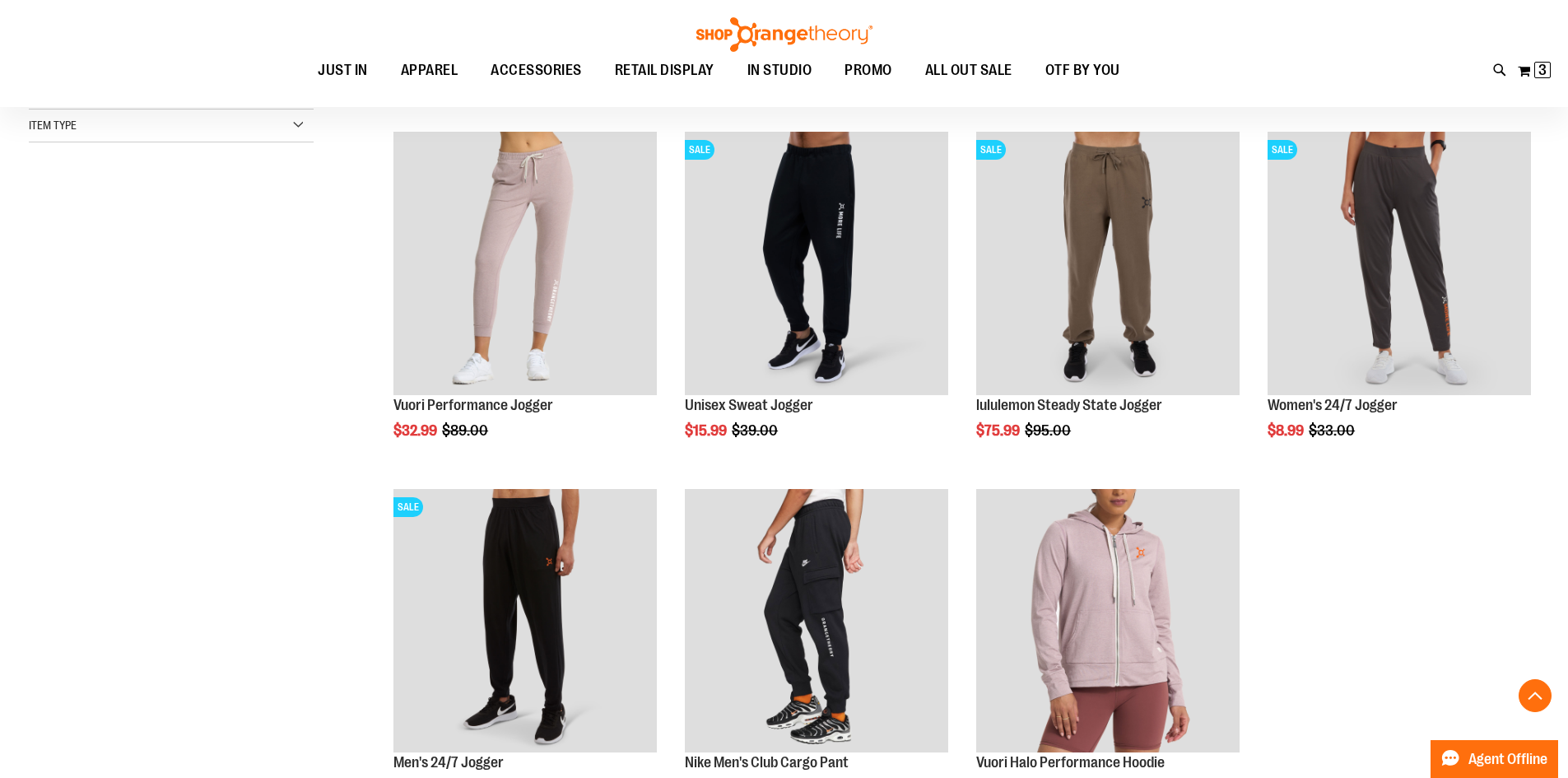
scroll to position [410, 0]
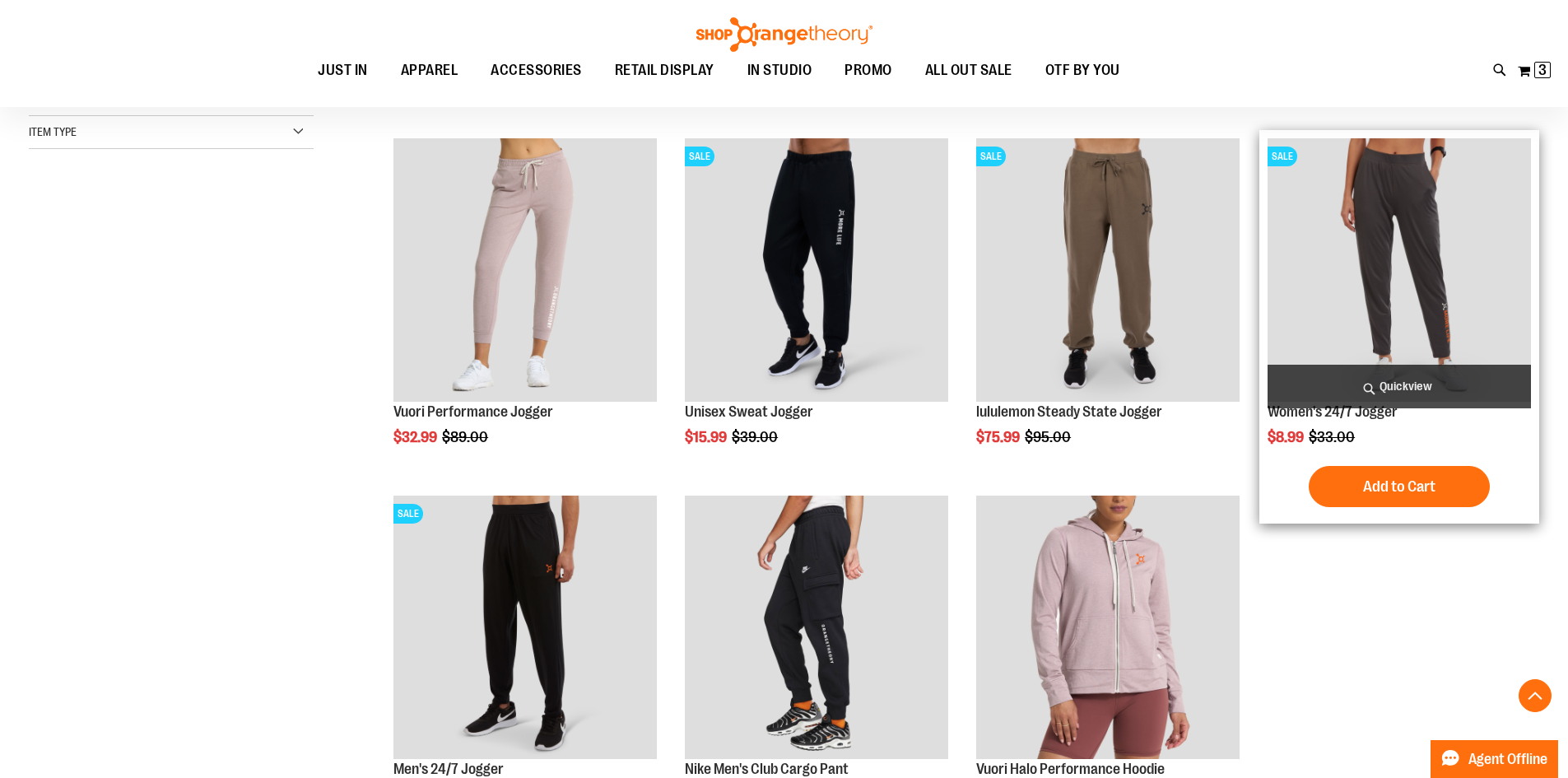
click at [1406, 291] on img "product" at bounding box center [1399, 270] width 263 height 263
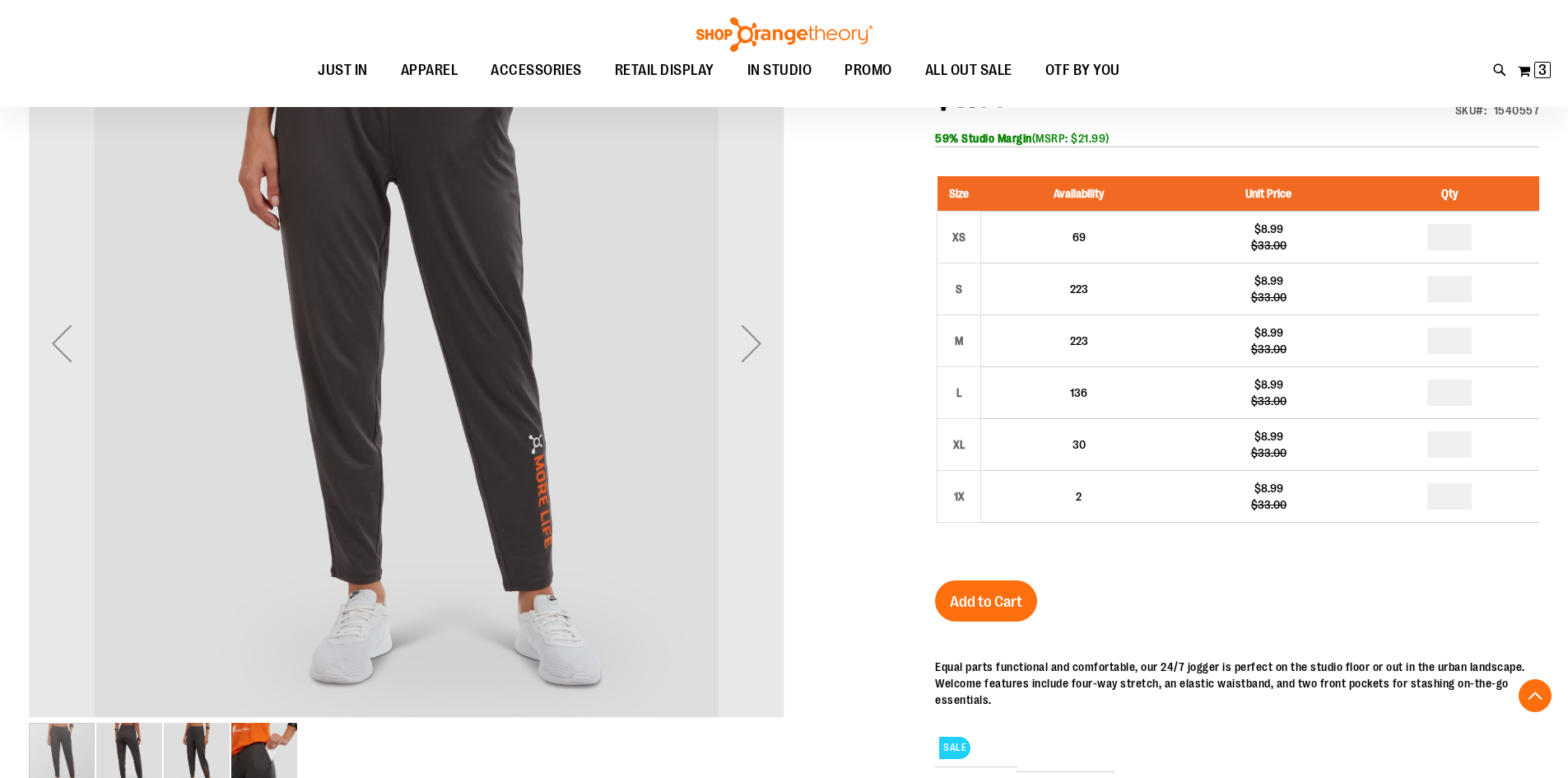
click at [753, 345] on div "Next" at bounding box center [751, 343] width 66 height 66
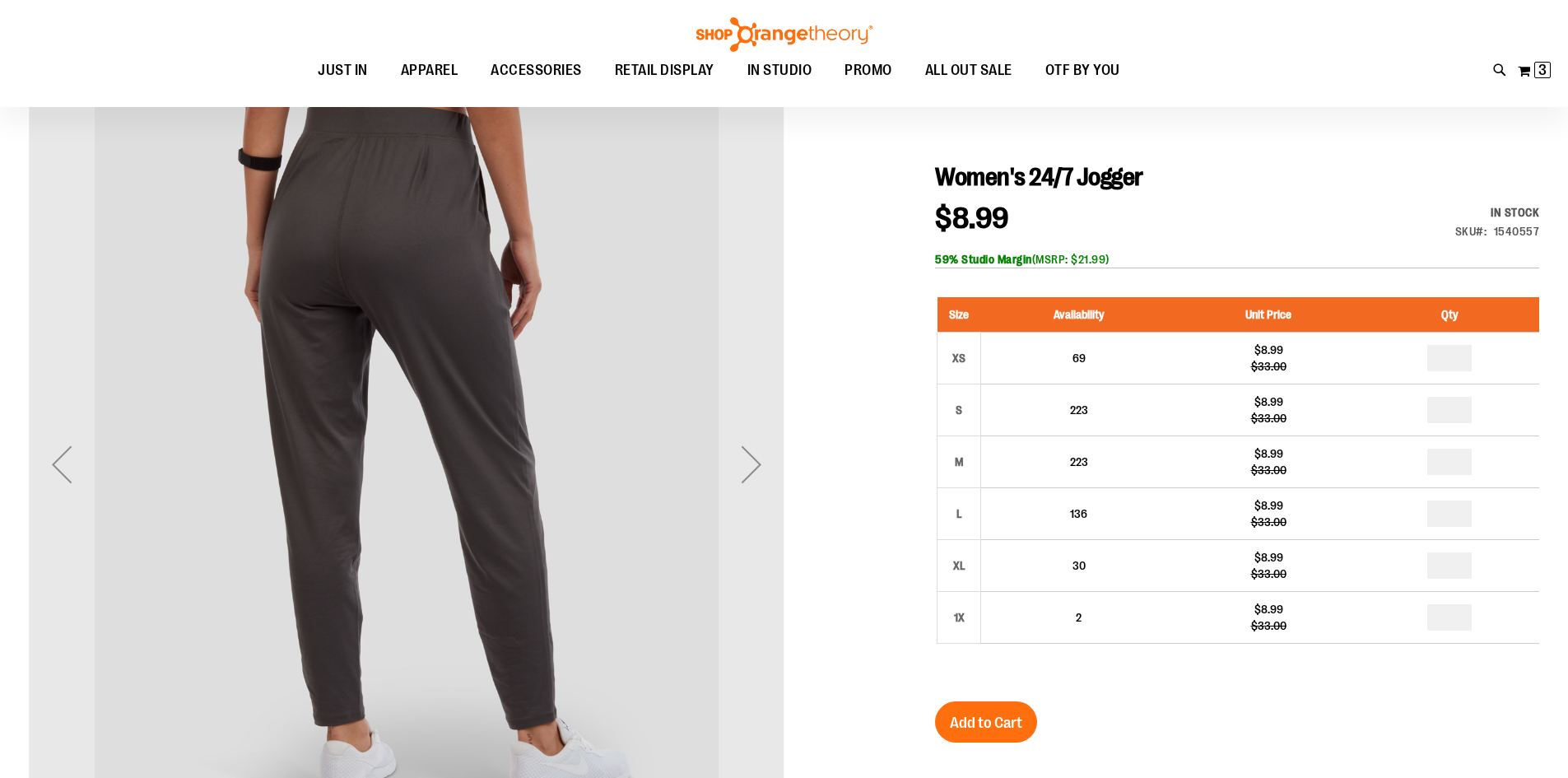
scroll to position [136, 0]
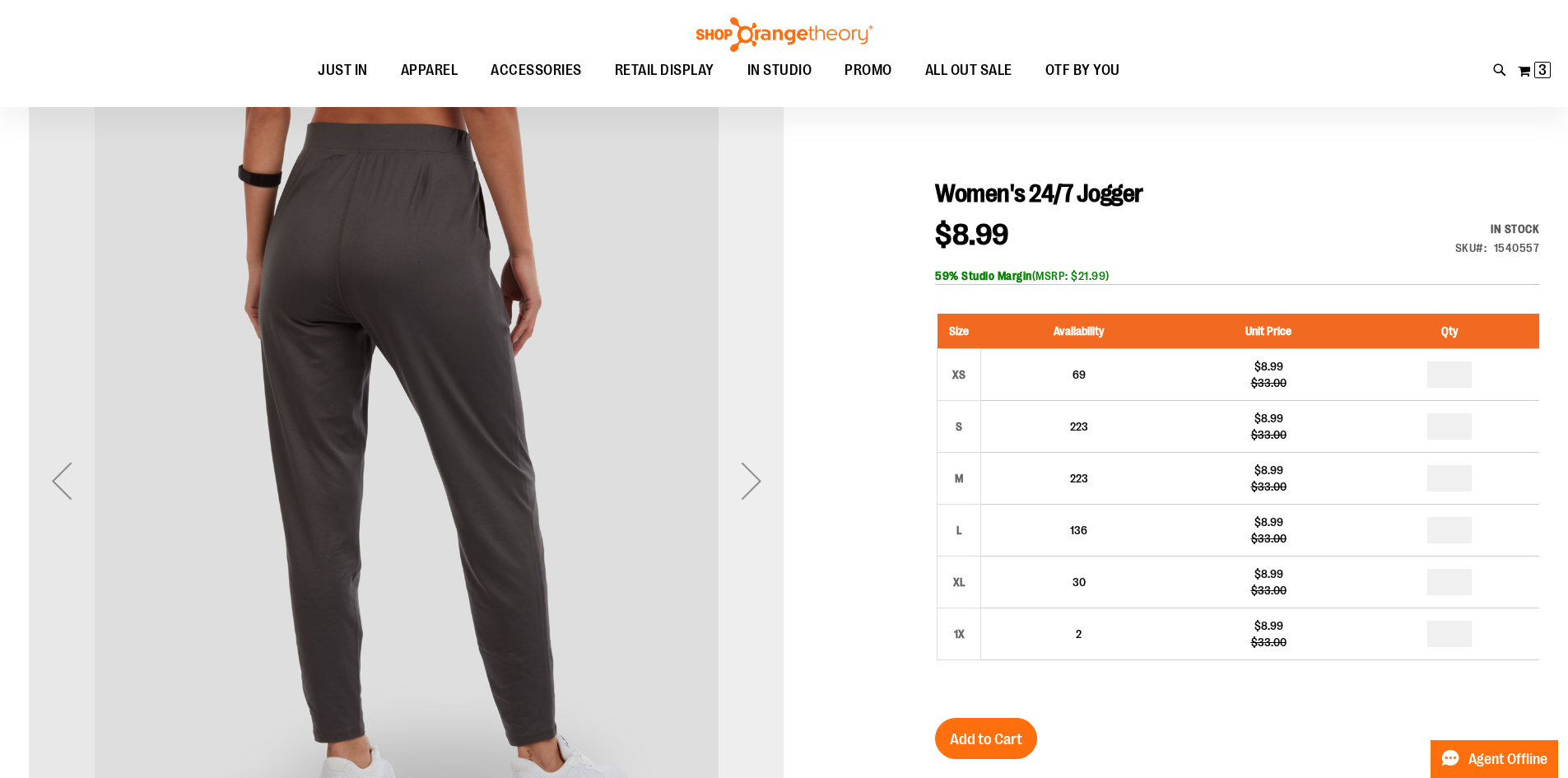
click at [751, 474] on div "Next" at bounding box center [751, 480] width 66 height 66
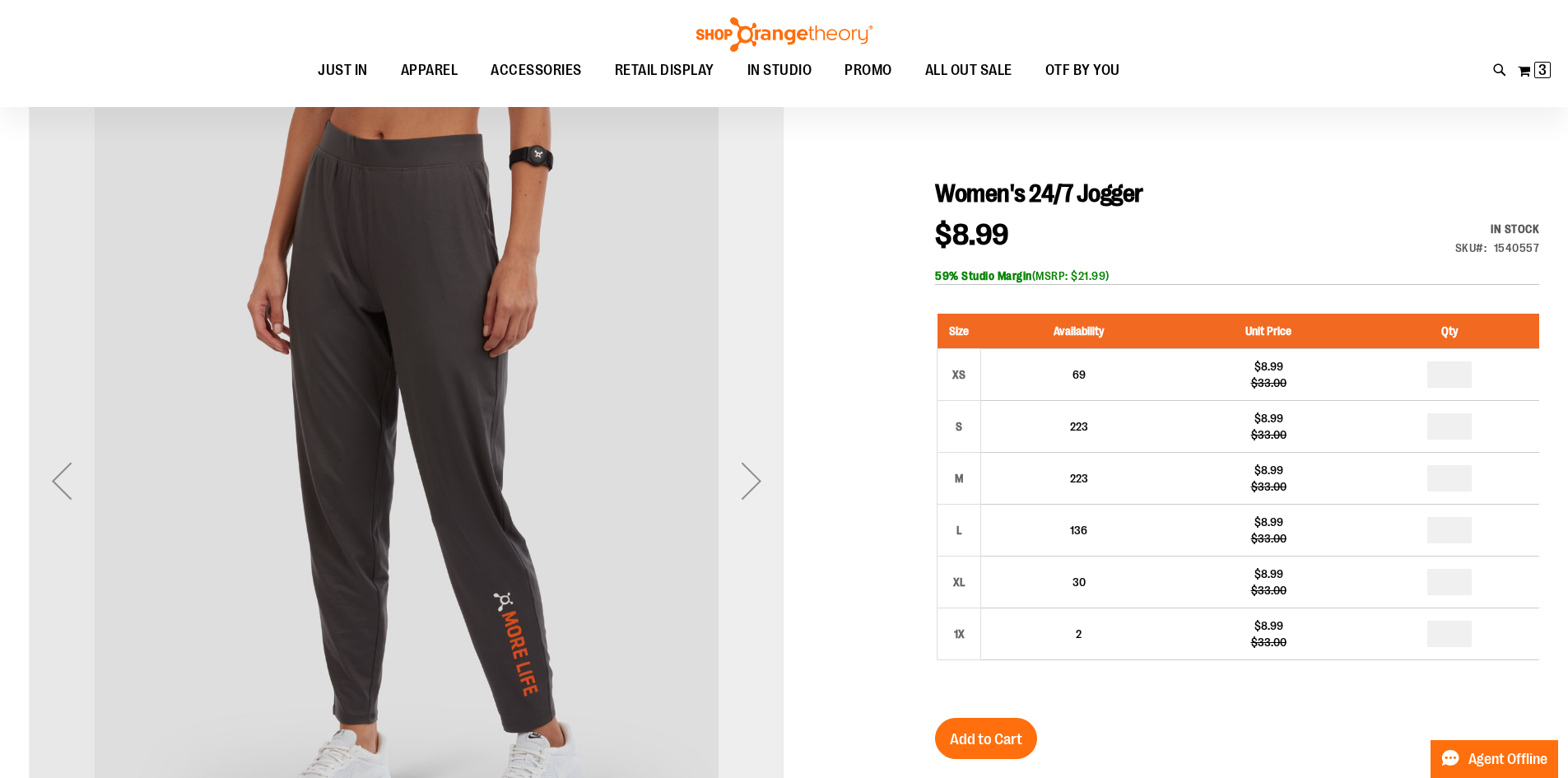
click at [751, 474] on div "Next" at bounding box center [751, 480] width 66 height 66
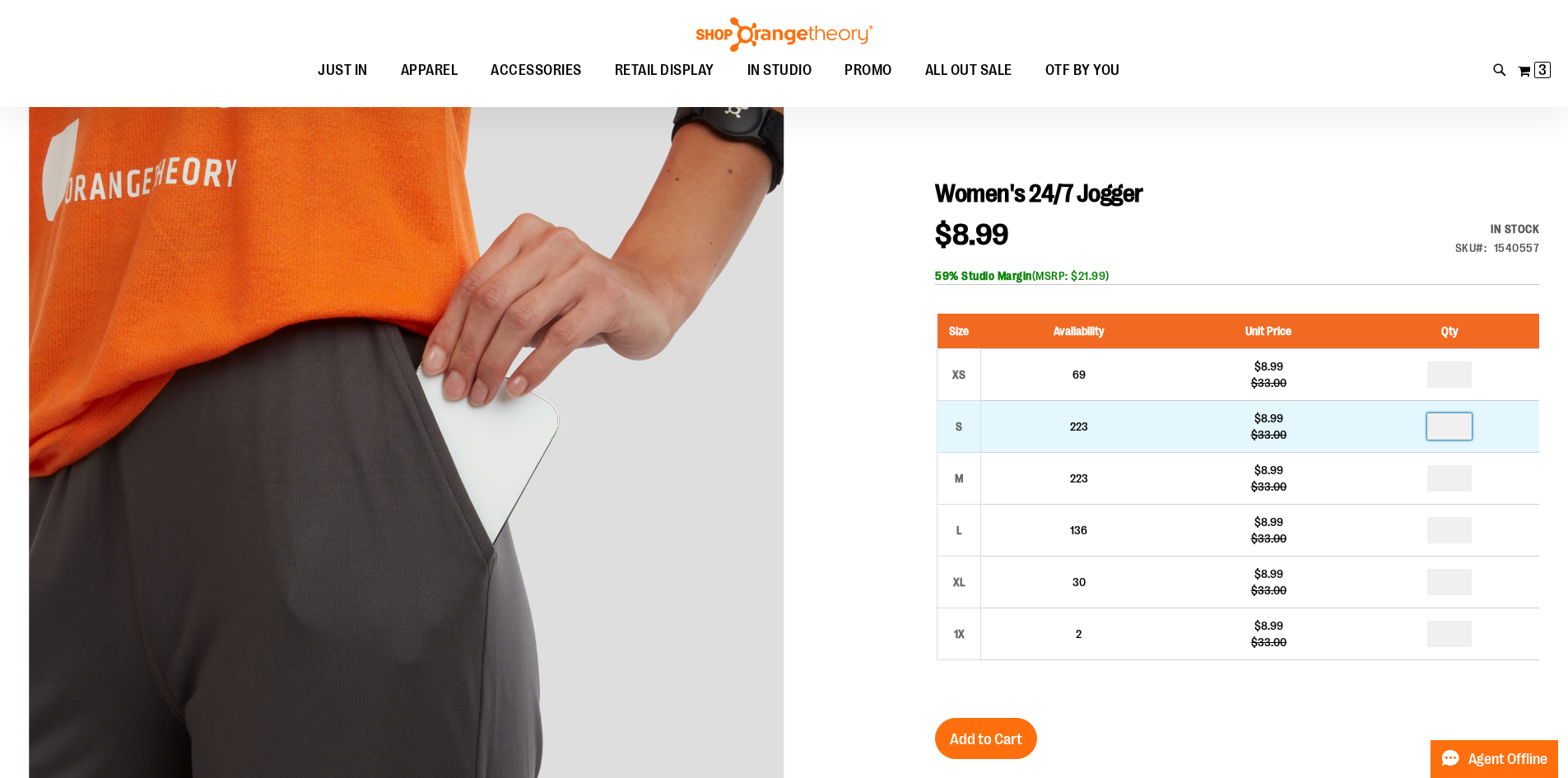
click at [1457, 432] on input "number" at bounding box center [1449, 426] width 44 height 27
type input "*"
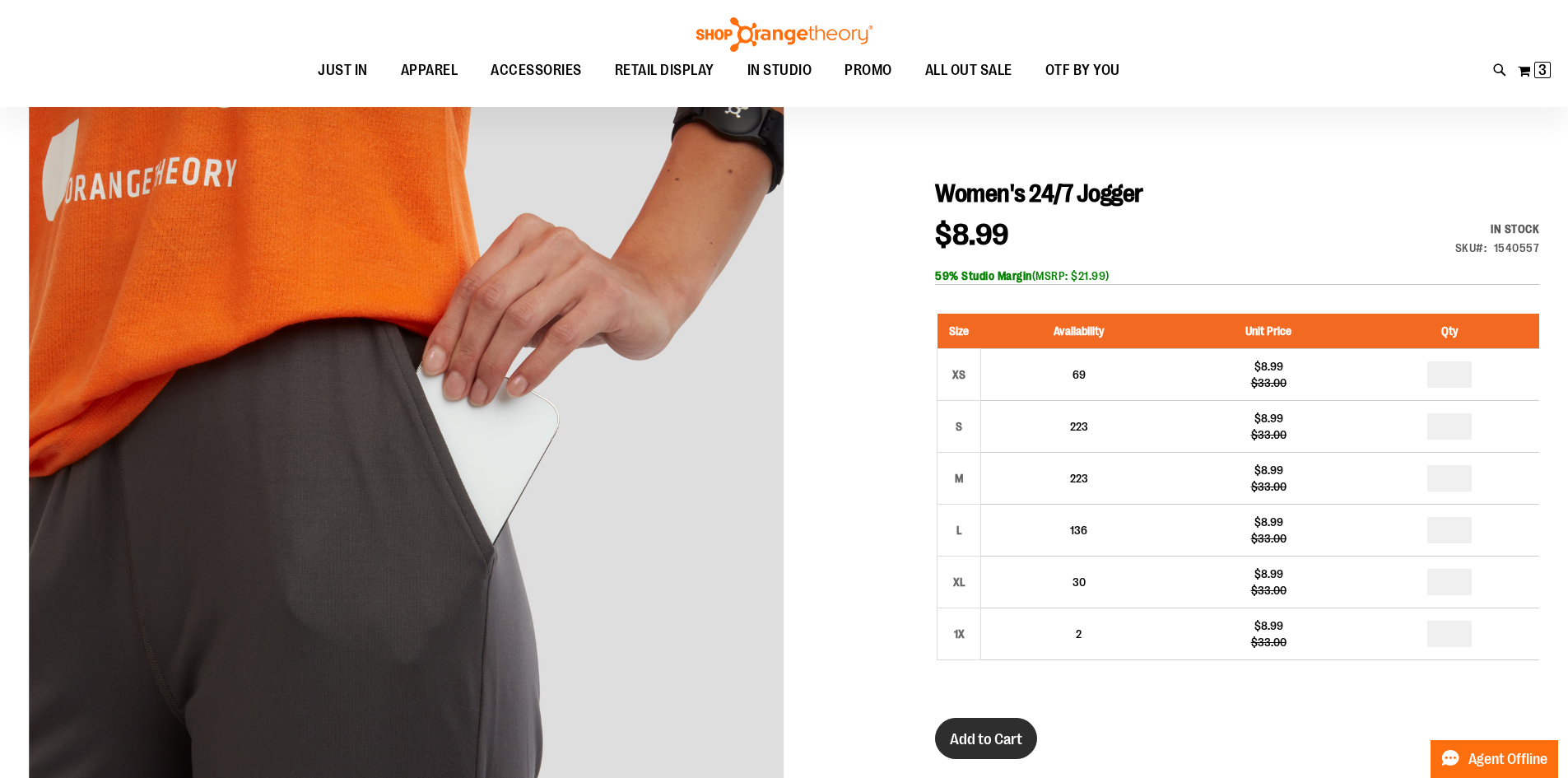
click at [964, 744] on span "Add to Cart" at bounding box center [986, 739] width 73 height 18
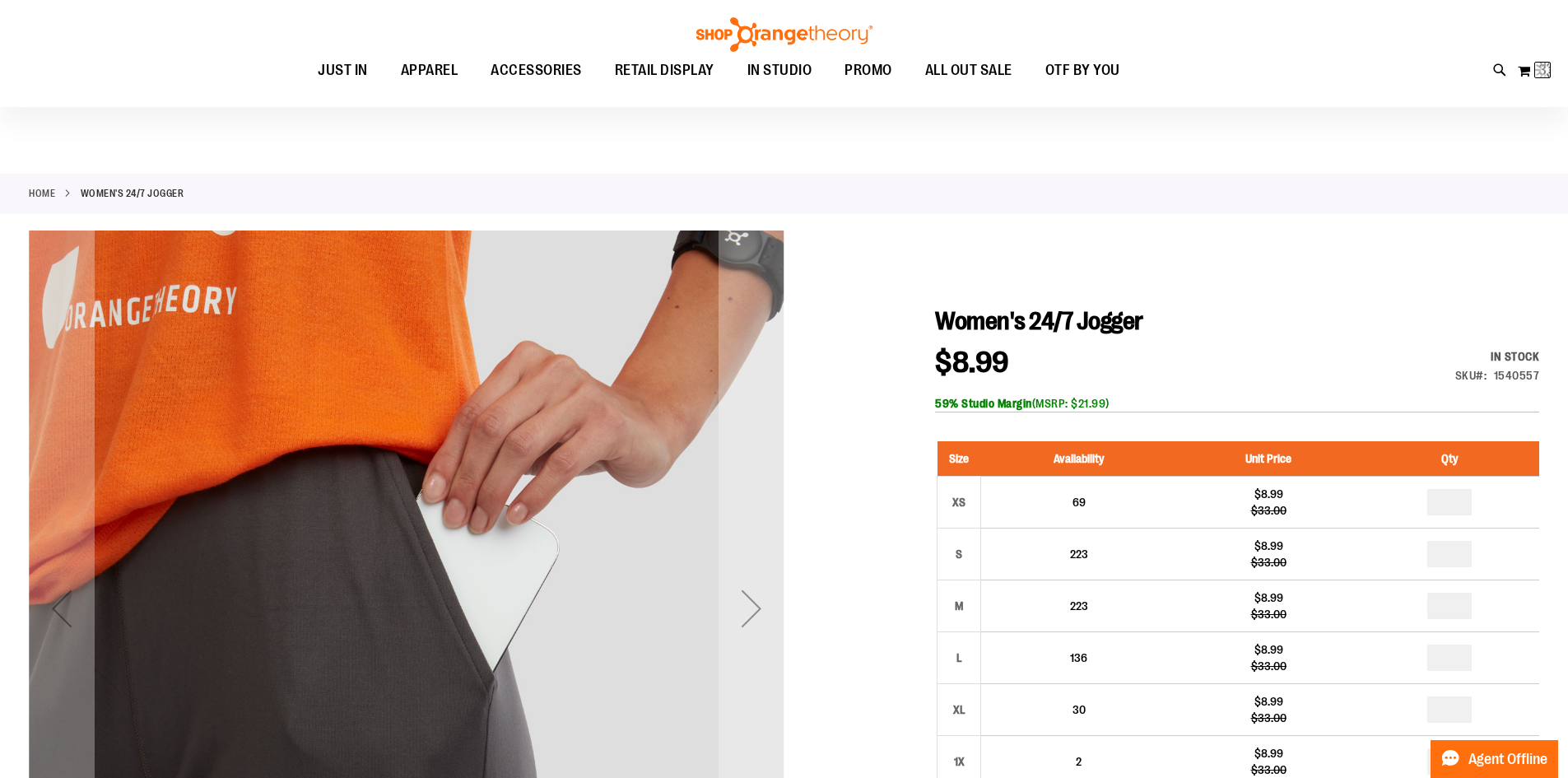
scroll to position [0, 0]
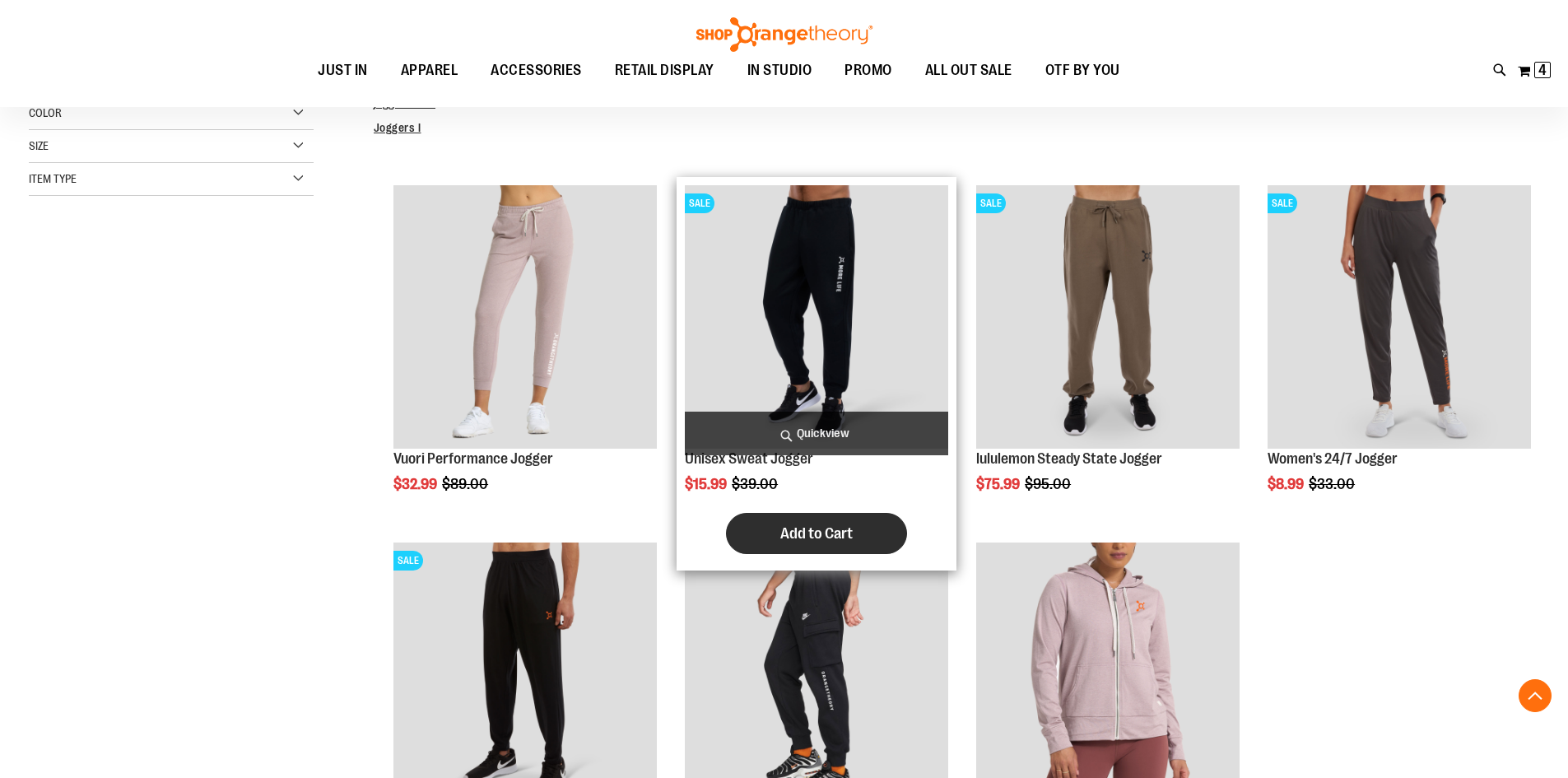
scroll to position [436, 0]
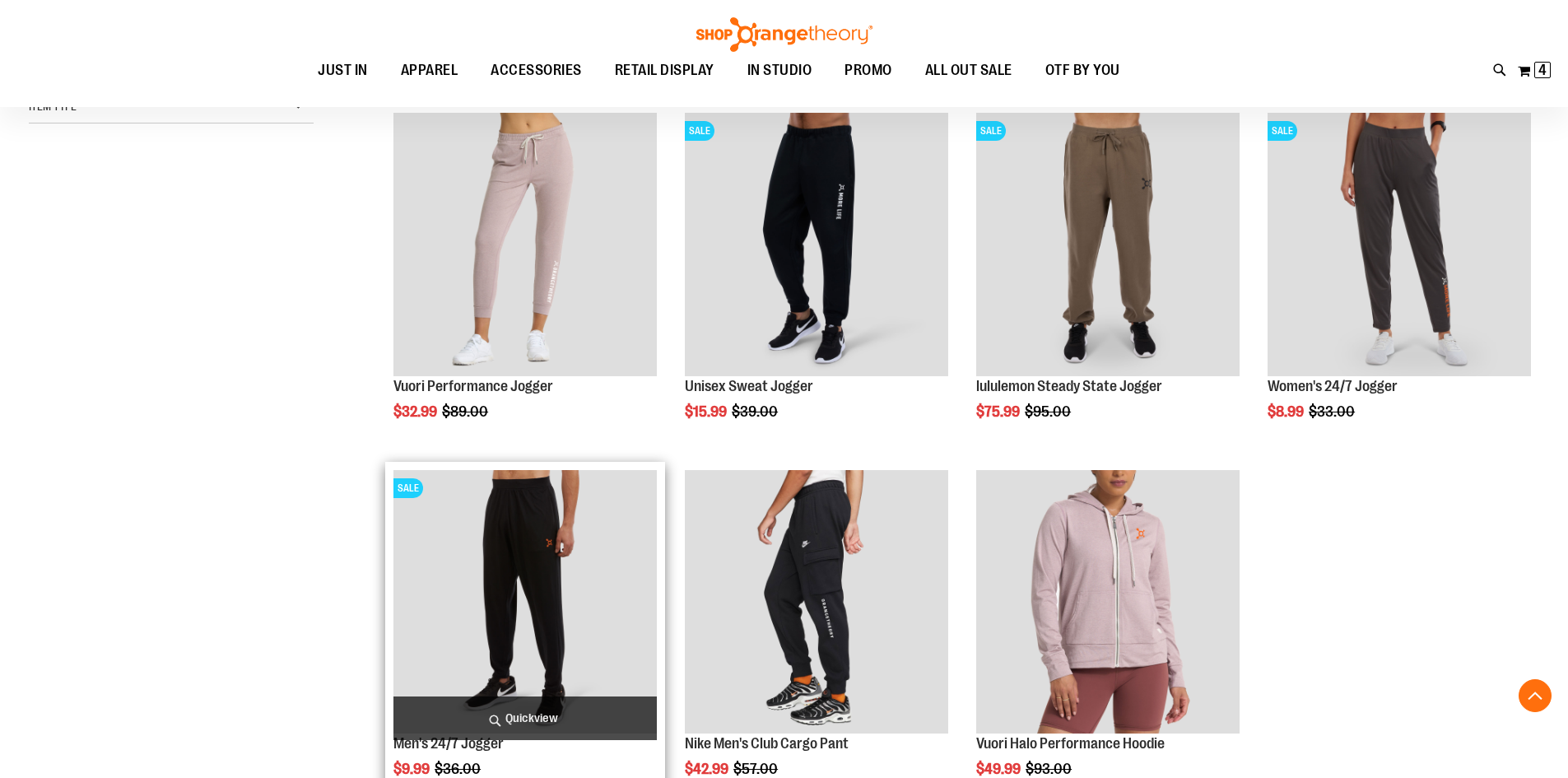
click at [499, 575] on img "product" at bounding box center [525, 602] width 263 height 263
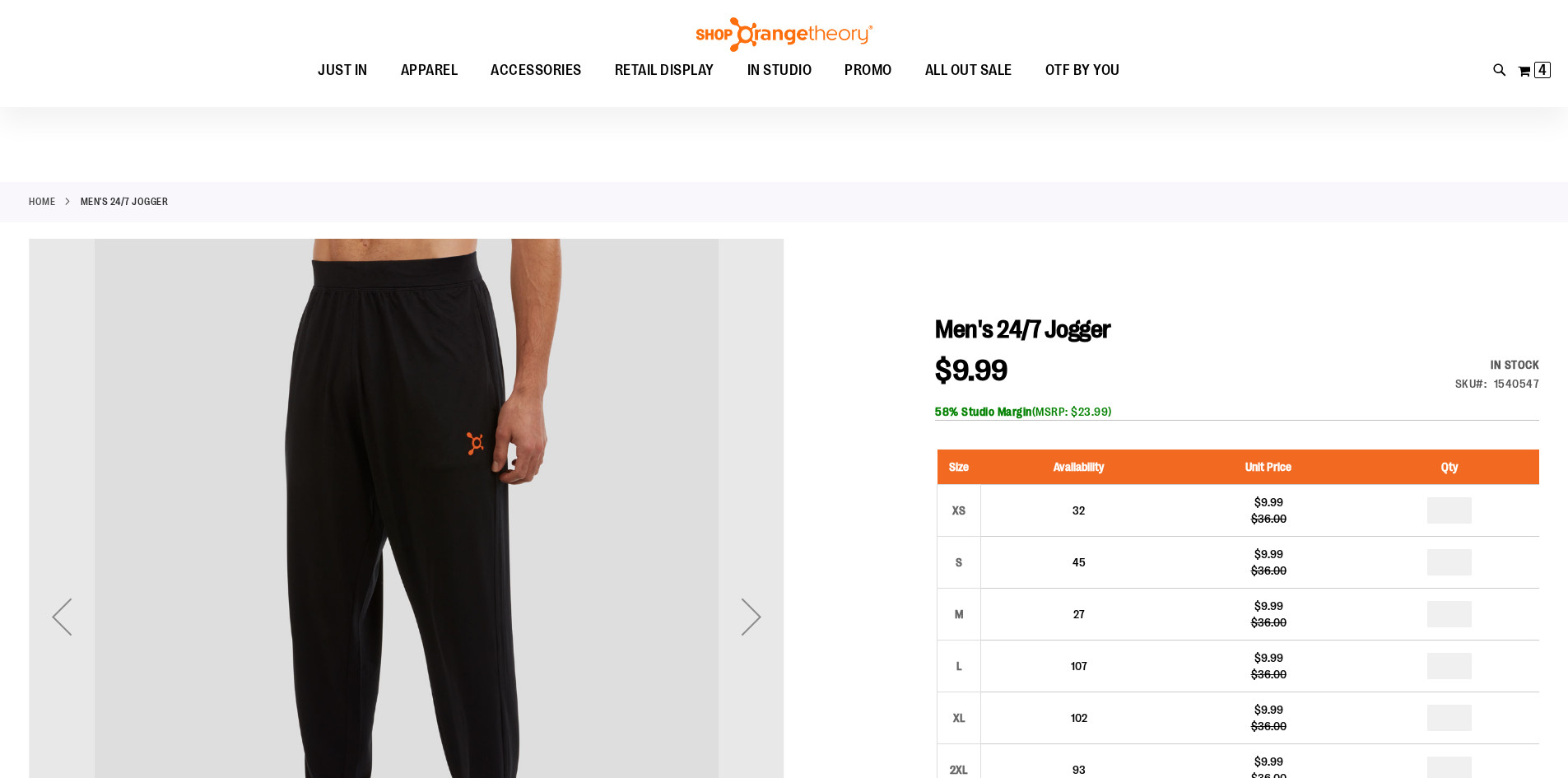
scroll to position [81, 0]
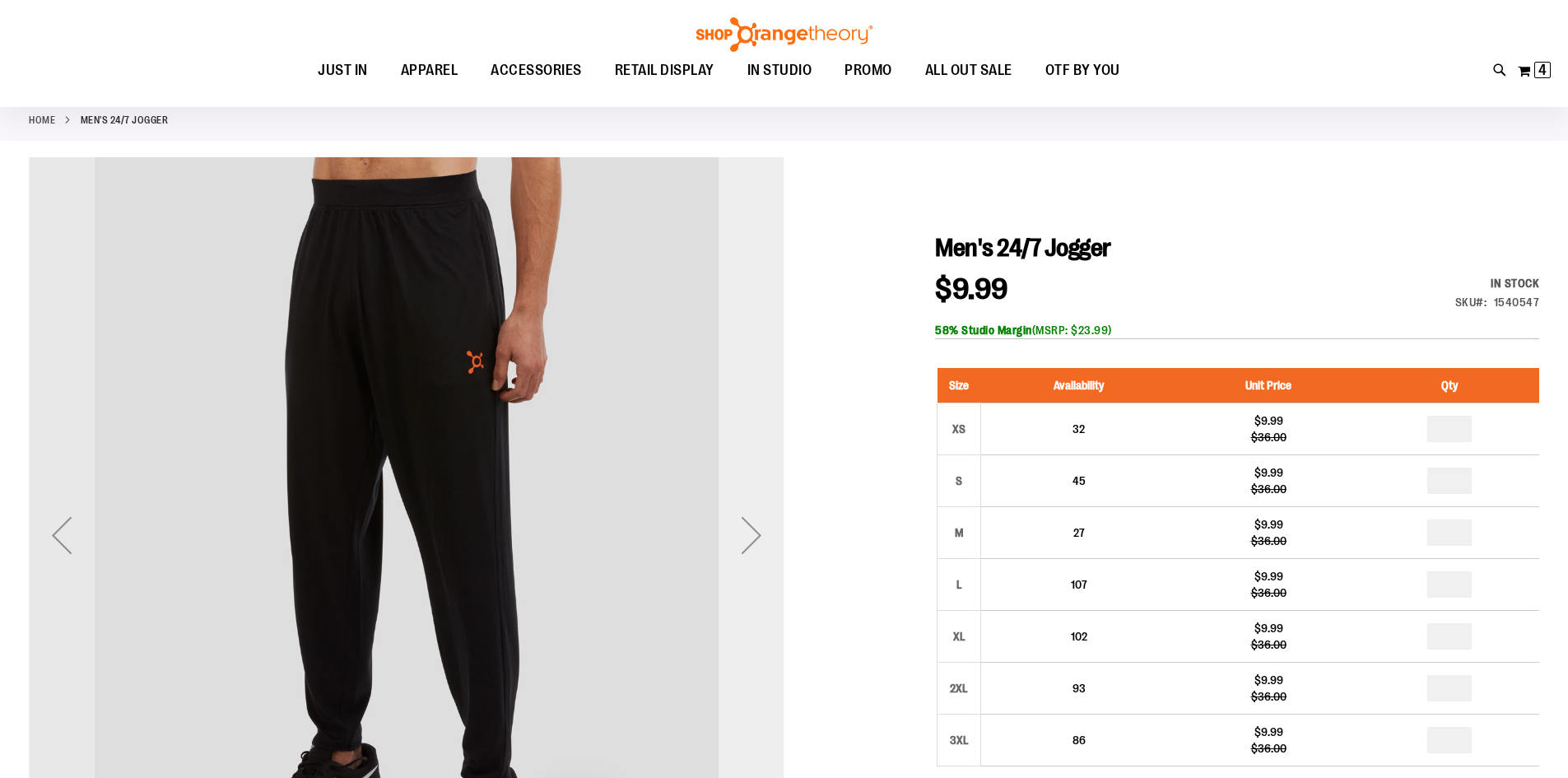
click at [740, 545] on div "Next" at bounding box center [751, 534] width 66 height 66
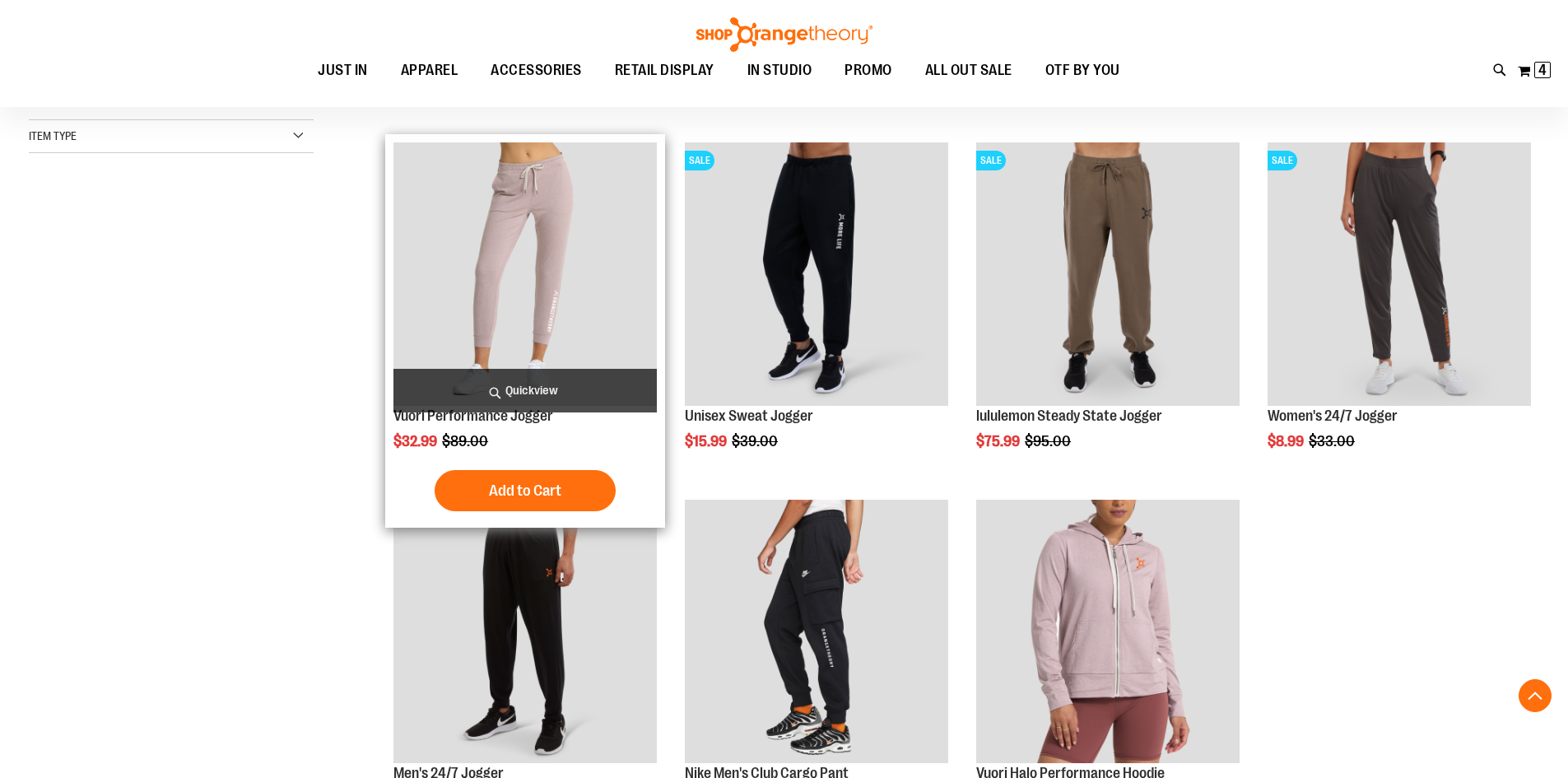
scroll to position [354, 0]
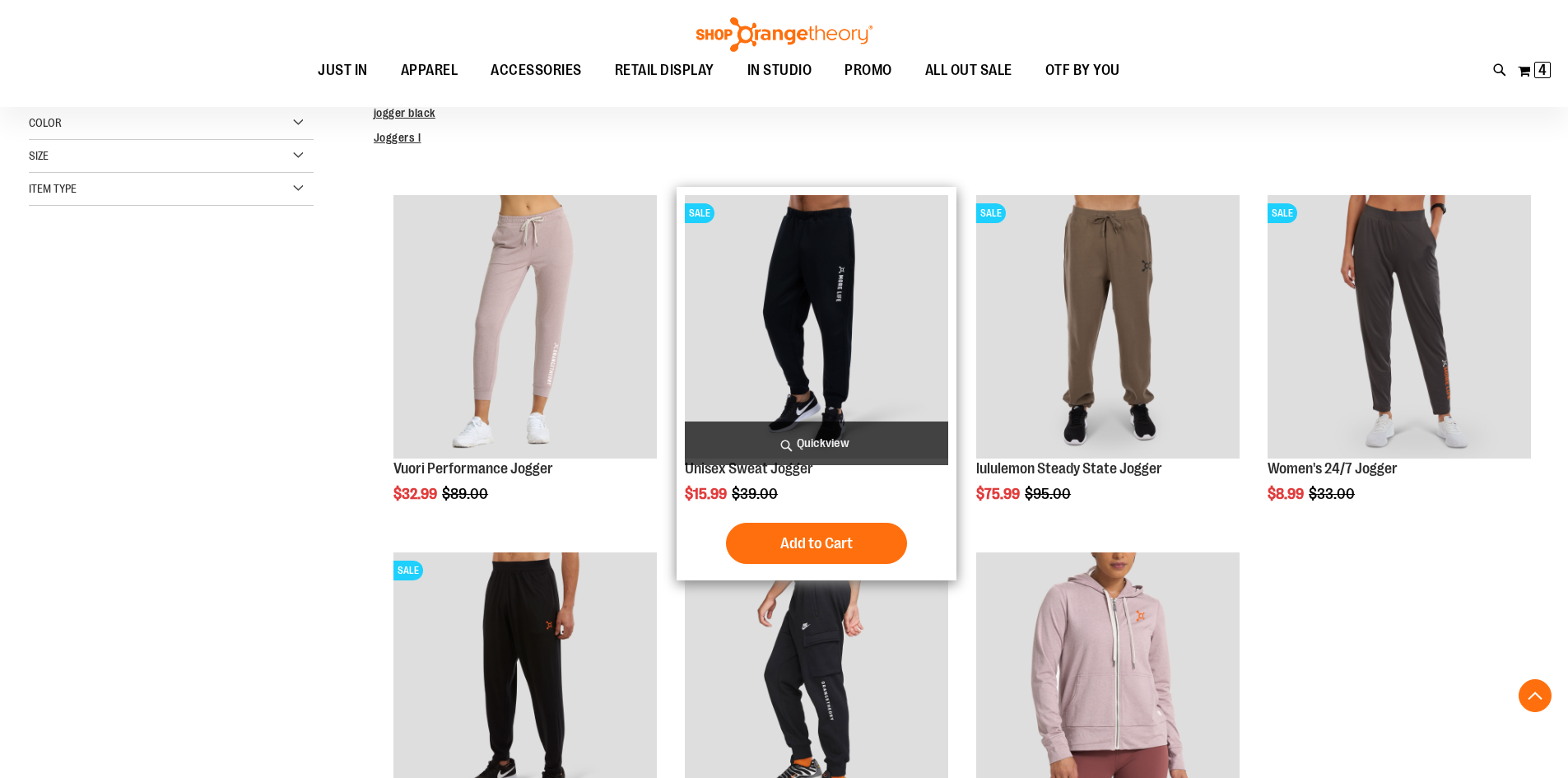
click at [913, 341] on img "product" at bounding box center [816, 327] width 263 height 263
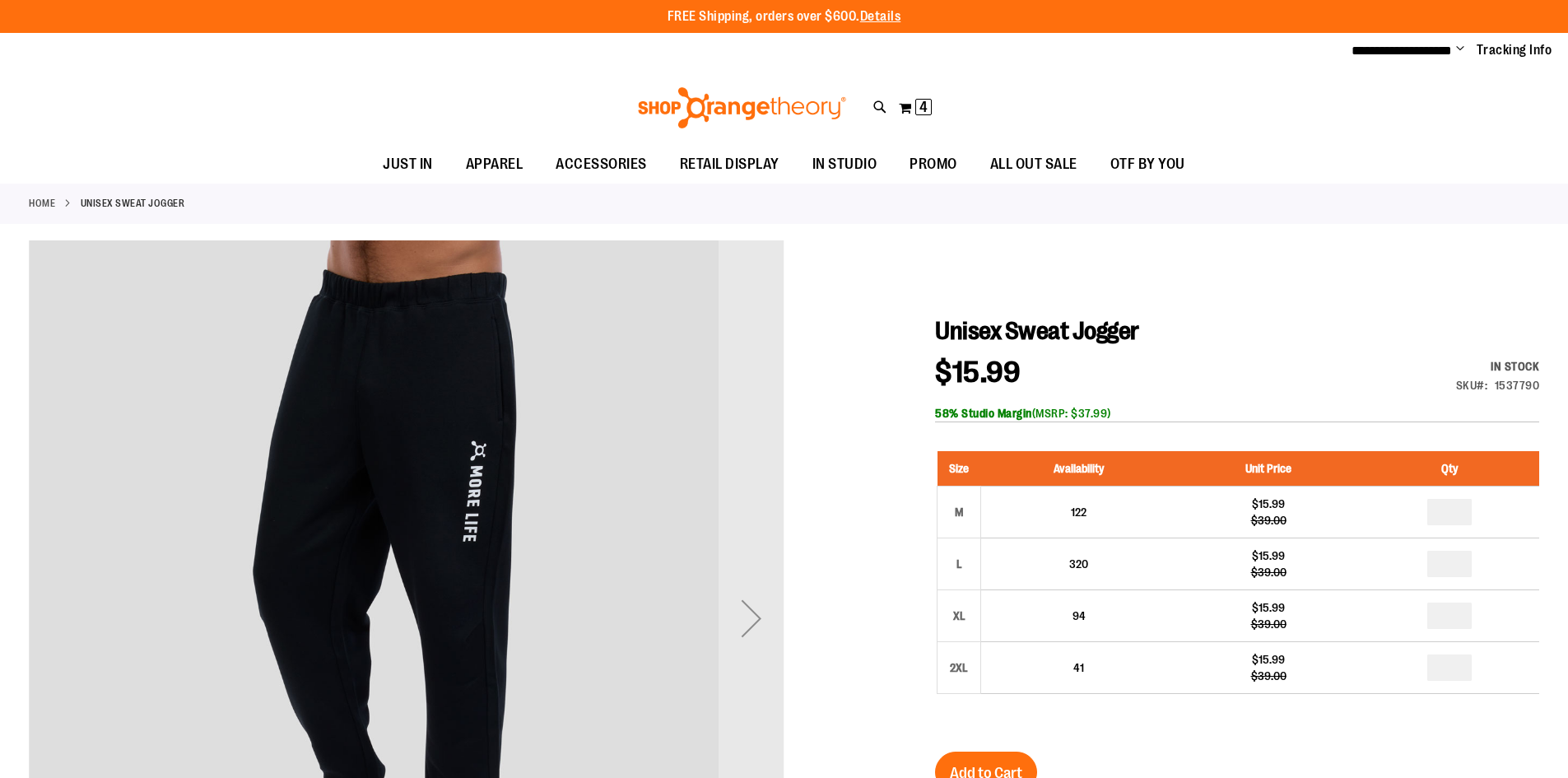
click at [734, 614] on div "Next" at bounding box center [751, 617] width 66 height 66
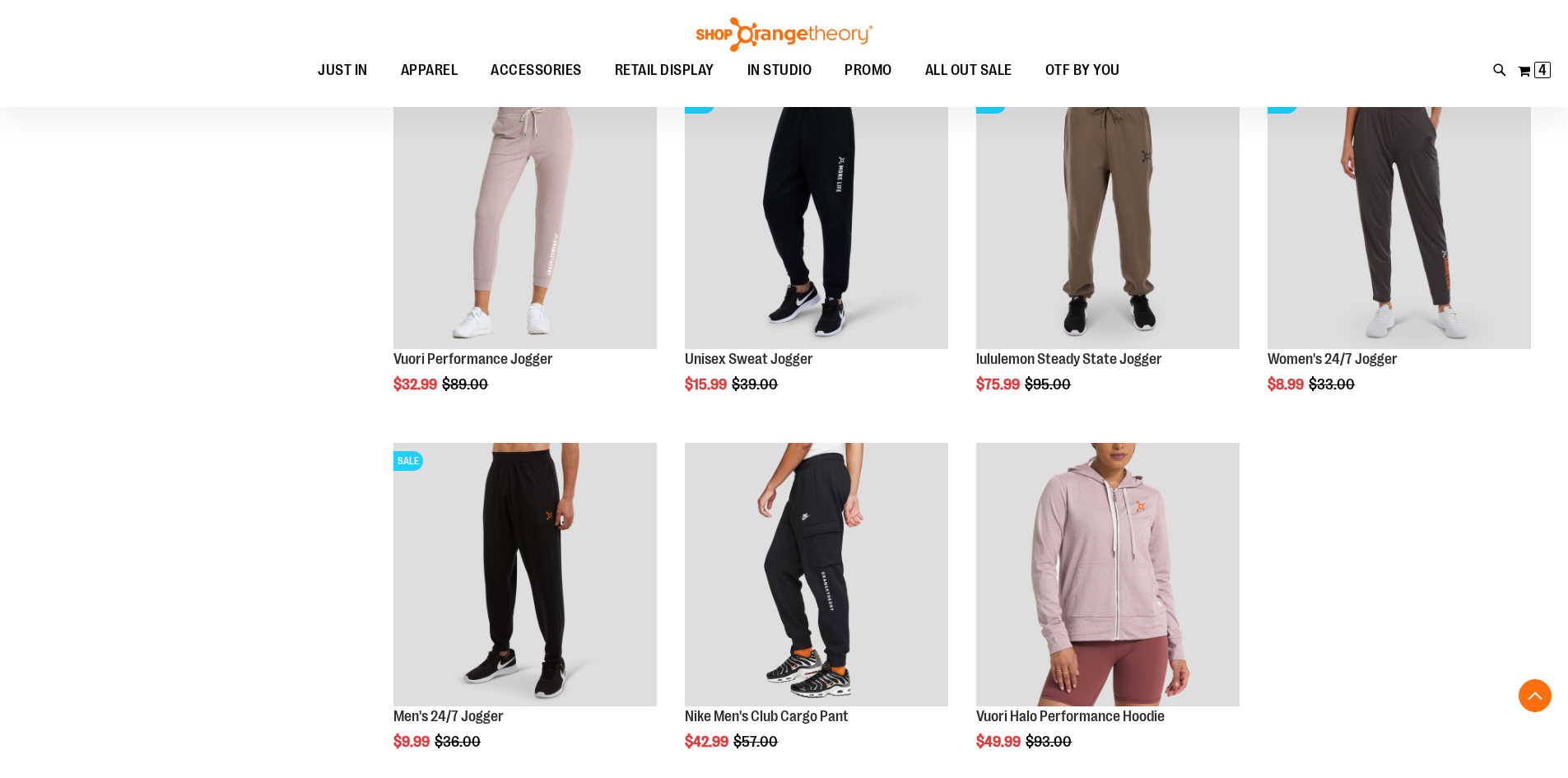
scroll to position [463, 0]
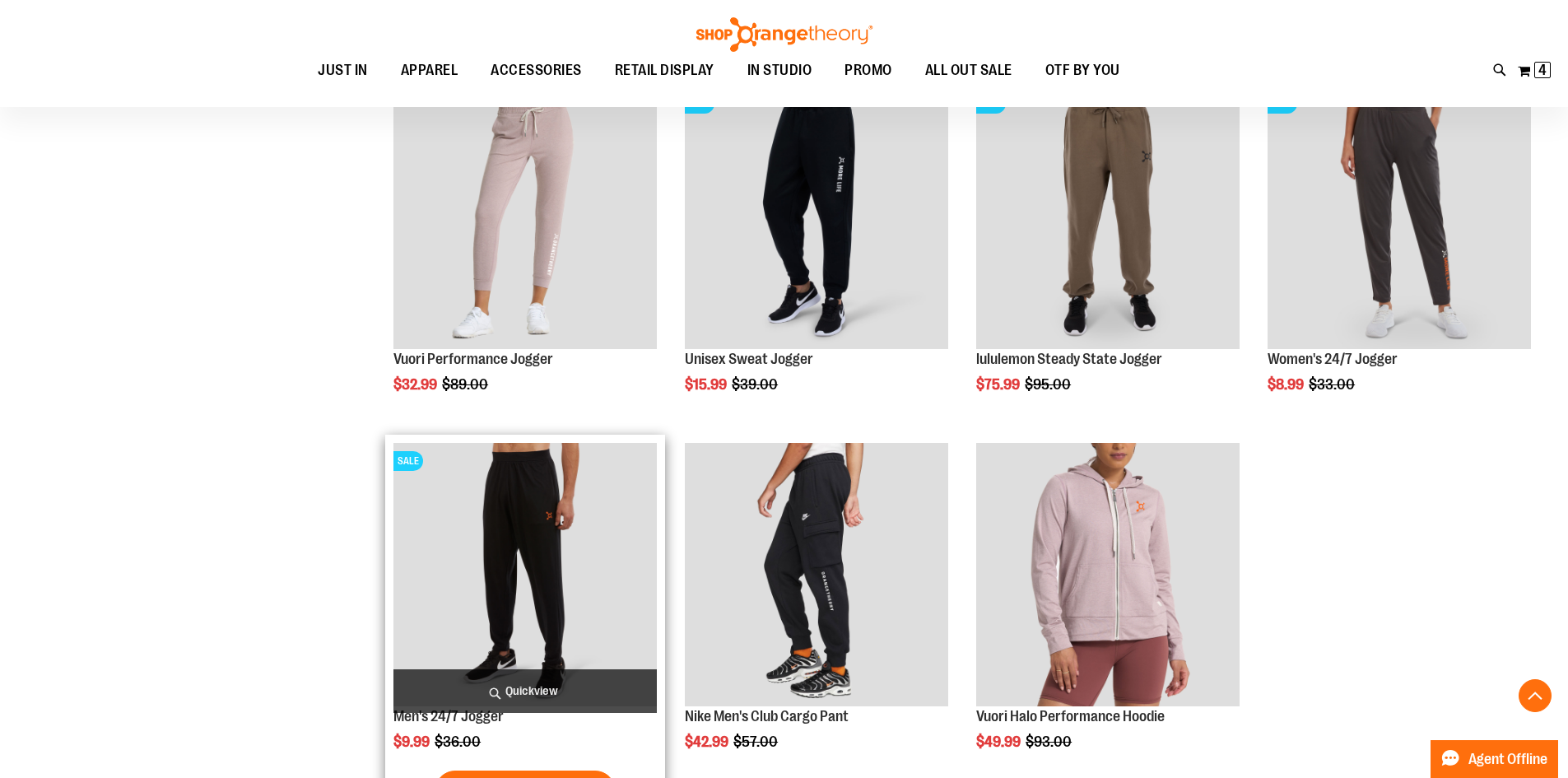
click at [571, 624] on img "product" at bounding box center [525, 575] width 263 height 263
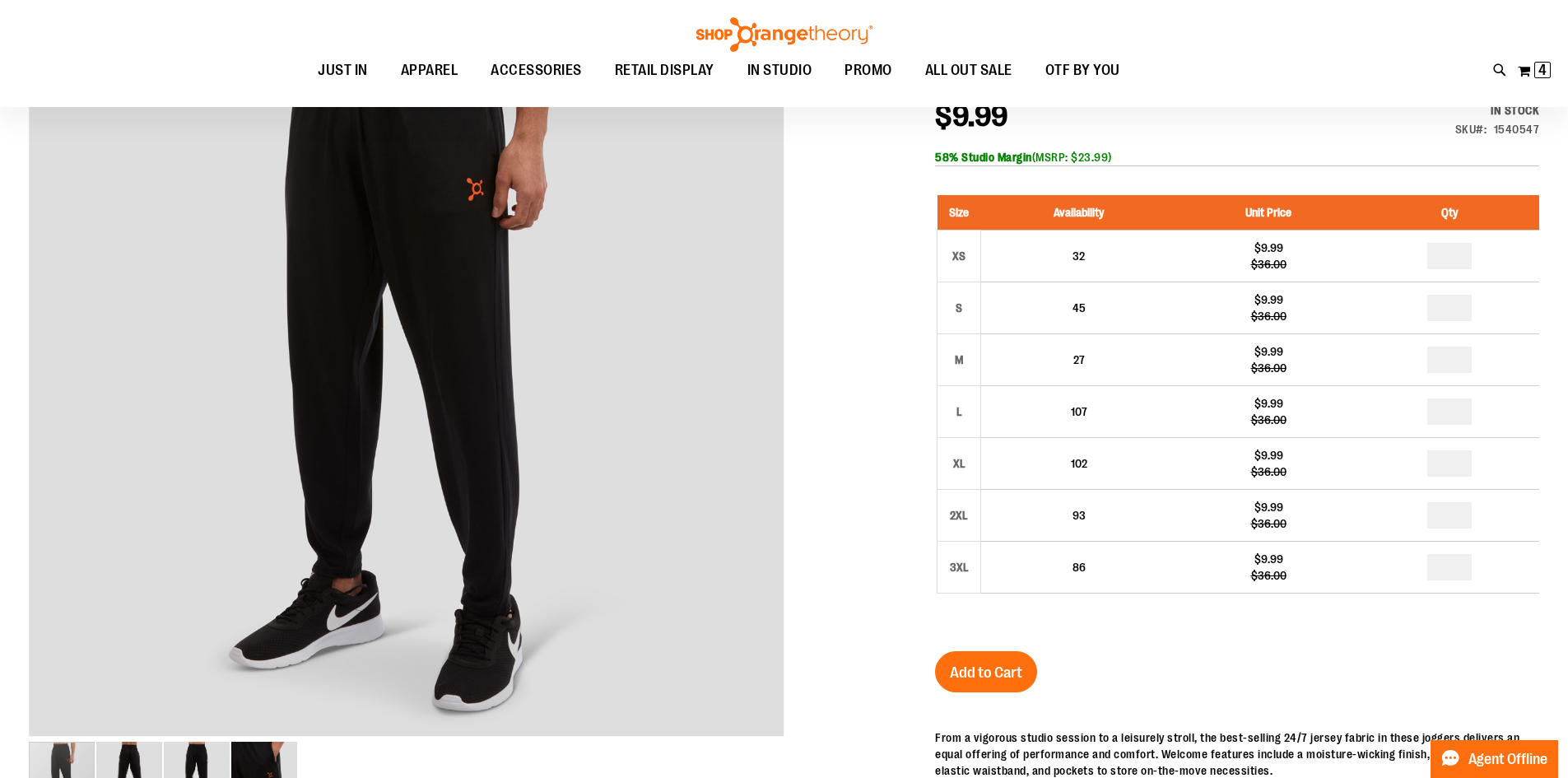
scroll to position [274, 0]
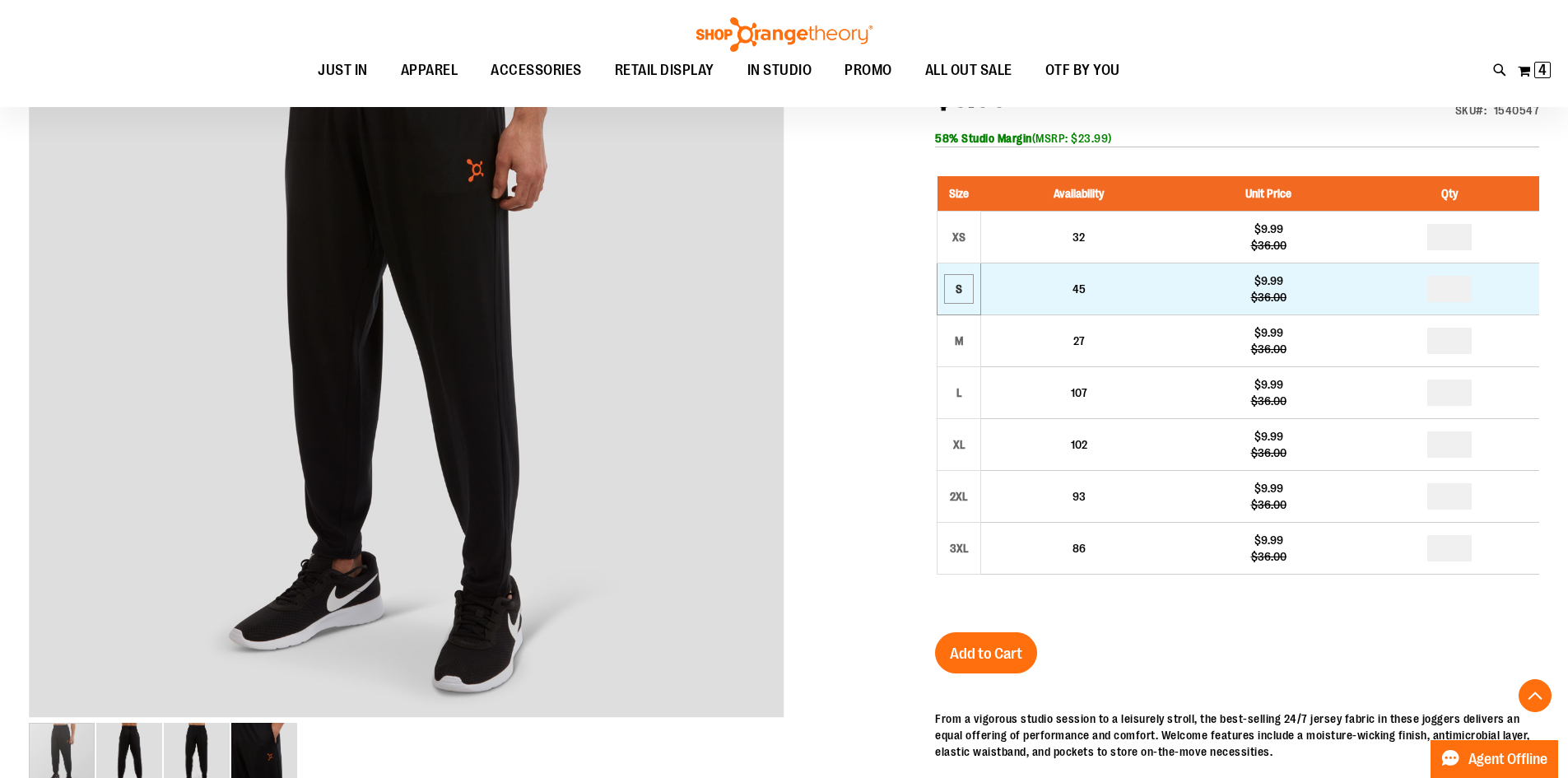
click at [951, 276] on div "S" at bounding box center [958, 288] width 25 height 25
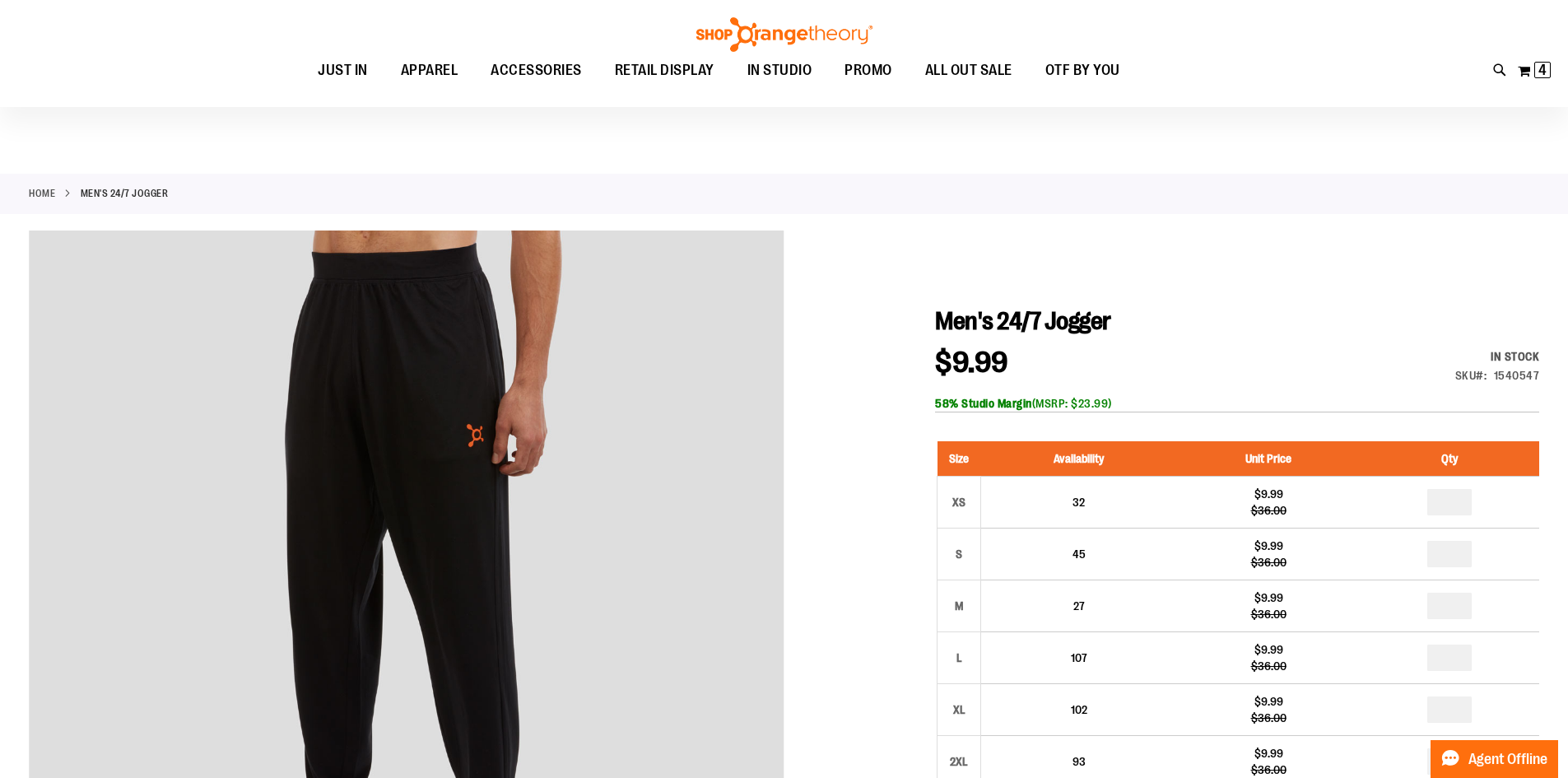
scroll to position [0, 0]
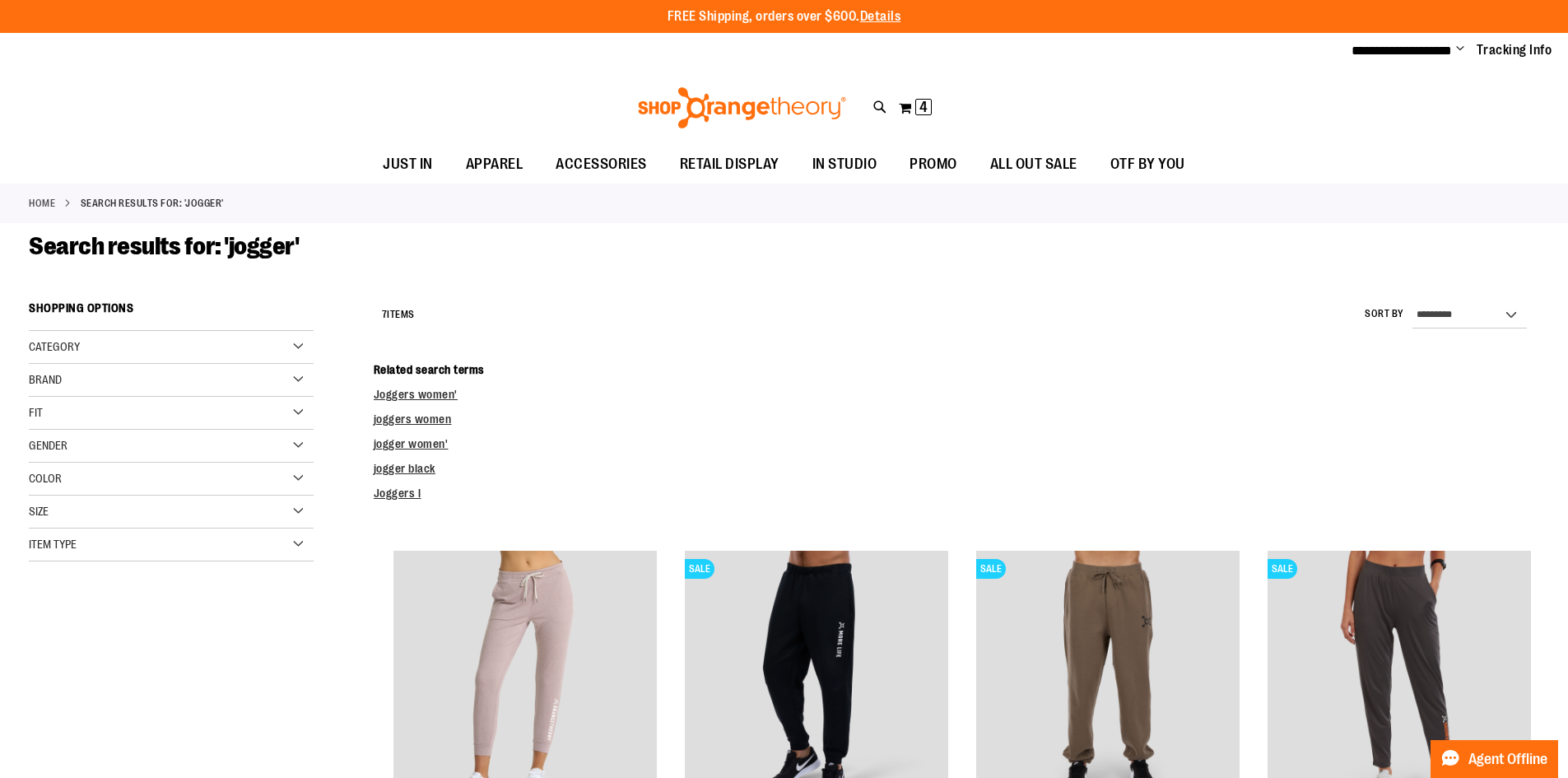
click at [32, 202] on link "Home" at bounding box center [42, 203] width 27 height 15
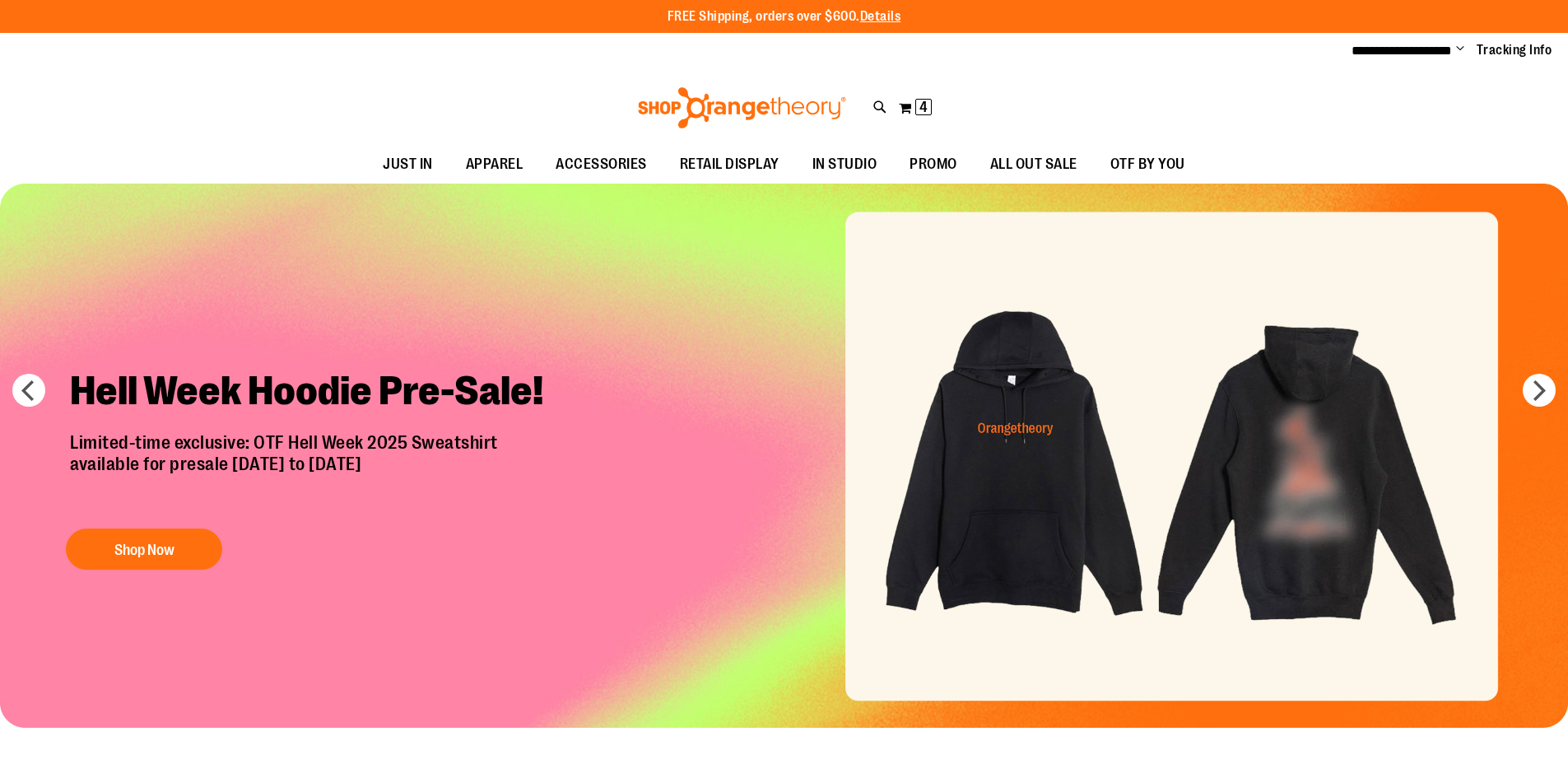
click at [881, 109] on icon at bounding box center [880, 108] width 14 height 19
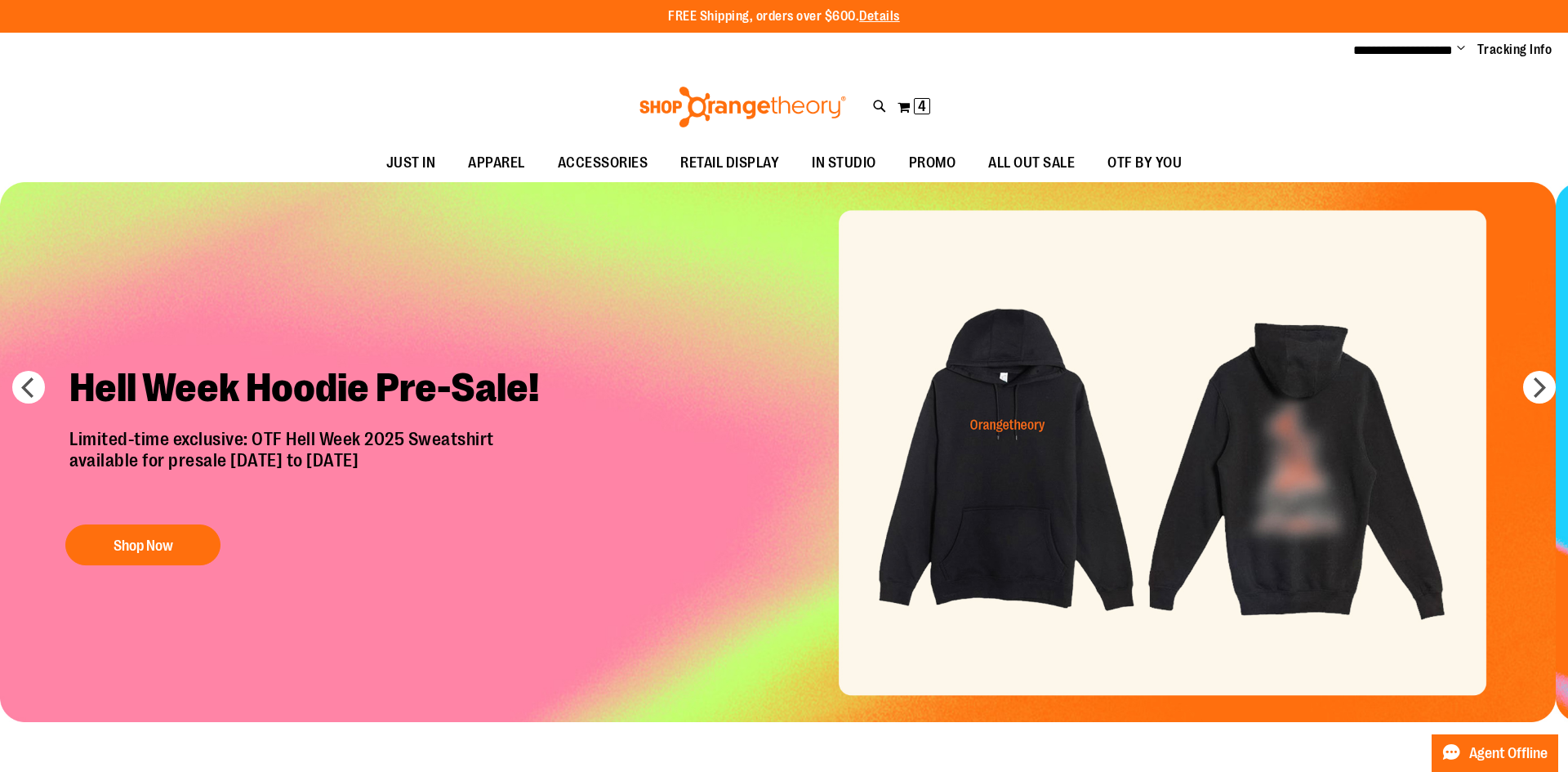
type input "********"
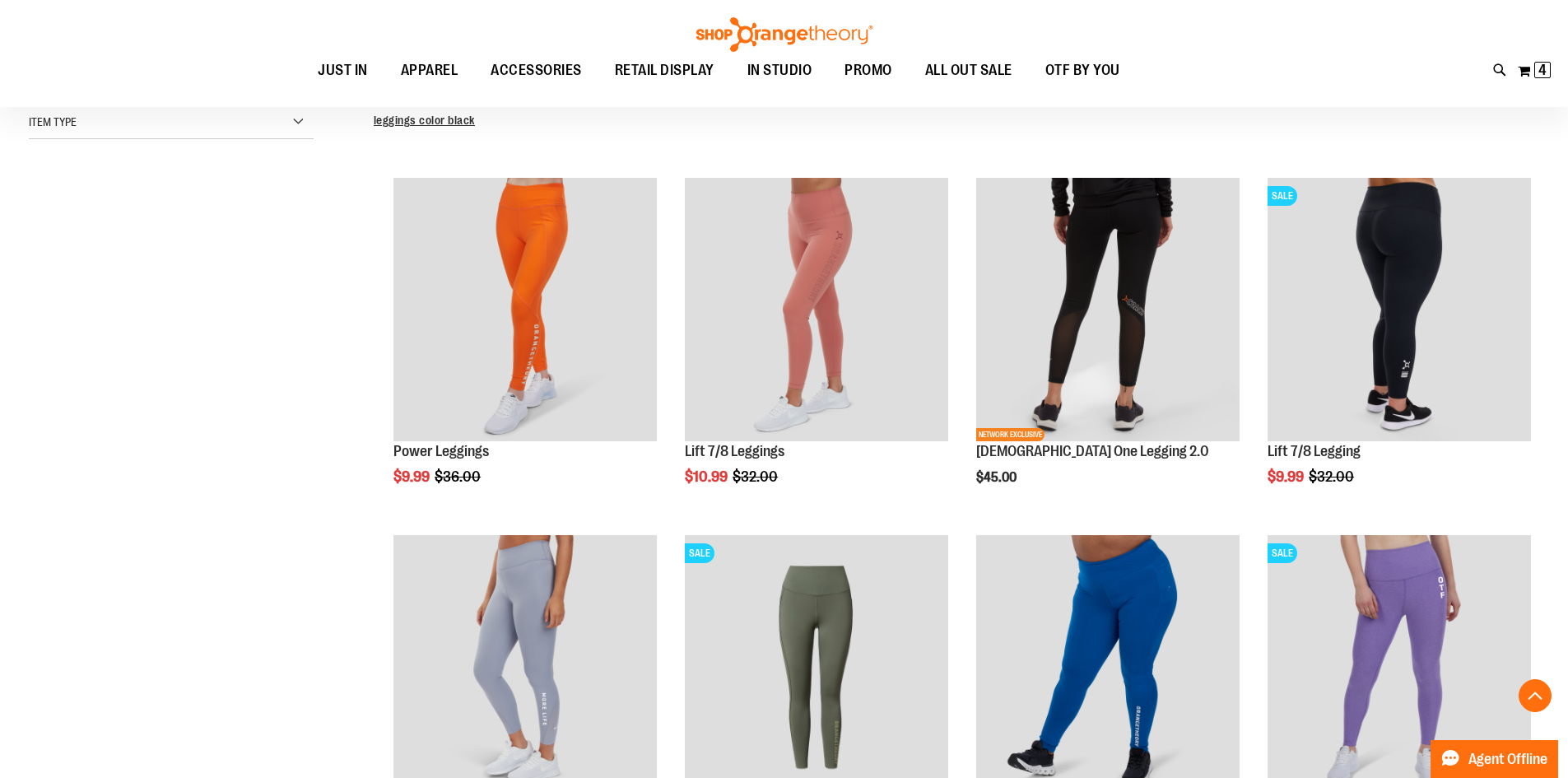
scroll to position [274, 0]
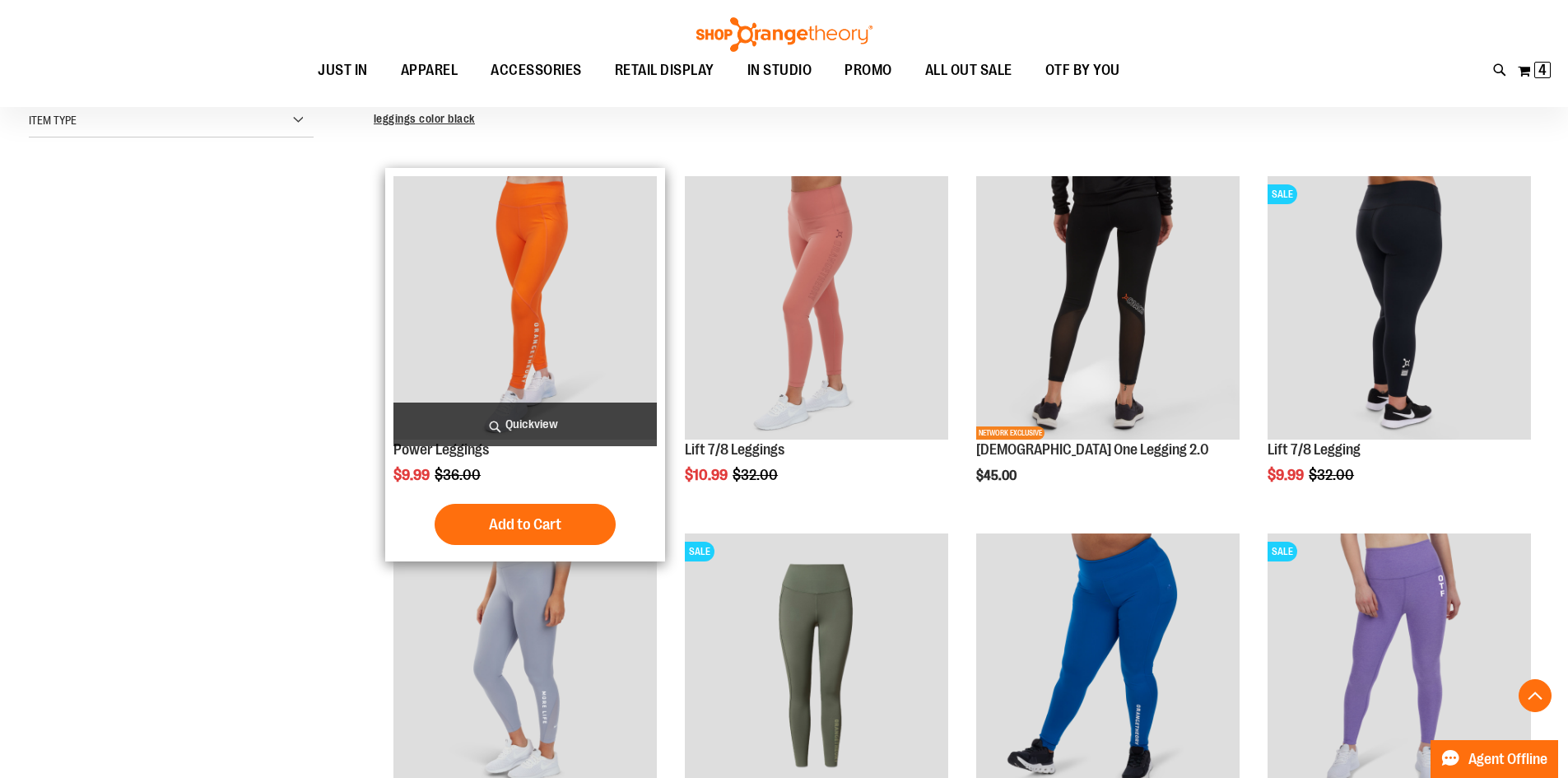
click at [486, 368] on img "product" at bounding box center [525, 308] width 263 height 263
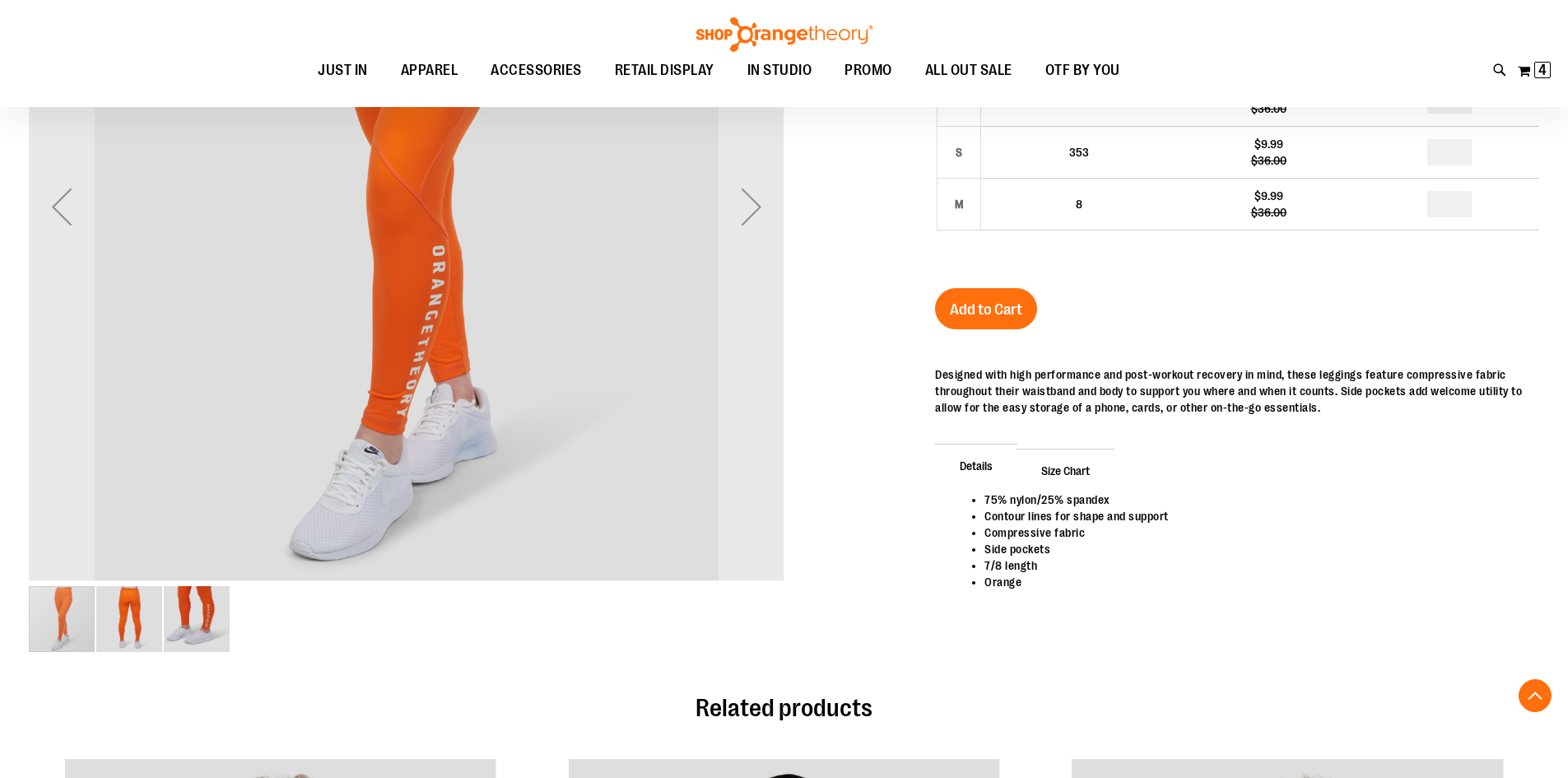
scroll to position [410, 0]
click at [143, 610] on img "image 2 of 3" at bounding box center [129, 617] width 66 height 66
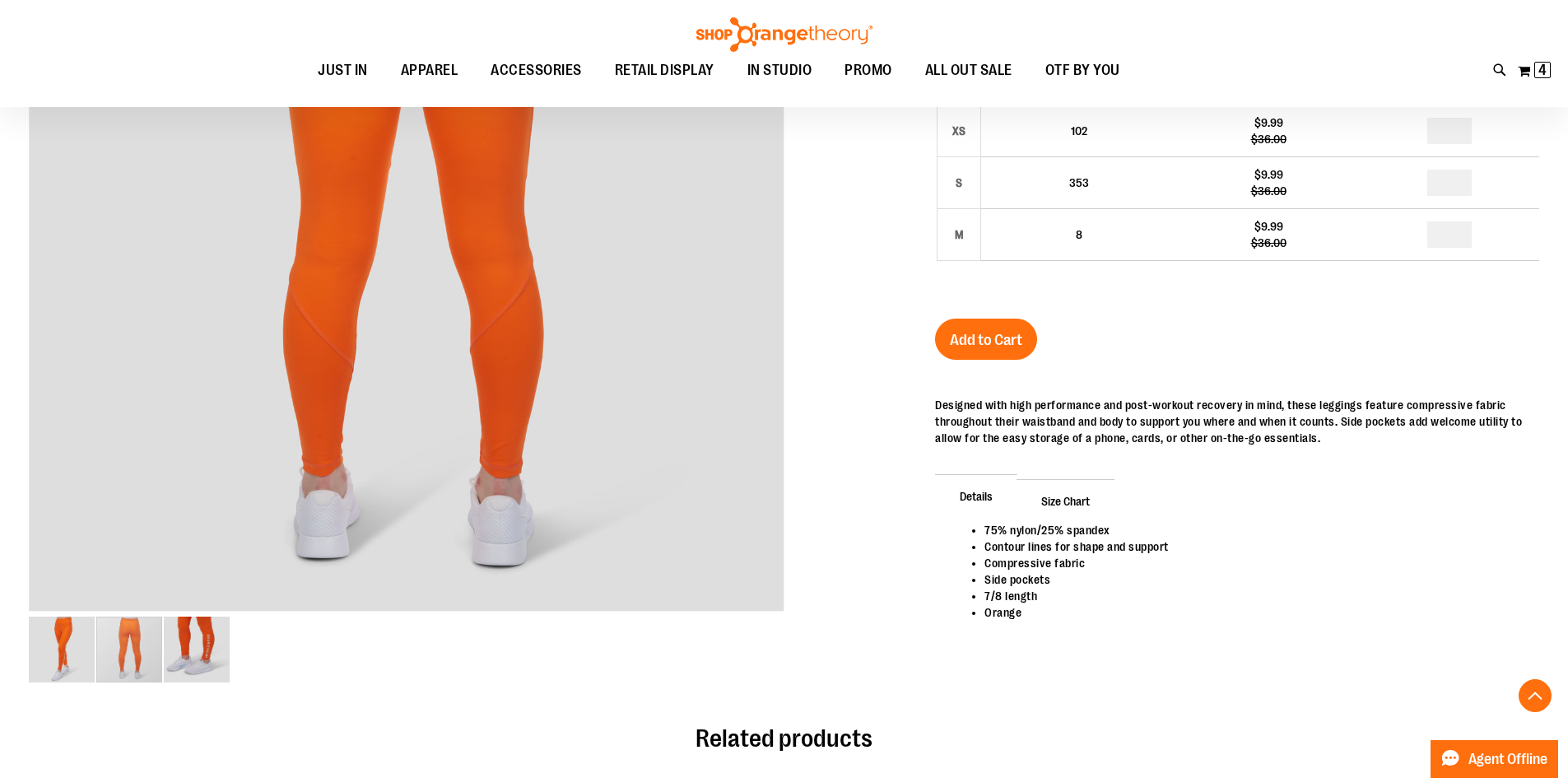
scroll to position [383, 0]
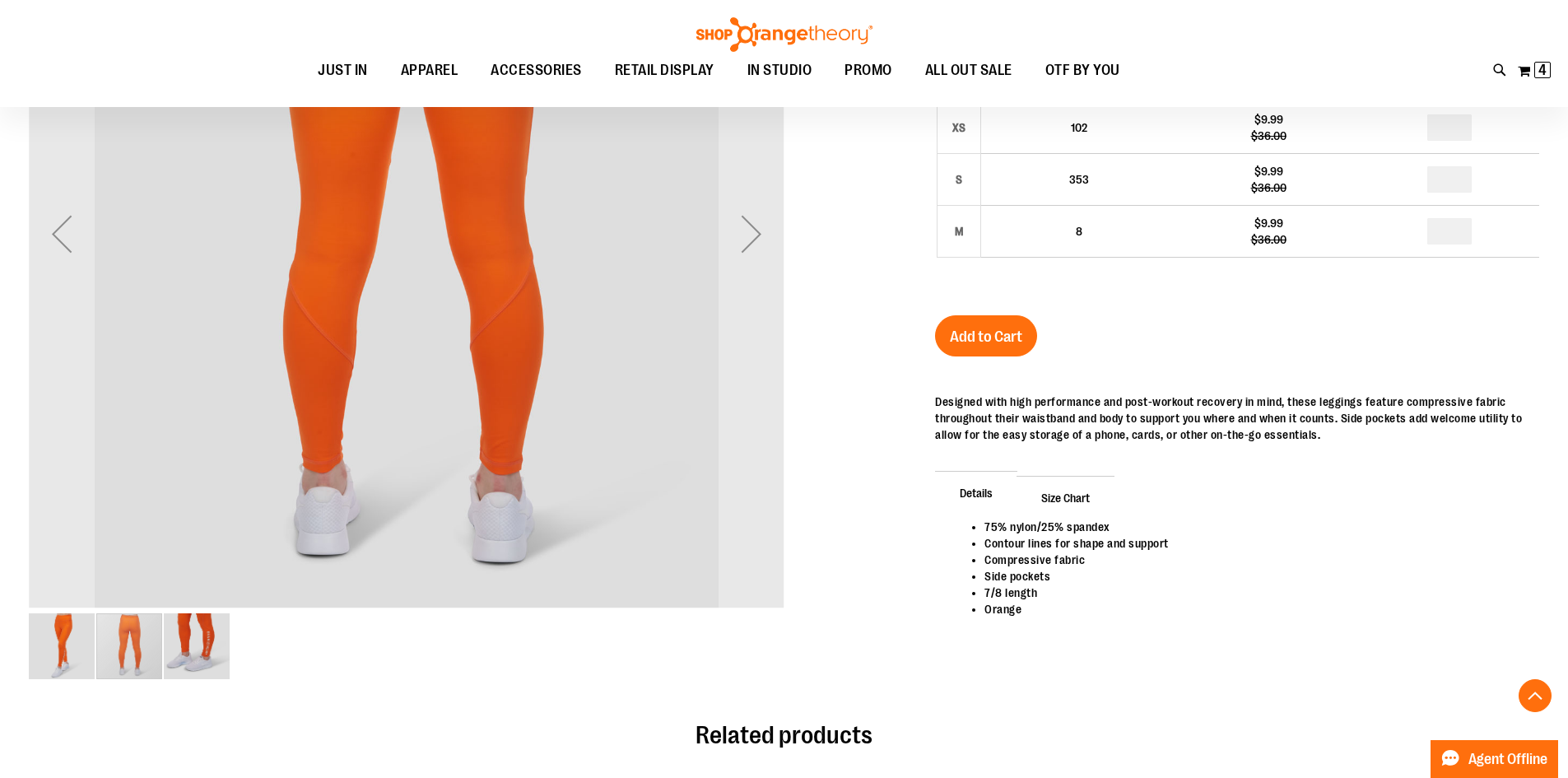
click at [209, 658] on img "image 3 of 3" at bounding box center [197, 645] width 66 height 66
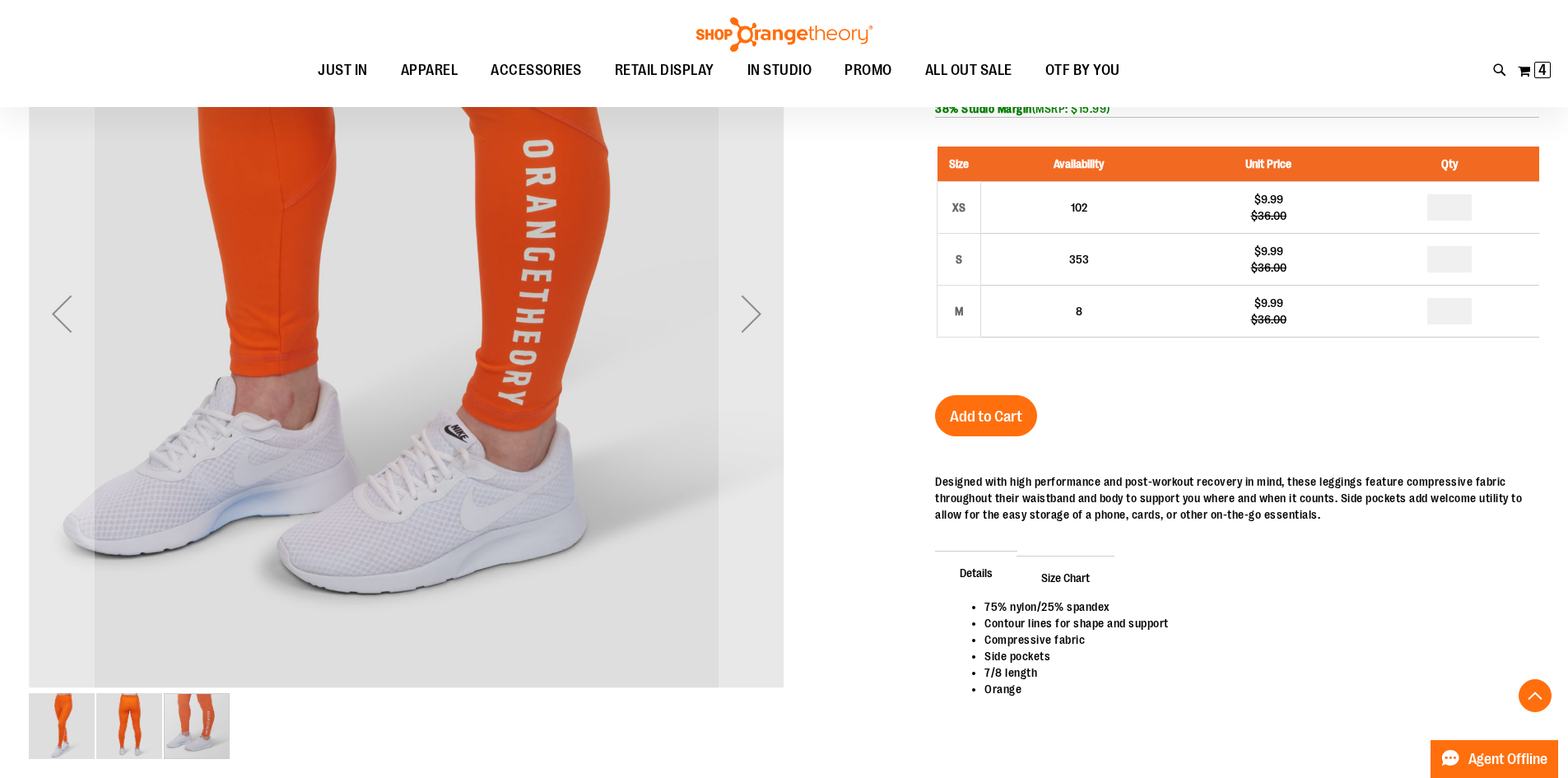
scroll to position [300, 0]
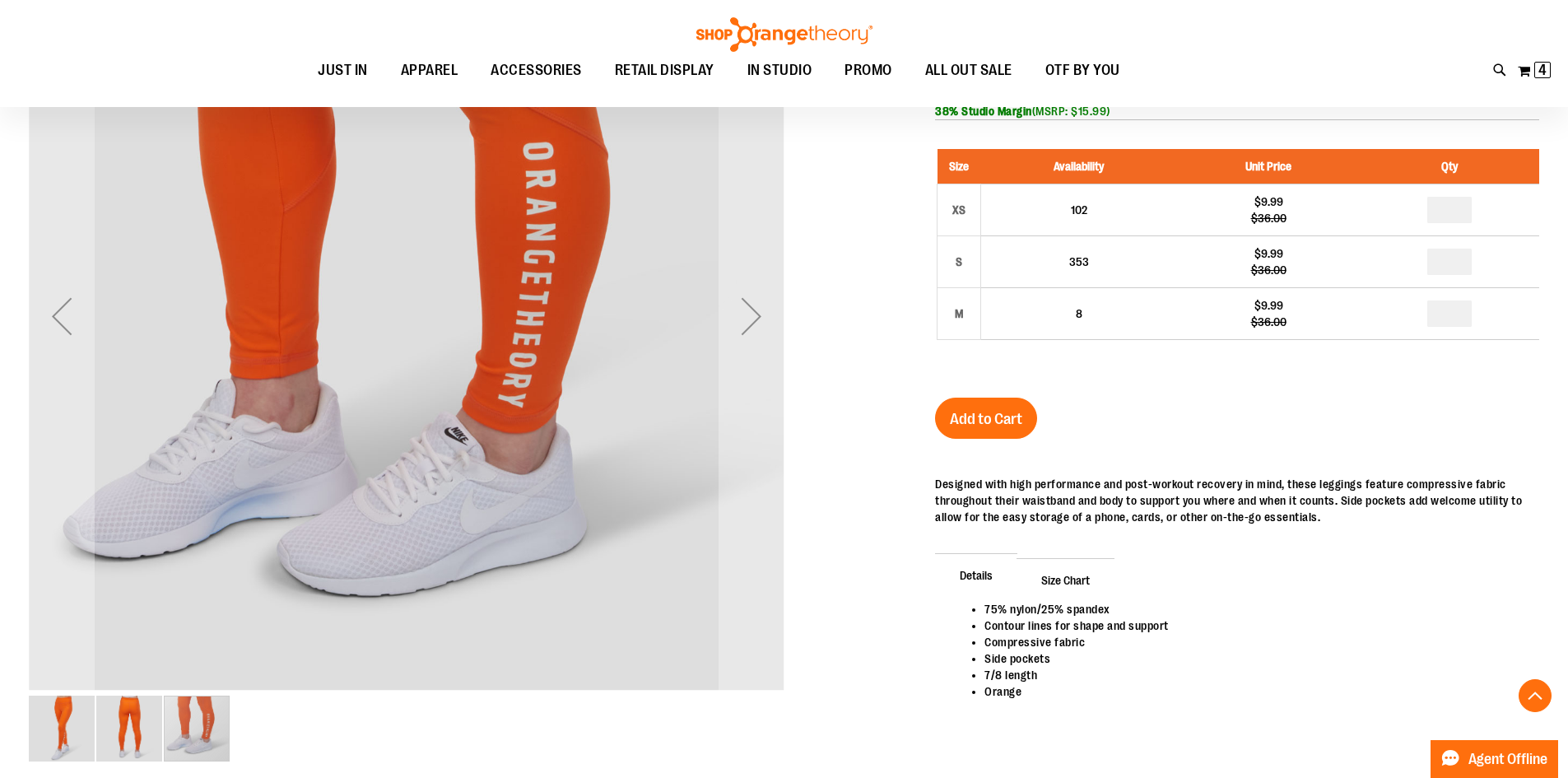
click at [61, 732] on img "image 1 of 3" at bounding box center [62, 728] width 66 height 66
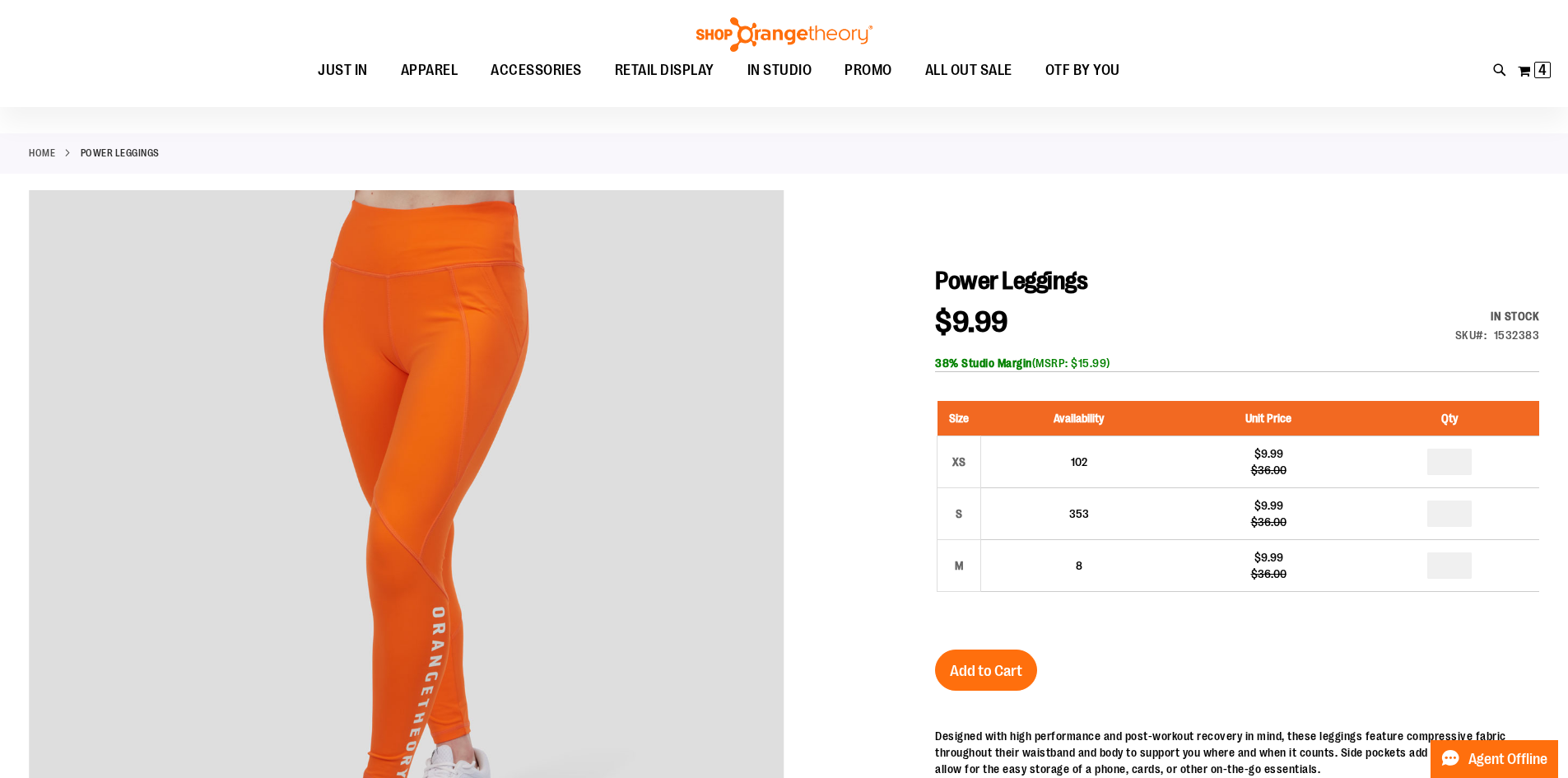
scroll to position [0, 0]
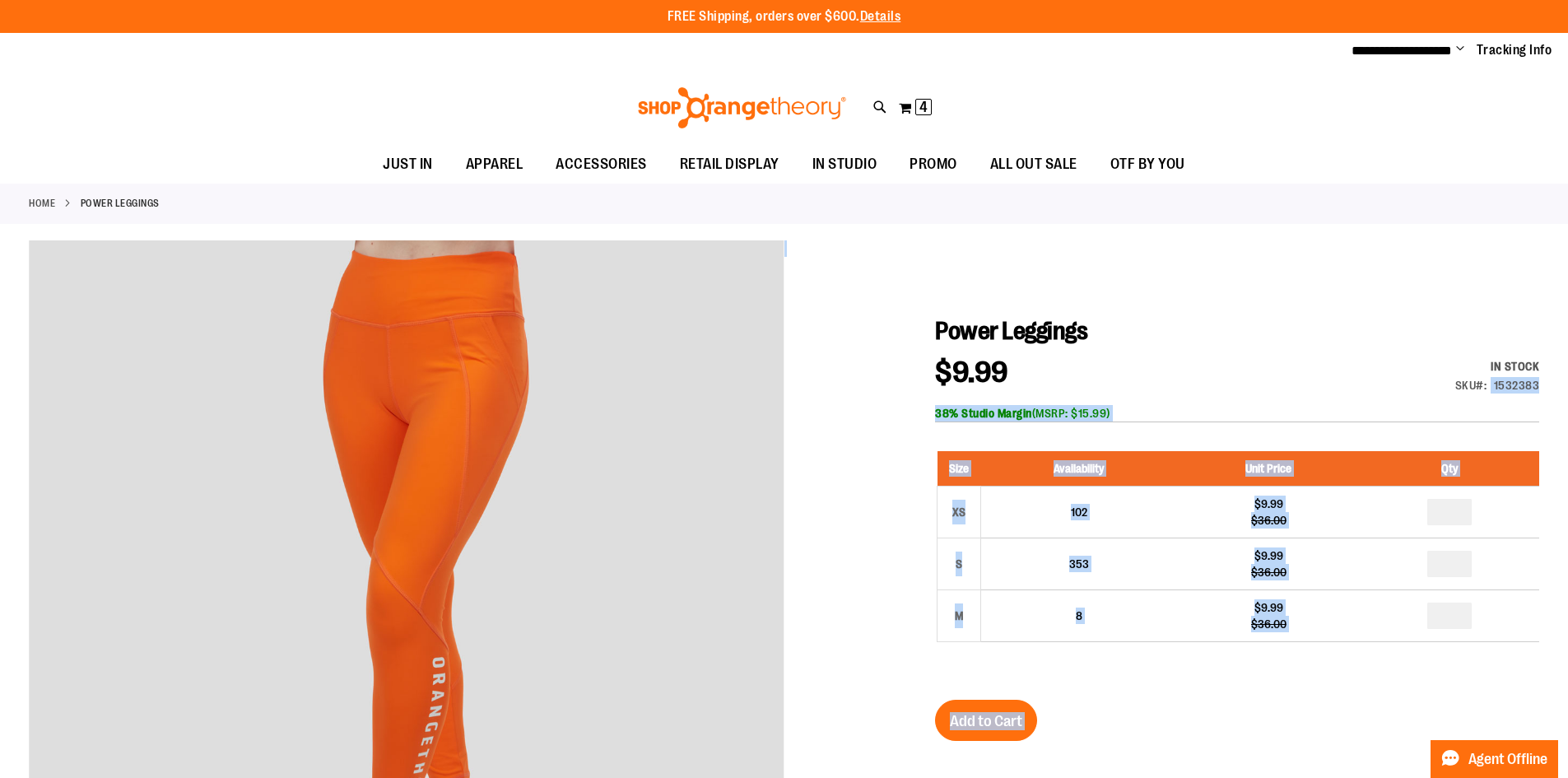
drag, startPoint x: 1540, startPoint y: 386, endPoint x: 1492, endPoint y: 390, distance: 48.2
click at [1493, 390] on div "SKU 1532383" at bounding box center [1497, 385] width 85 height 16
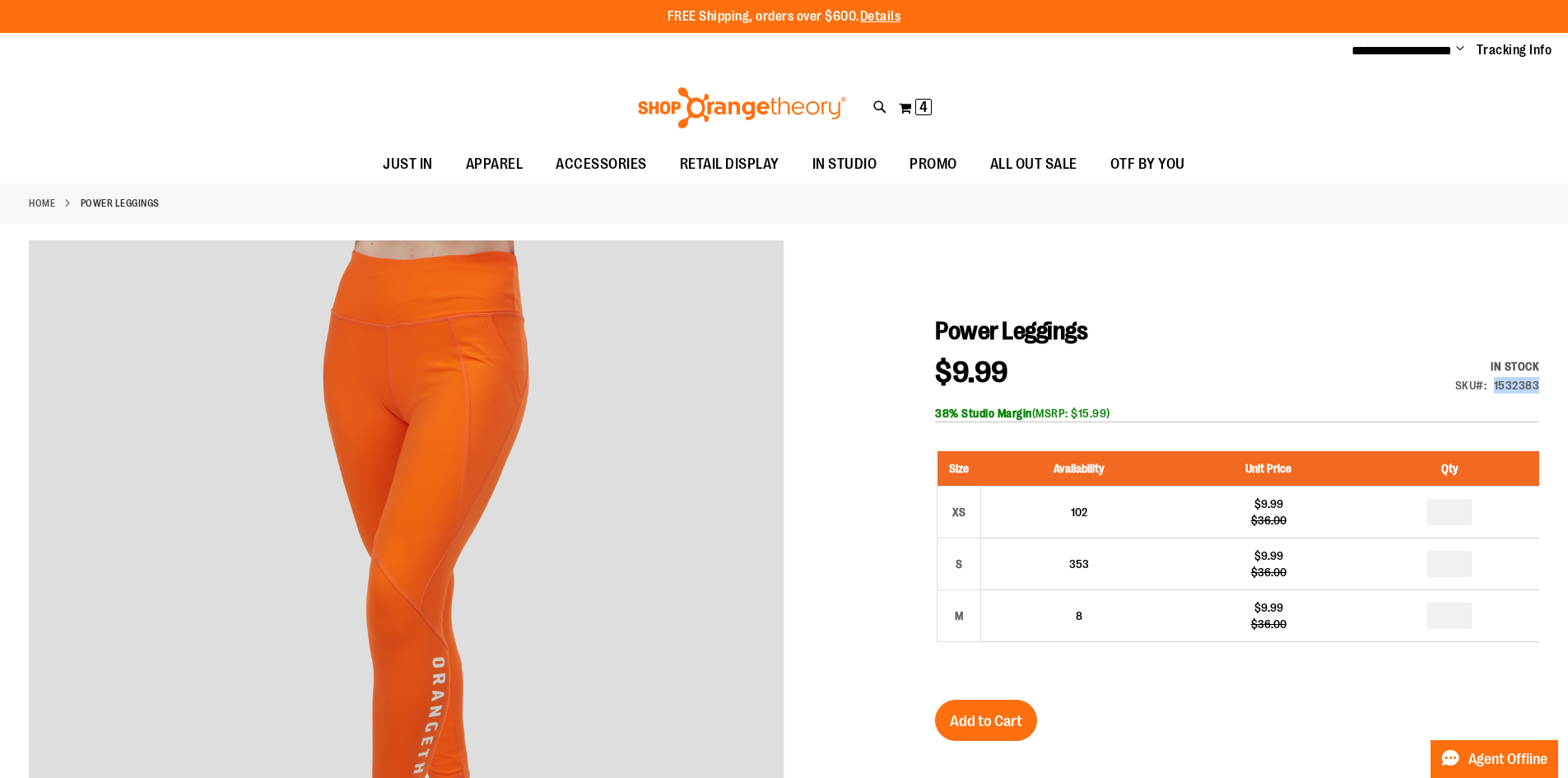
drag, startPoint x: 1538, startPoint y: 384, endPoint x: 1494, endPoint y: 386, distance: 44.0
click at [1494, 386] on div "1532383" at bounding box center [1517, 385] width 46 height 16
copy div "1532383"
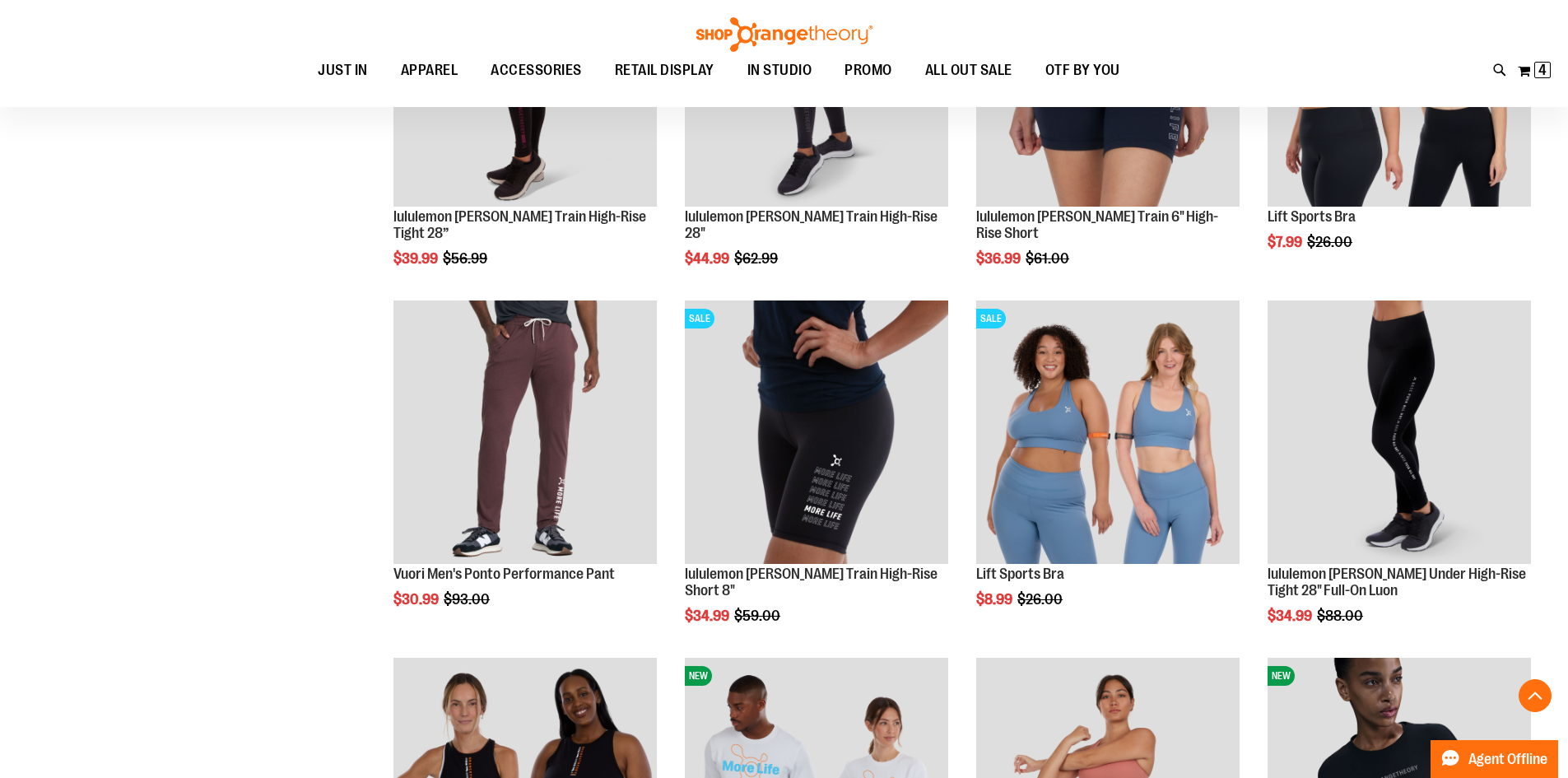
scroll to position [2567, 0]
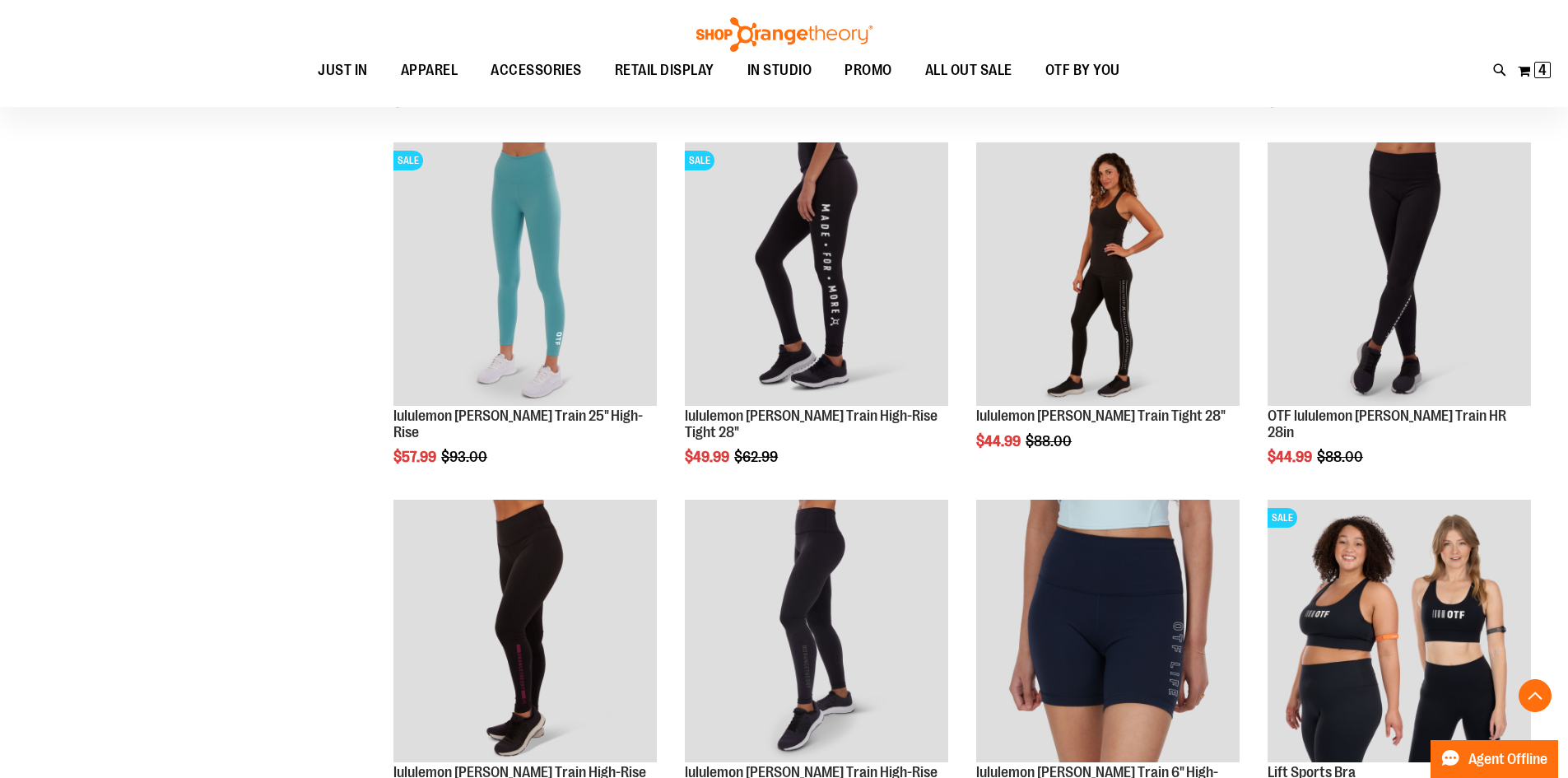
scroll to position [1909, 0]
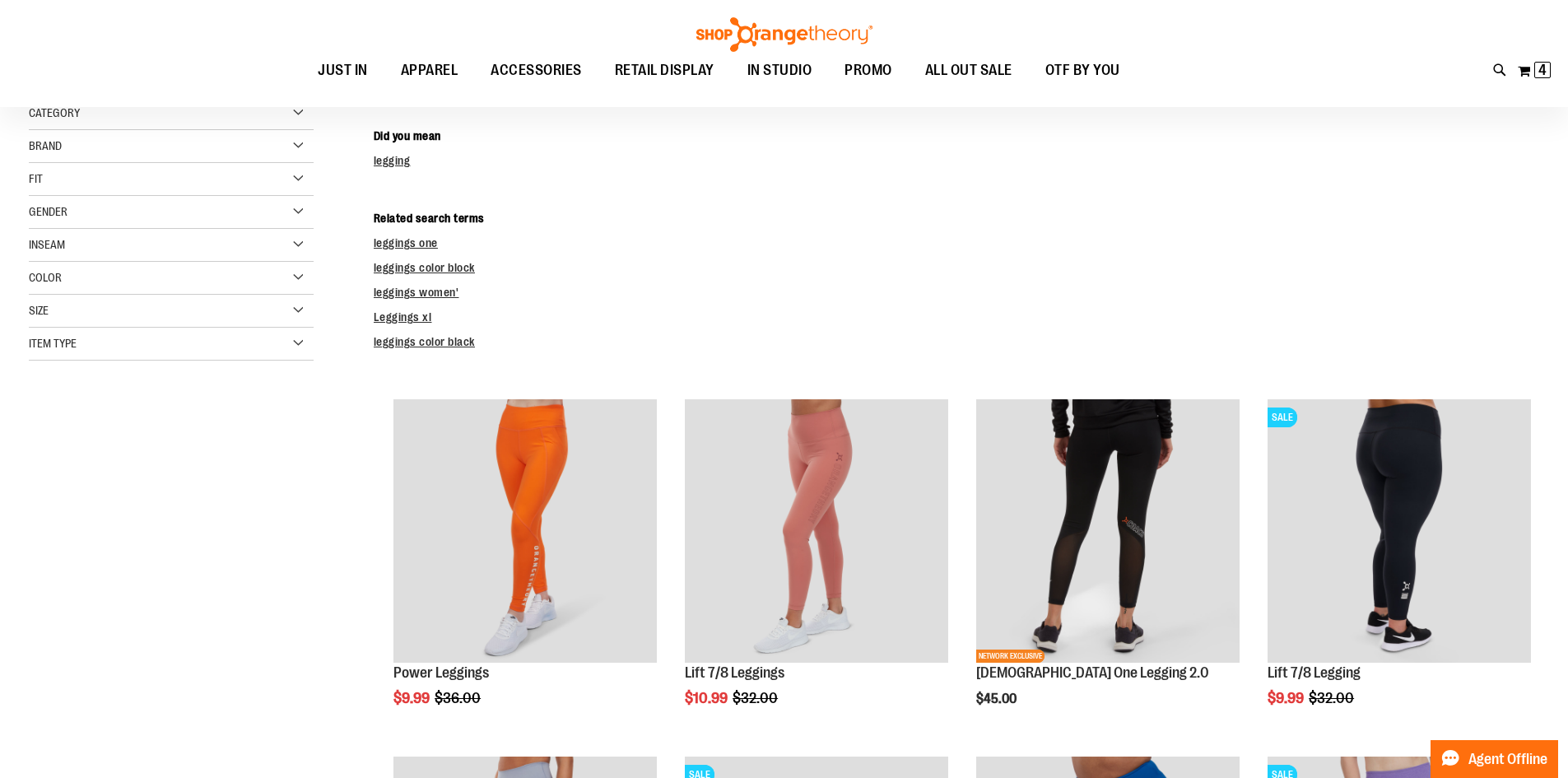
scroll to position [235, 0]
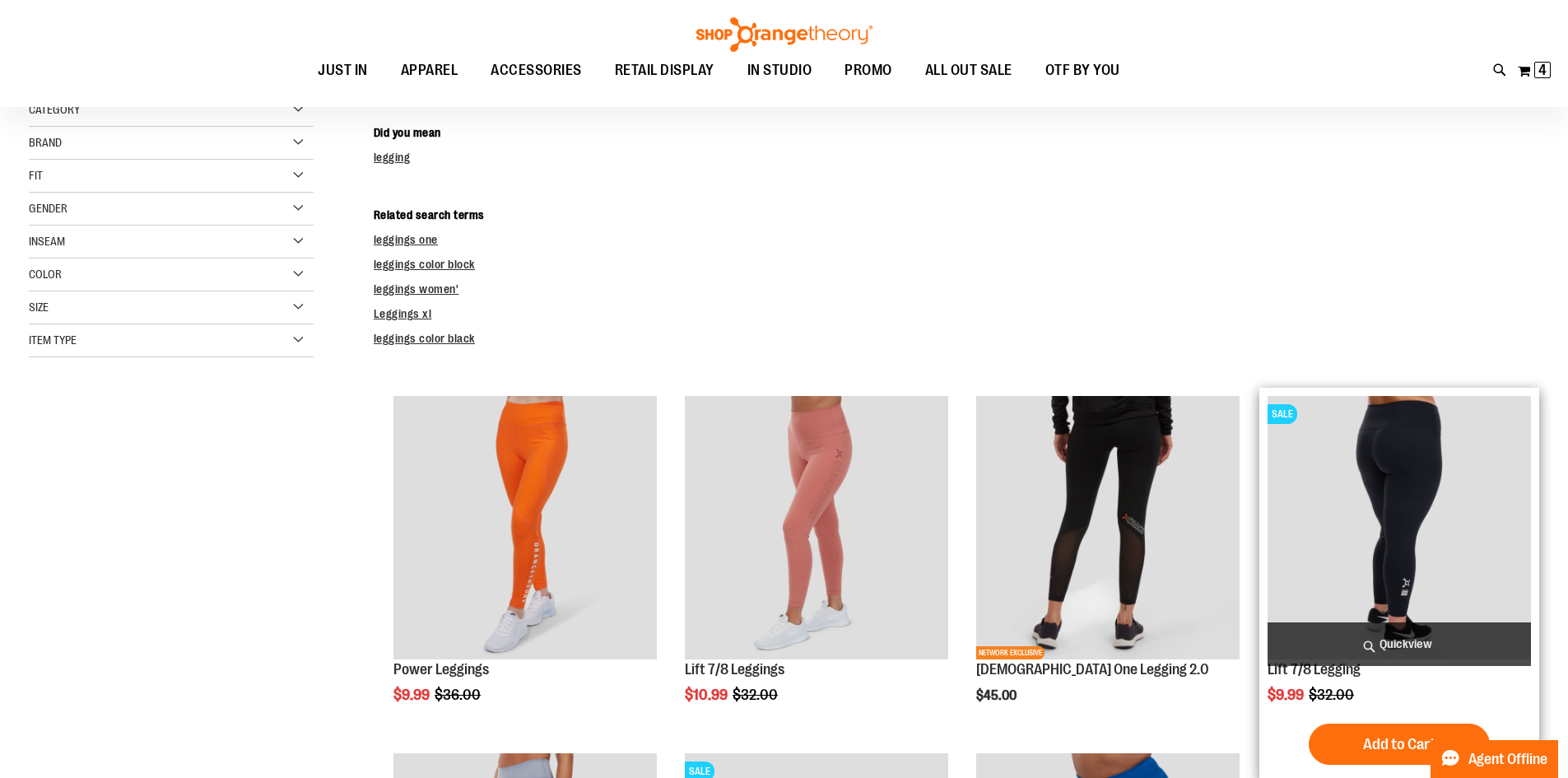
click at [1418, 582] on img "product" at bounding box center [1399, 528] width 263 height 263
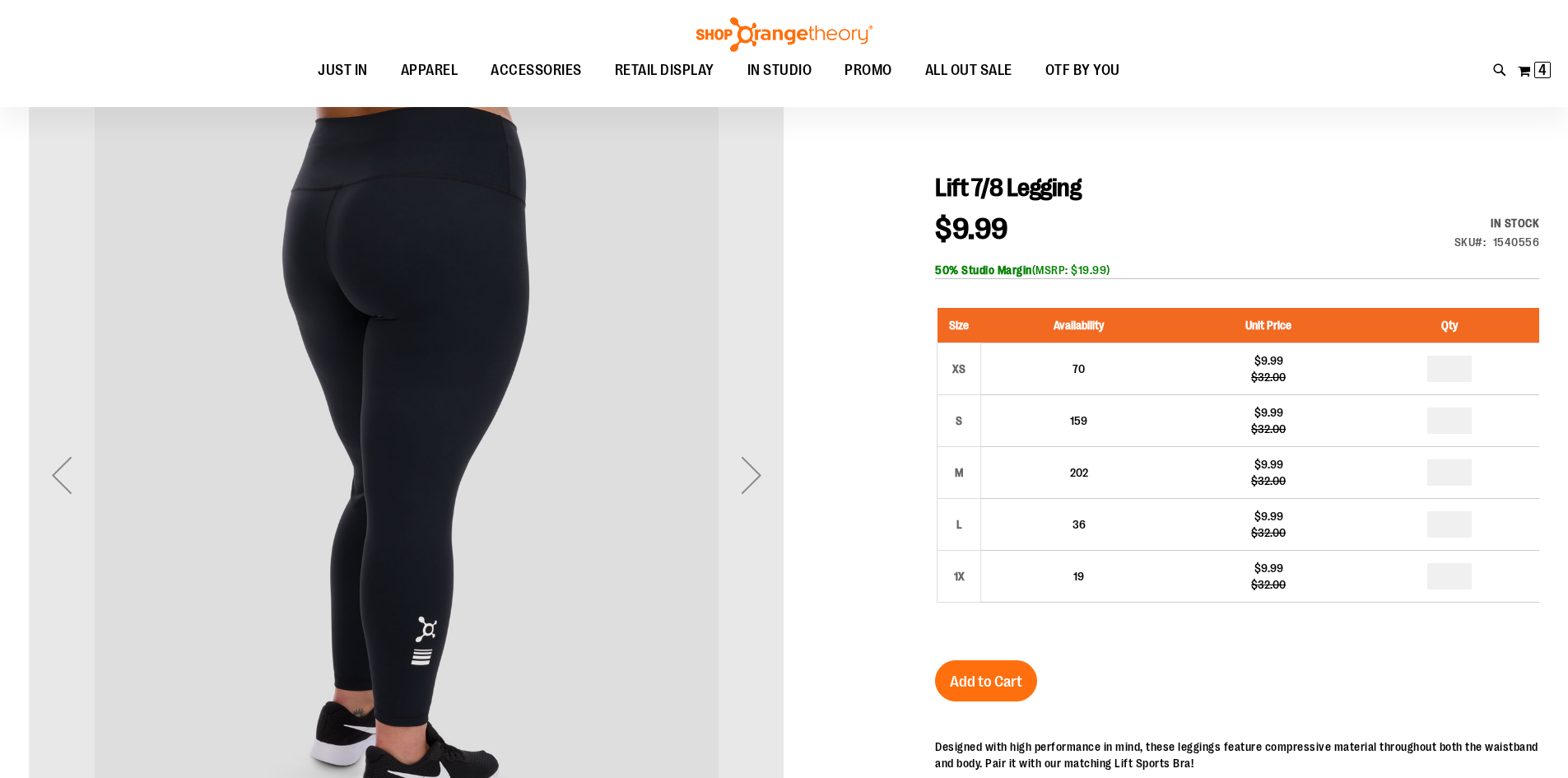
scroll to position [191, 0]
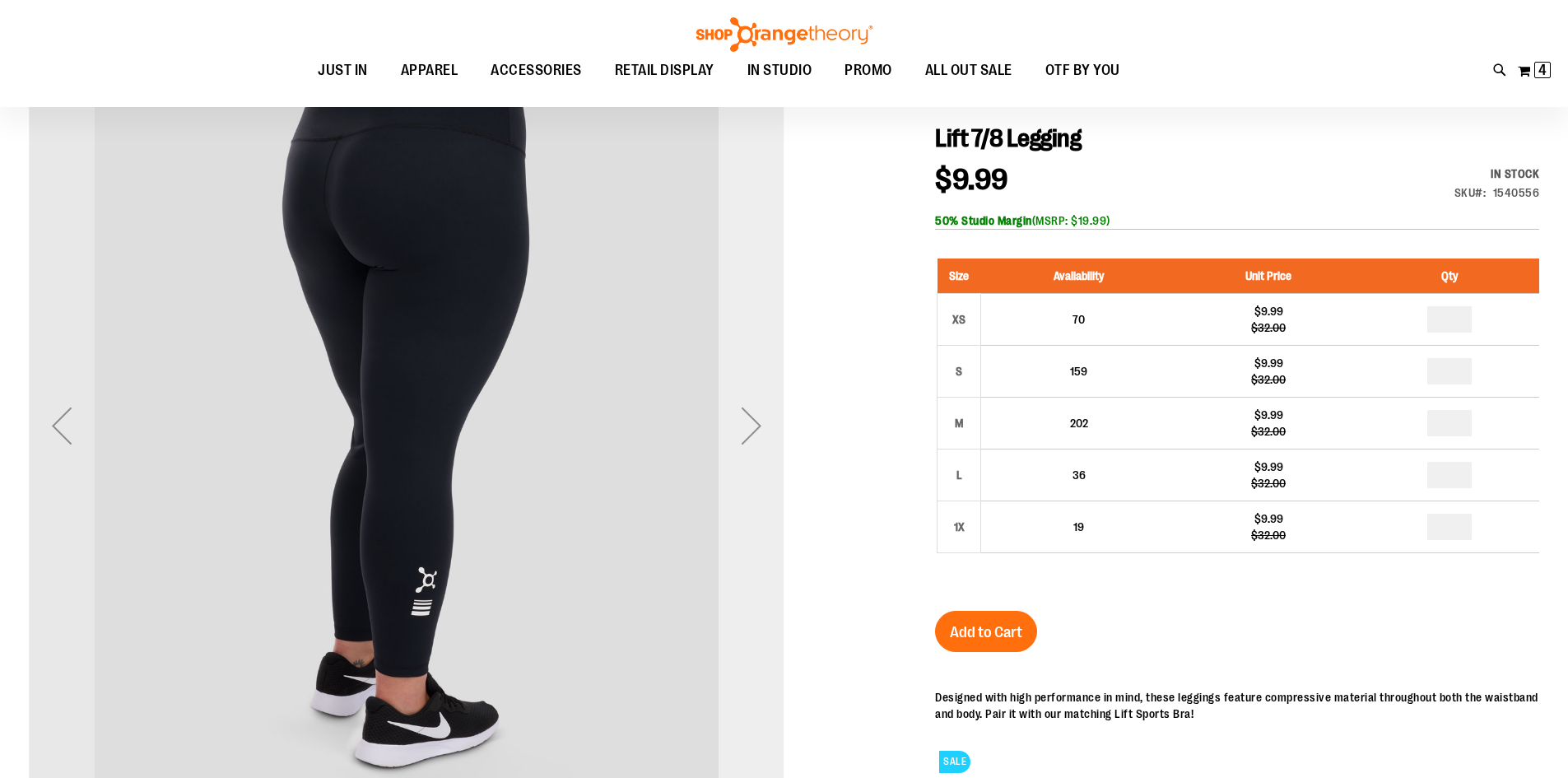
click at [758, 426] on div "Next" at bounding box center [751, 425] width 66 height 66
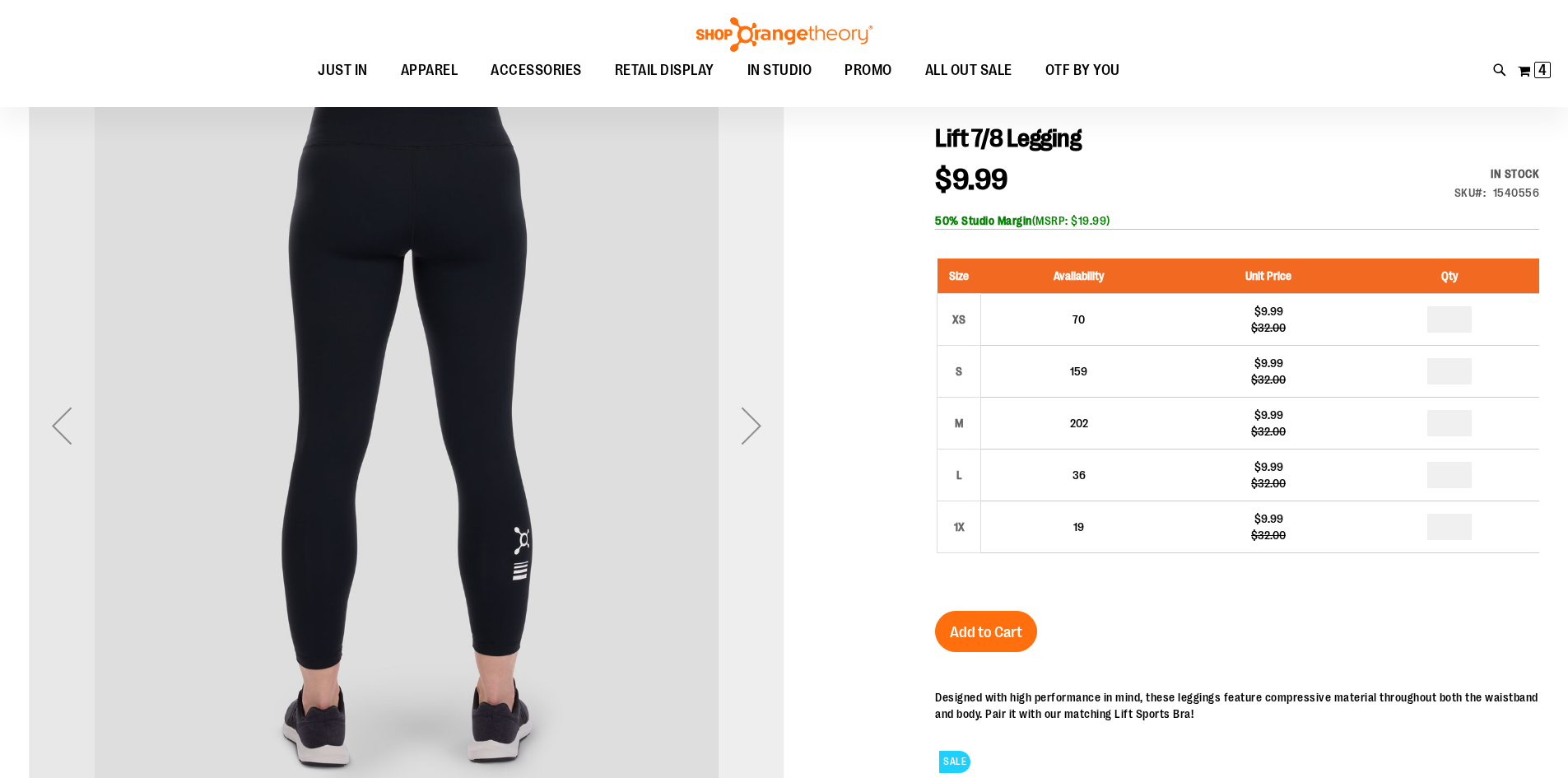
click at [758, 426] on div "Next" at bounding box center [751, 425] width 66 height 66
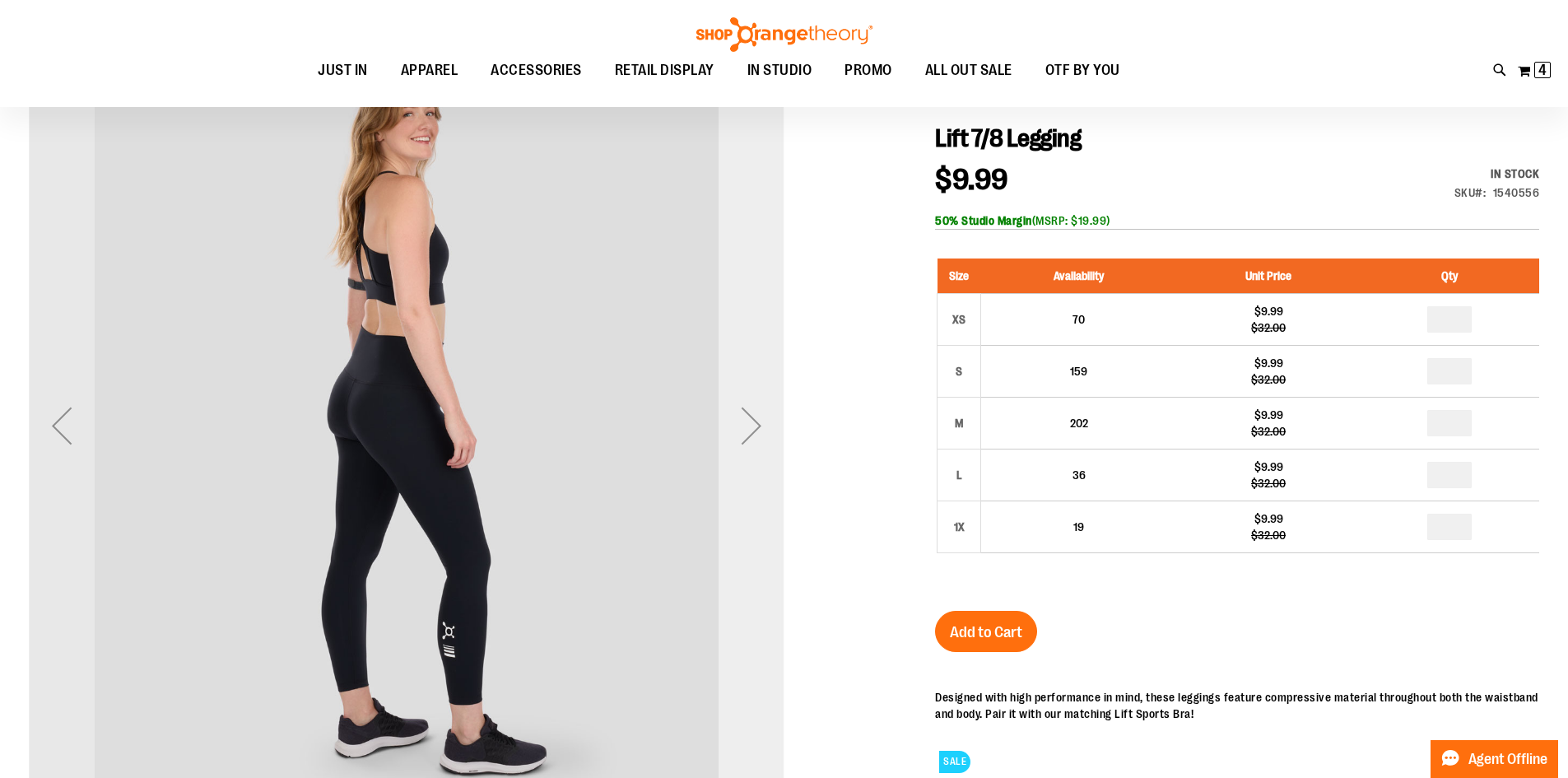
click at [758, 426] on div "Next" at bounding box center [751, 425] width 66 height 66
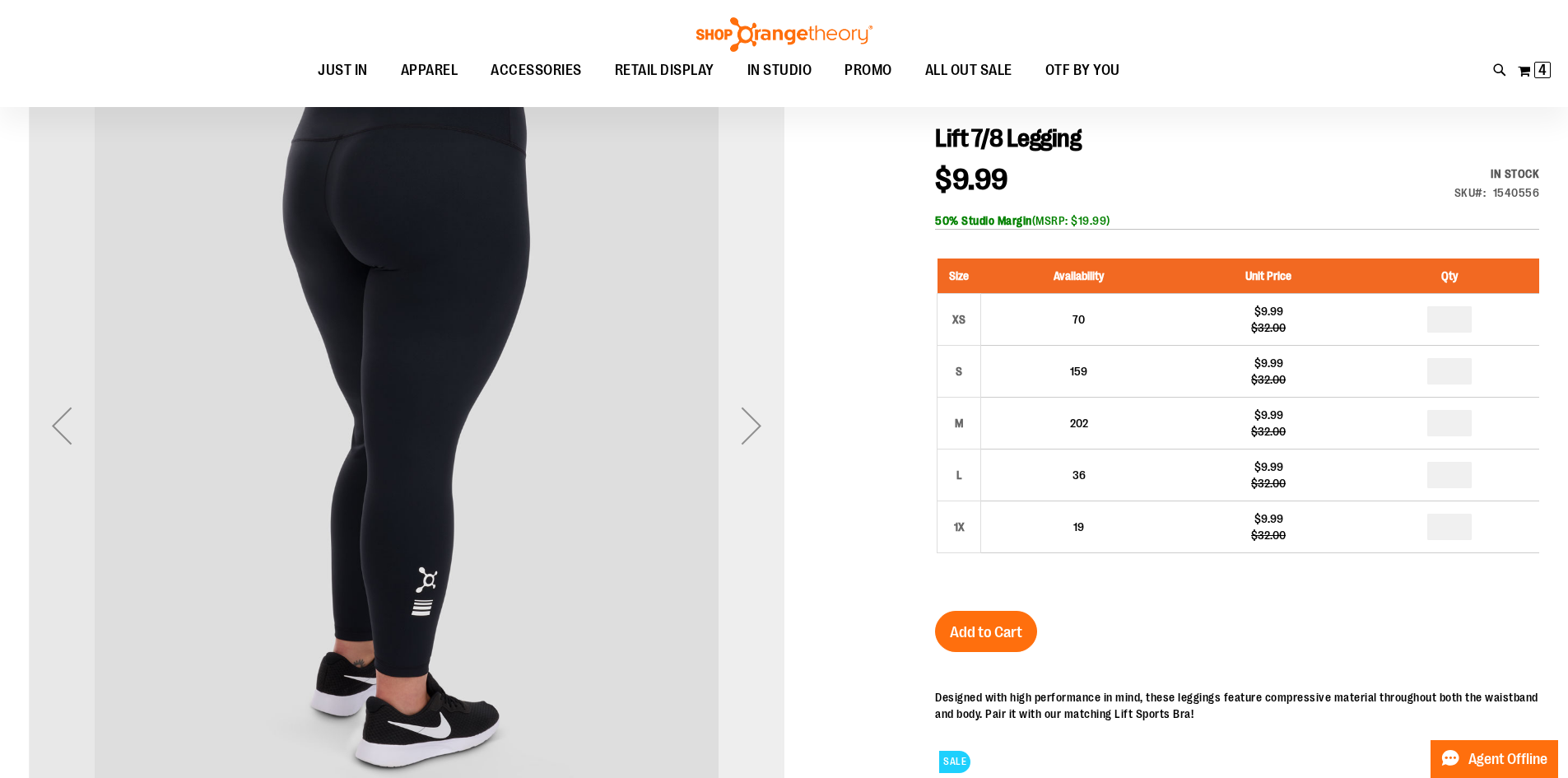
click at [758, 426] on div "Next" at bounding box center [751, 425] width 66 height 66
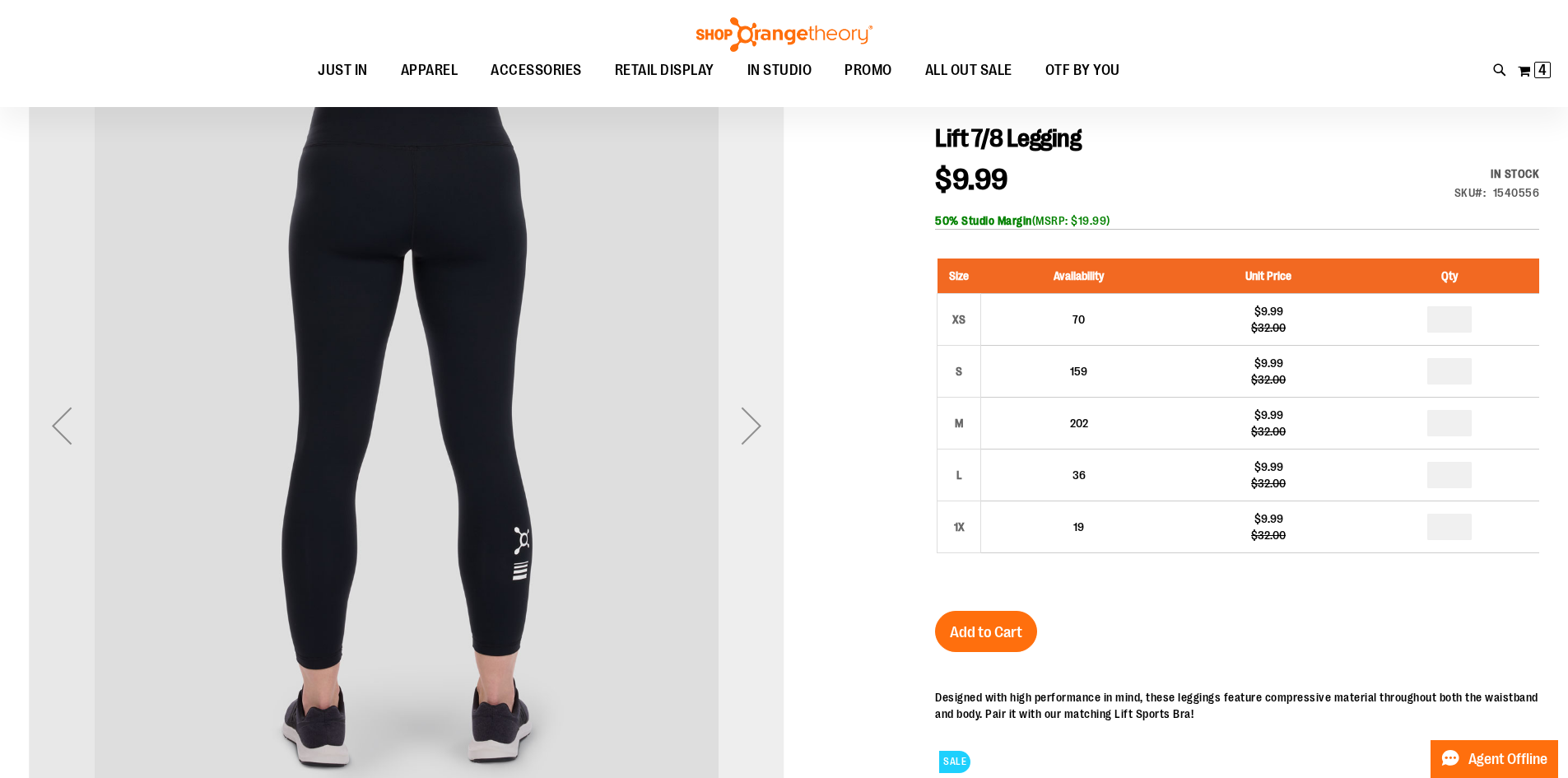
click at [758, 426] on div "Next" at bounding box center [751, 425] width 66 height 66
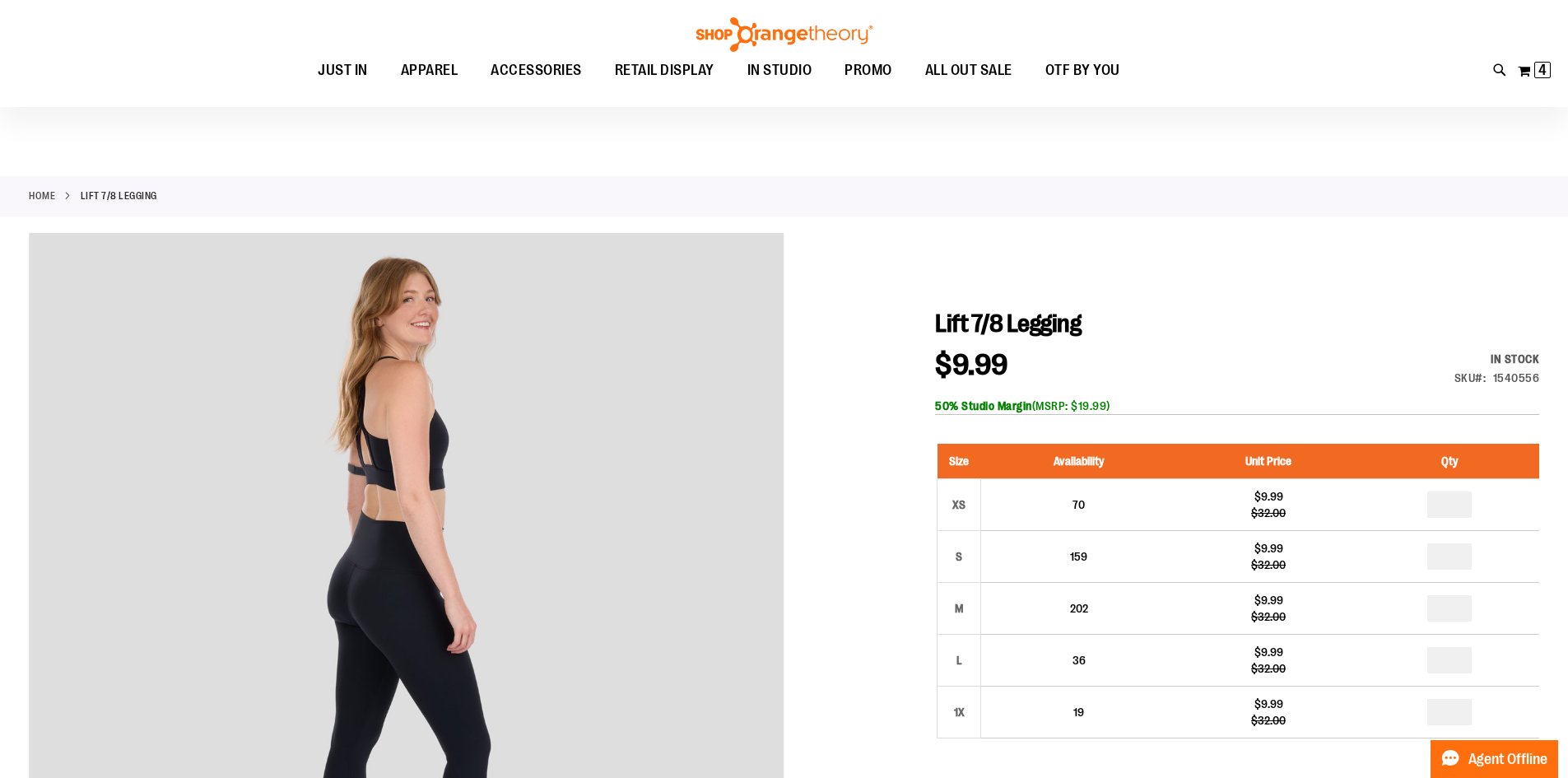
scroll to position [0, 0]
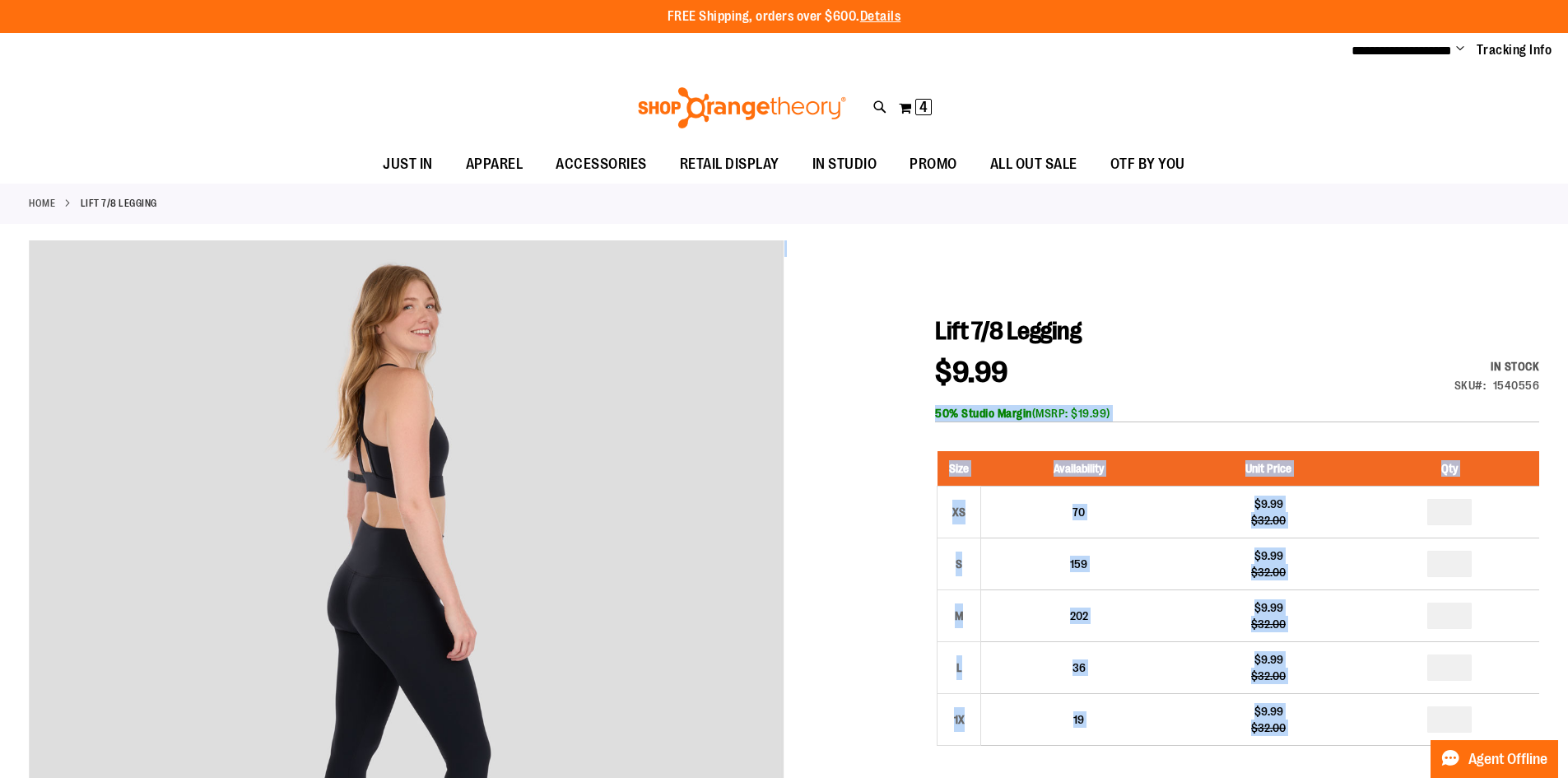
drag, startPoint x: 1536, startPoint y: 385, endPoint x: 1494, endPoint y: 392, distance: 42.6
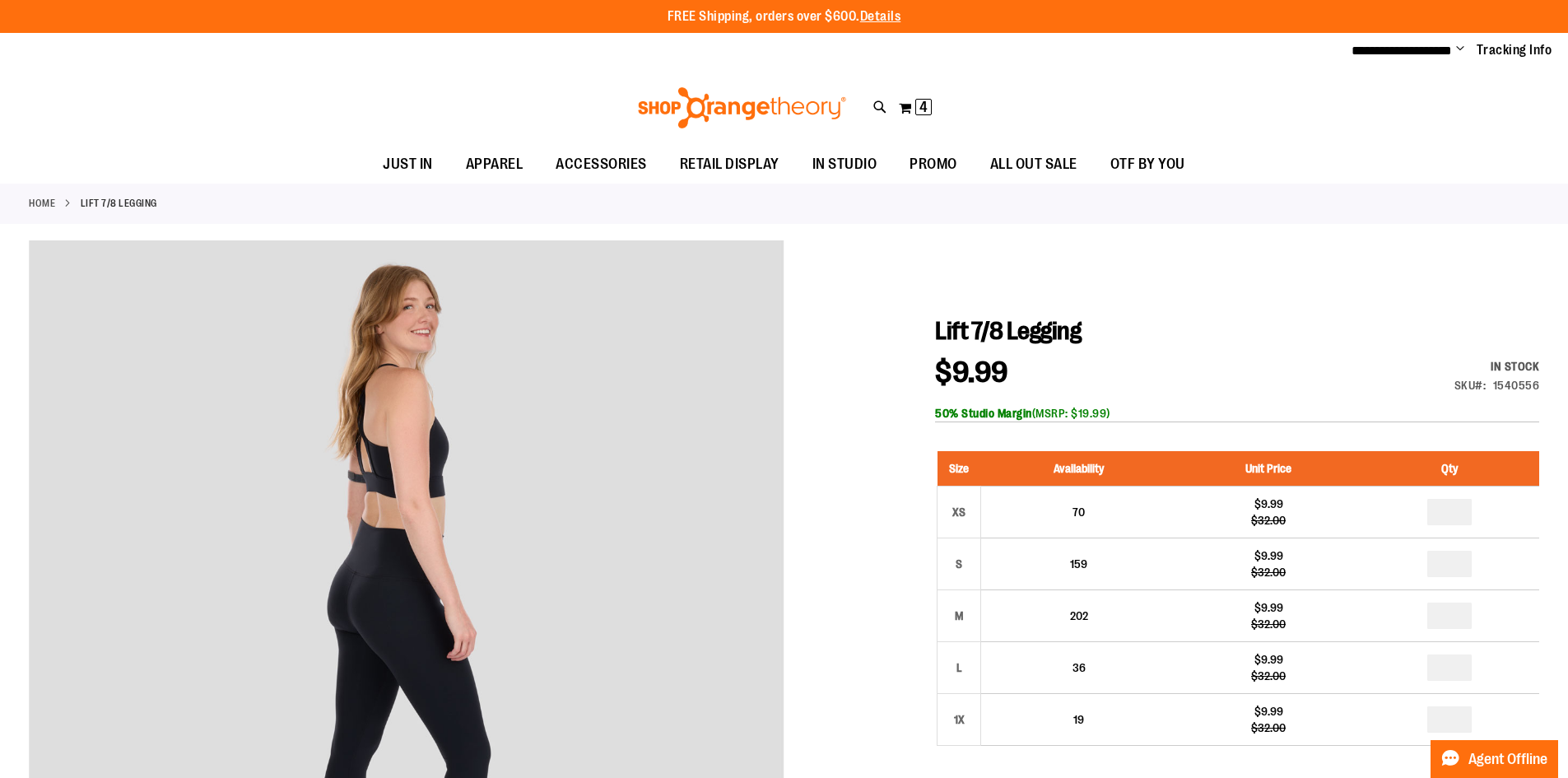
click at [1494, 390] on div "1540556" at bounding box center [1516, 385] width 47 height 16
drag, startPoint x: 1536, startPoint y: 384, endPoint x: 1493, endPoint y: 390, distance: 43.4
click at [1493, 390] on div "1540556" at bounding box center [1516, 385] width 47 height 16
copy div "1540556"
click at [911, 109] on button "My Cart 4 4 items" at bounding box center [915, 108] width 34 height 27
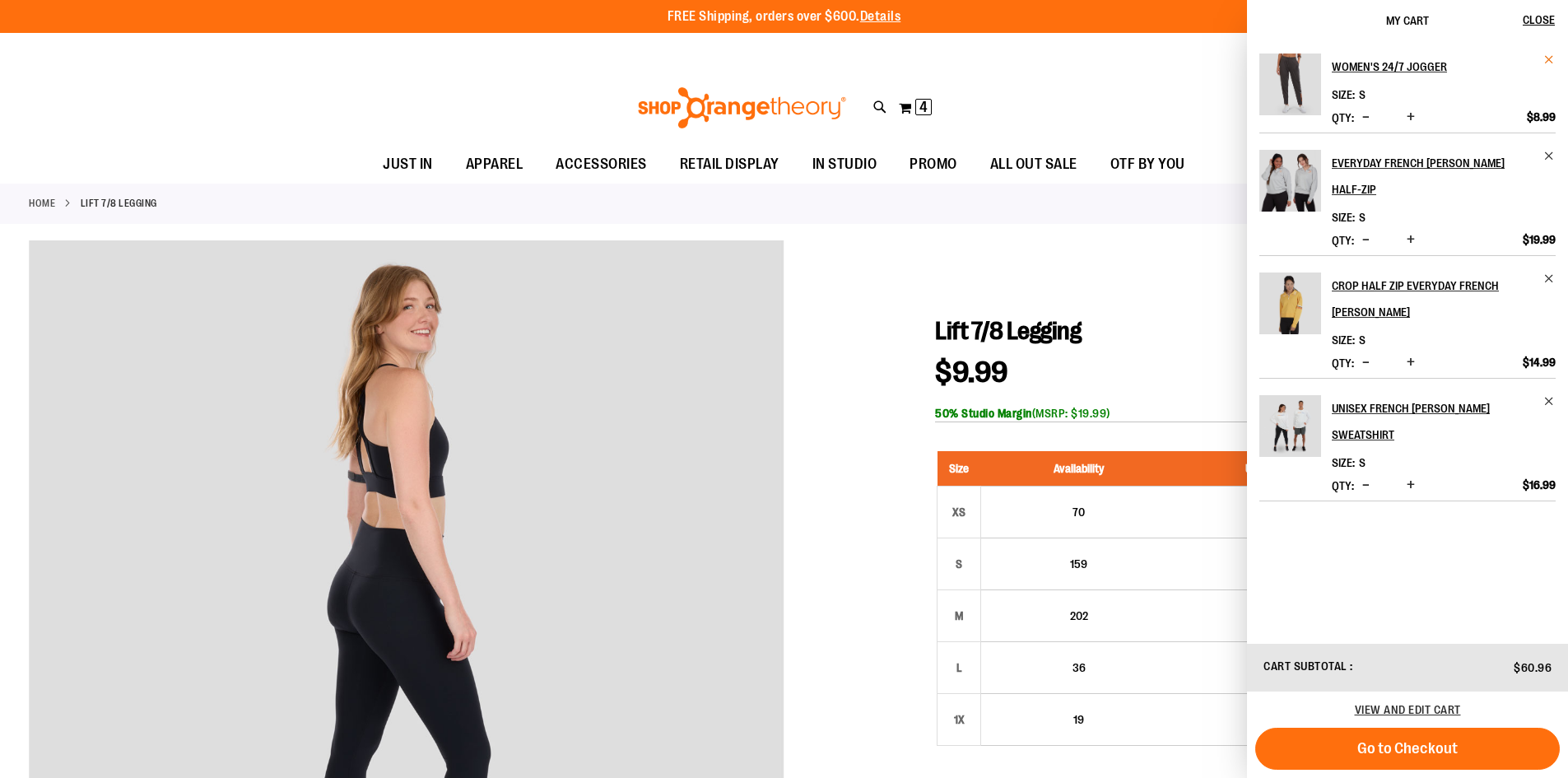
click at [1548, 61] on span "Remove item" at bounding box center [1549, 60] width 12 height 12
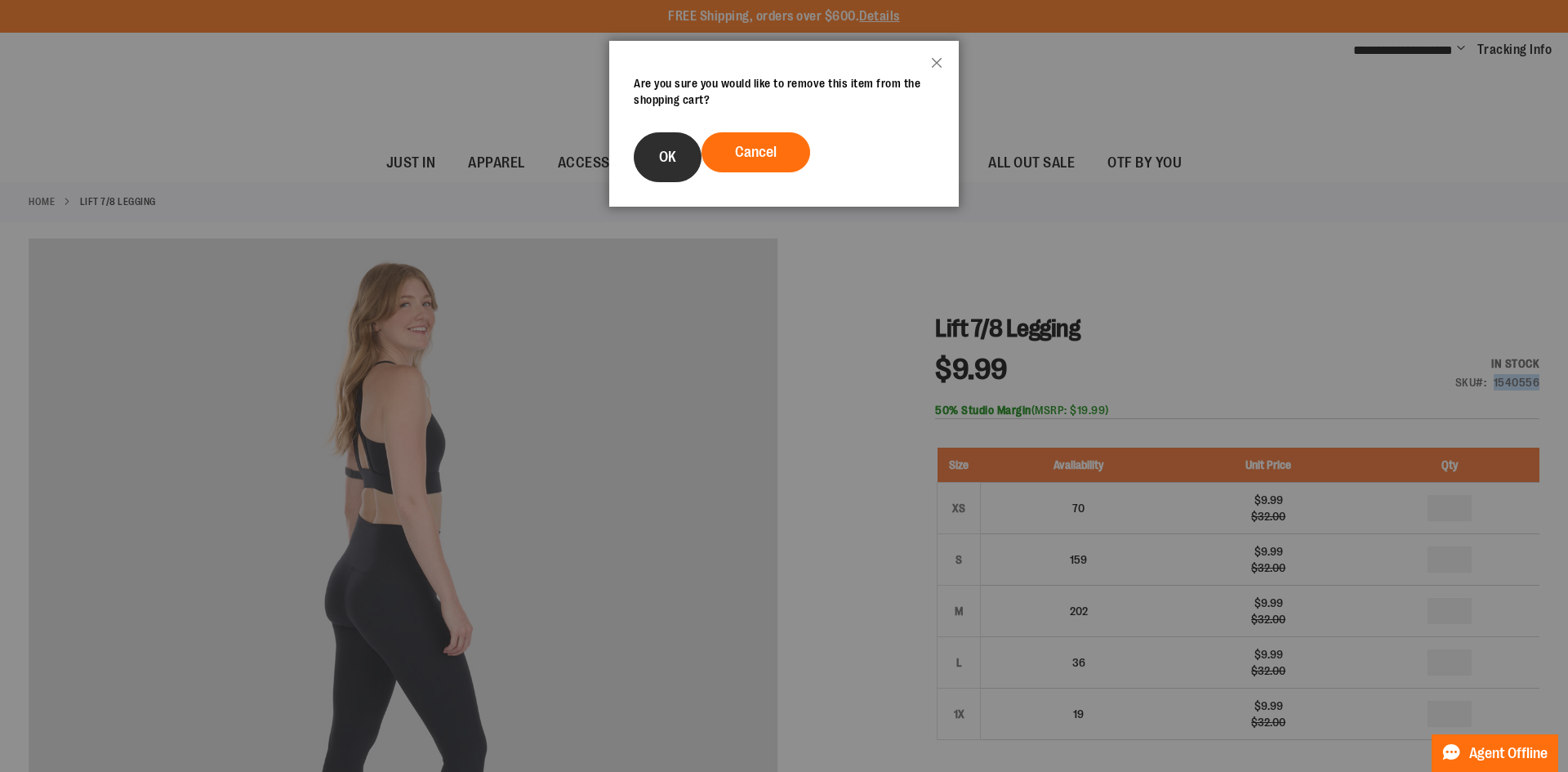
click at [653, 158] on button "OK" at bounding box center [668, 157] width 68 height 50
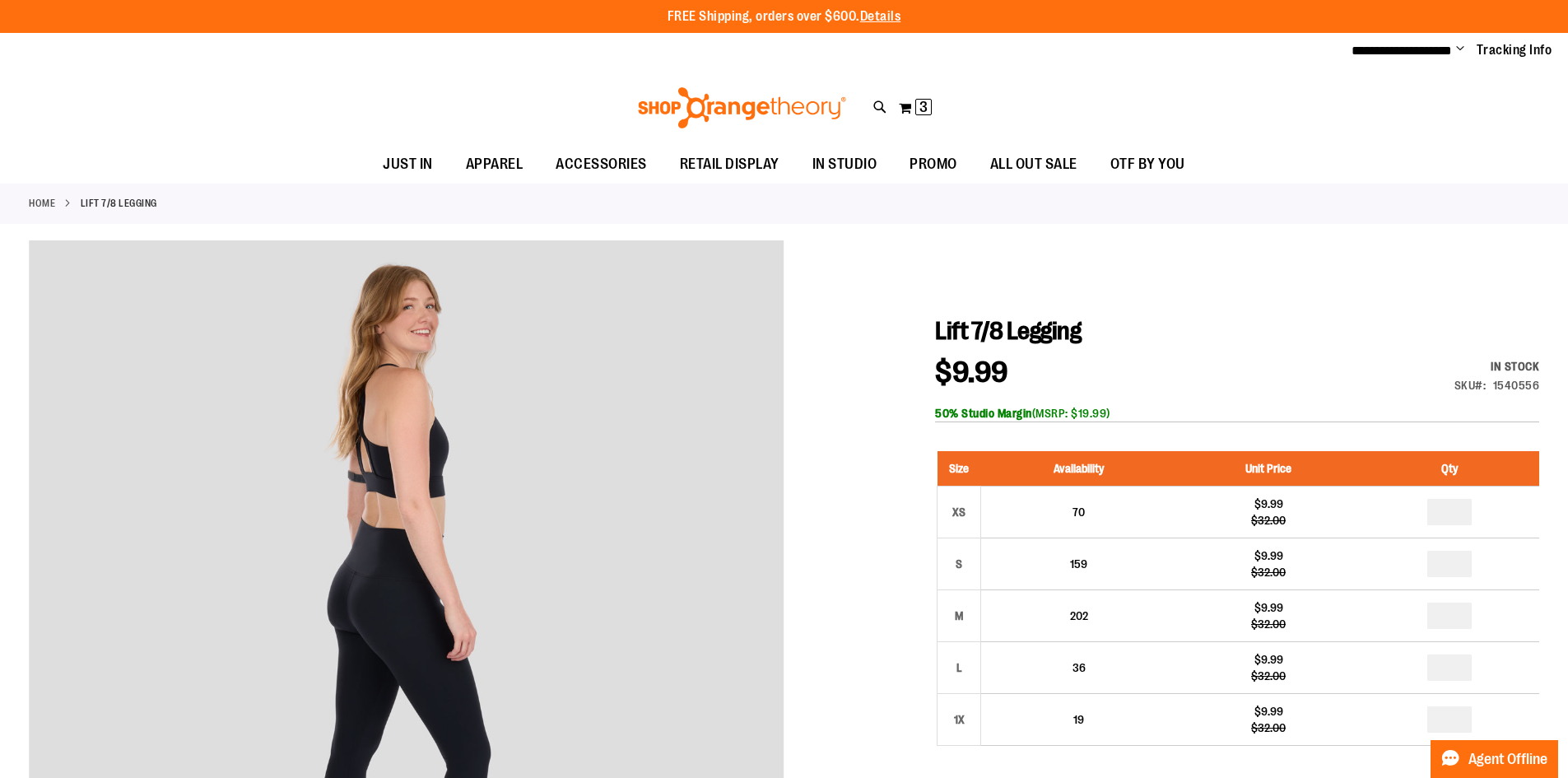
click at [1483, 221] on div "Home Lift 7/8 Legging" at bounding box center [784, 203] width 1568 height 40
click at [899, 111] on button "My Cart 3 3 items" at bounding box center [915, 108] width 34 height 27
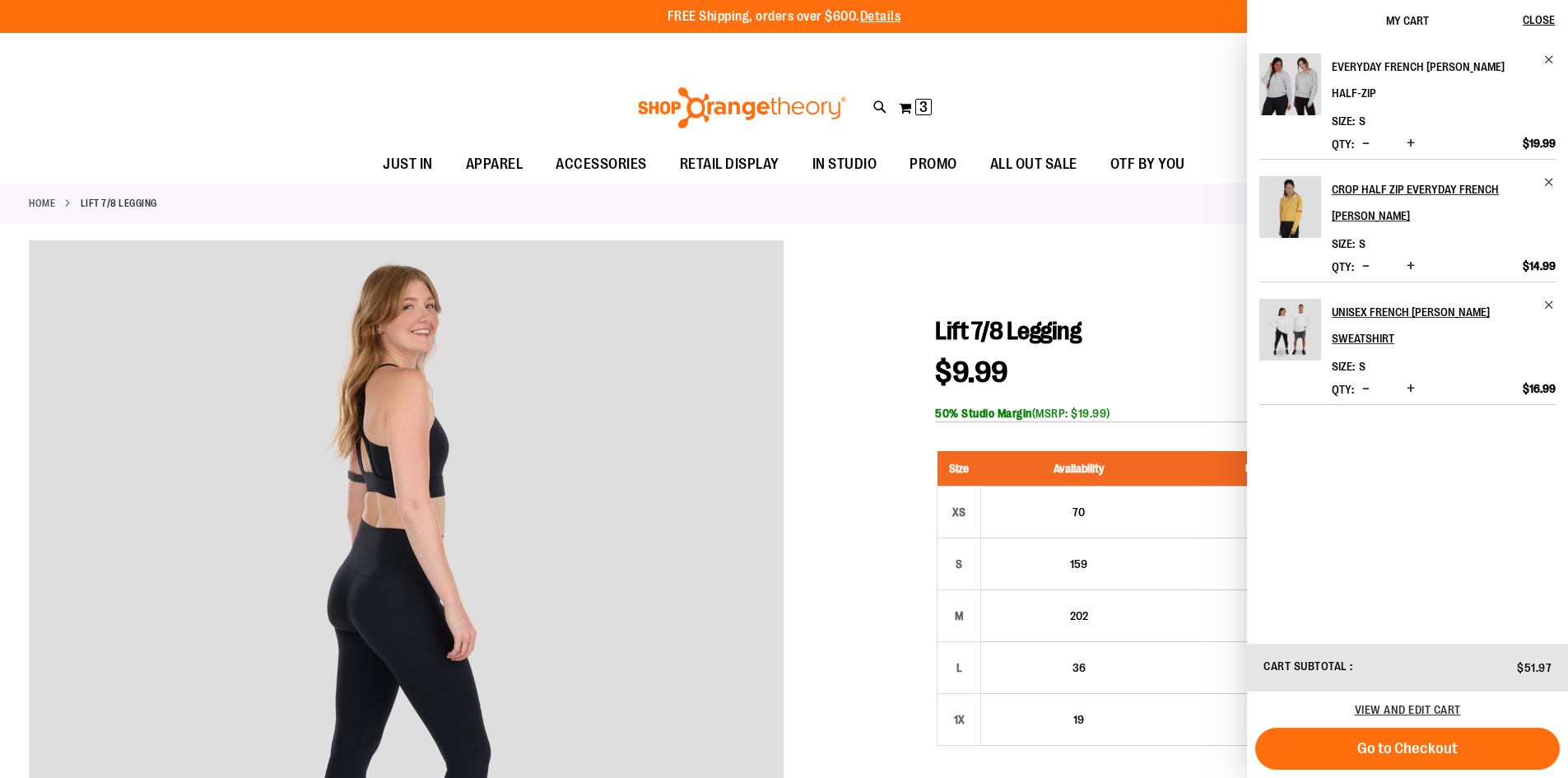
click at [1365, 64] on h2 "Everyday French [PERSON_NAME] Half-Zip" at bounding box center [1432, 80] width 202 height 53
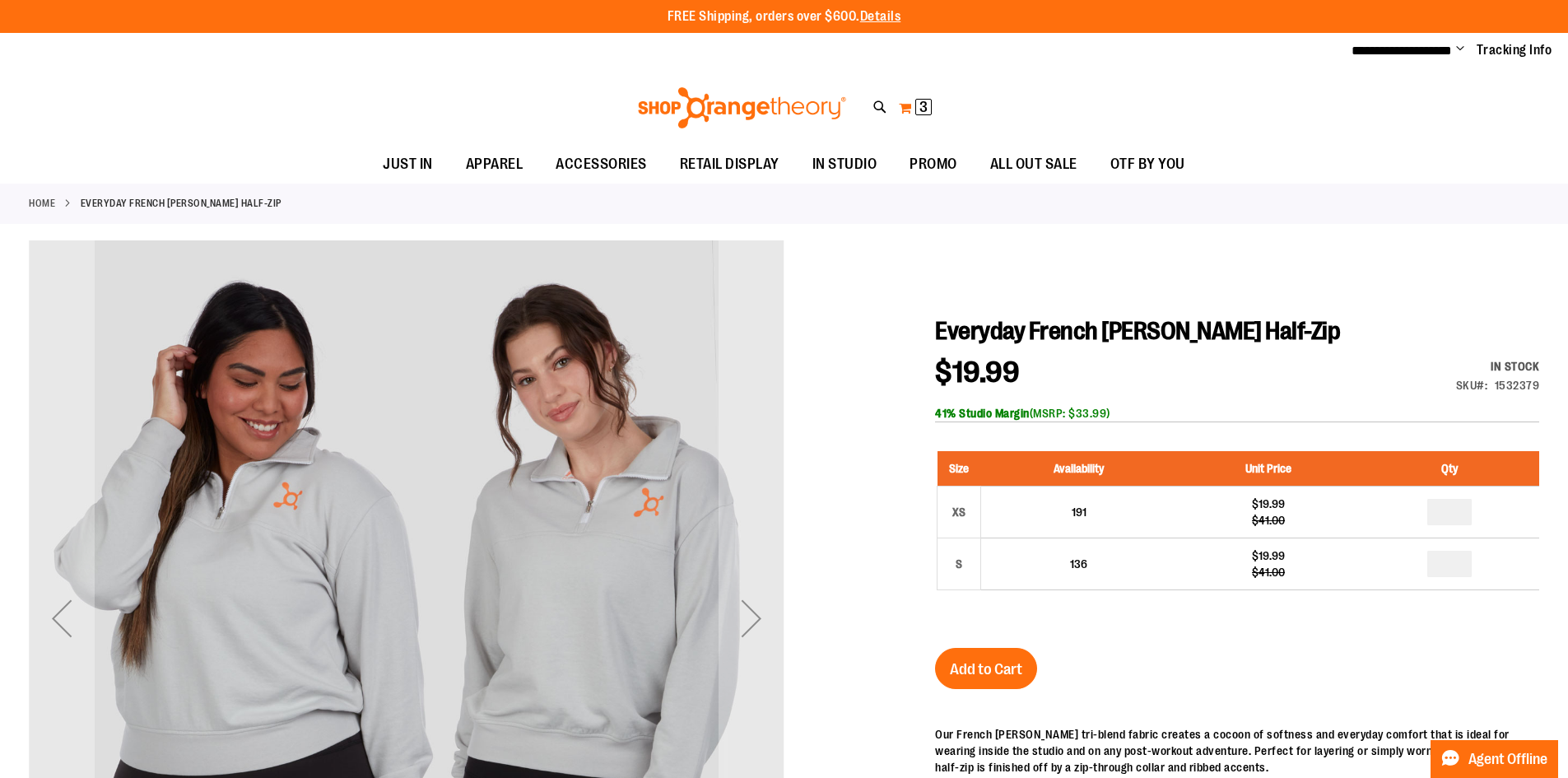
click at [907, 113] on button "My Cart 3 3 items" at bounding box center [915, 108] width 34 height 27
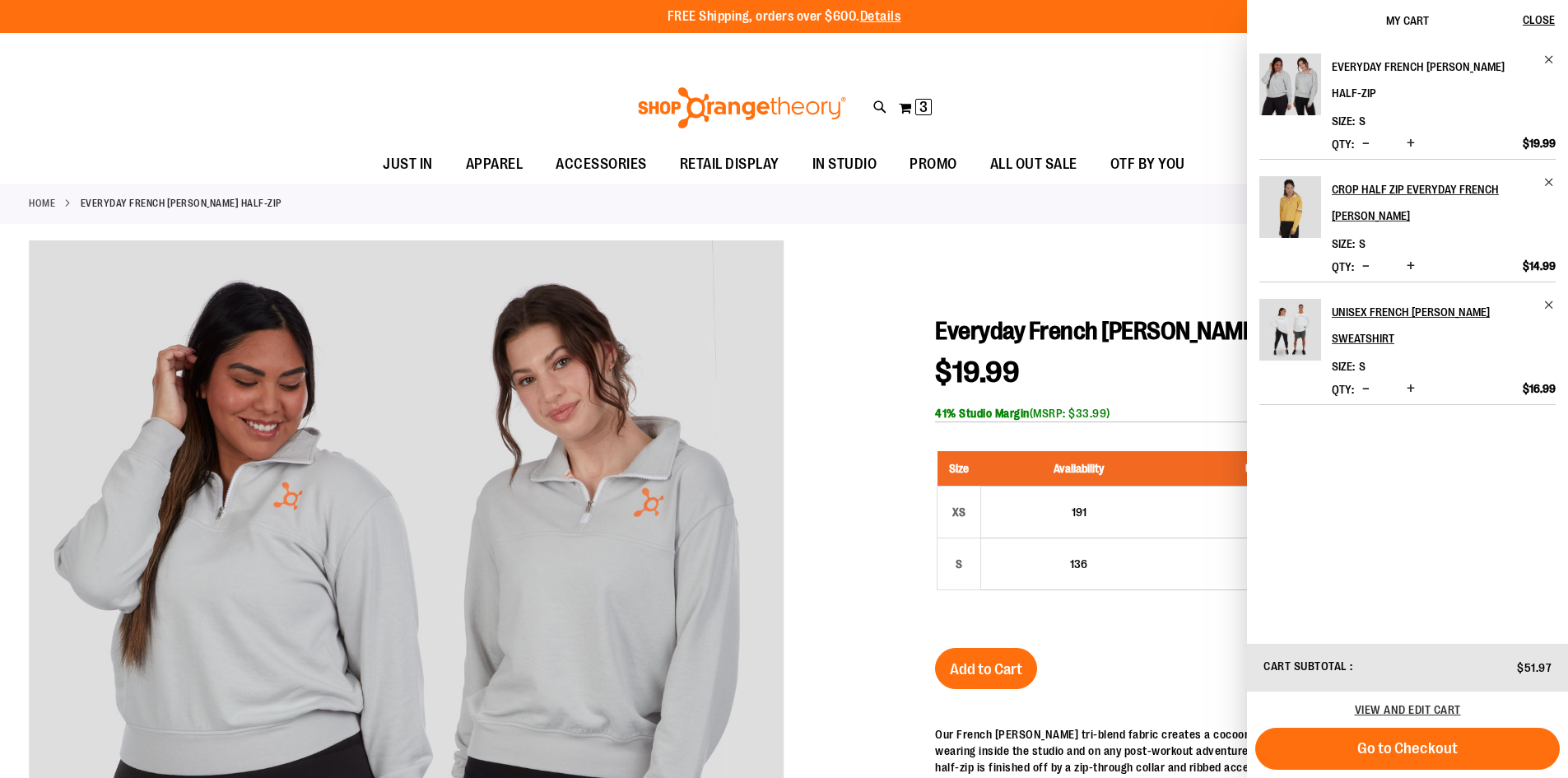
click at [1374, 67] on h2 "Everyday French [PERSON_NAME] Half-Zip" at bounding box center [1432, 80] width 202 height 53
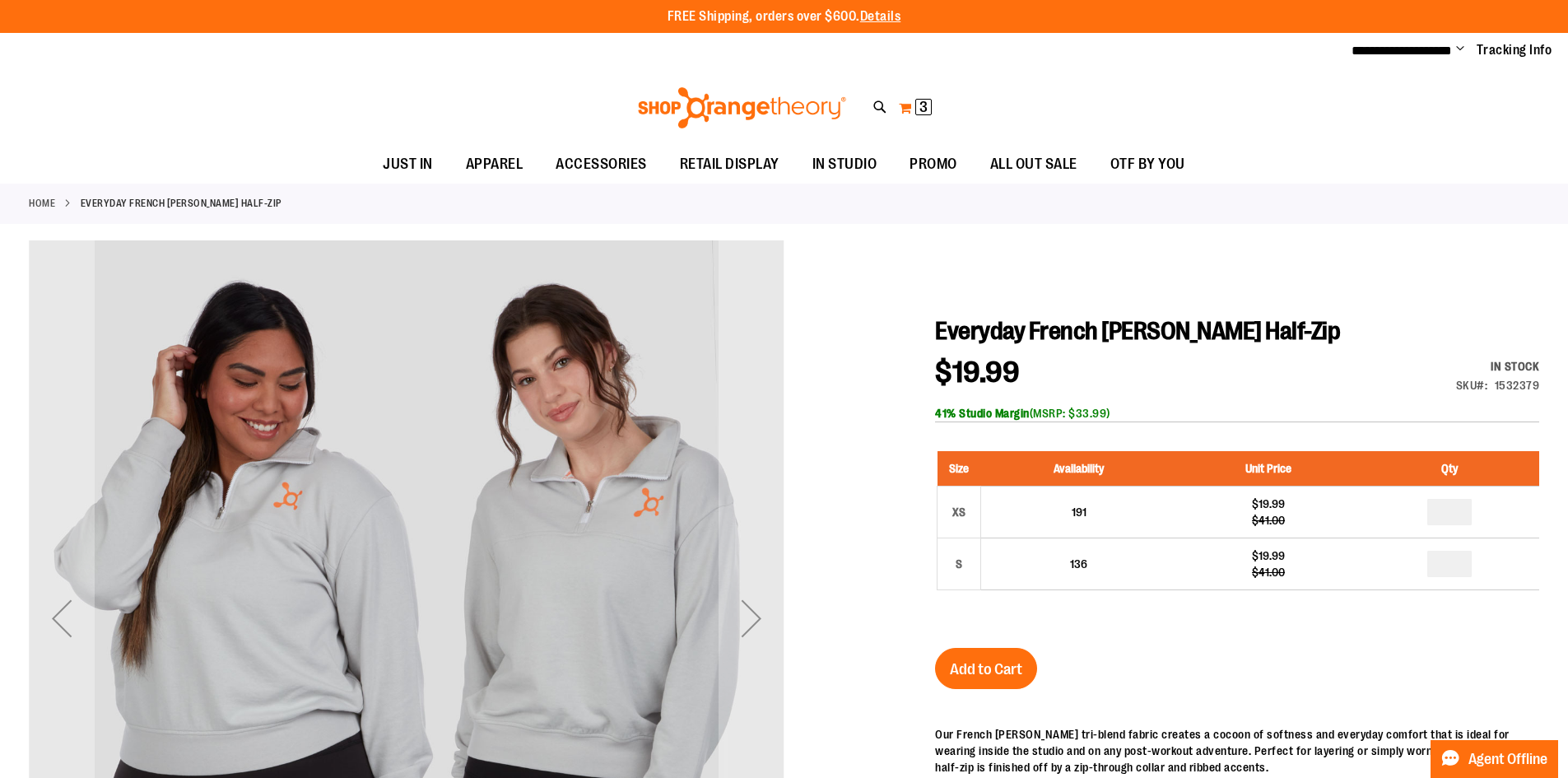
click at [911, 109] on button "My Cart 3 3 items" at bounding box center [915, 108] width 34 height 27
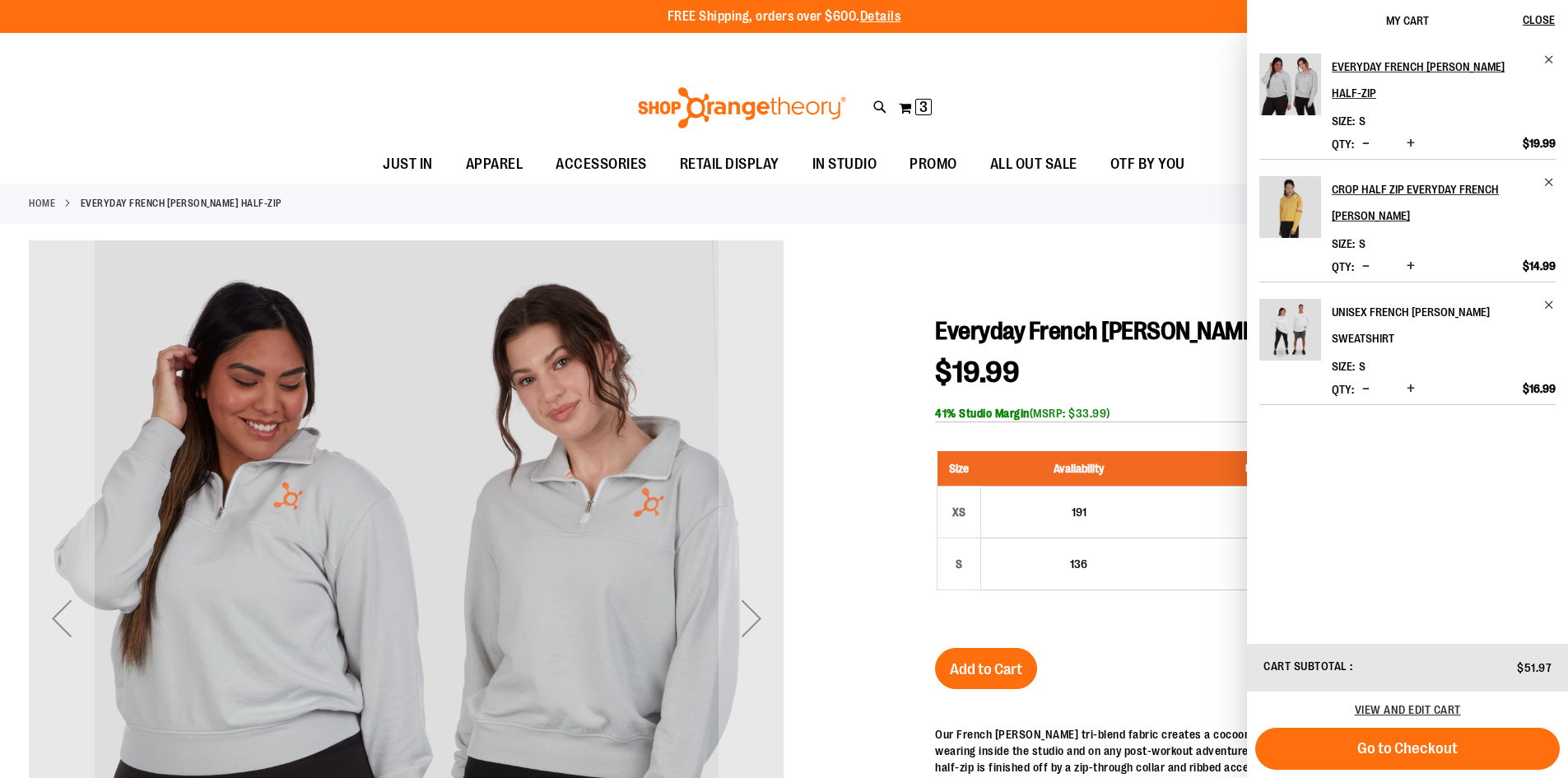
click at [1376, 298] on h2 "Unisex French [PERSON_NAME] Sweatshirt" at bounding box center [1432, 325] width 202 height 53
click at [1365, 309] on h2 "Unisex French [PERSON_NAME] Sweatshirt" at bounding box center [1432, 325] width 202 height 53
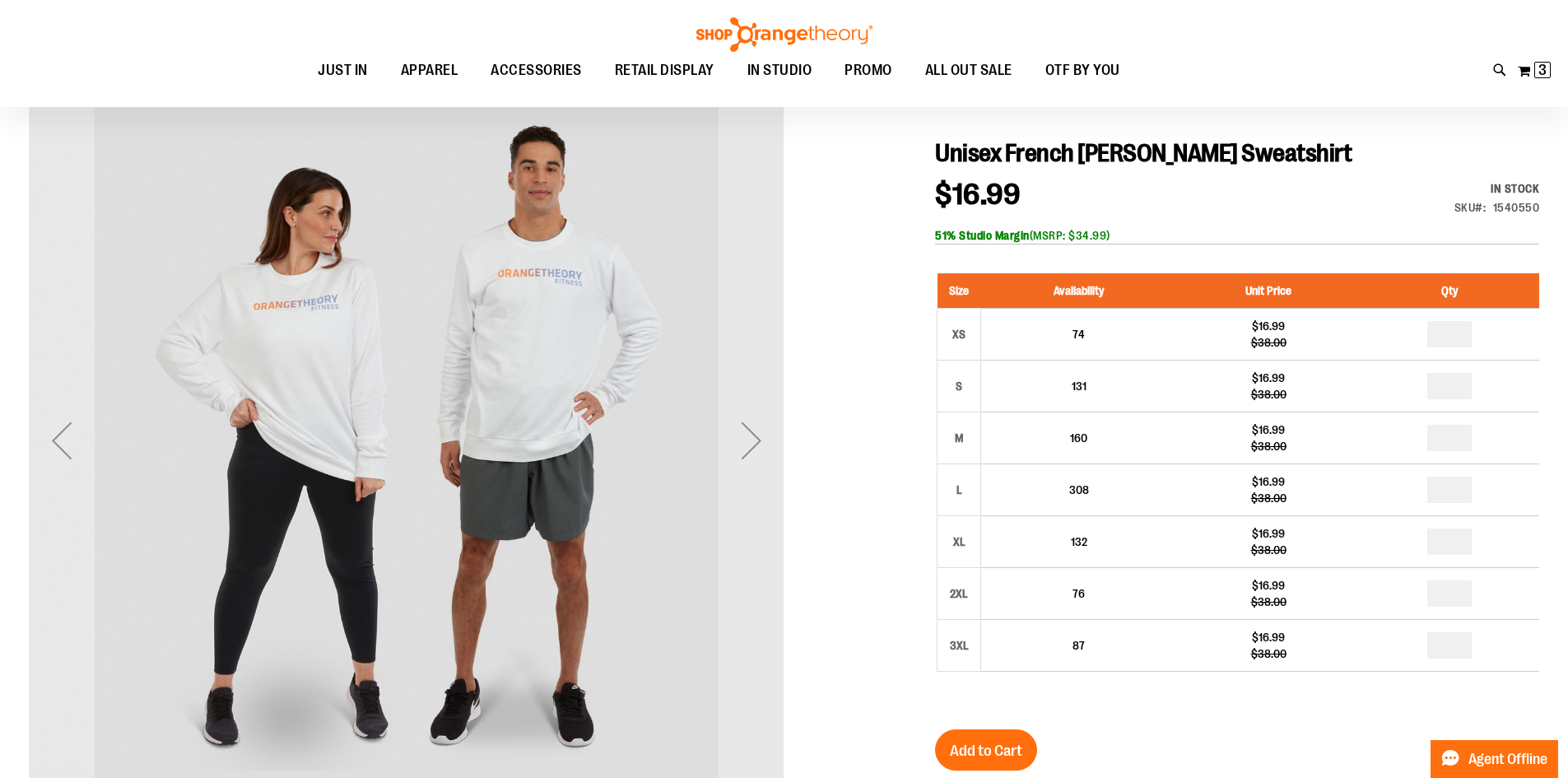
scroll to position [164, 0]
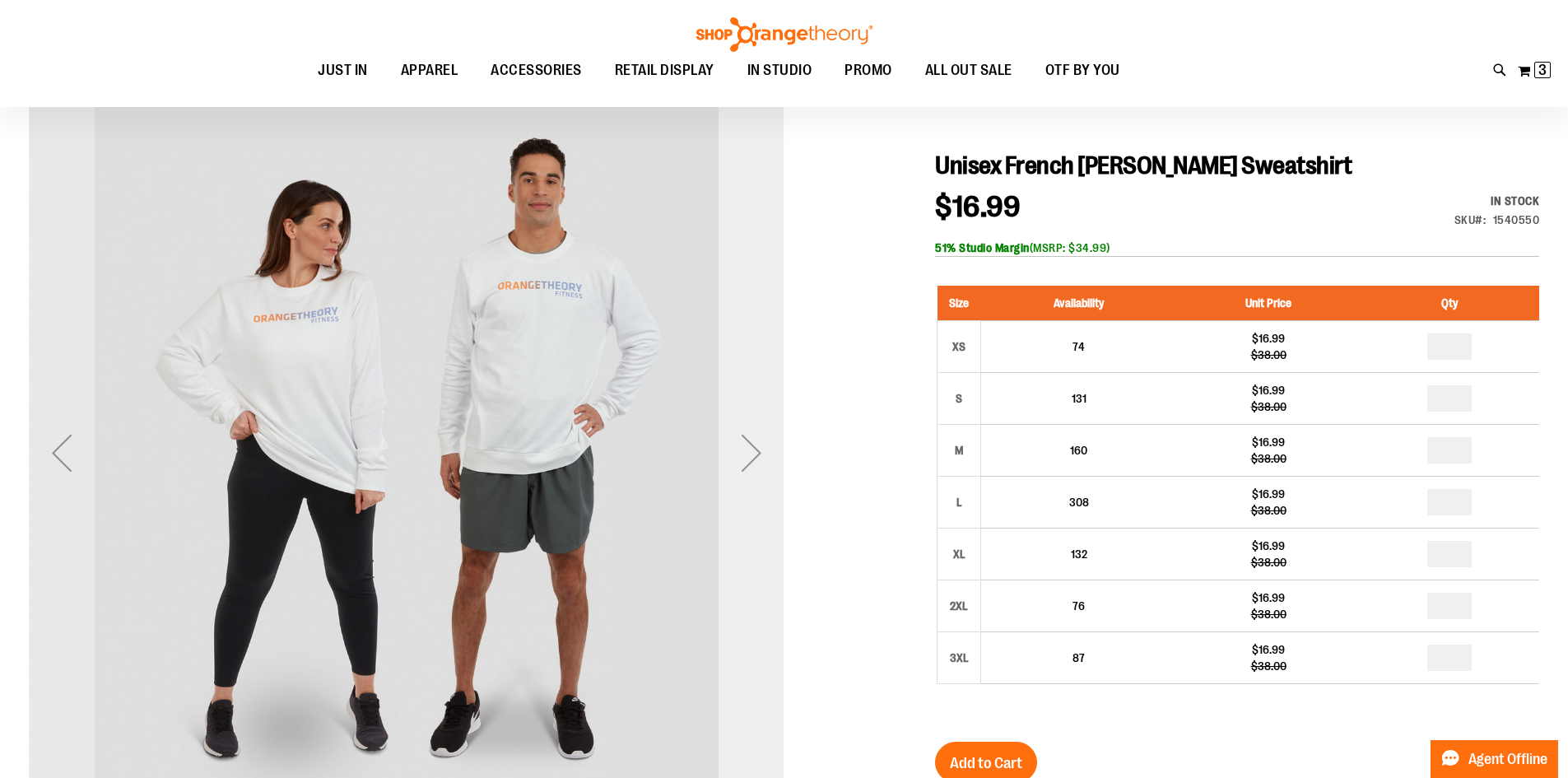
click at [752, 455] on div "Next" at bounding box center [751, 452] width 66 height 66
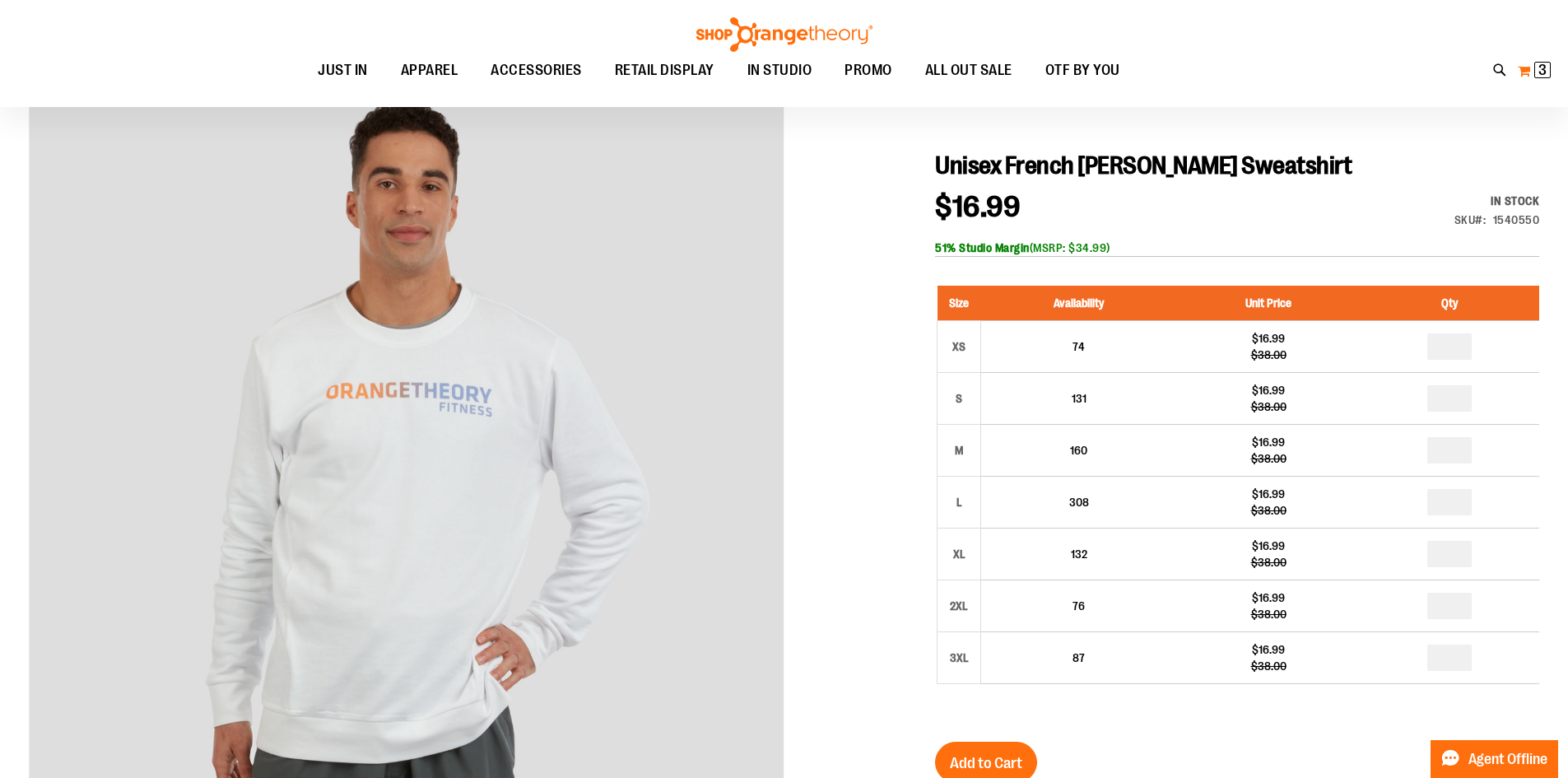
click at [1534, 74] on span "3 3 items" at bounding box center [1541, 69] width 16 height 16
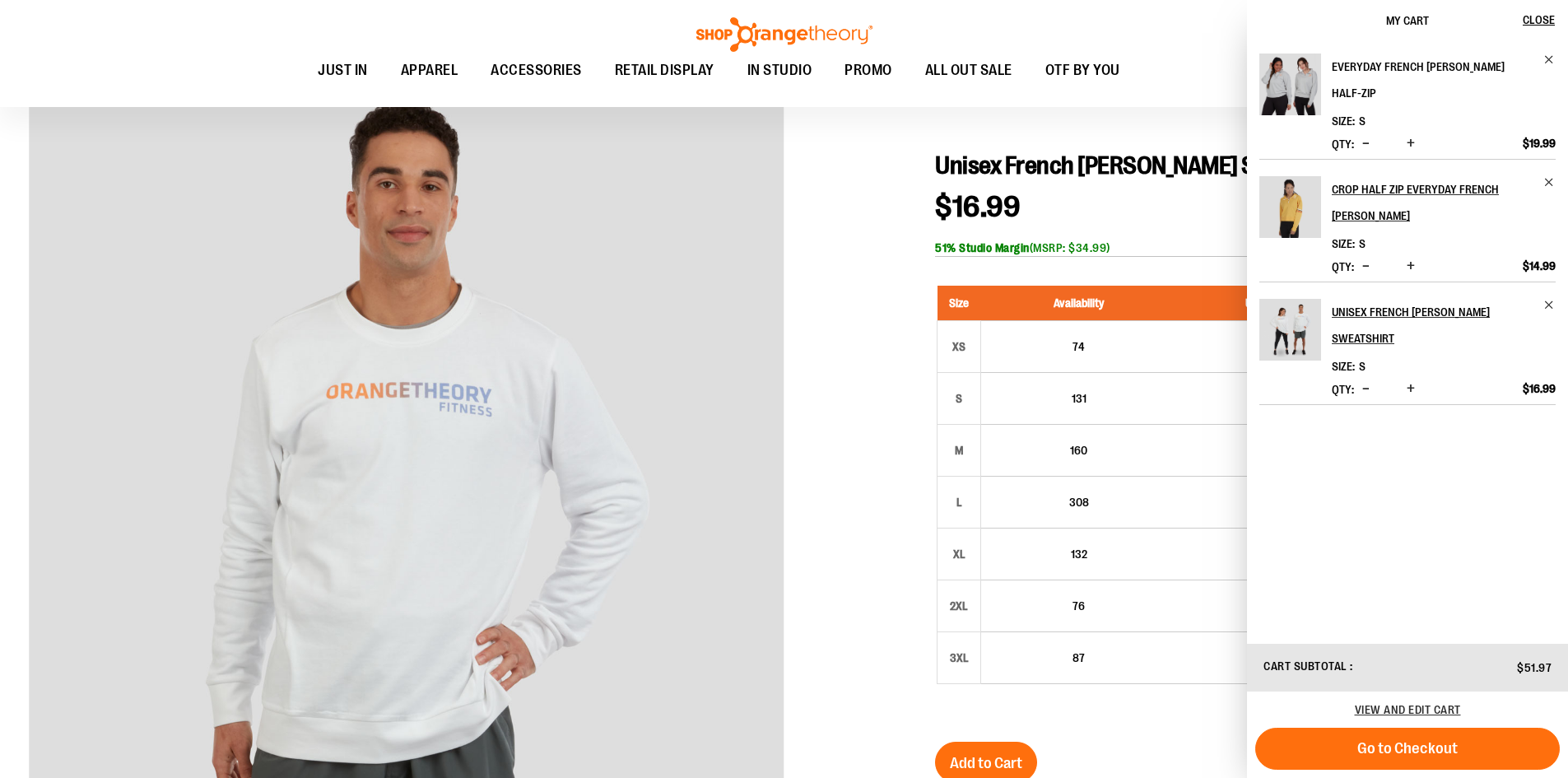
click at [1354, 65] on h2 "Everyday French [PERSON_NAME] Half-Zip" at bounding box center [1432, 80] width 202 height 53
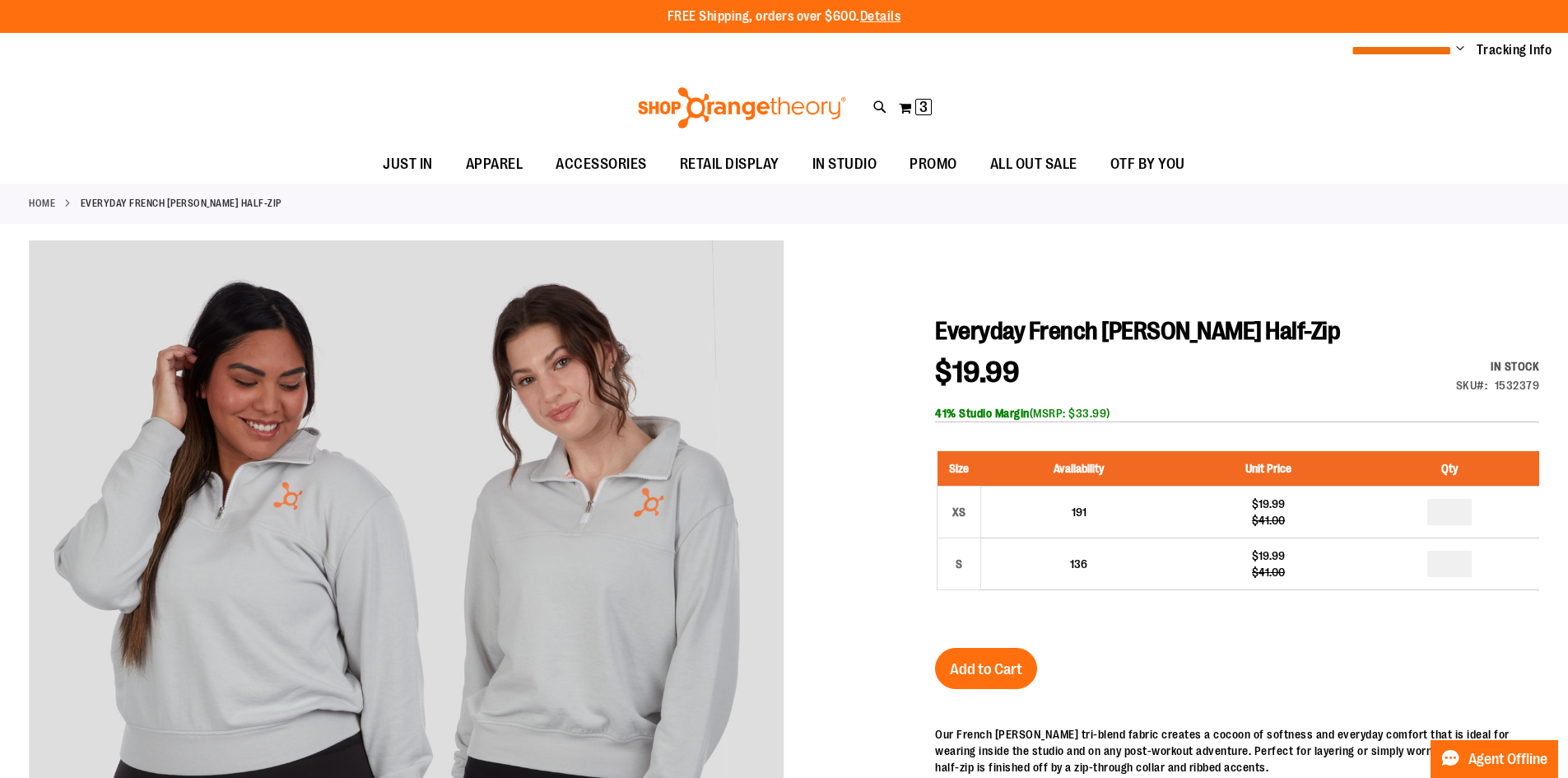
click at [1429, 51] on span "**********" at bounding box center [1401, 50] width 100 height 12
click at [908, 103] on button "My Cart 3 3 items" at bounding box center [915, 108] width 34 height 27
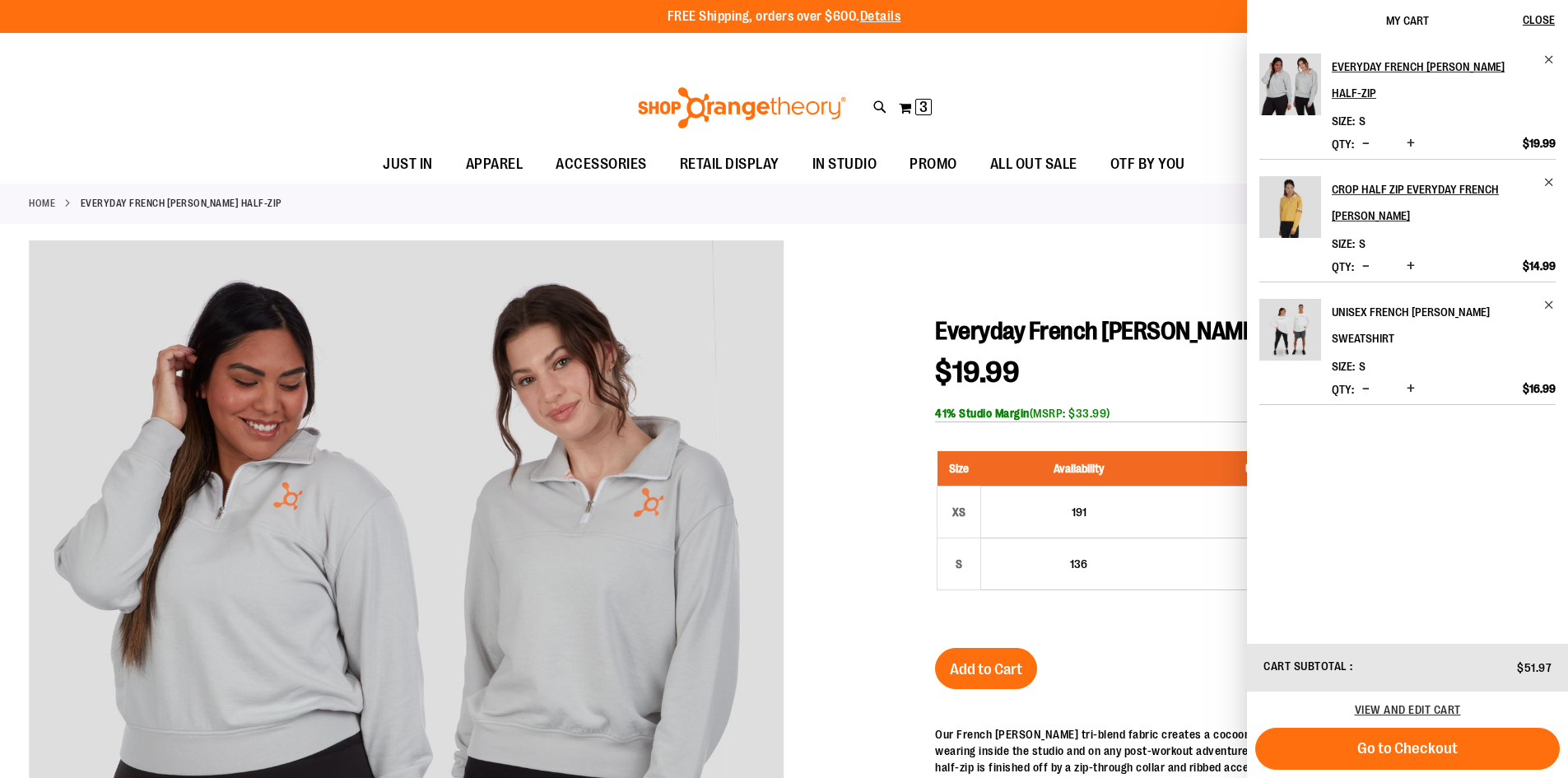
click at [1381, 298] on h2 "Unisex French [PERSON_NAME] Sweatshirt" at bounding box center [1432, 325] width 202 height 53
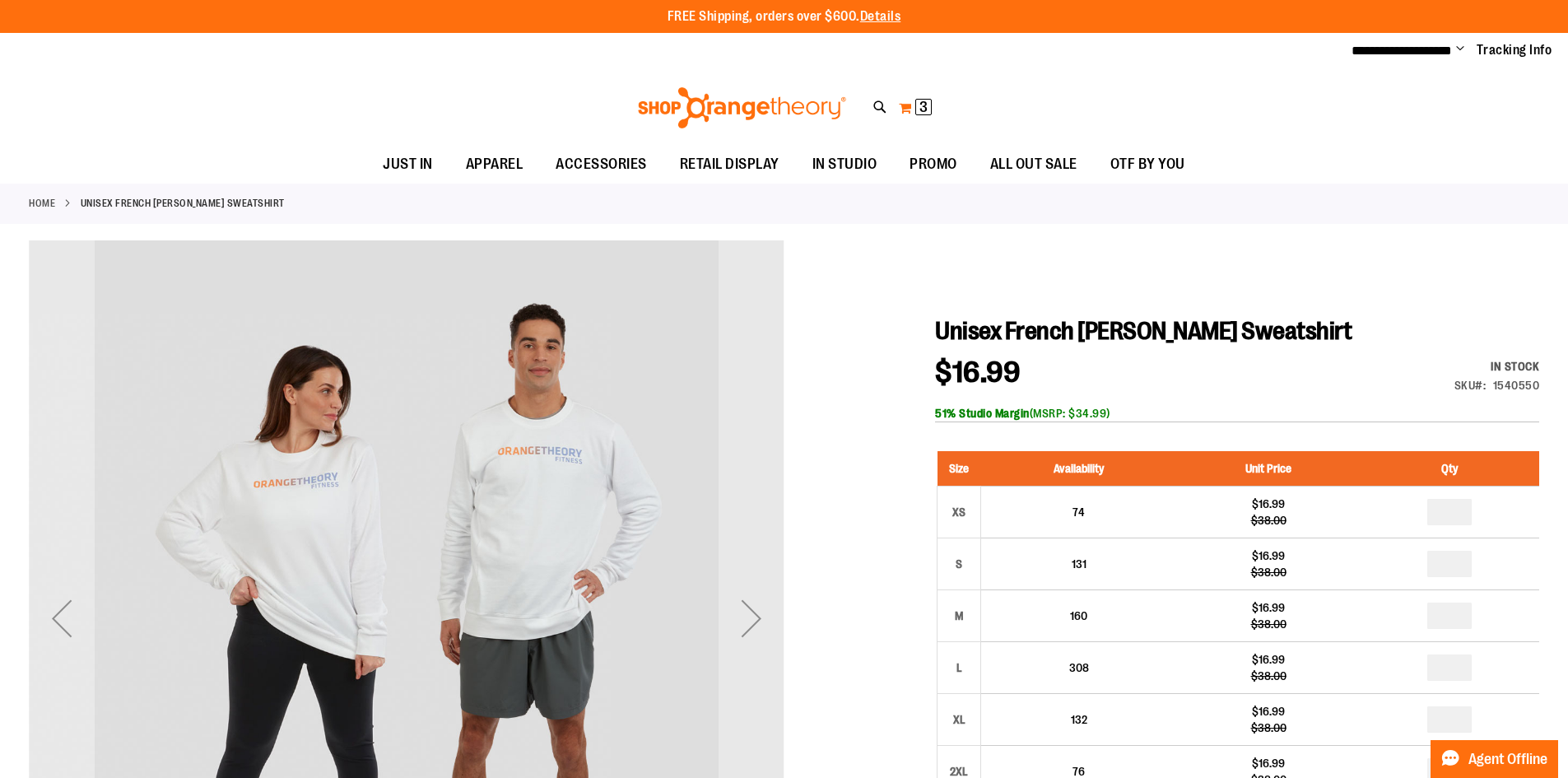
click at [918, 114] on span "3 3 items" at bounding box center [923, 107] width 16 height 16
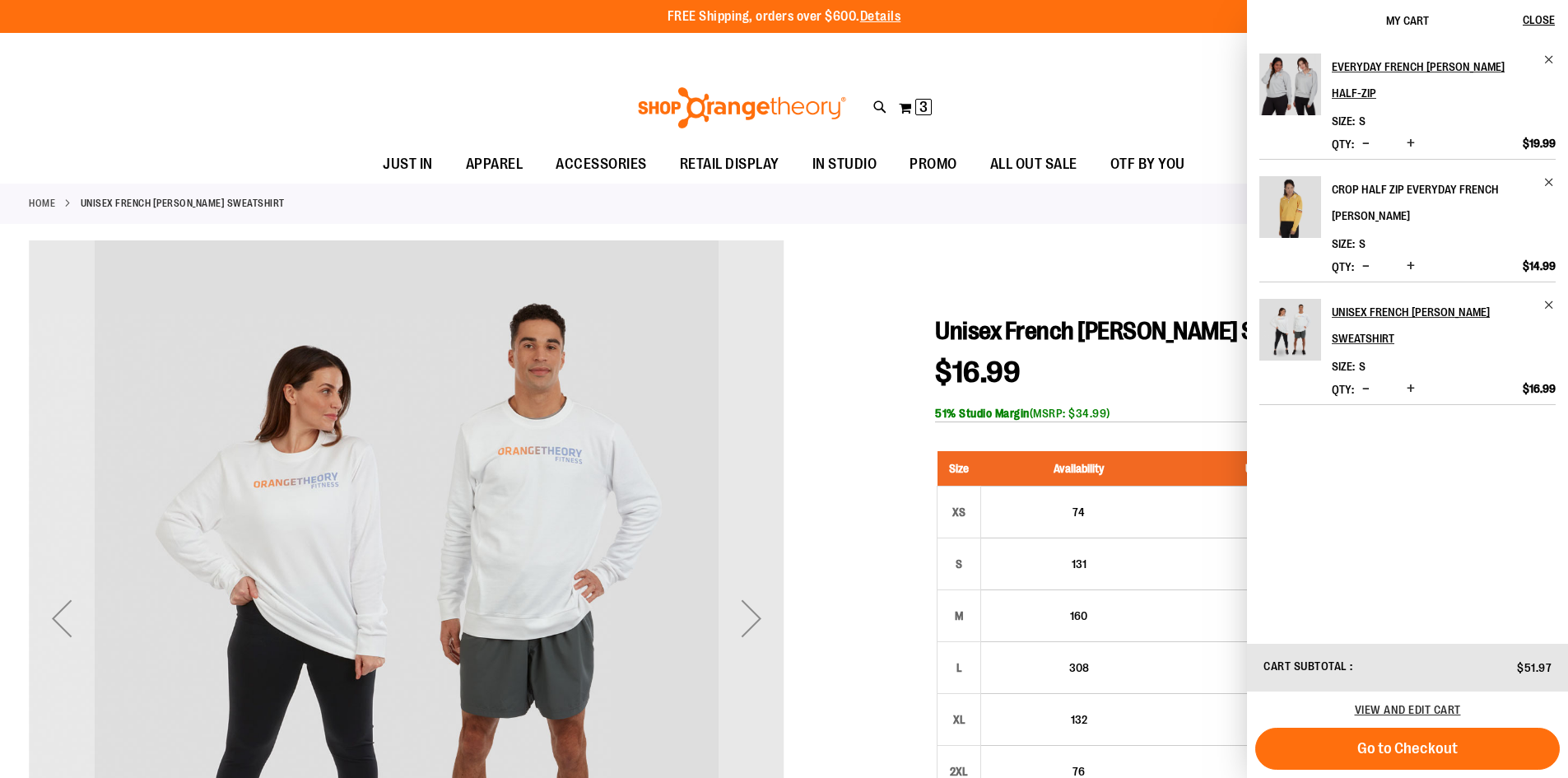
click at [1390, 176] on h2 "Crop Half Zip Everyday French [PERSON_NAME]" at bounding box center [1432, 203] width 202 height 53
click at [1387, 176] on h2 "Crop Half Zip Everyday French [PERSON_NAME]" at bounding box center [1432, 203] width 202 height 53
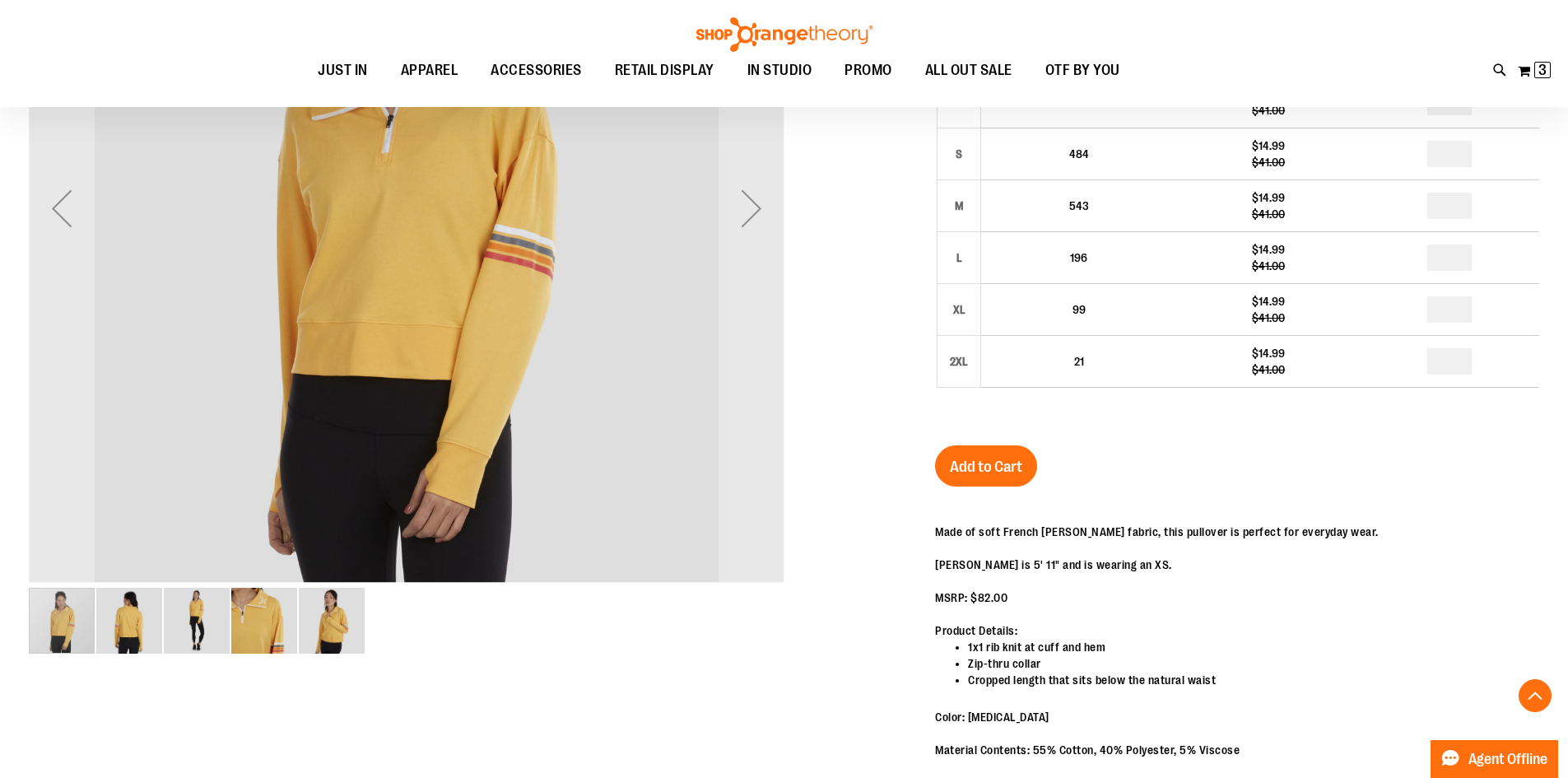
scroll to position [410, 0]
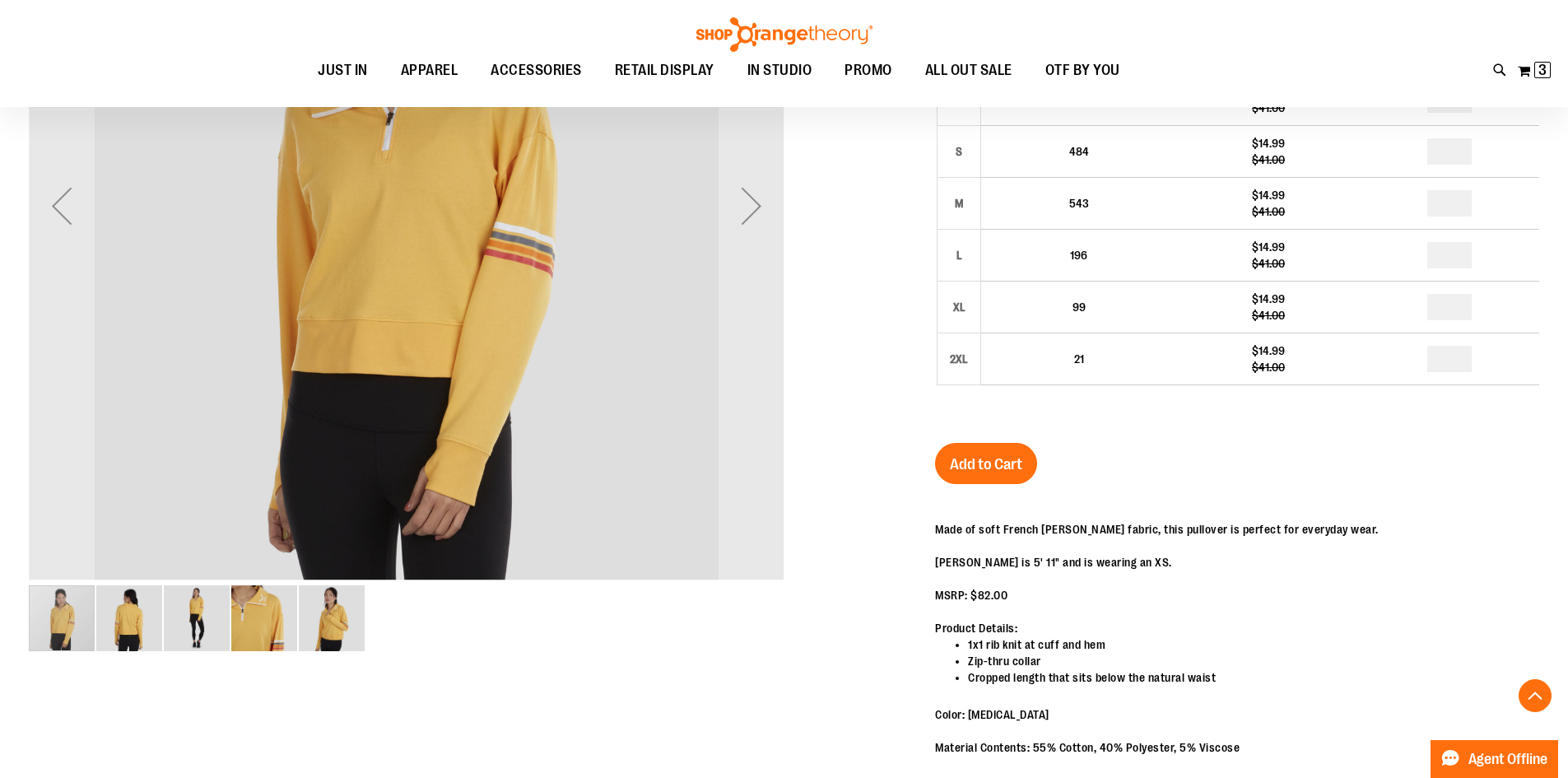
click at [186, 628] on img "image 3 of 5" at bounding box center [197, 617] width 66 height 66
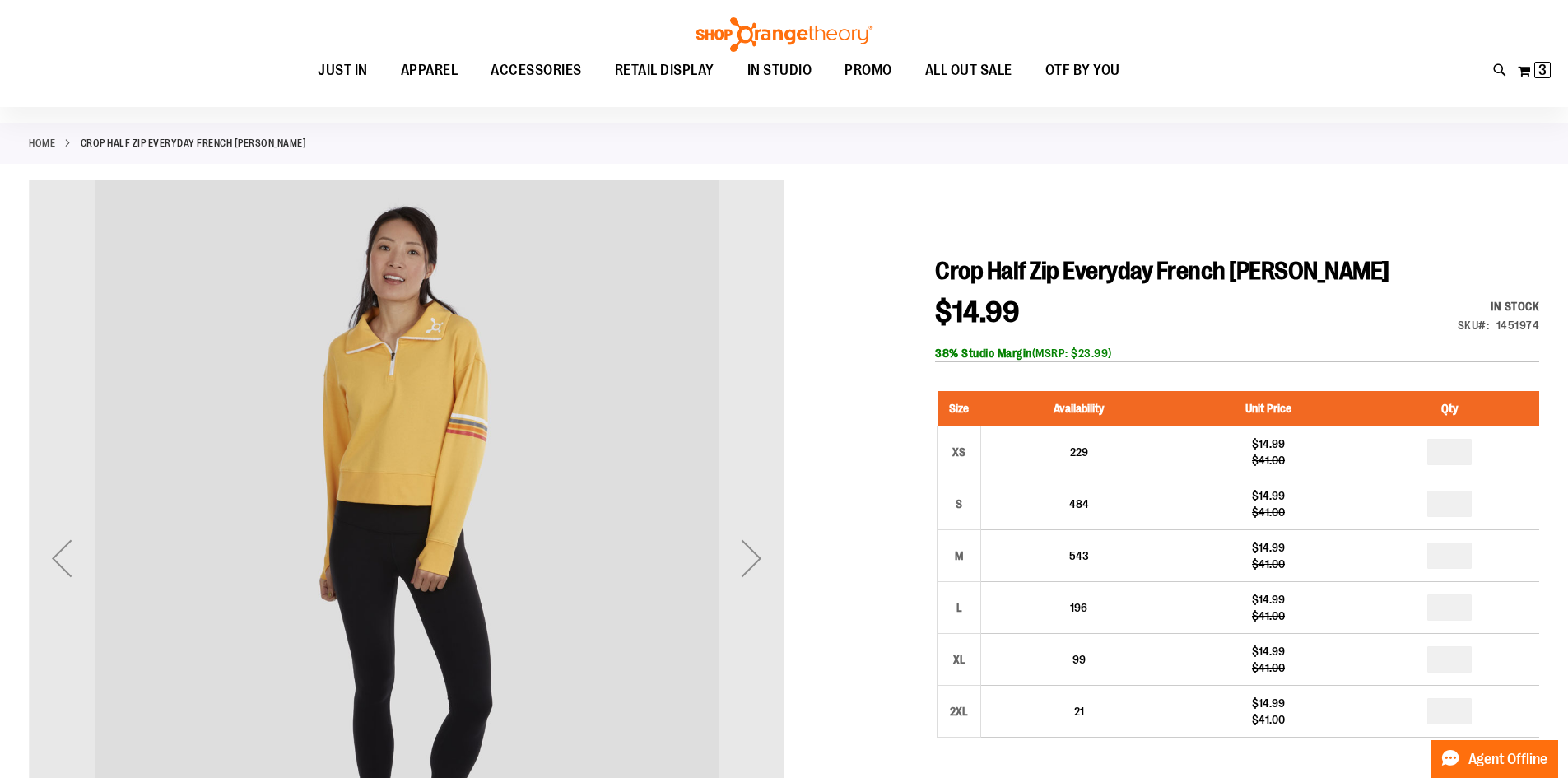
scroll to position [0, 0]
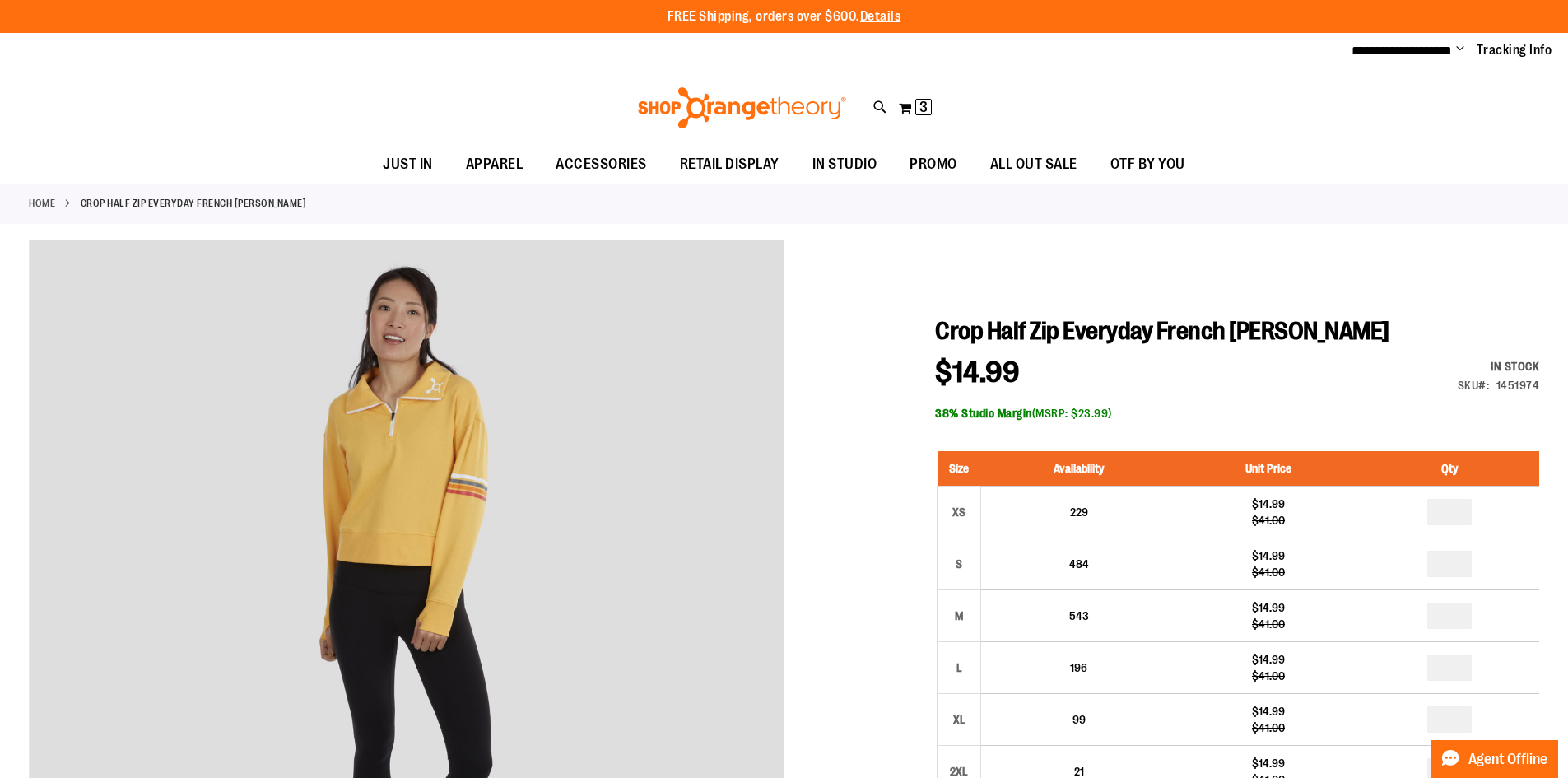
click at [1027, 86] on div "Toggle Nav Search Popular Suggestions Advanced Search" at bounding box center [784, 108] width 1568 height 76
click at [911, 110] on button "My Cart 3 3 items" at bounding box center [915, 108] width 34 height 27
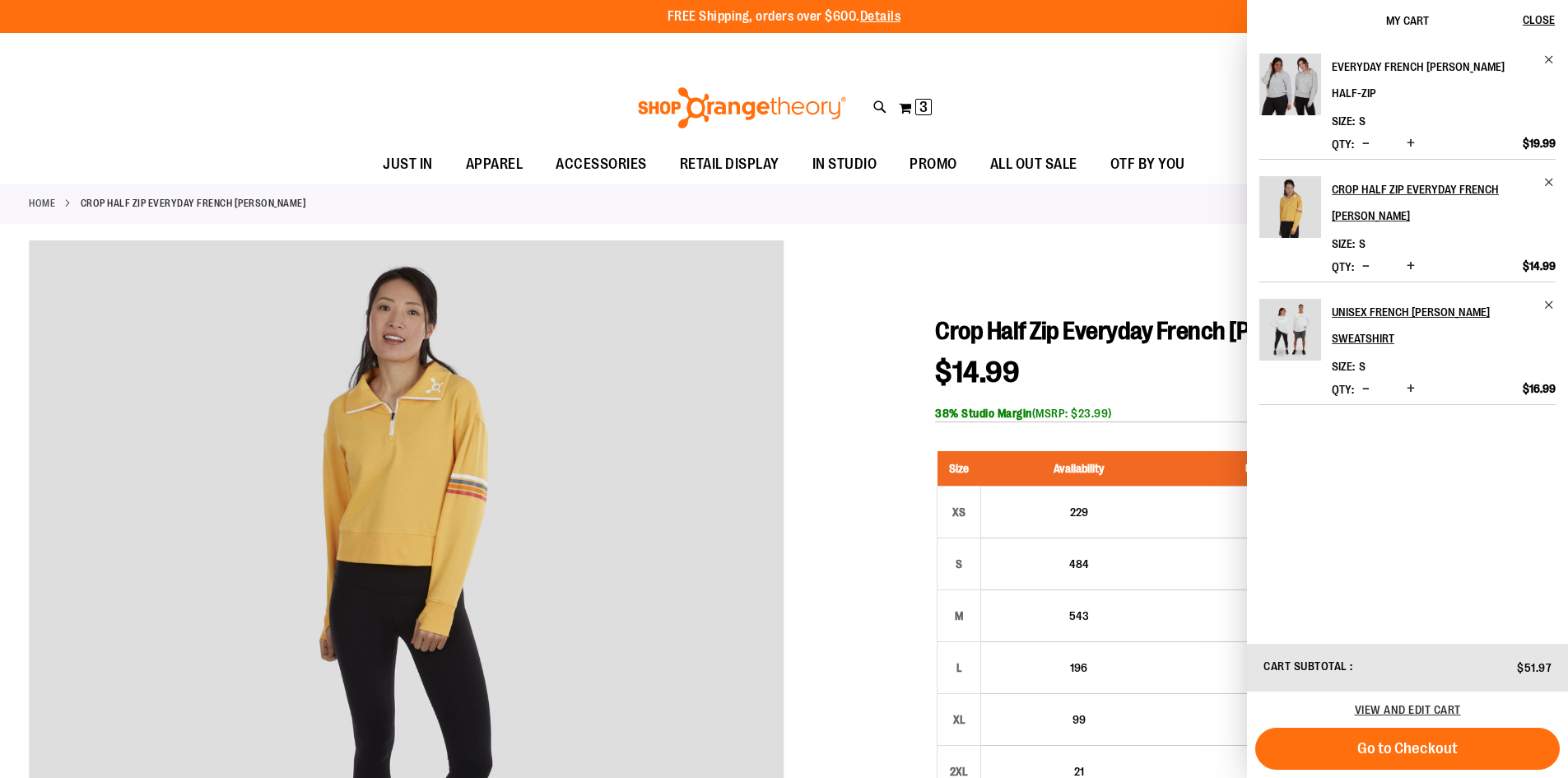
click at [1365, 62] on h2 "Everyday French [PERSON_NAME] Half-Zip" at bounding box center [1432, 80] width 202 height 53
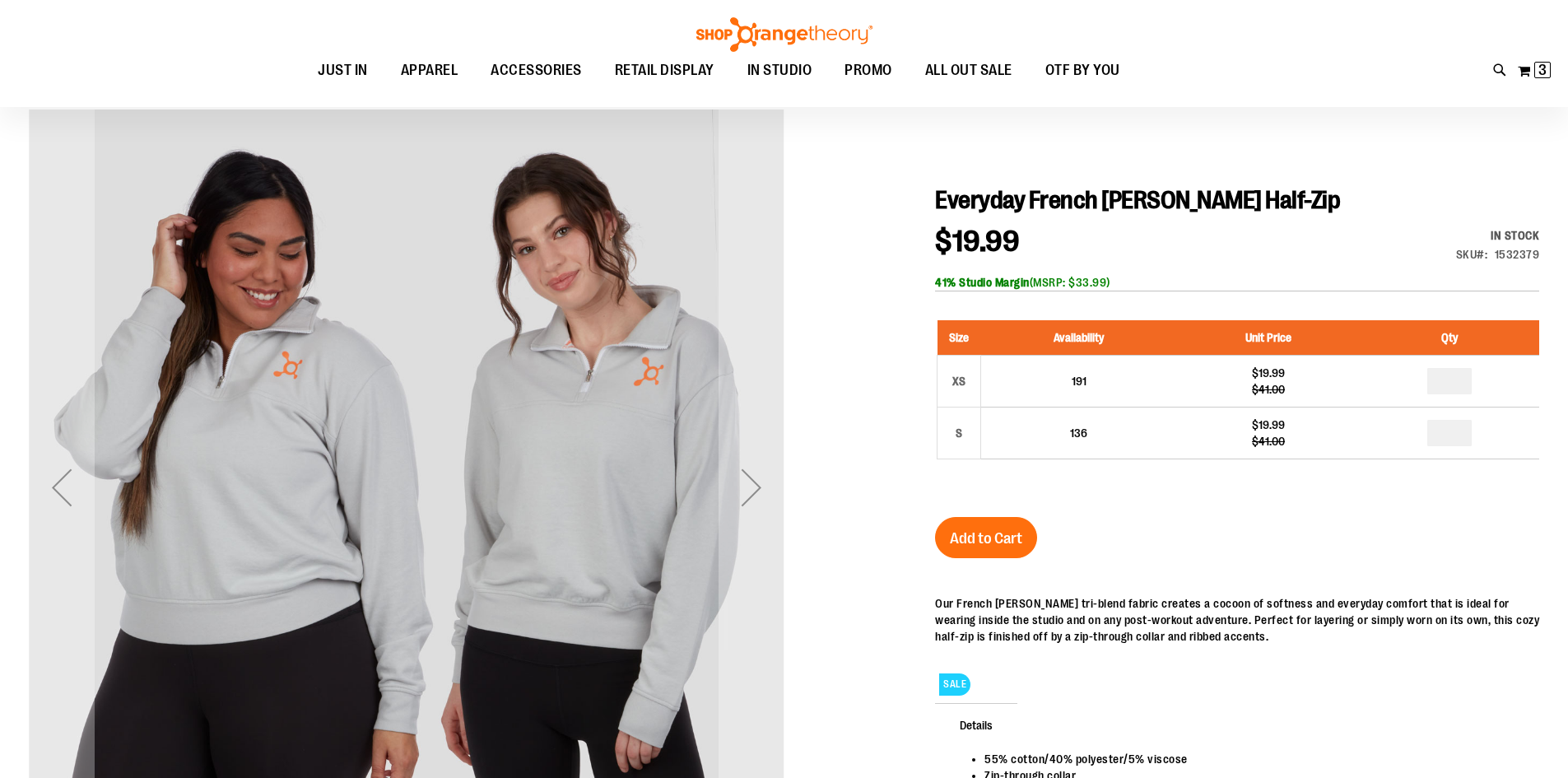
scroll to position [137, 0]
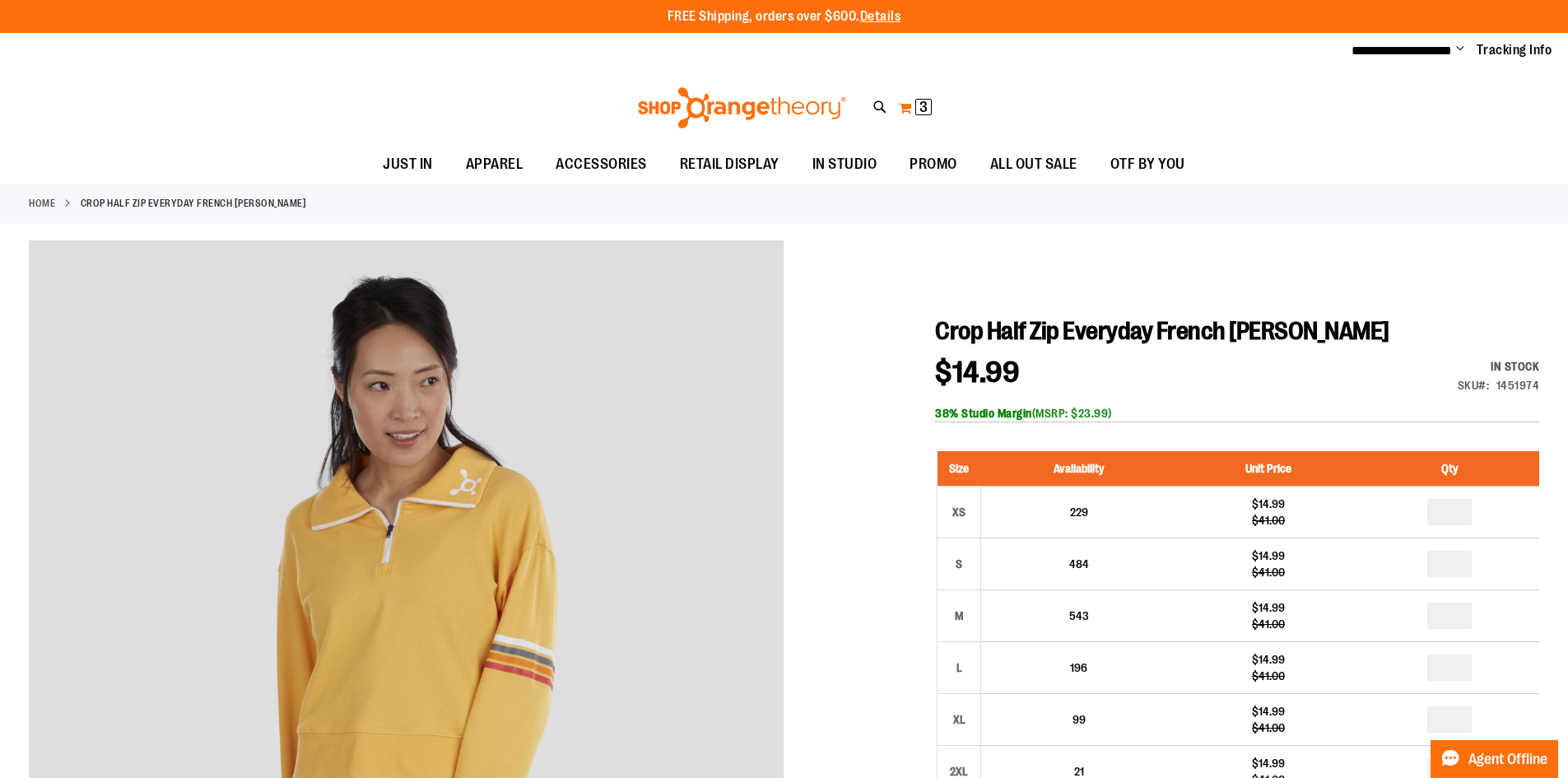
click at [922, 104] on span "3" at bounding box center [923, 107] width 9 height 16
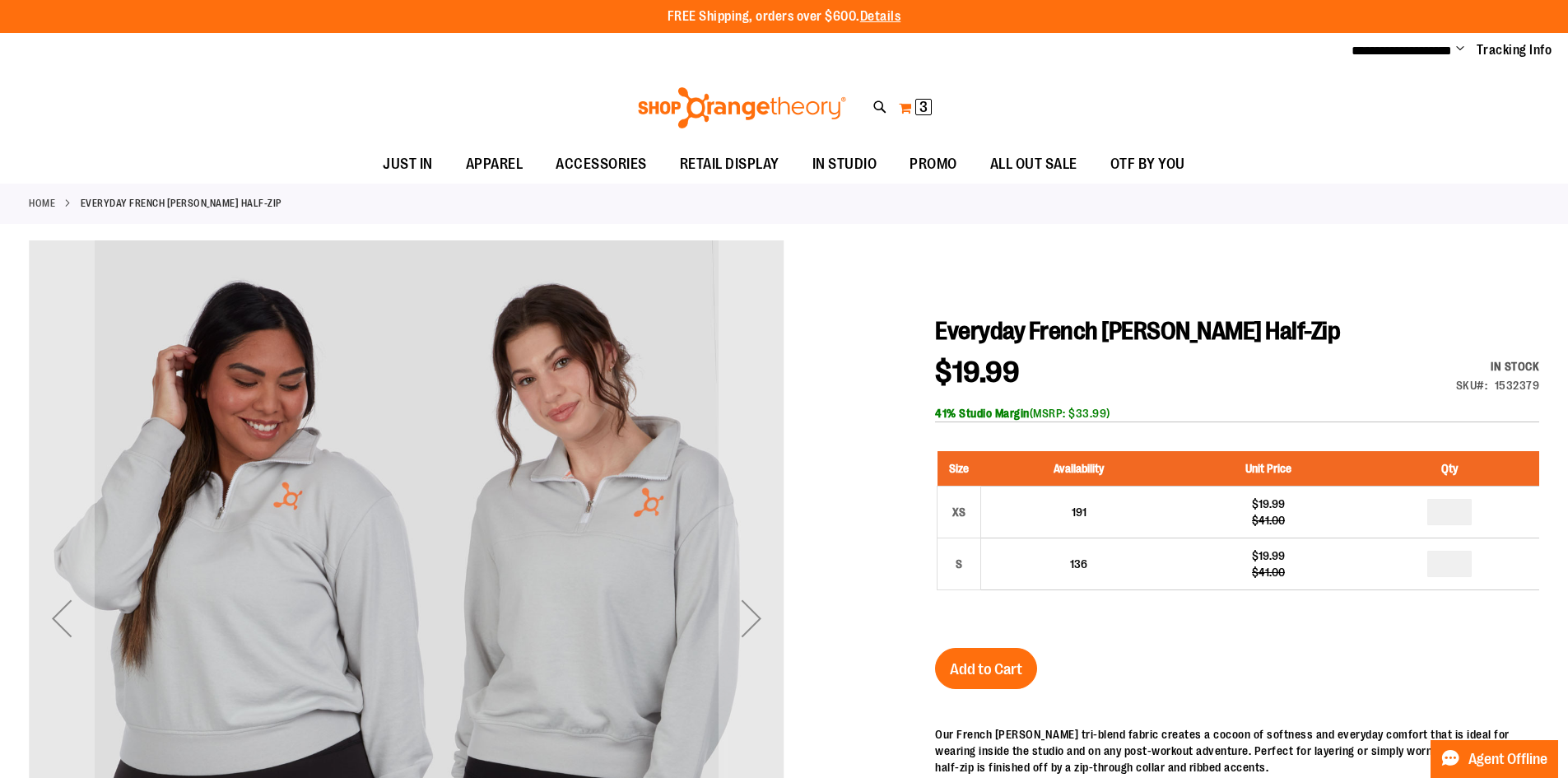
click at [917, 101] on span "3 3 items" at bounding box center [923, 107] width 16 height 16
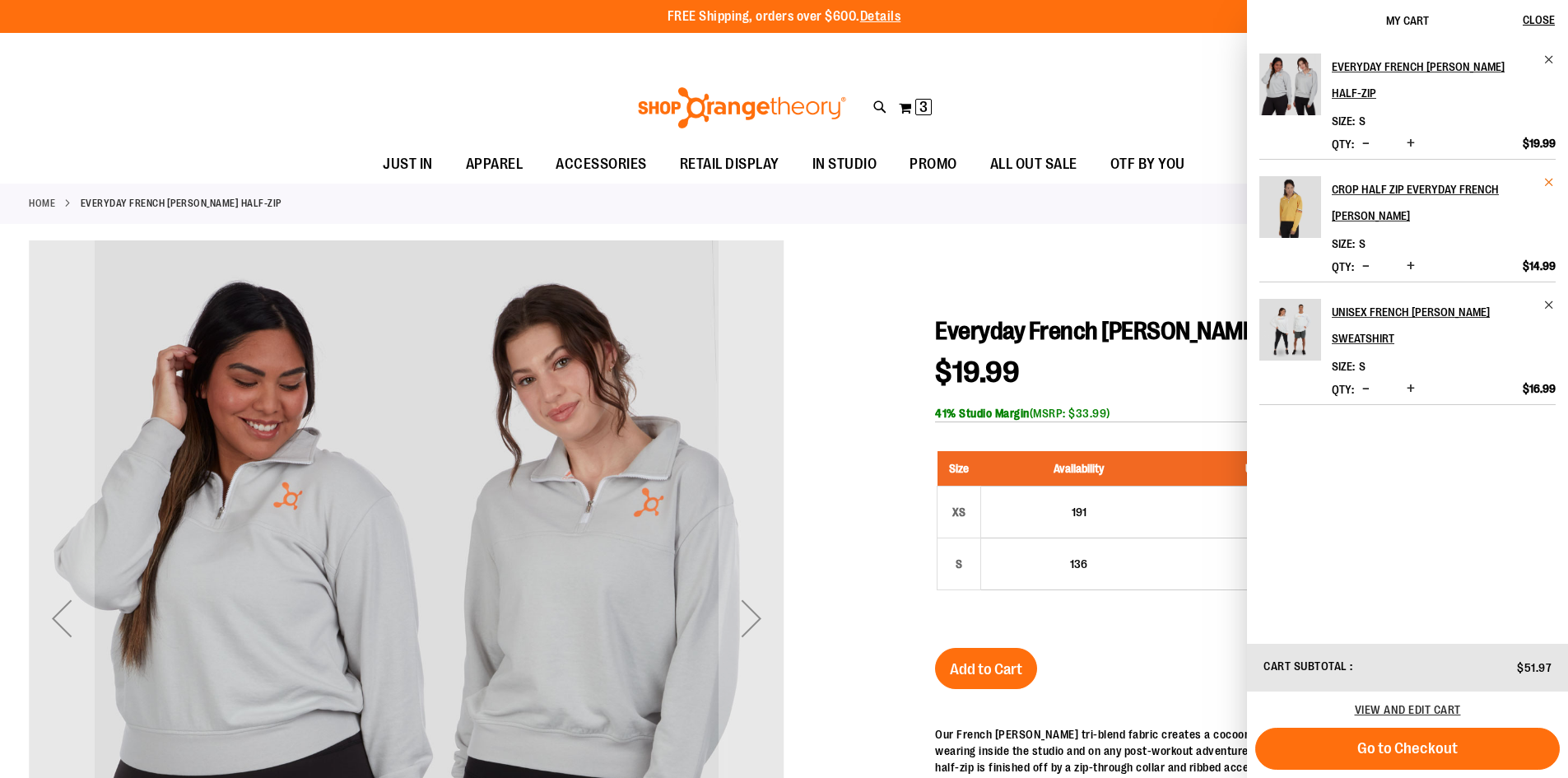
click at [1550, 176] on span "Remove item" at bounding box center [1549, 182] width 12 height 12
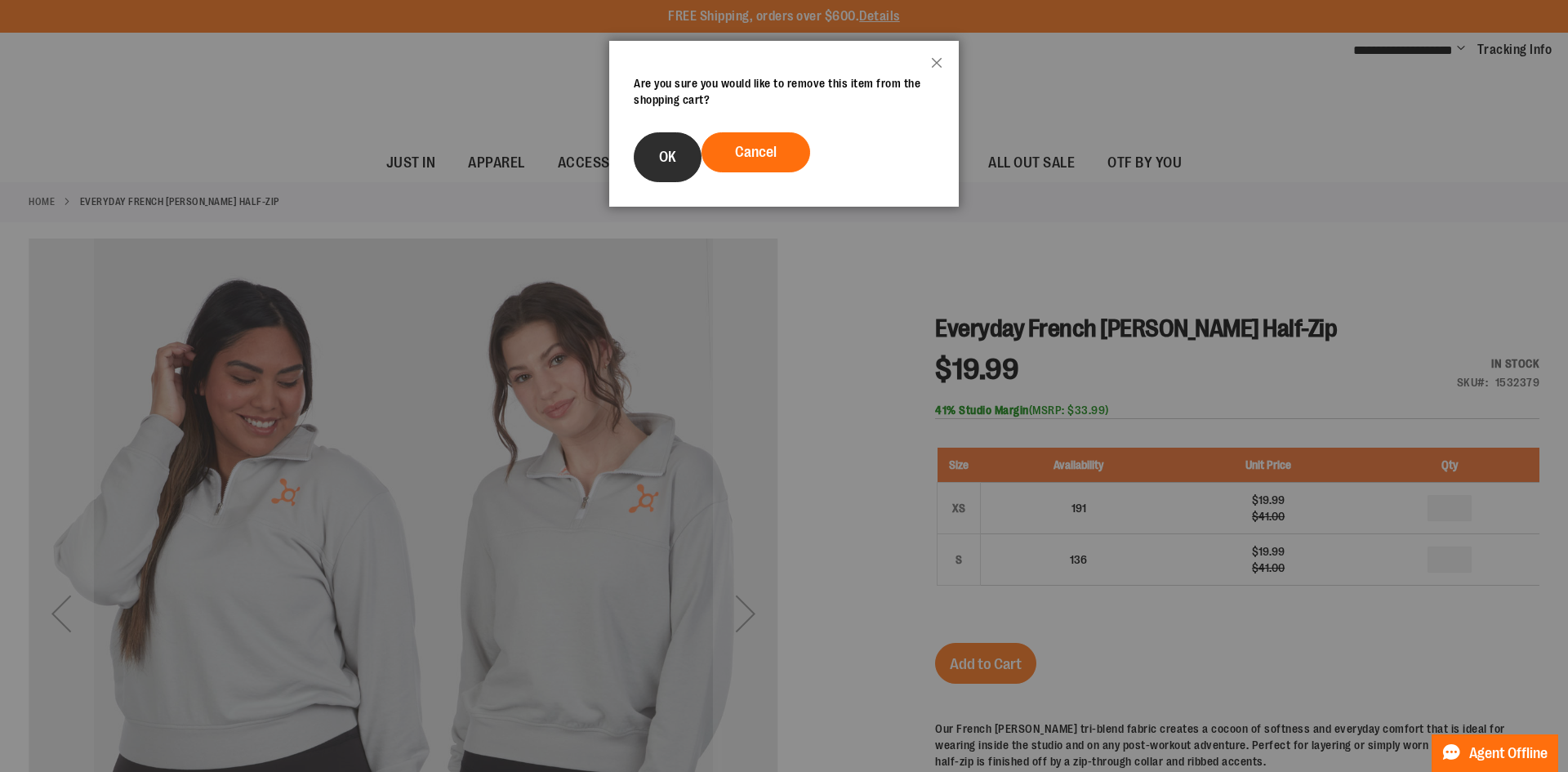
click at [664, 157] on span "OK" at bounding box center [668, 156] width 17 height 16
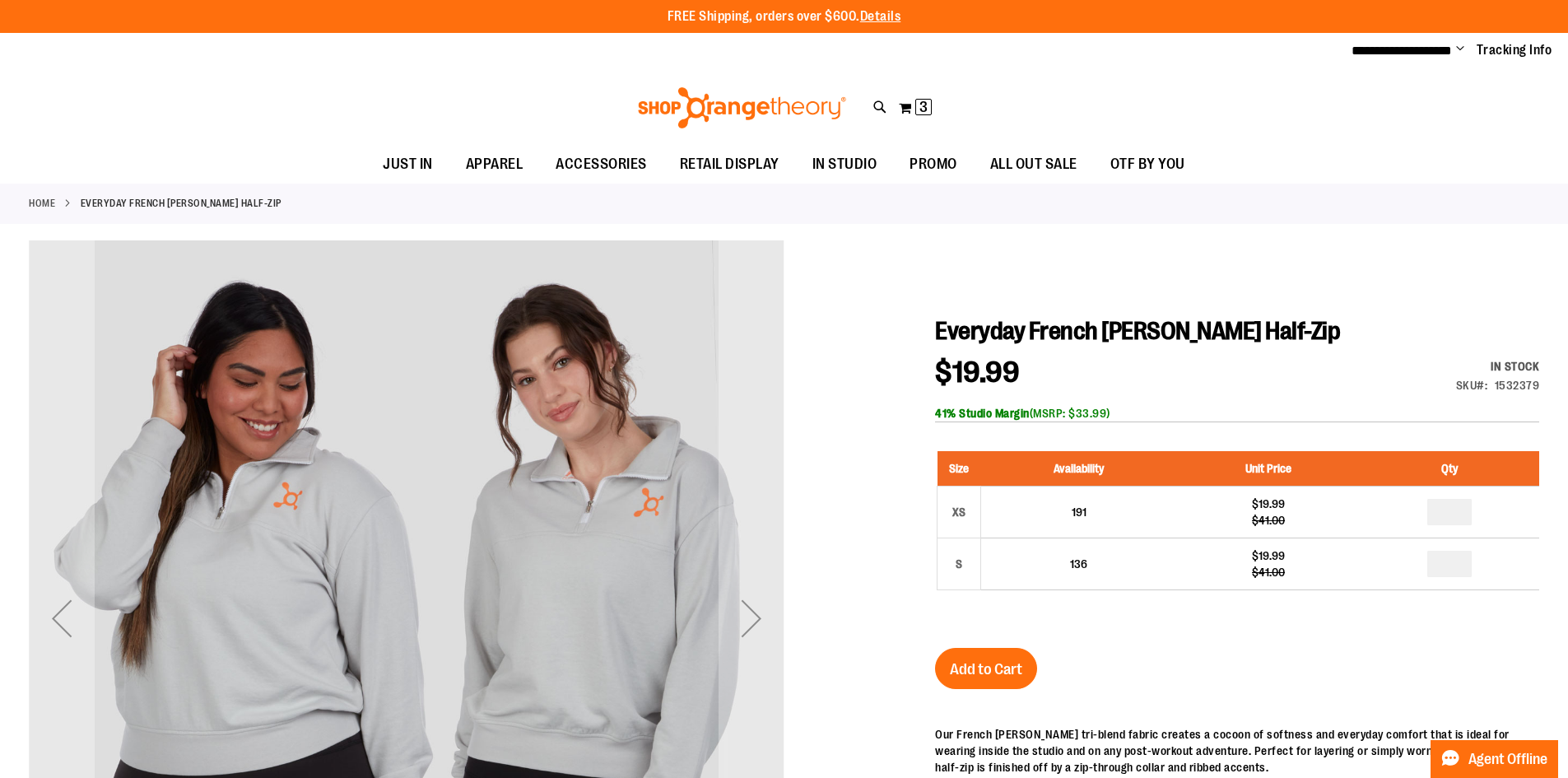
click at [898, 101] on div "My Cart 3 3 items My Cart 3 My Cart Close Recently added item(s) Everyday Frenc…" at bounding box center [915, 108] width 34 height 27
click at [912, 100] on button "My Cart 3 3 items" at bounding box center [915, 108] width 34 height 27
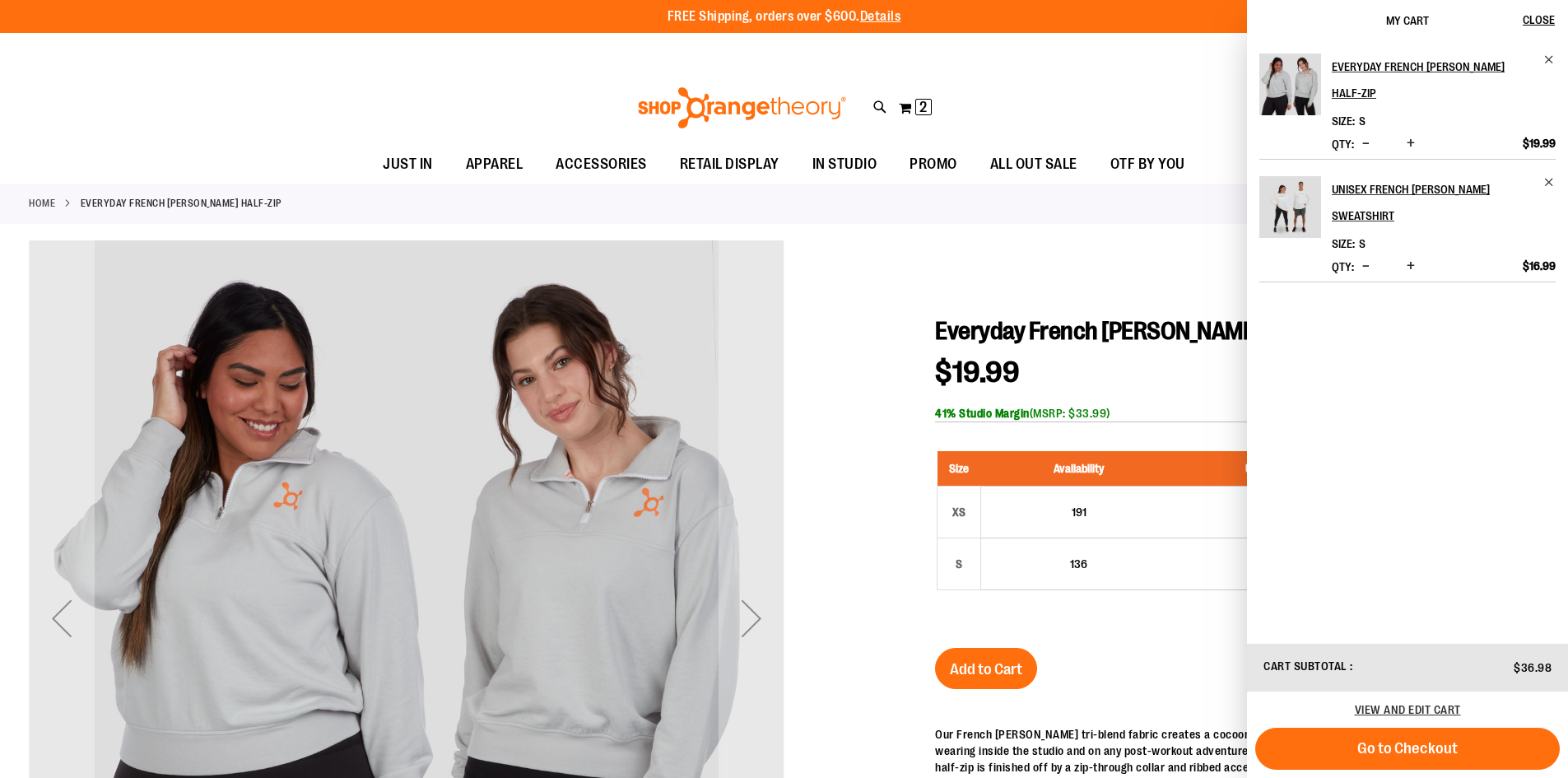
click at [929, 280] on div at bounding box center [784, 663] width 1510 height 846
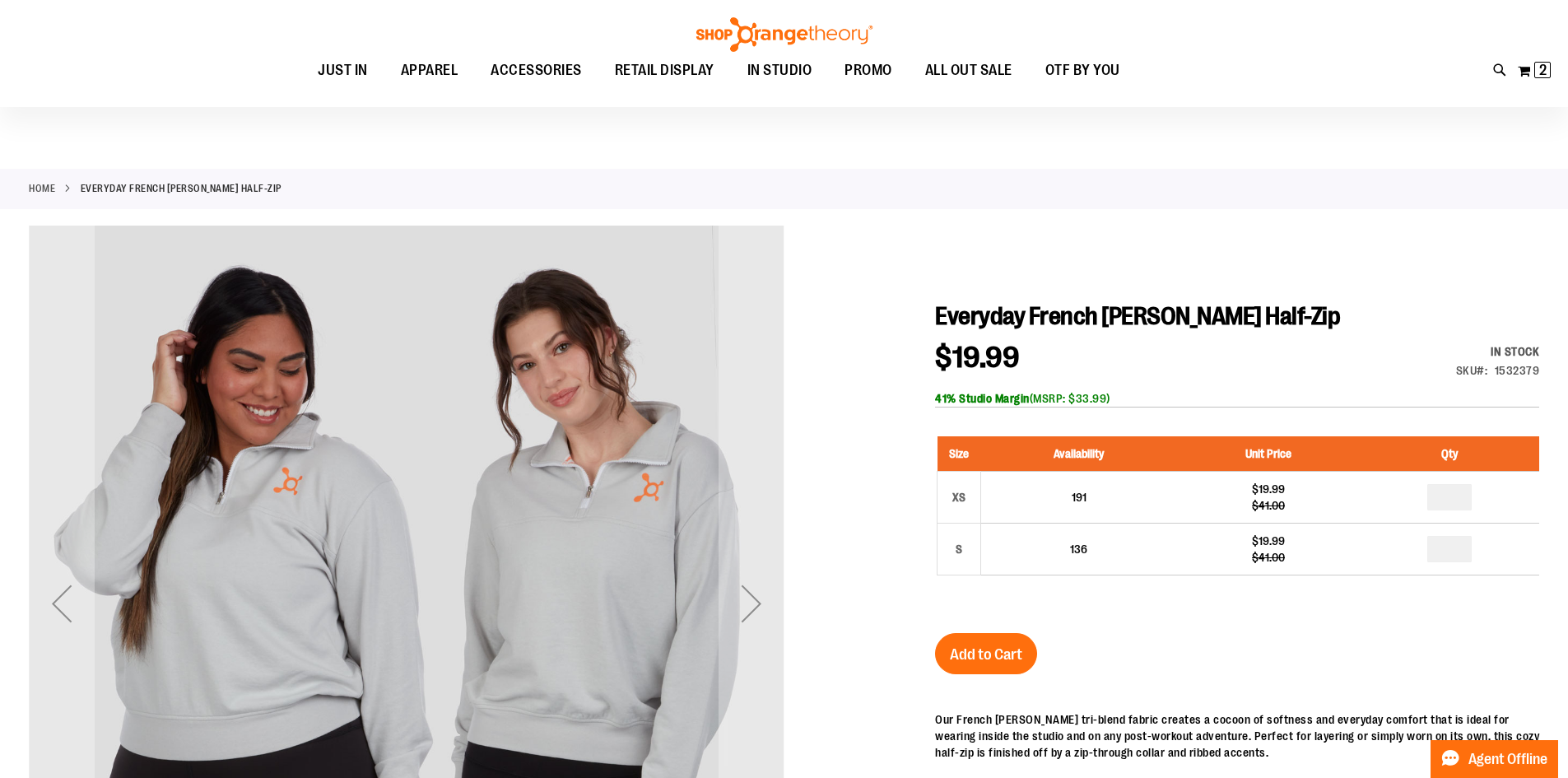
scroll to position [55, 0]
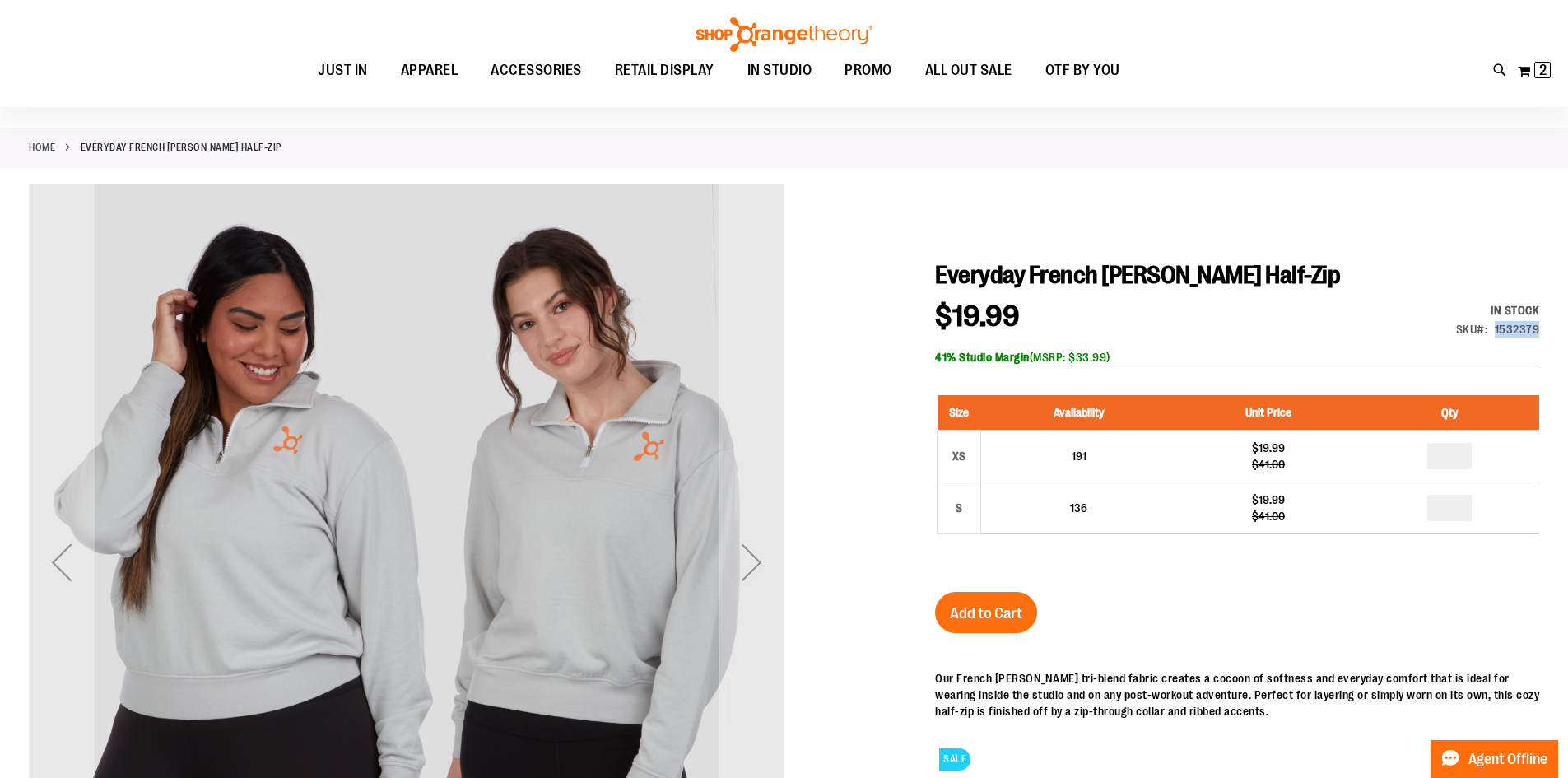
drag, startPoint x: 1537, startPoint y: 326, endPoint x: 1495, endPoint y: 332, distance: 42.4
click at [1495, 332] on div "1532379" at bounding box center [1517, 328] width 45 height 16
click at [1284, 293] on div "Everyday French Terry Half-Zip $19.99 Regular Price $41.00 In stock Only %1 lef…" at bounding box center [1236, 609] width 604 height 698
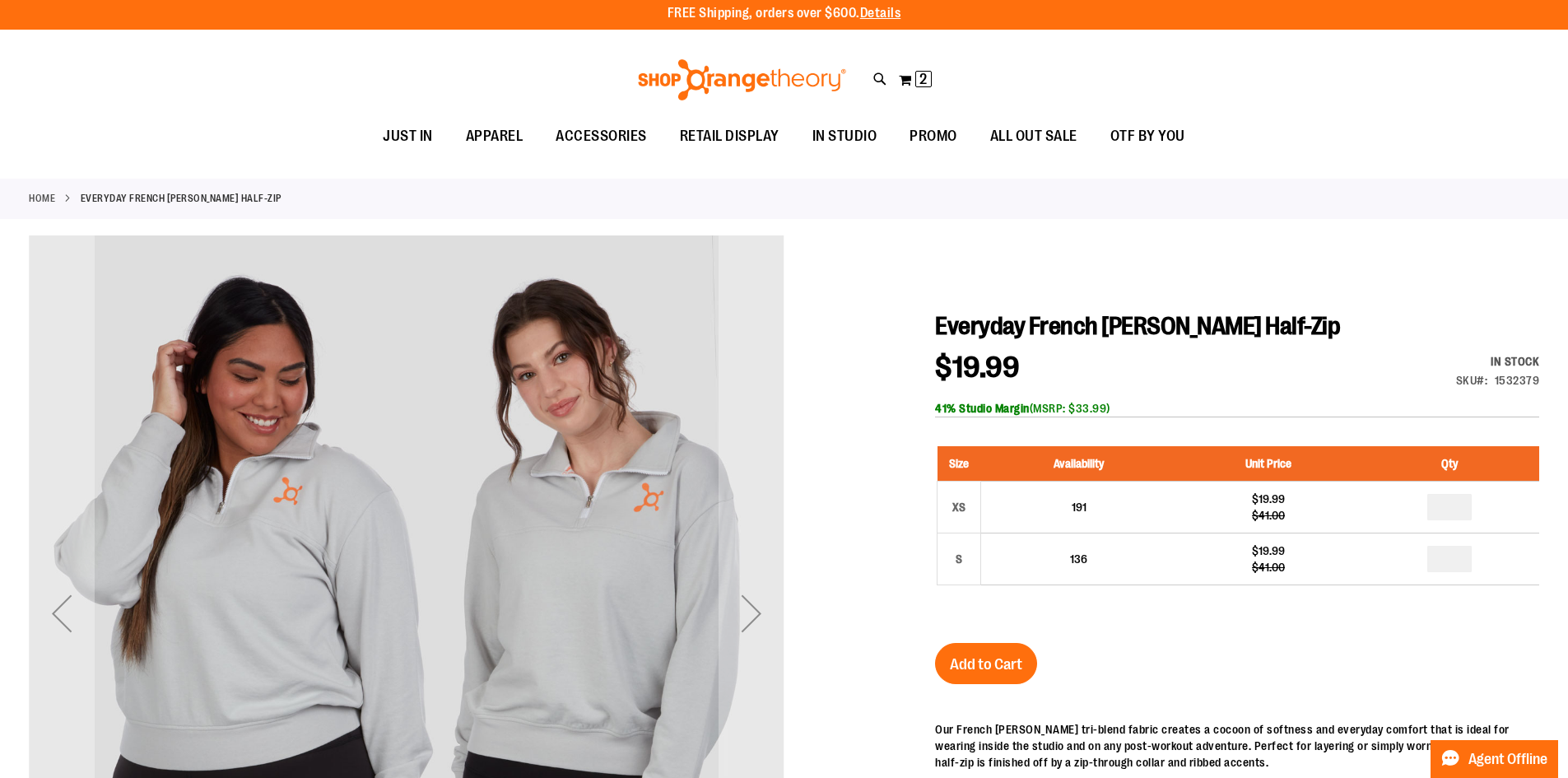
scroll to position [0, 0]
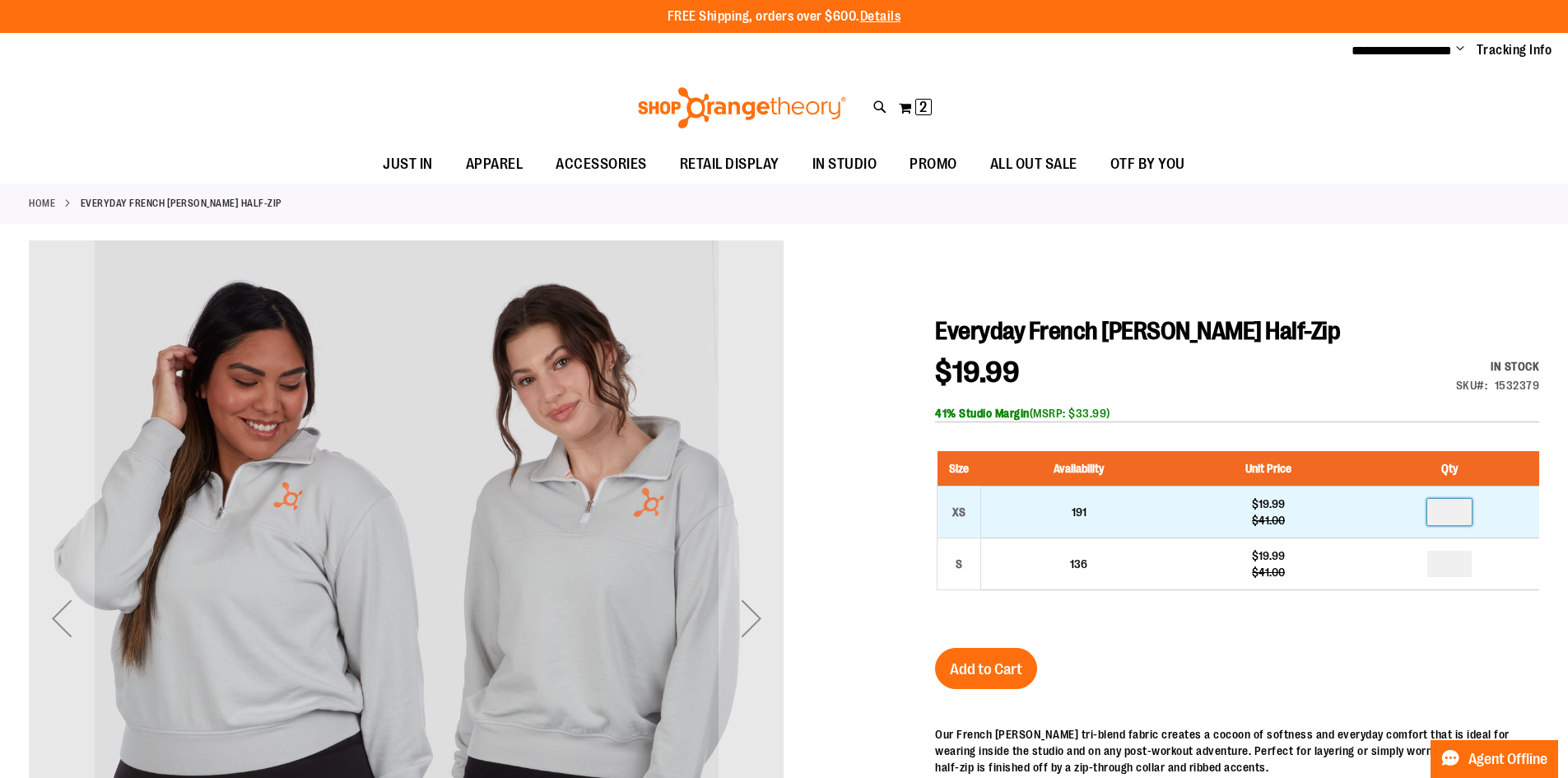
click at [1463, 511] on input "number" at bounding box center [1449, 511] width 44 height 27
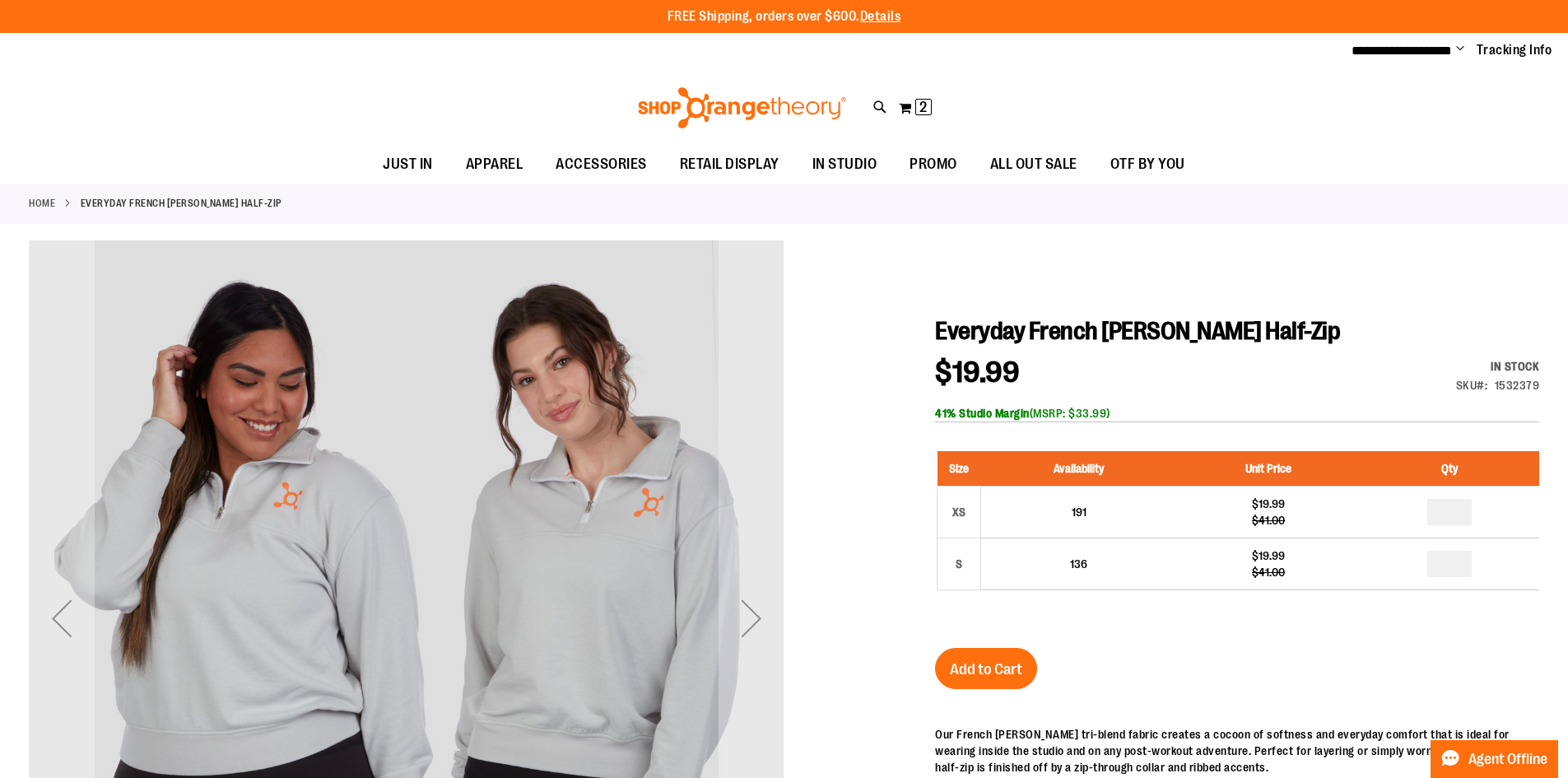
type input "*"
drag, startPoint x: 1534, startPoint y: 387, endPoint x: 1508, endPoint y: 386, distance: 26.0
click at [1505, 386] on div "1532379" at bounding box center [1517, 385] width 45 height 16
drag, startPoint x: 1536, startPoint y: 385, endPoint x: 1498, endPoint y: 388, distance: 38.1
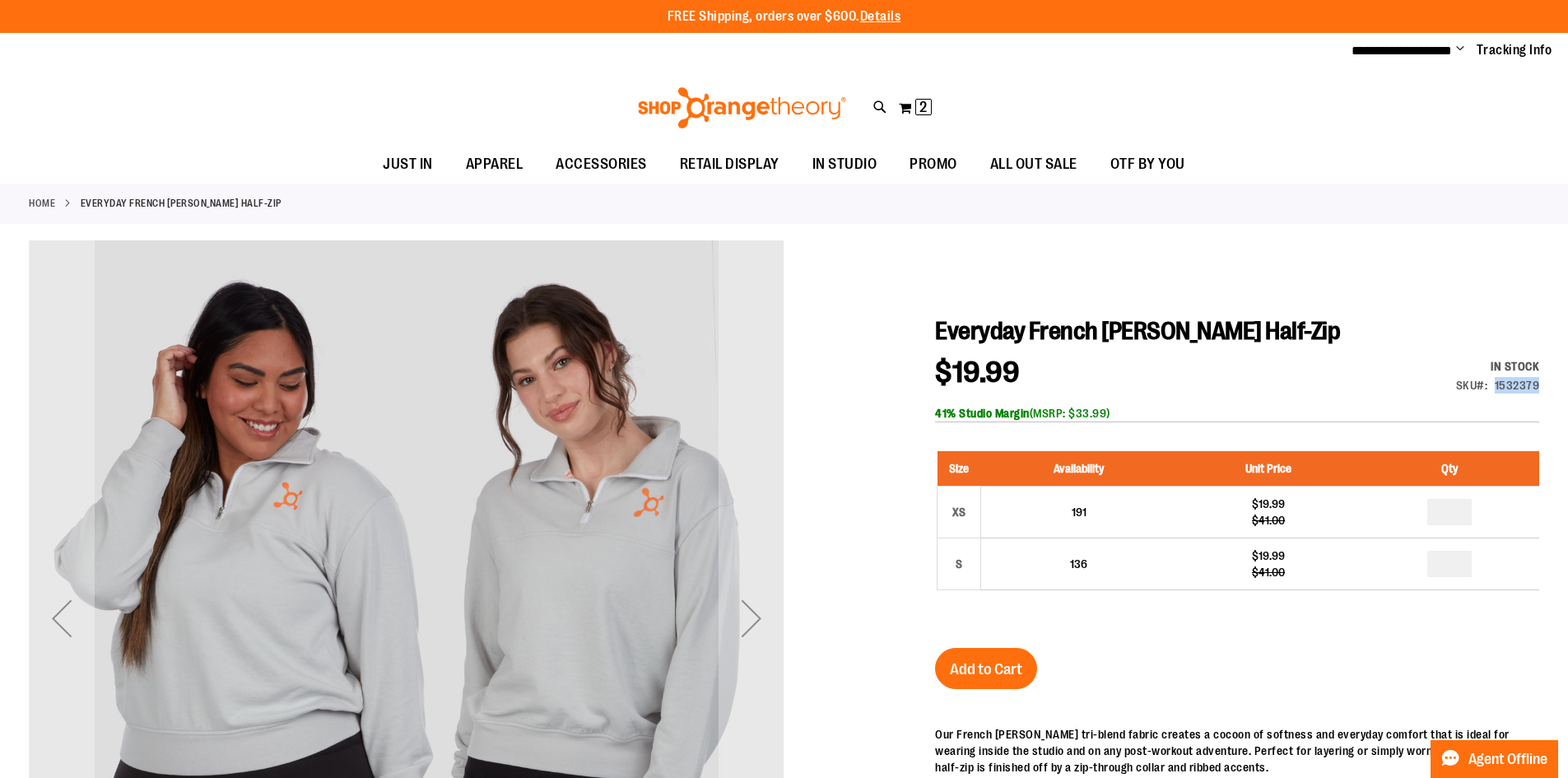
click at [1498, 388] on div "1532379" at bounding box center [1517, 385] width 45 height 16
copy div "1532379"
click at [1529, 405] on div "41% Studio Margin (MSRP: $33.99)" at bounding box center [1236, 413] width 604 height 16
drag, startPoint x: 1536, startPoint y: 385, endPoint x: 1495, endPoint y: 387, distance: 41.0
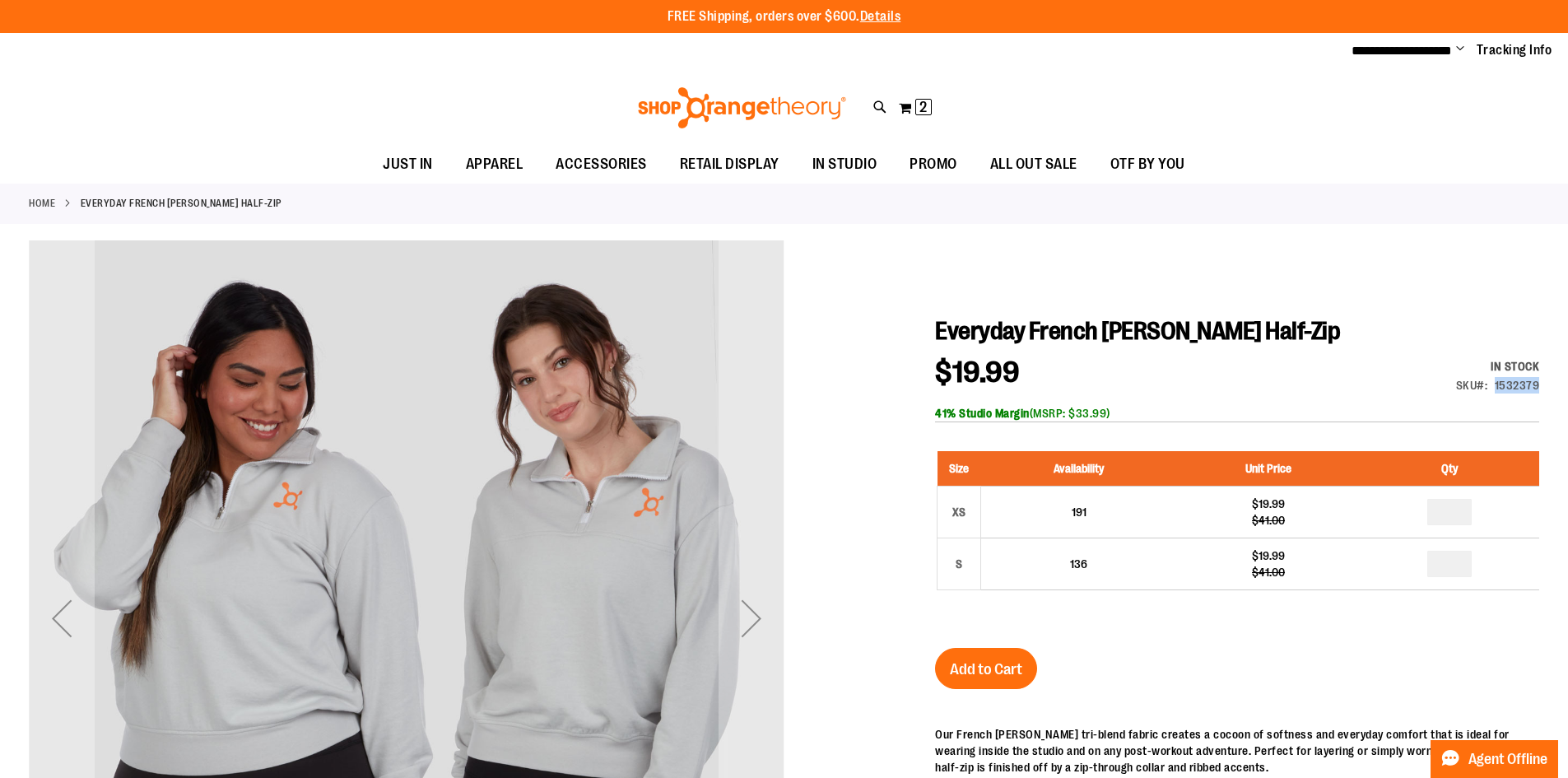
click at [1495, 387] on div "1532379" at bounding box center [1517, 385] width 45 height 16
copy div "1532379"
drag, startPoint x: 1229, startPoint y: 333, endPoint x: 938, endPoint y: 337, distance: 291.0
click at [938, 337] on span "Everyday French Terry Half-Zip" at bounding box center [1137, 331] width 405 height 28
copy span "Everyday French Terry Half-Zip"
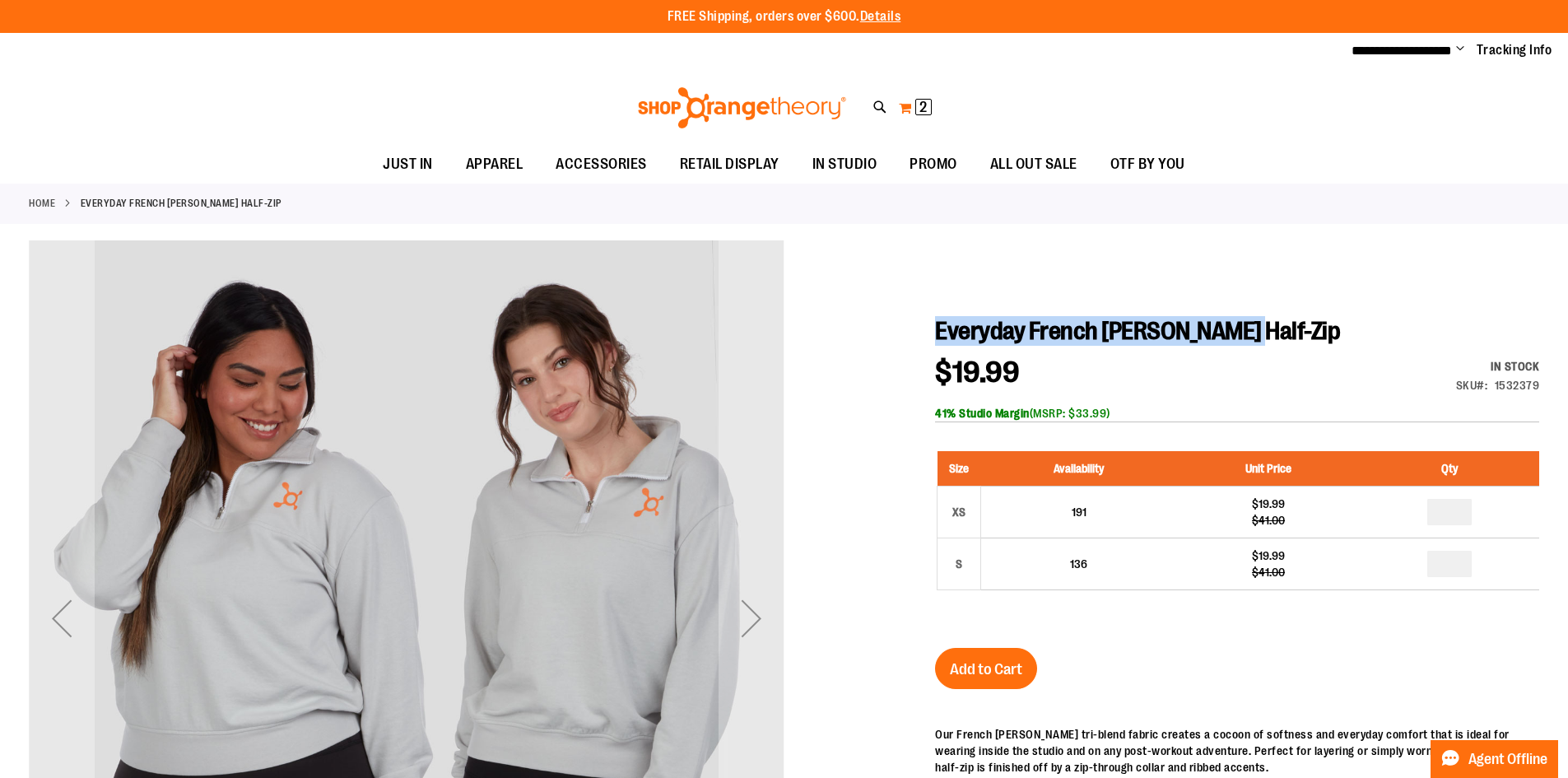
click at [916, 112] on span "2 2 items" at bounding box center [923, 107] width 16 height 16
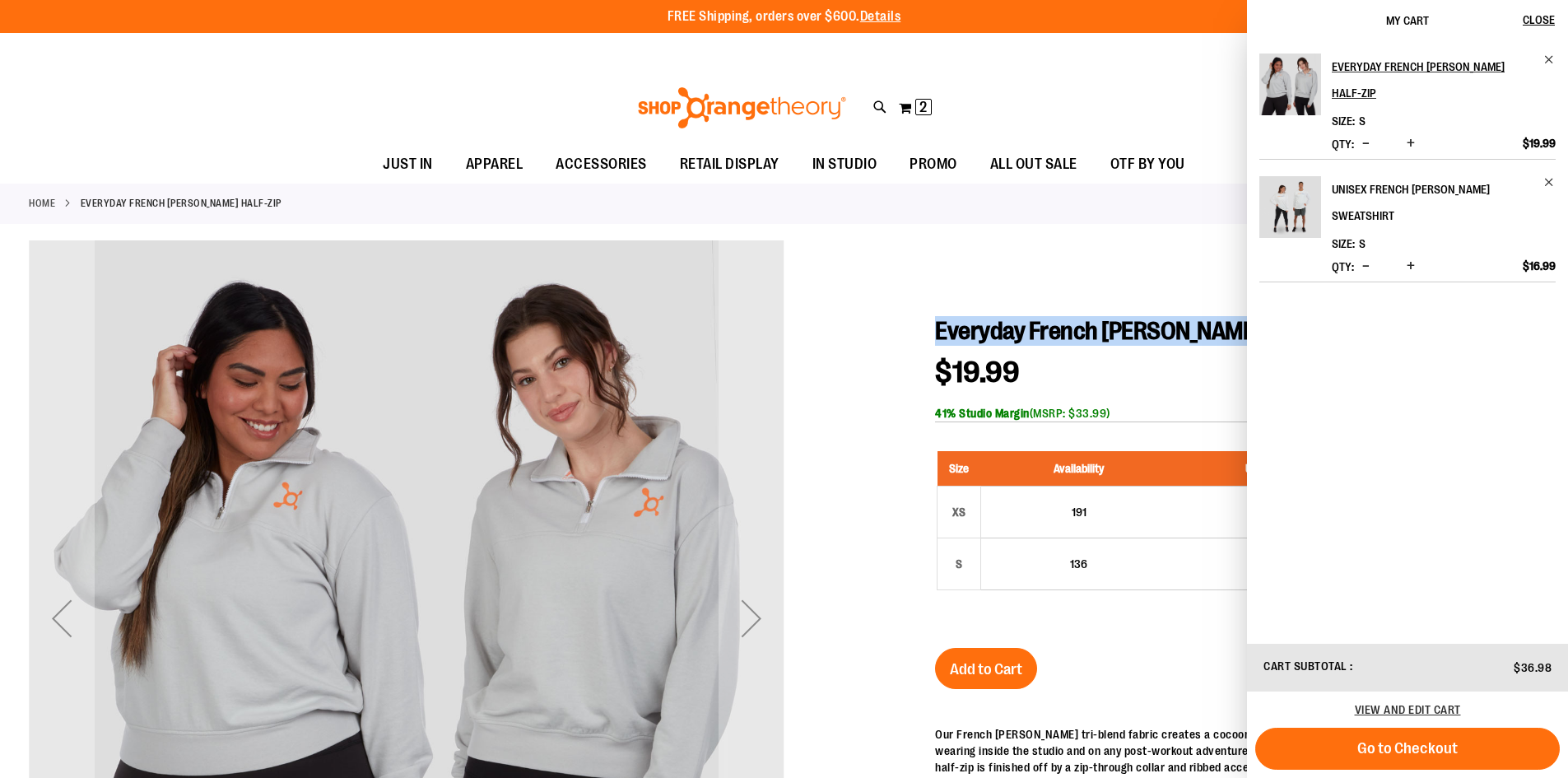
click at [1378, 176] on h2 "Unisex French Terry Crewneck Sweatshirt" at bounding box center [1432, 203] width 202 height 53
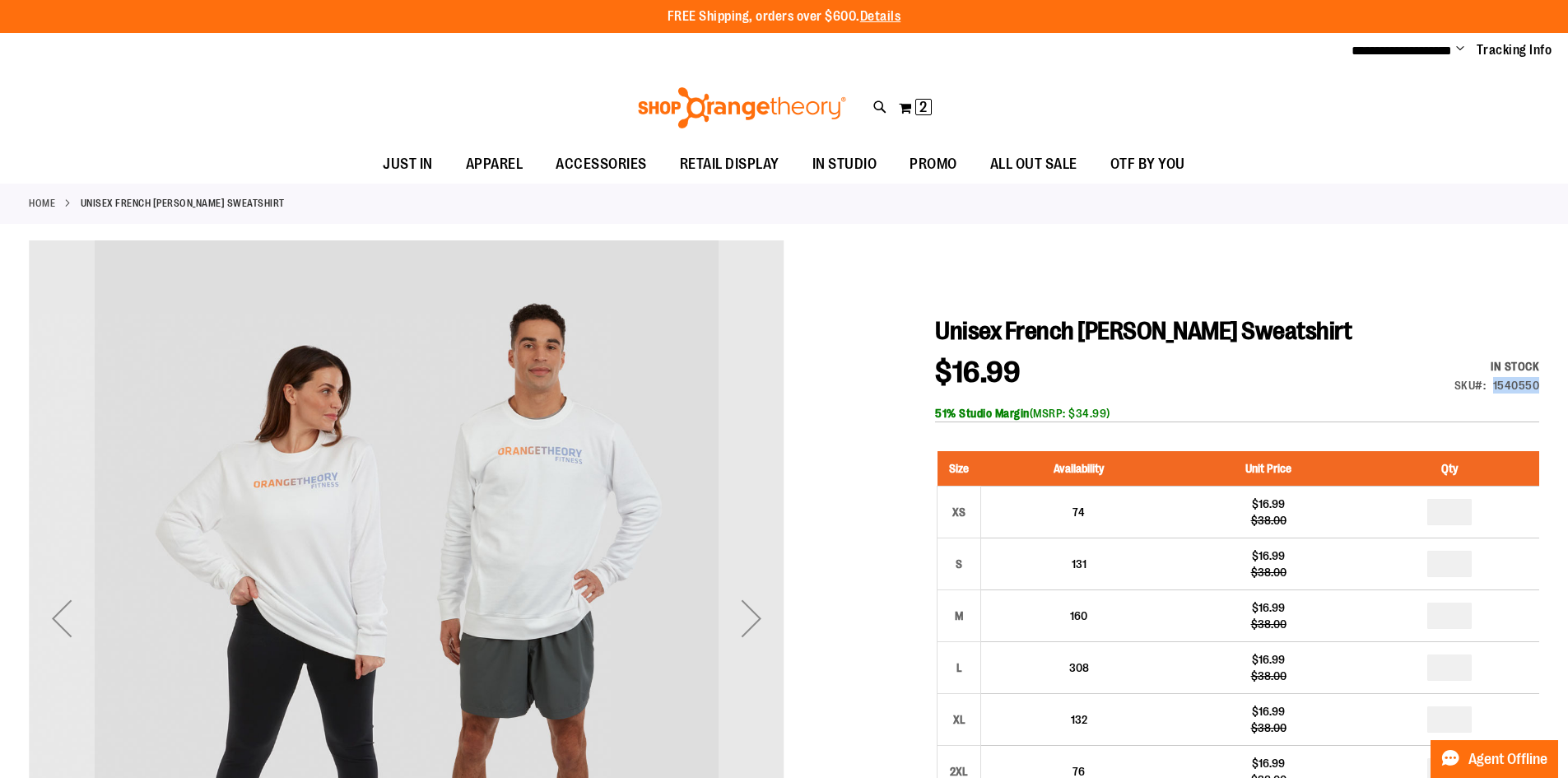
drag, startPoint x: 1537, startPoint y: 384, endPoint x: 1493, endPoint y: 386, distance: 44.0
click at [1493, 386] on div "1540550" at bounding box center [1516, 385] width 47 height 16
copy div "1540550"
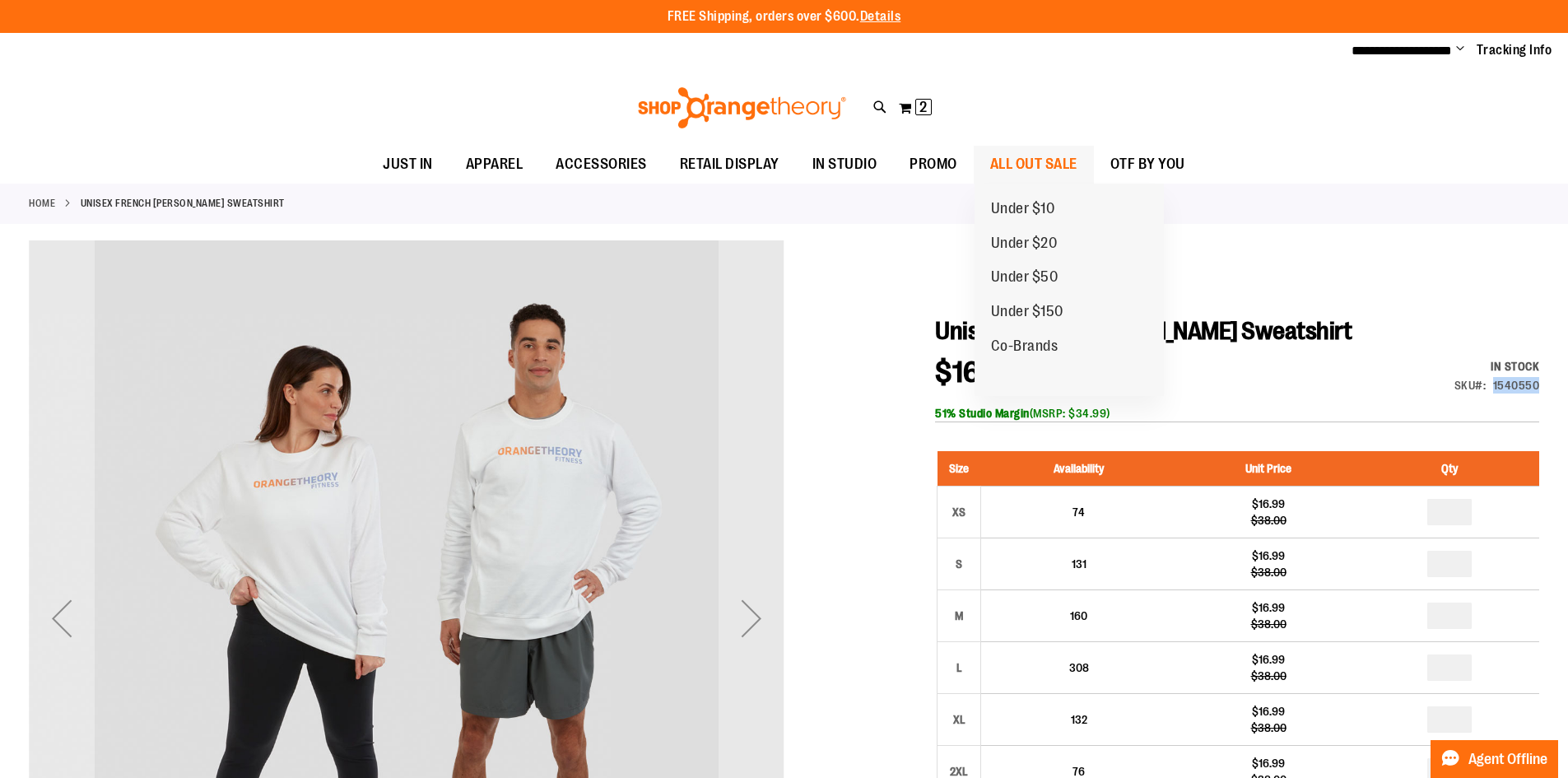
click at [1056, 171] on span "ALL OUT SALE" at bounding box center [1034, 163] width 87 height 37
